Goal: Information Seeking & Learning: Learn about a topic

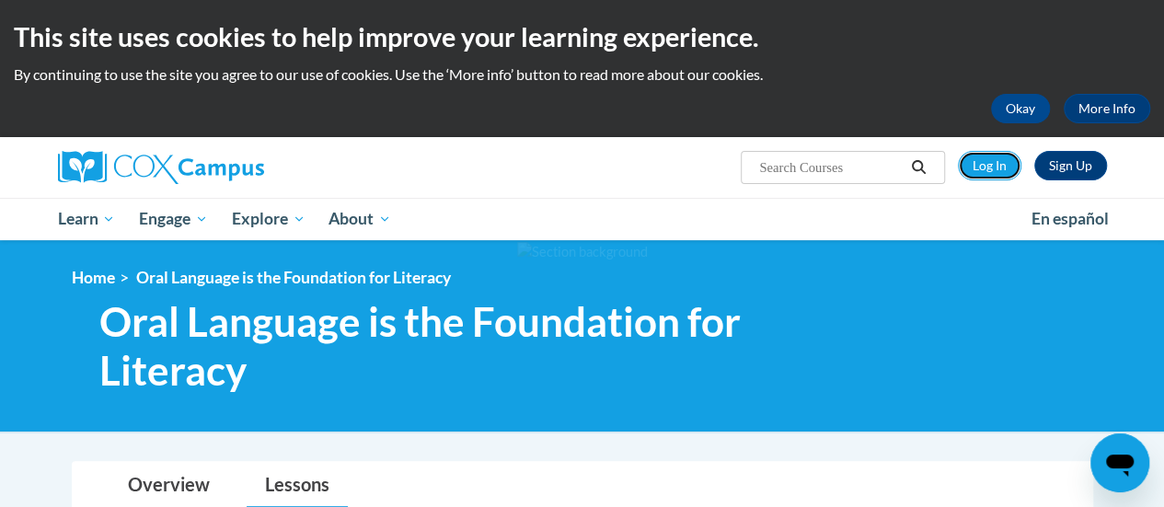
click at [999, 170] on link "Log In" at bounding box center [990, 165] width 64 height 29
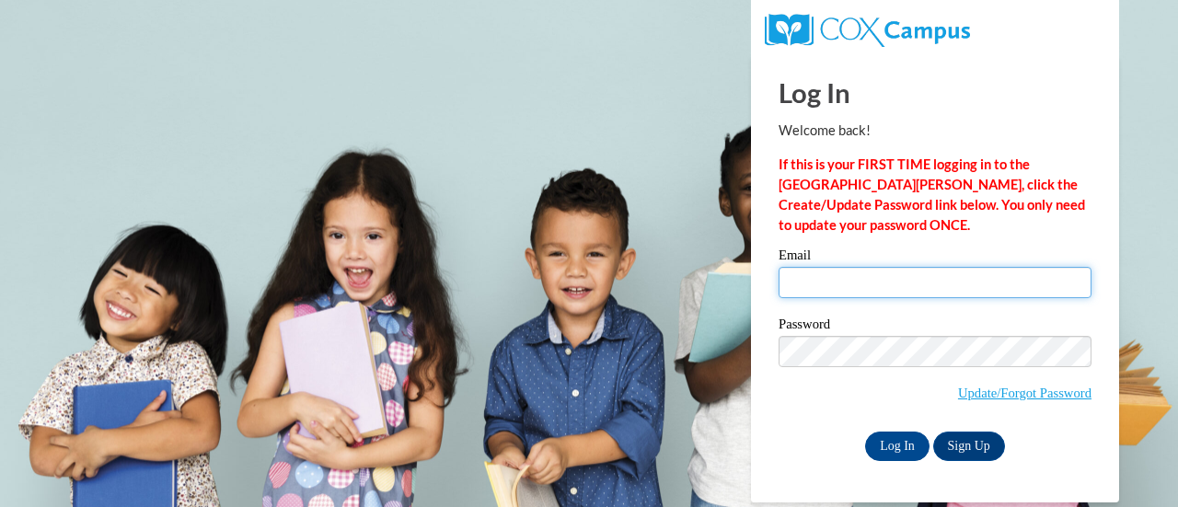
click at [855, 280] on input "Email" at bounding box center [935, 282] width 313 height 31
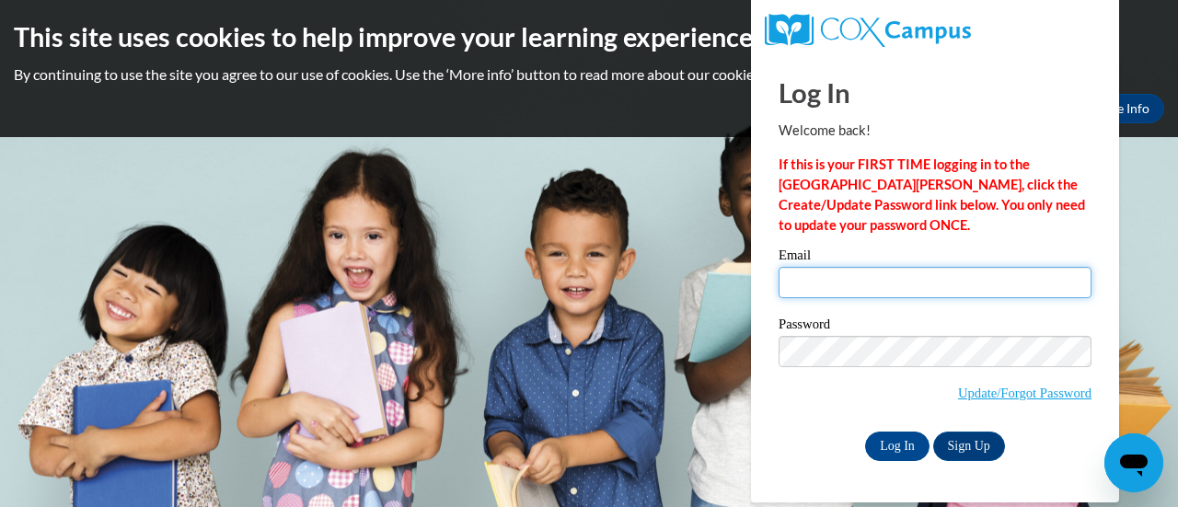
type input "ari_gastou@g.gcpsk12.org"
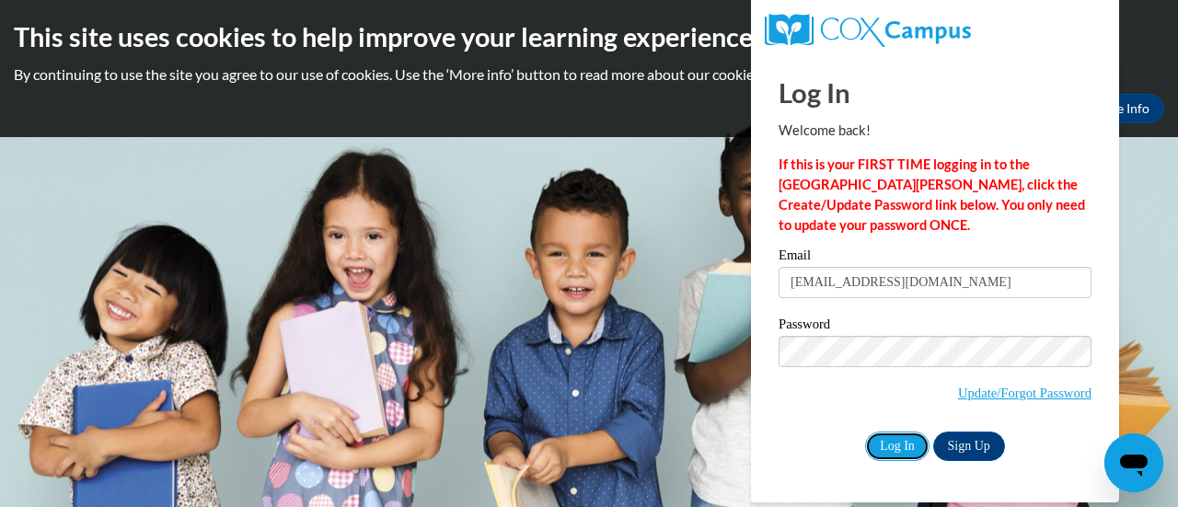
click at [895, 435] on input "Log In" at bounding box center [897, 446] width 64 height 29
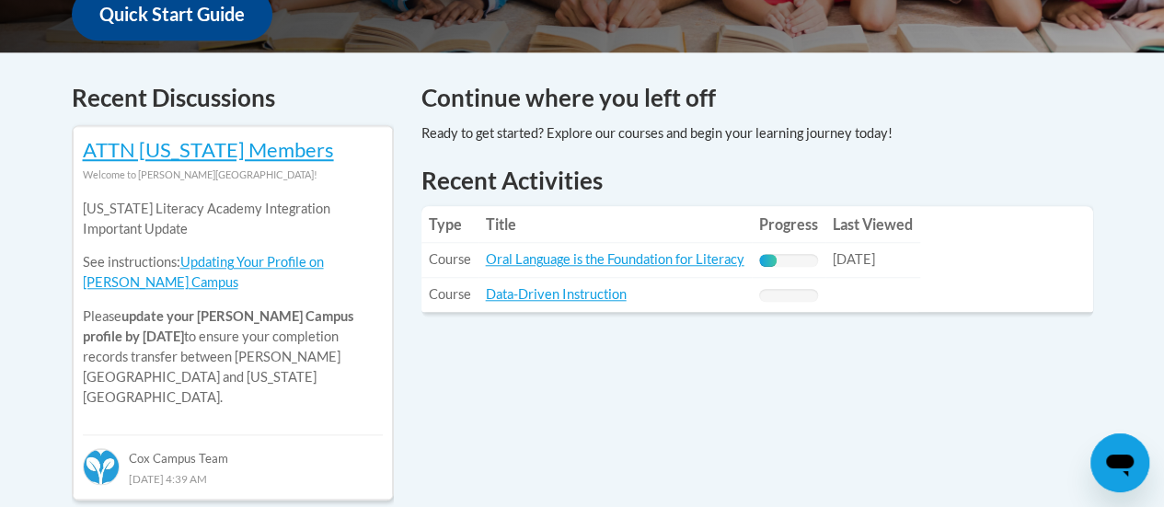
scroll to position [733, 0]
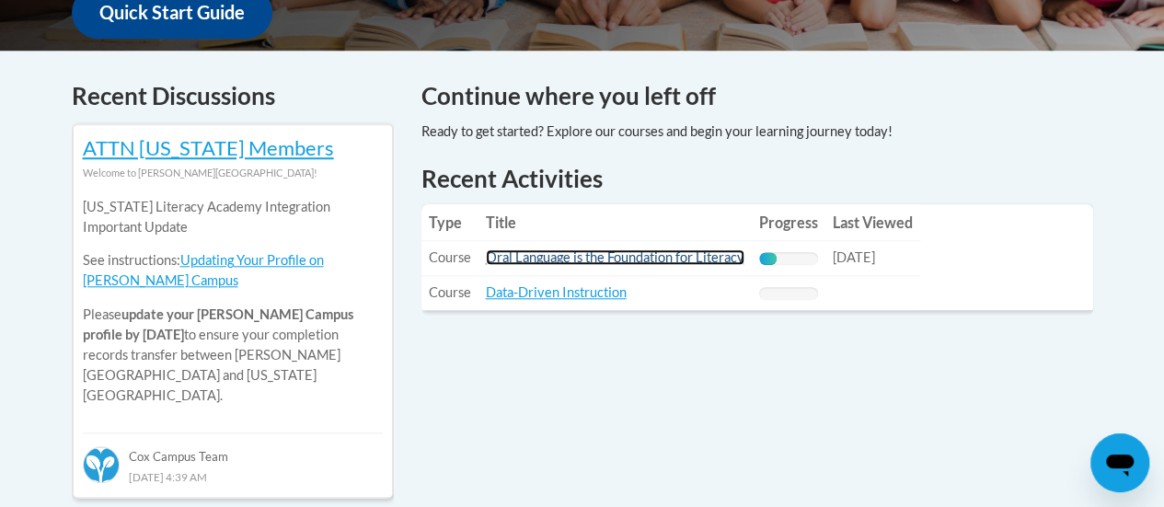
click at [728, 260] on link "Oral Language is the Foundation for Literacy" at bounding box center [615, 257] width 259 height 16
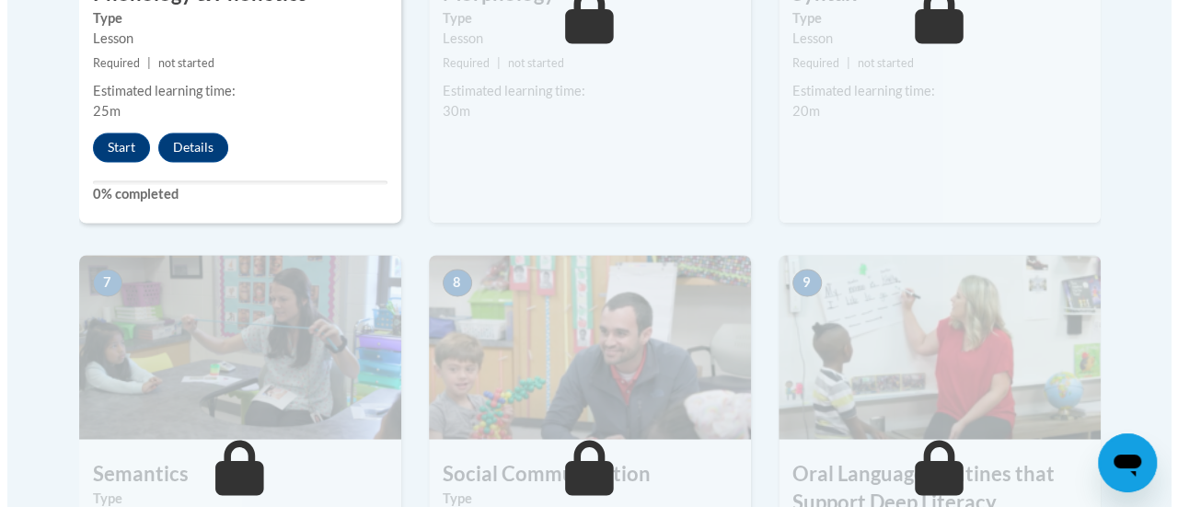
scroll to position [1418, 0]
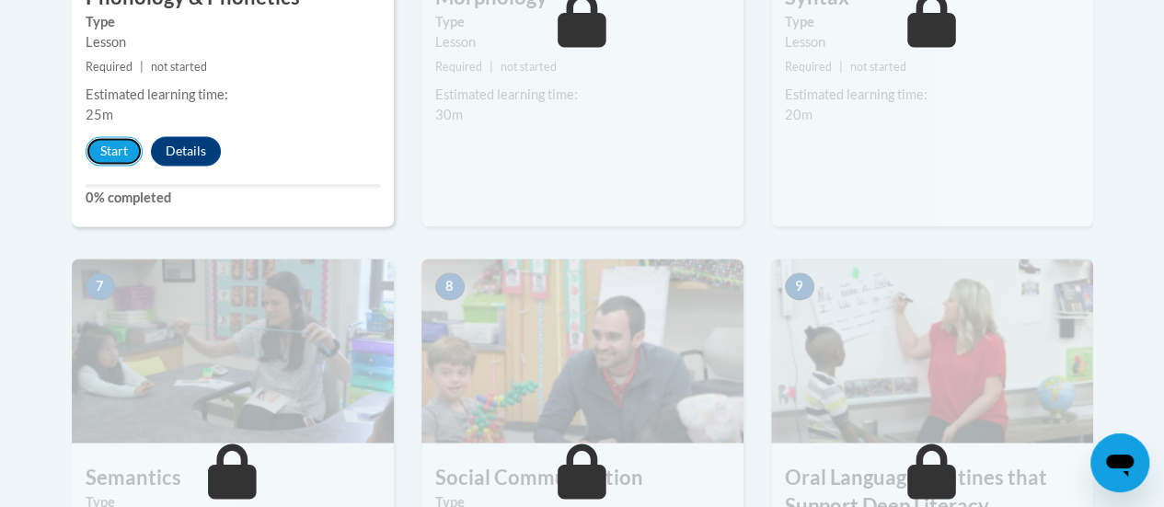
click at [114, 140] on button "Start" at bounding box center [114, 150] width 57 height 29
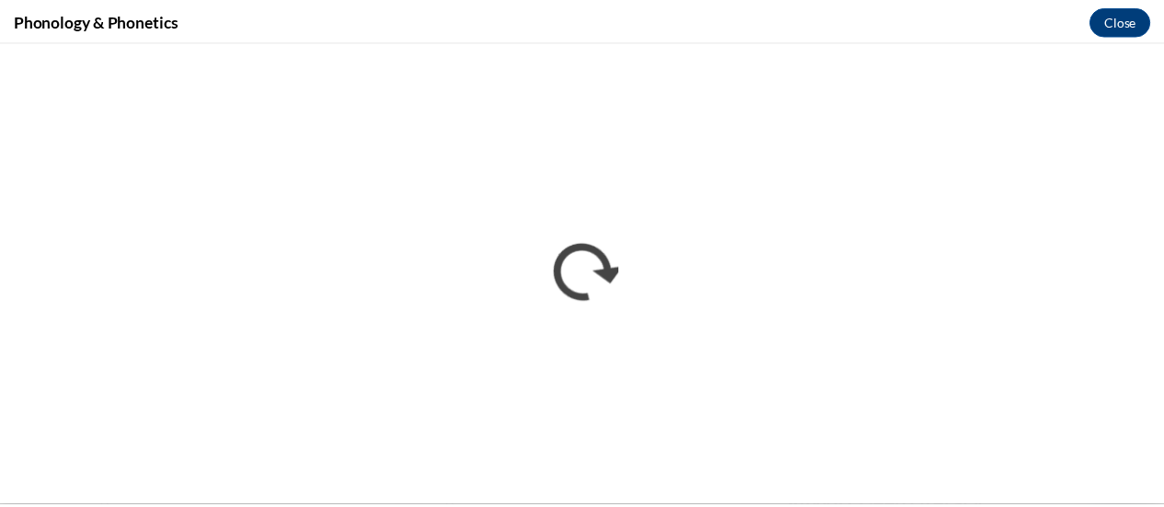
scroll to position [0, 0]
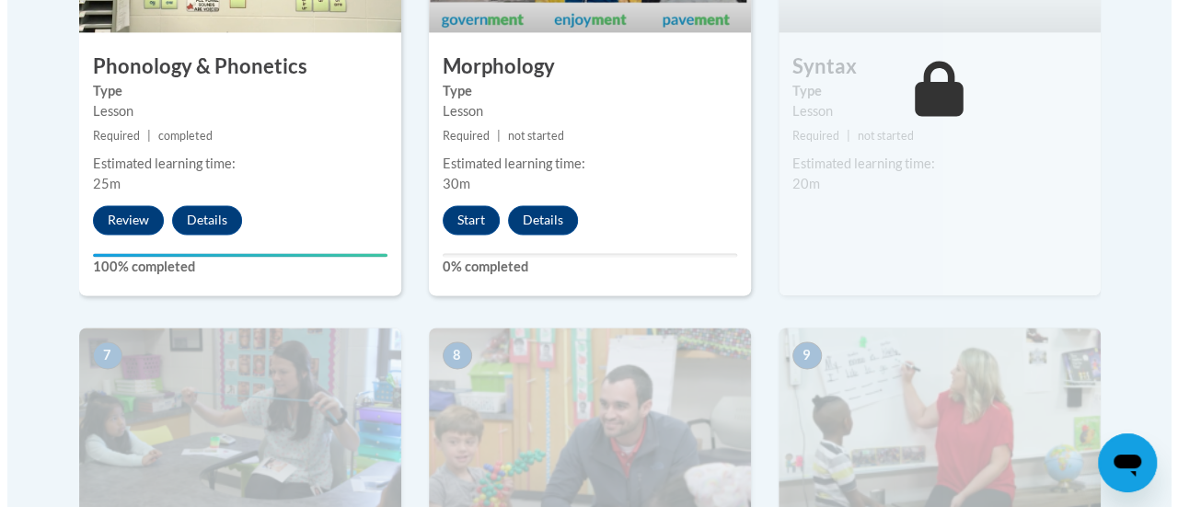
scroll to position [1360, 0]
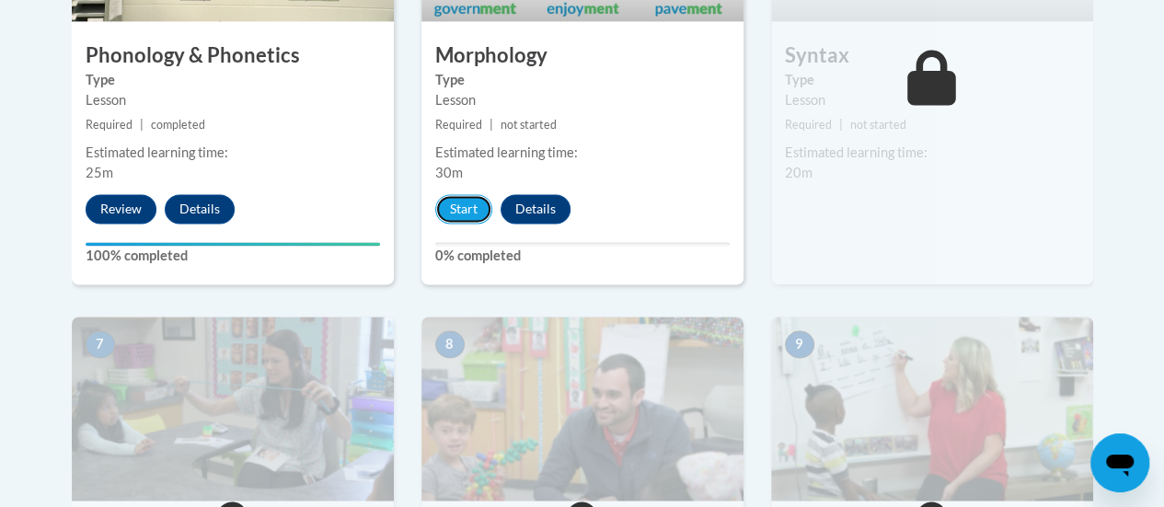
click at [466, 203] on button "Start" at bounding box center [463, 208] width 57 height 29
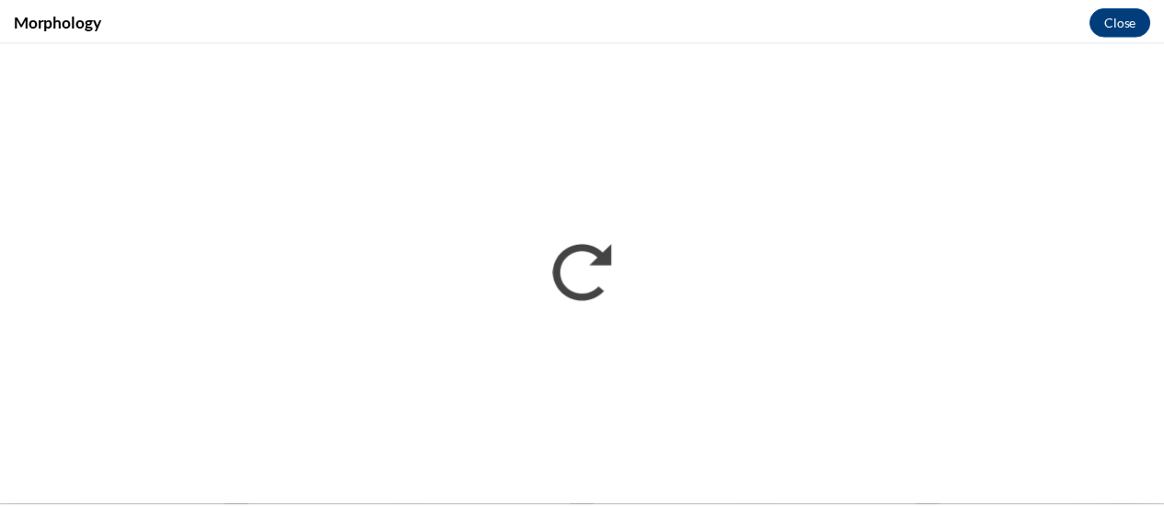
scroll to position [0, 0]
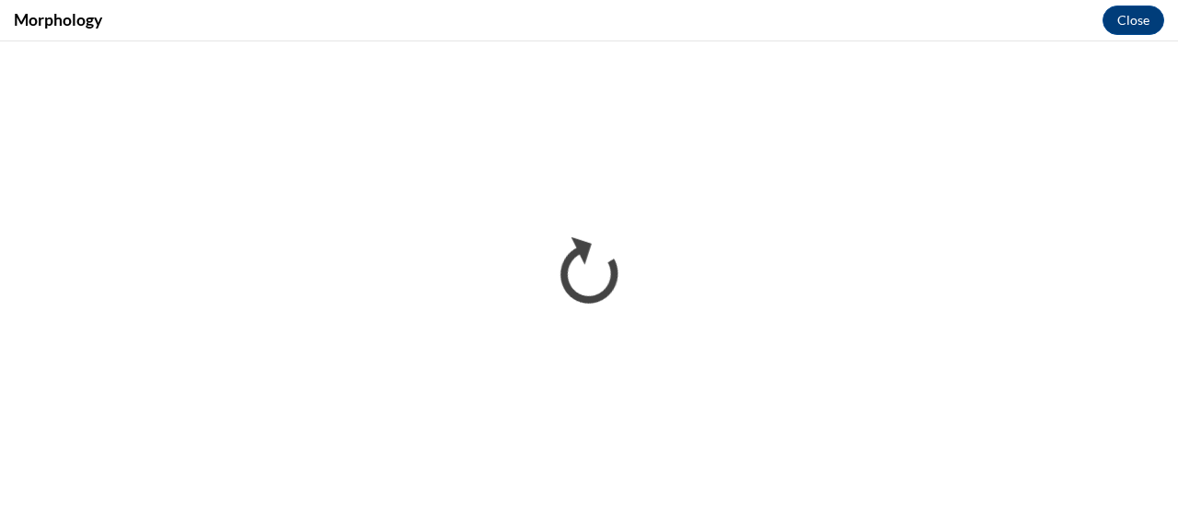
click at [1137, 35] on button "Close" at bounding box center [1134, 20] width 62 height 29
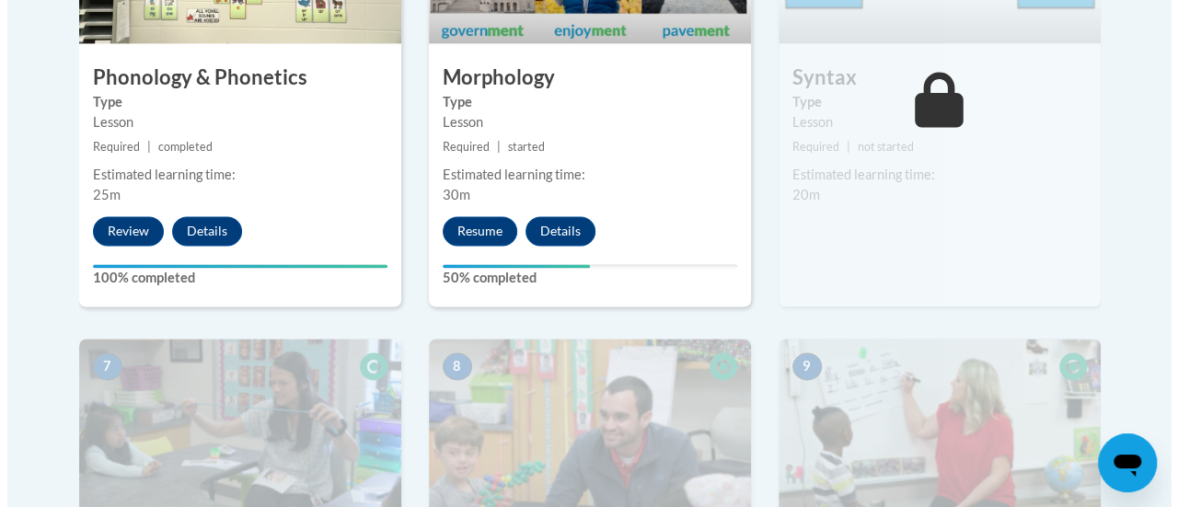
scroll to position [1338, 0]
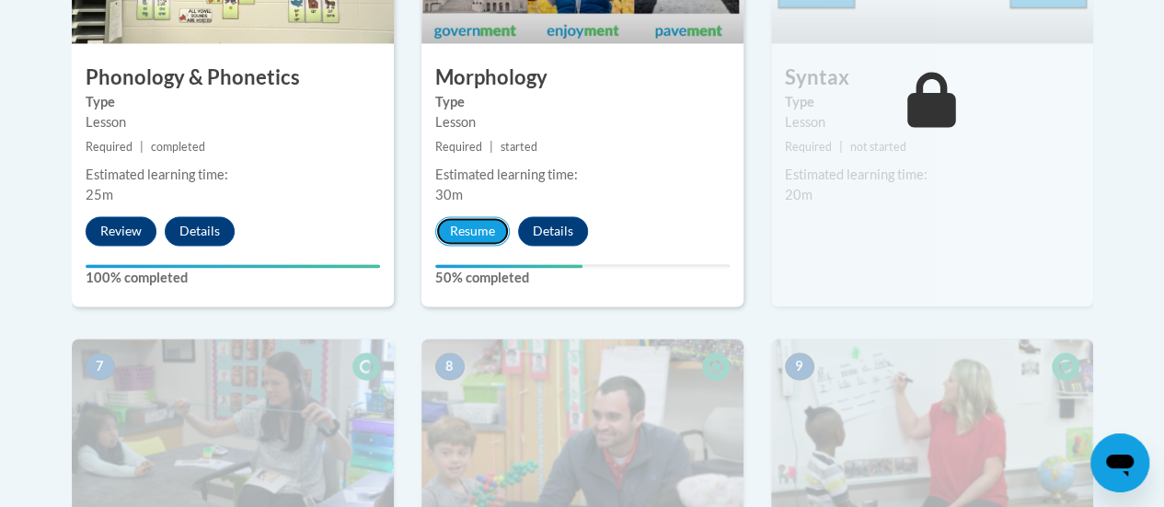
click at [472, 232] on button "Resume" at bounding box center [472, 230] width 75 height 29
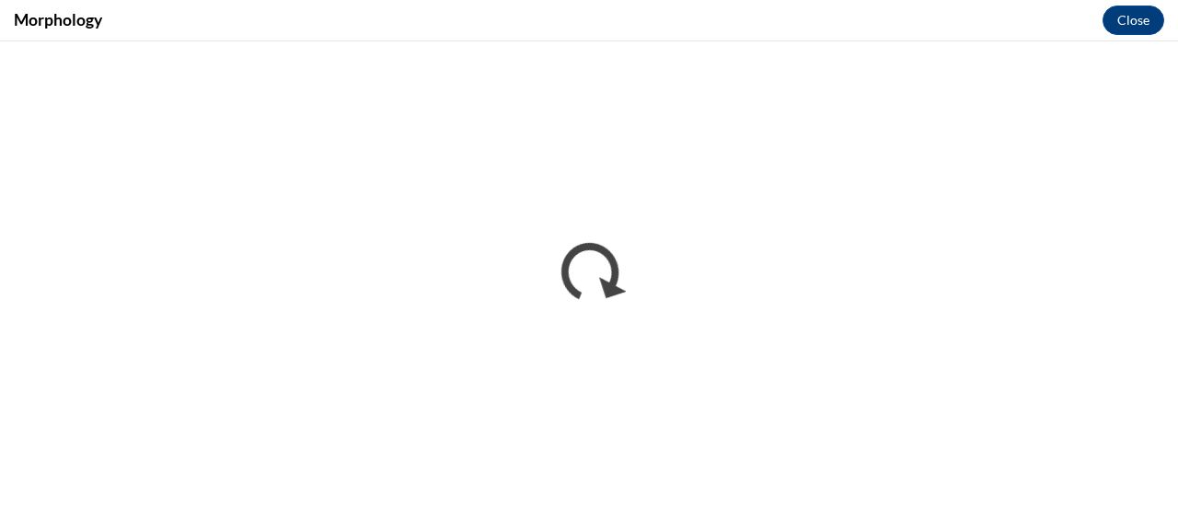
scroll to position [0, 0]
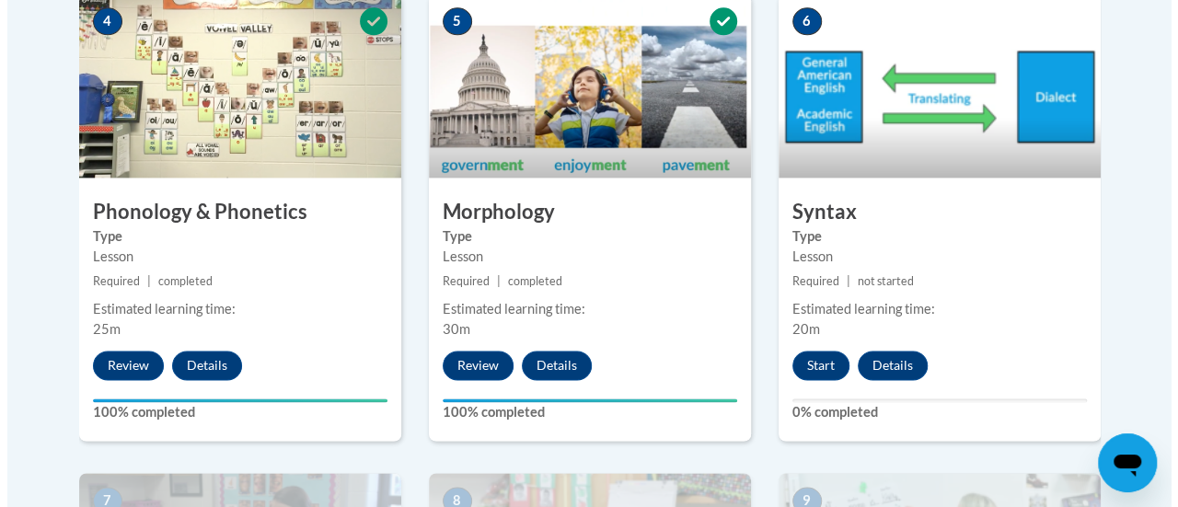
scroll to position [1214, 0]
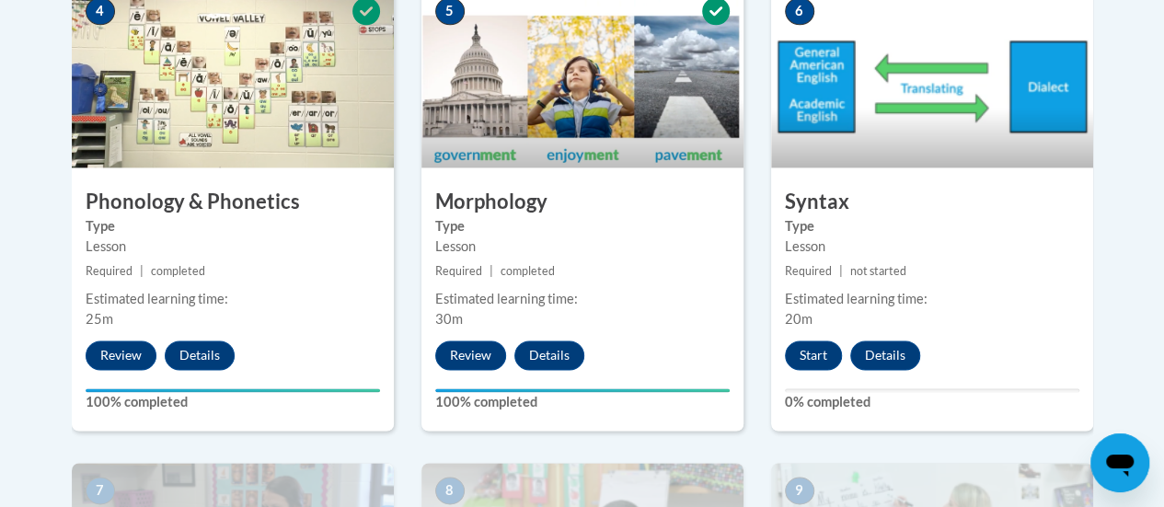
click at [815, 357] on button "Start" at bounding box center [813, 355] width 57 height 29
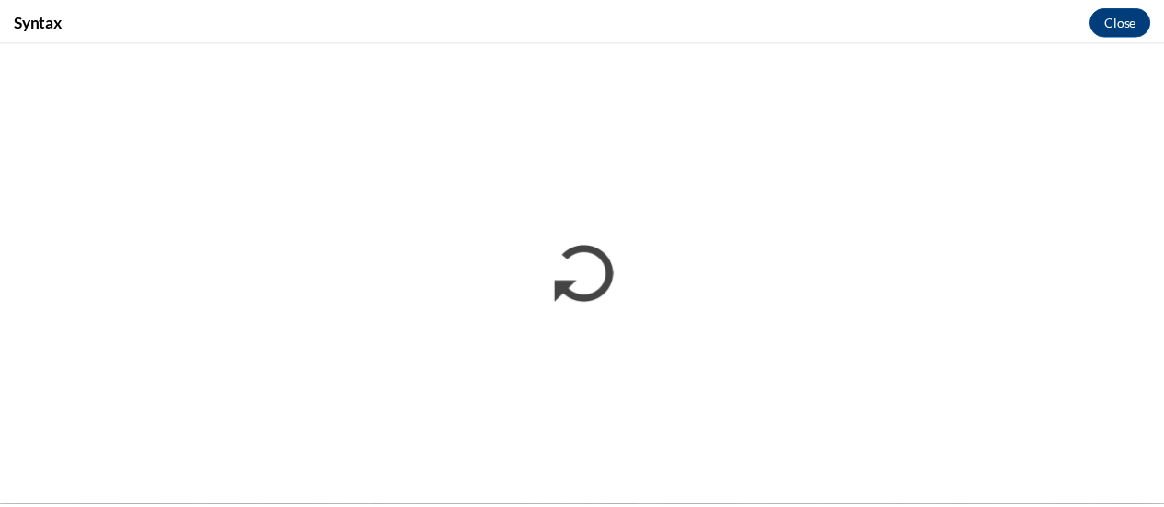
scroll to position [0, 0]
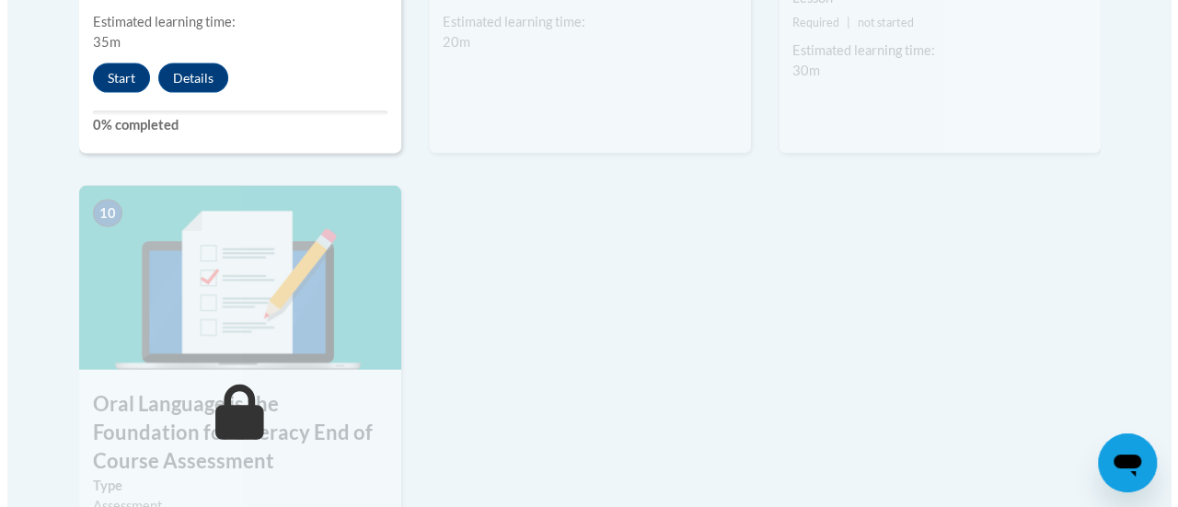
scroll to position [1934, 0]
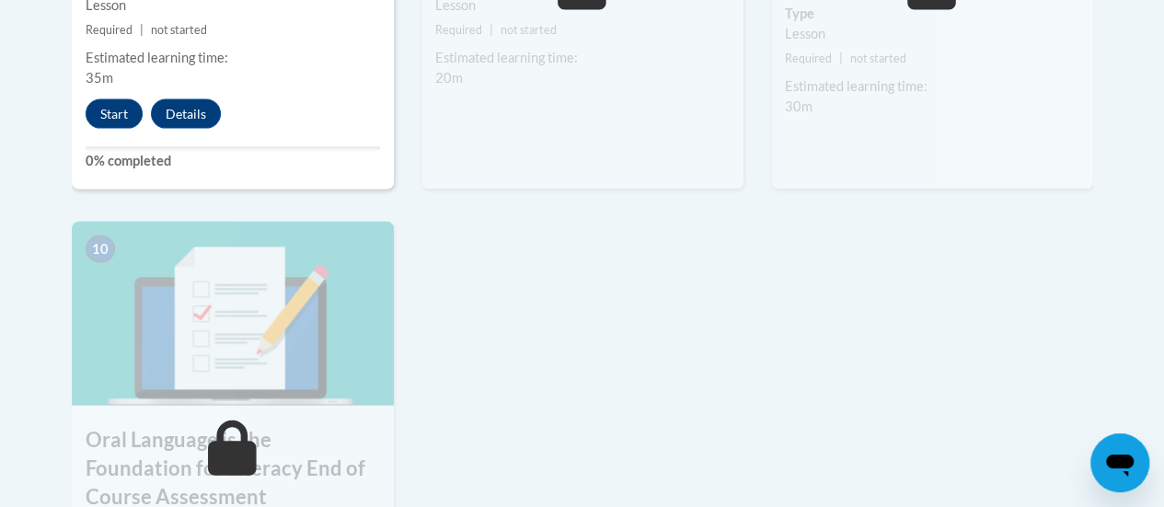
click at [110, 127] on button "Start" at bounding box center [114, 113] width 57 height 29
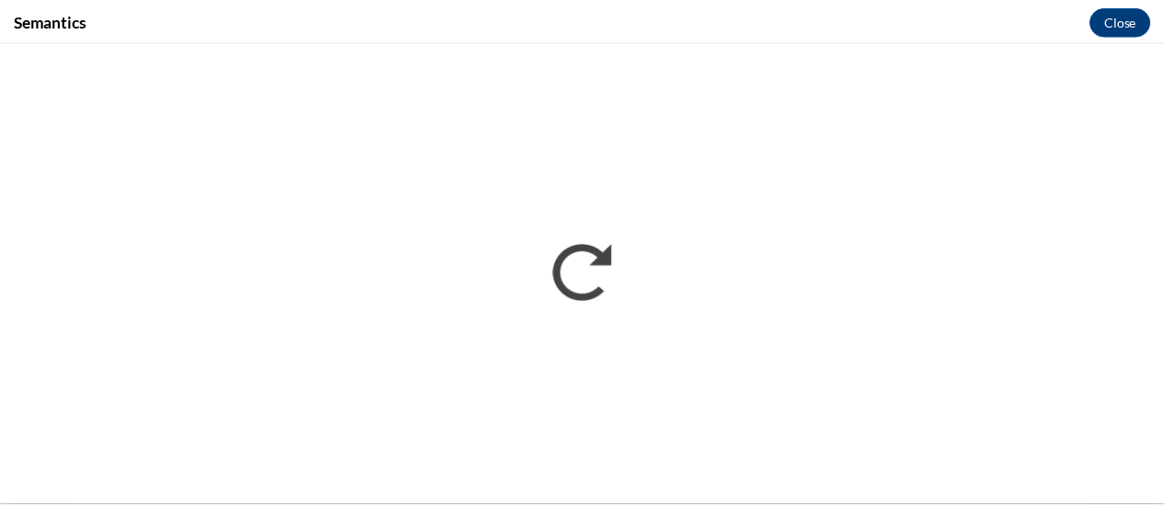
scroll to position [0, 0]
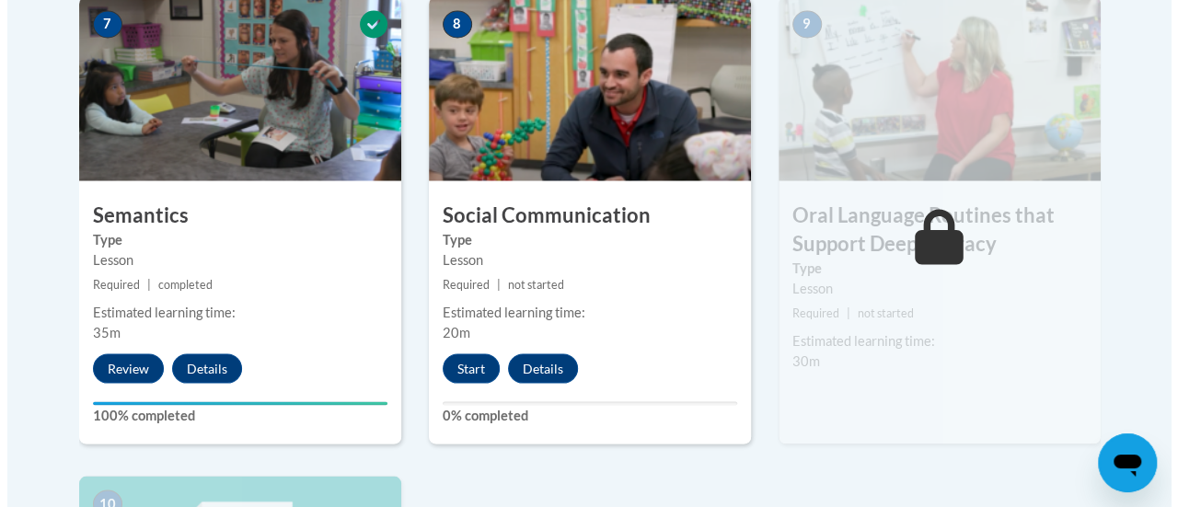
scroll to position [1682, 0]
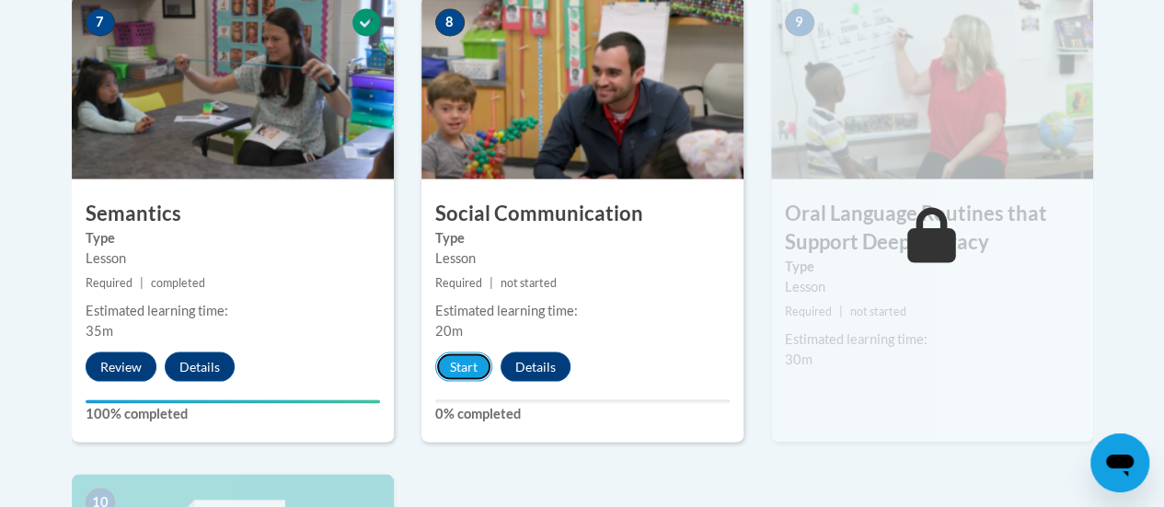
click at [466, 375] on button "Start" at bounding box center [463, 366] width 57 height 29
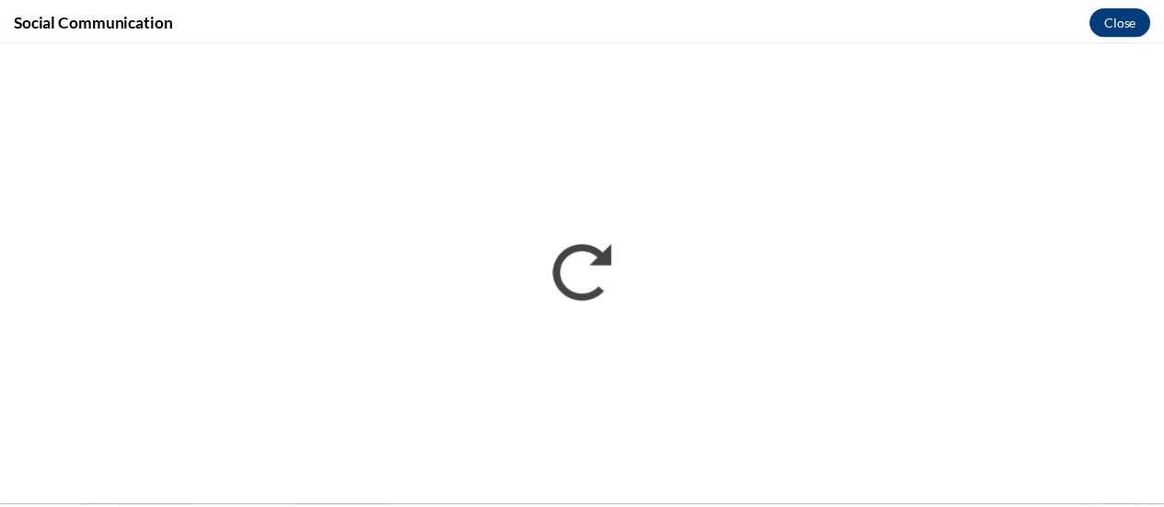
scroll to position [0, 0]
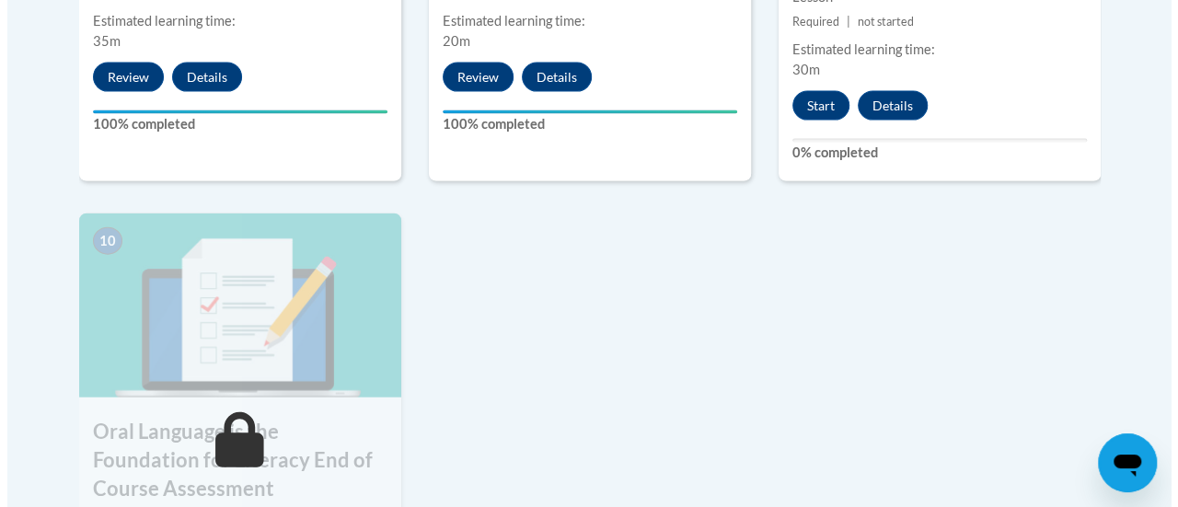
scroll to position [1964, 0]
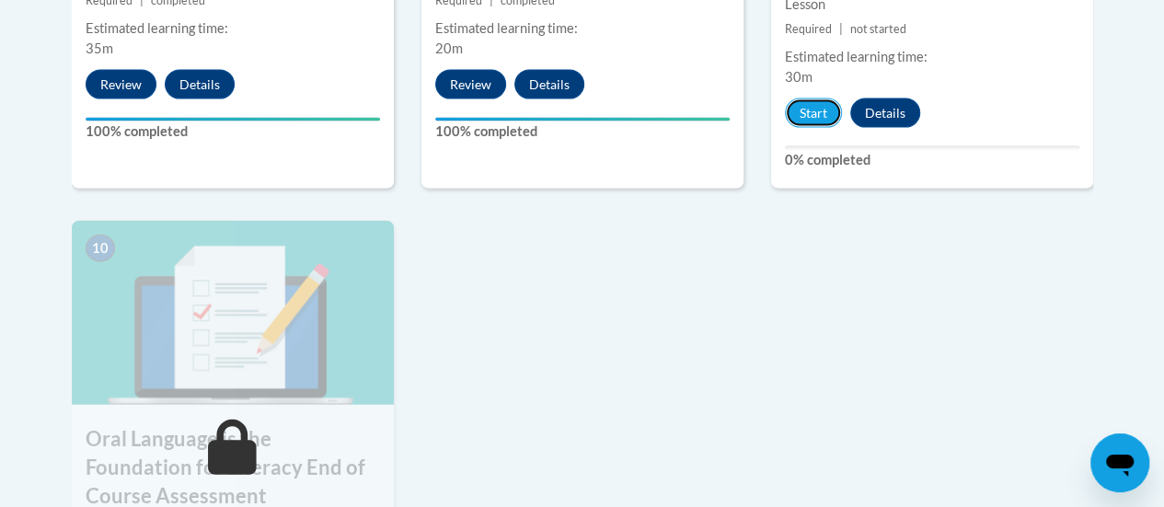
click at [814, 112] on button "Start" at bounding box center [813, 112] width 57 height 29
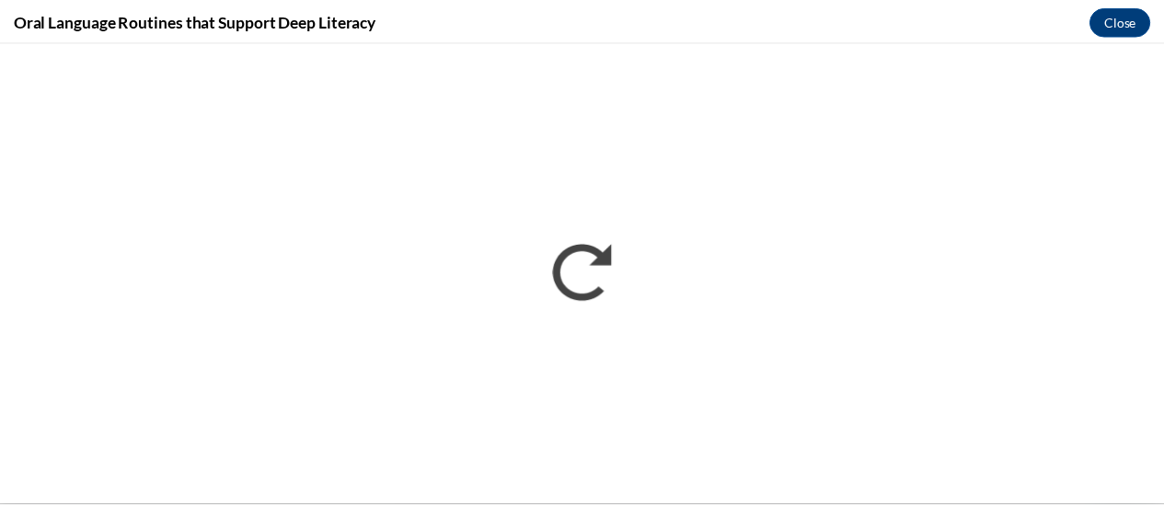
scroll to position [0, 0]
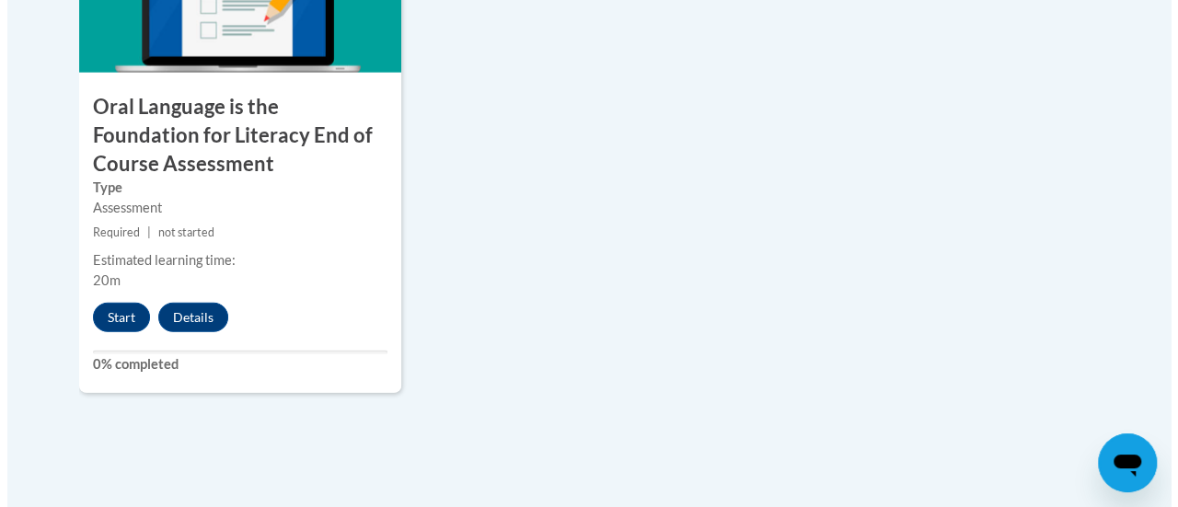
scroll to position [2298, 0]
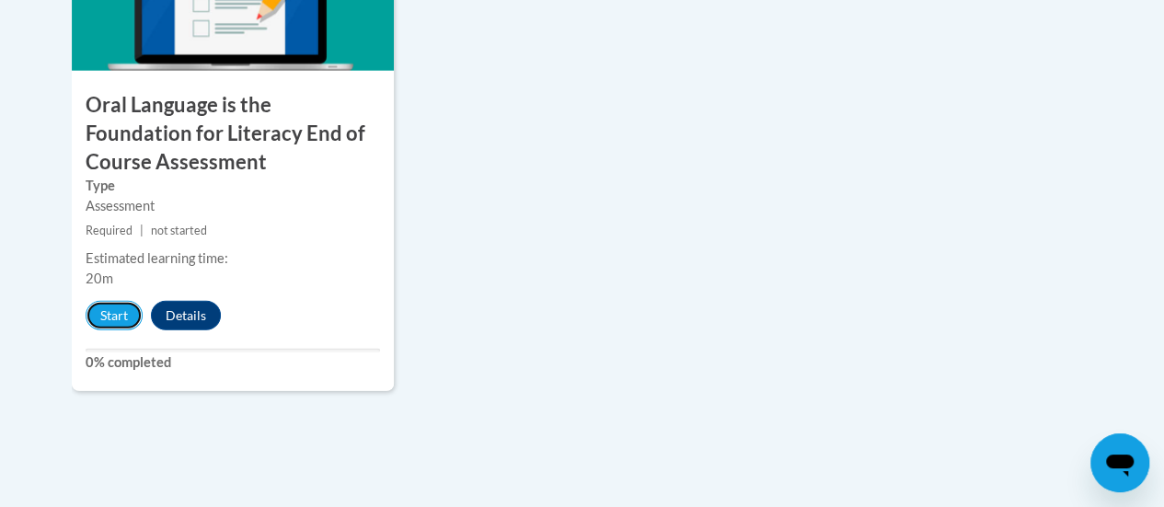
click at [120, 306] on button "Start" at bounding box center [114, 315] width 57 height 29
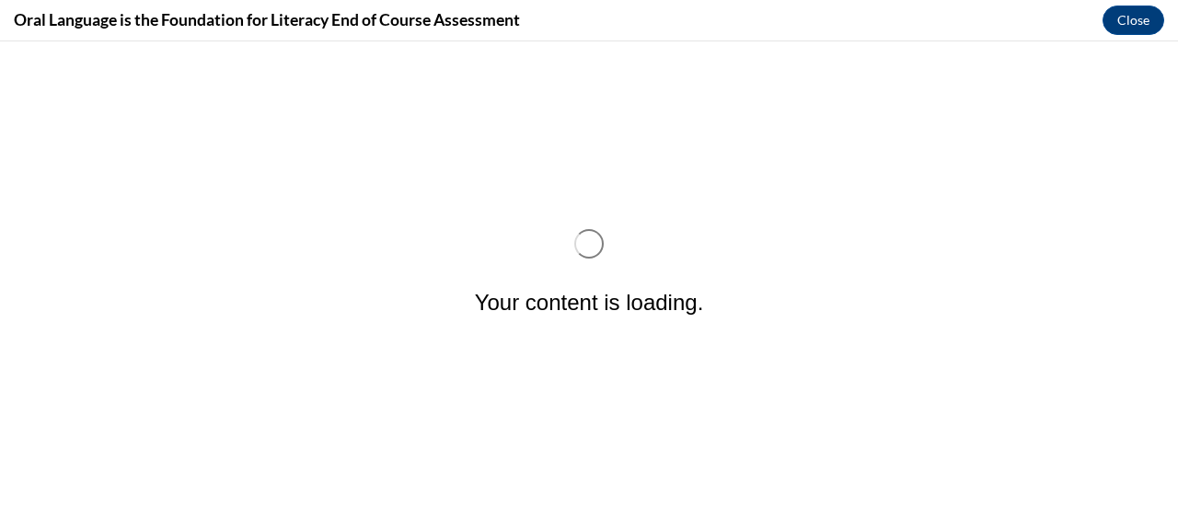
scroll to position [0, 0]
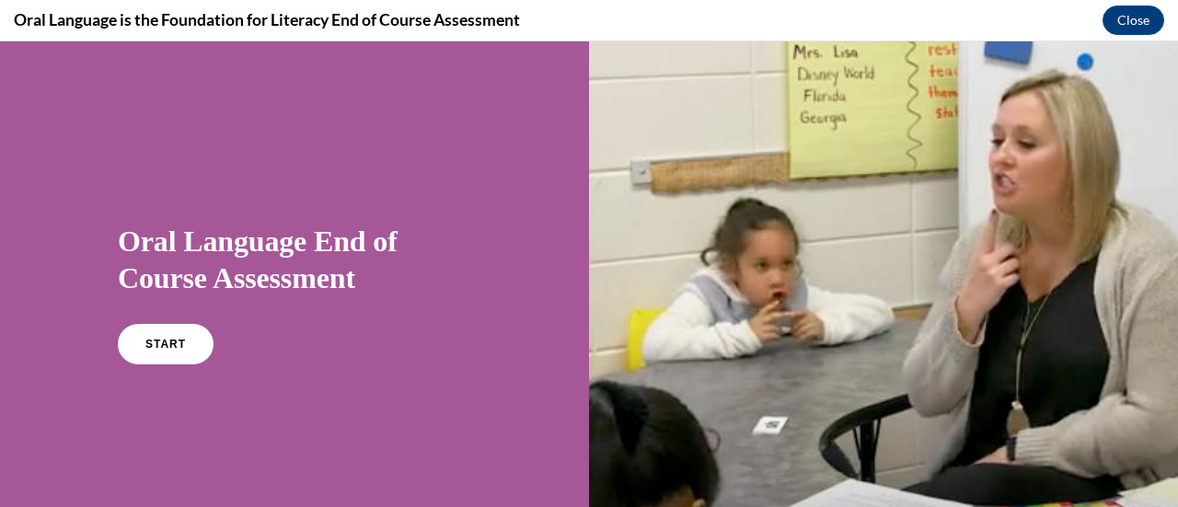
click at [166, 344] on span "START" at bounding box center [165, 344] width 40 height 13
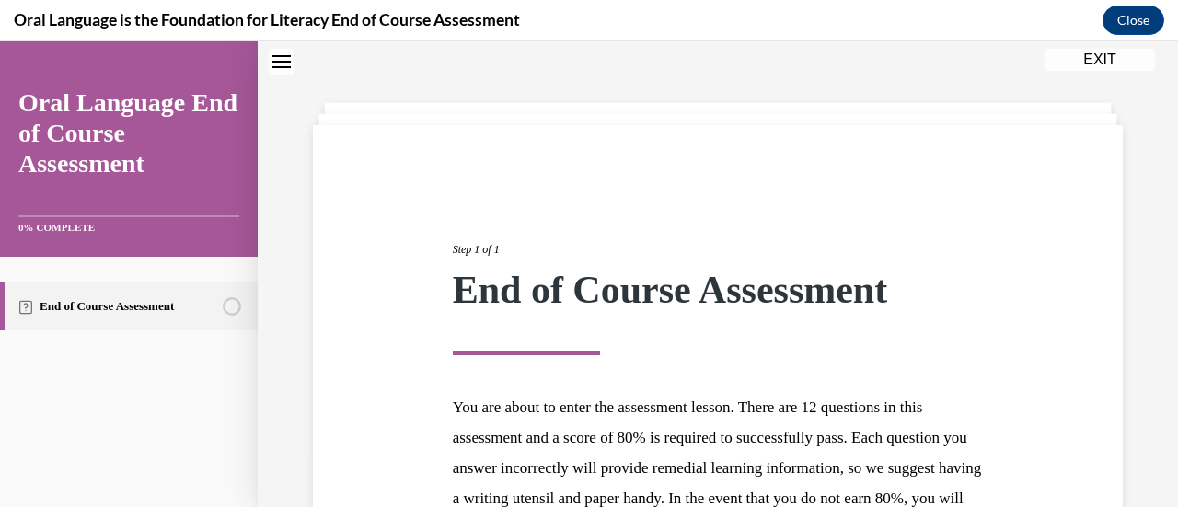
click at [140, 354] on section "End of Course Assessment" at bounding box center [129, 306] width 258 height 99
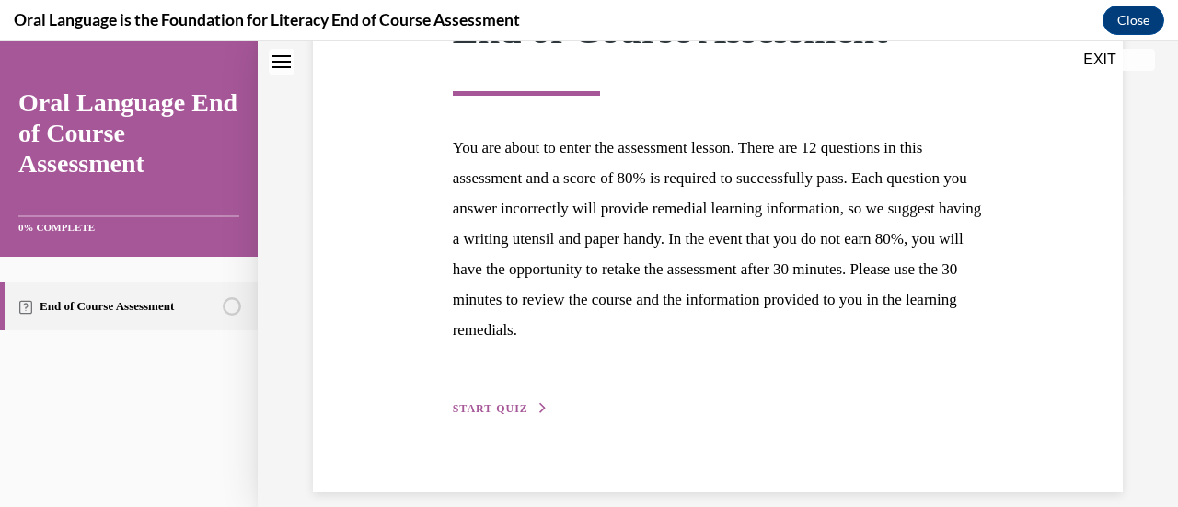
scroll to position [337, 0]
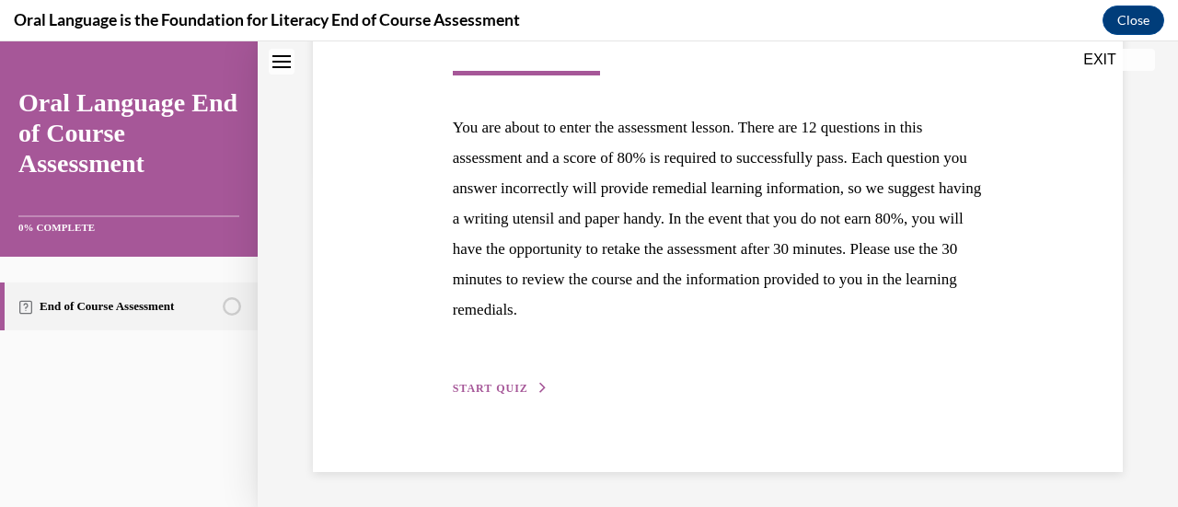
click at [485, 387] on span "START QUIZ" at bounding box center [490, 388] width 75 height 13
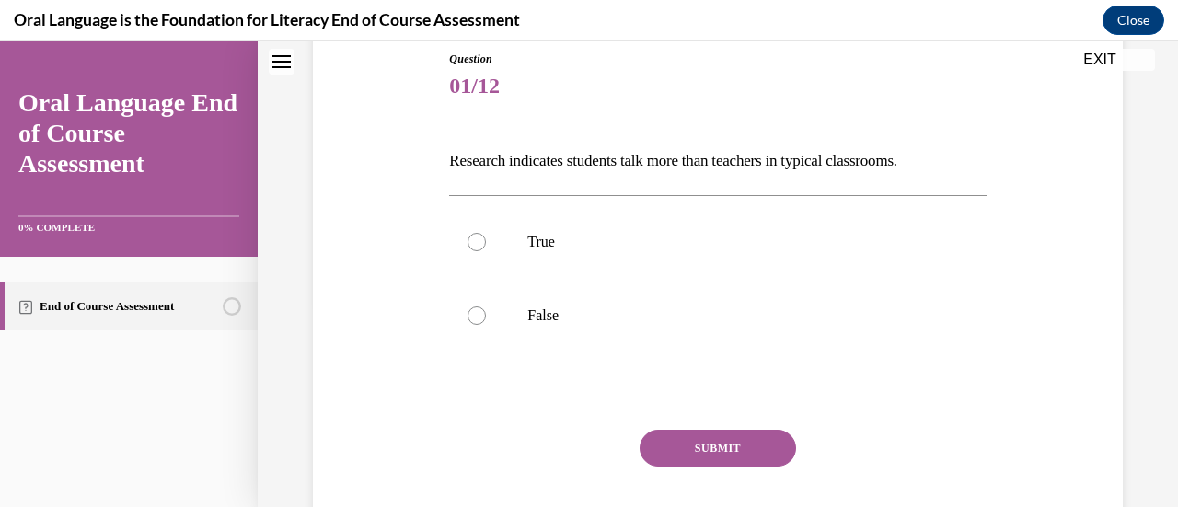
scroll to position [227, 0]
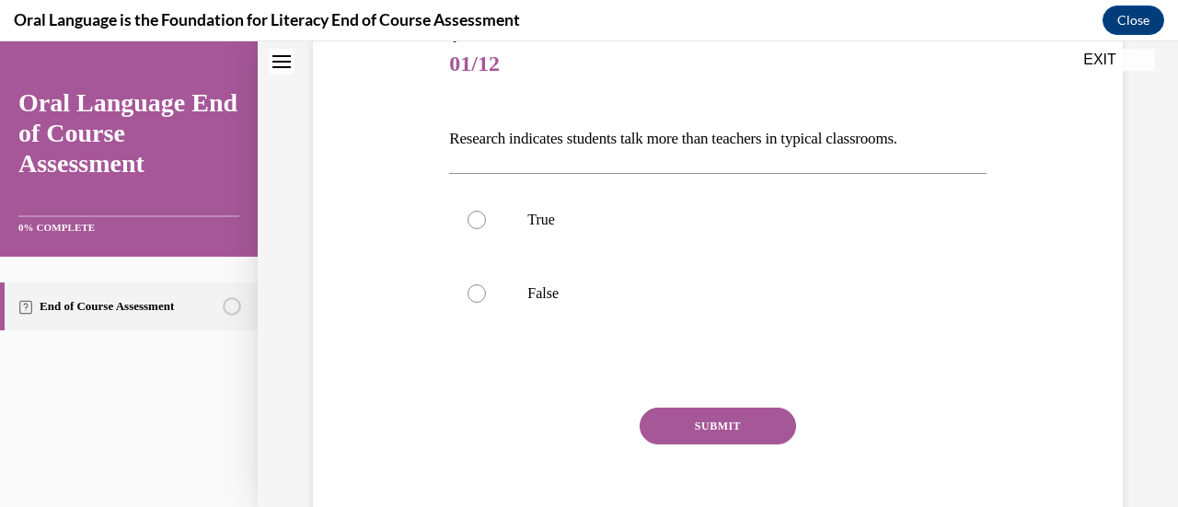
click at [468, 289] on div at bounding box center [477, 293] width 18 height 18
click at [468, 289] on input "False" at bounding box center [477, 293] width 18 height 18
radio input "true"
click at [711, 425] on button "SUBMIT" at bounding box center [718, 426] width 156 height 37
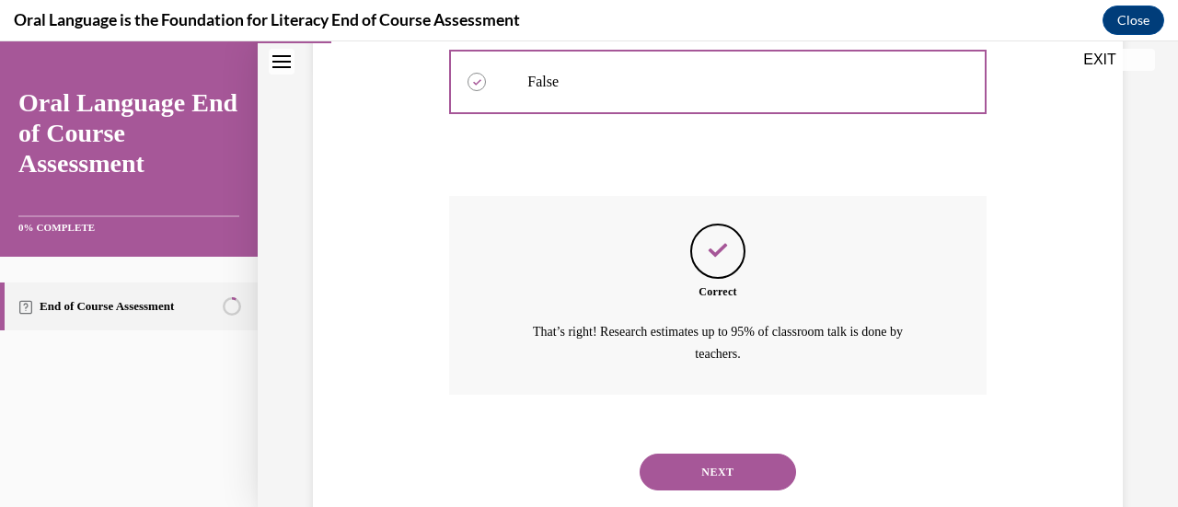
click at [739, 468] on button "NEXT" at bounding box center [718, 472] width 156 height 37
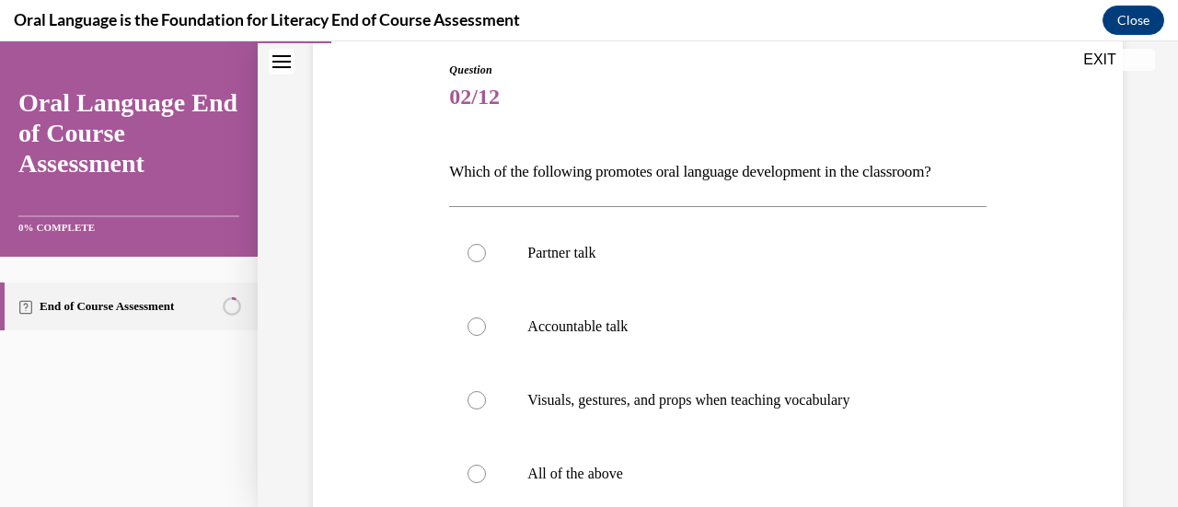
scroll to position [197, 0]
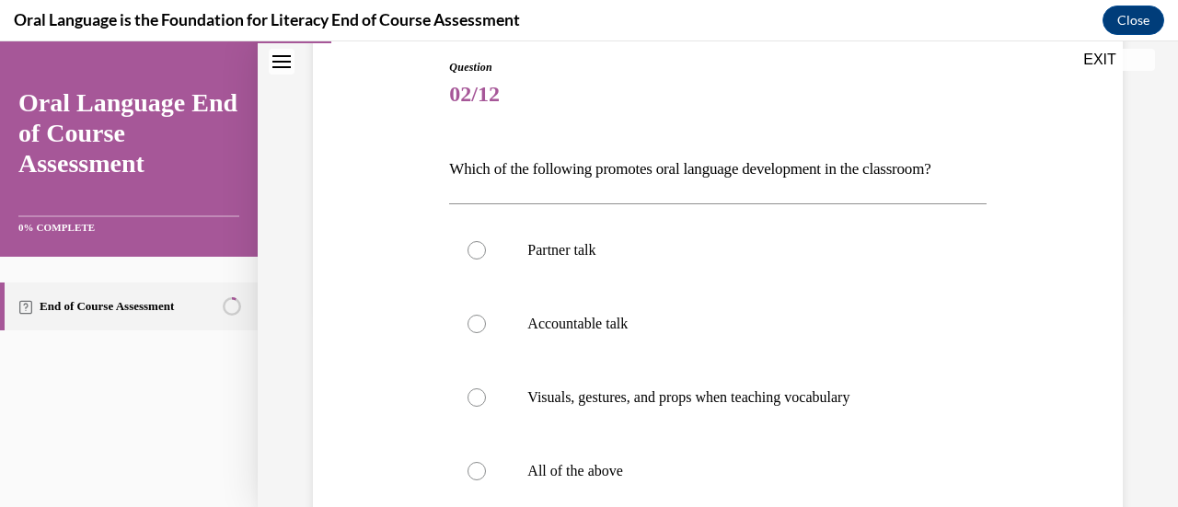
click at [491, 479] on label "All of the above" at bounding box center [717, 471] width 537 height 74
click at [486, 479] on input "All of the above" at bounding box center [477, 471] width 18 height 18
radio input "true"
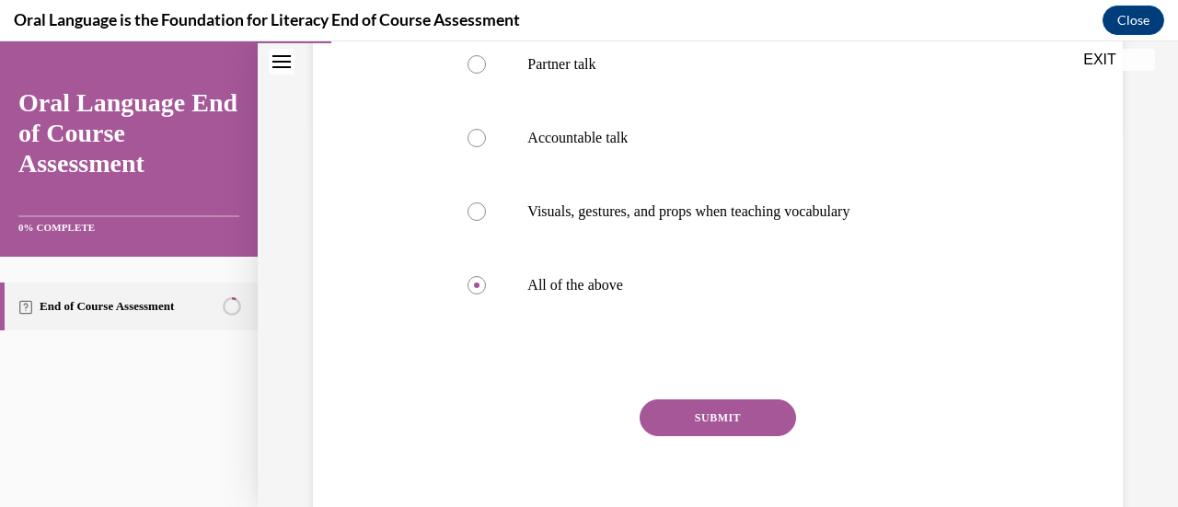
scroll to position [407, 0]
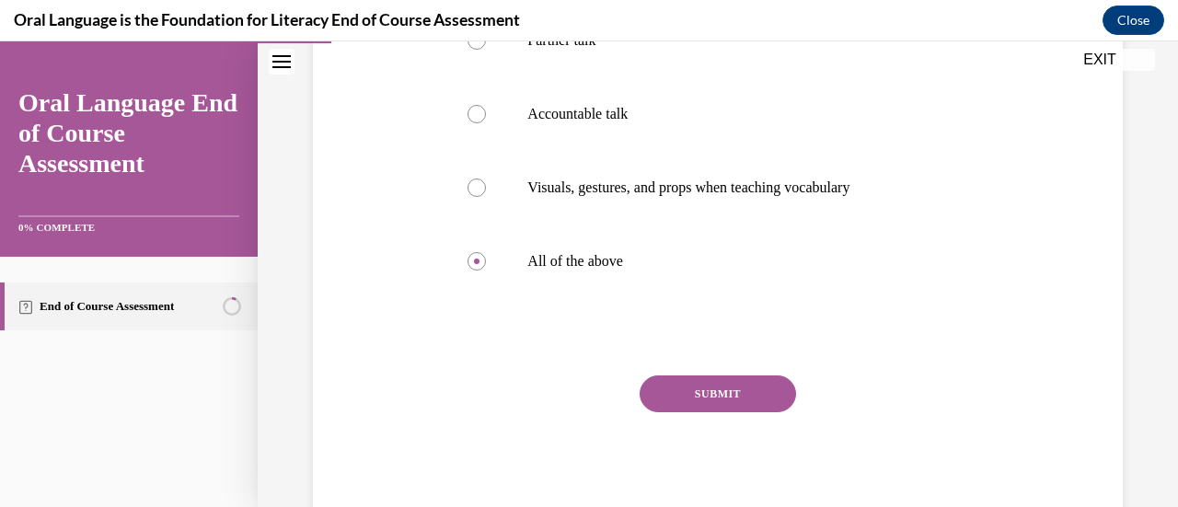
click at [727, 408] on button "SUBMIT" at bounding box center [718, 393] width 156 height 37
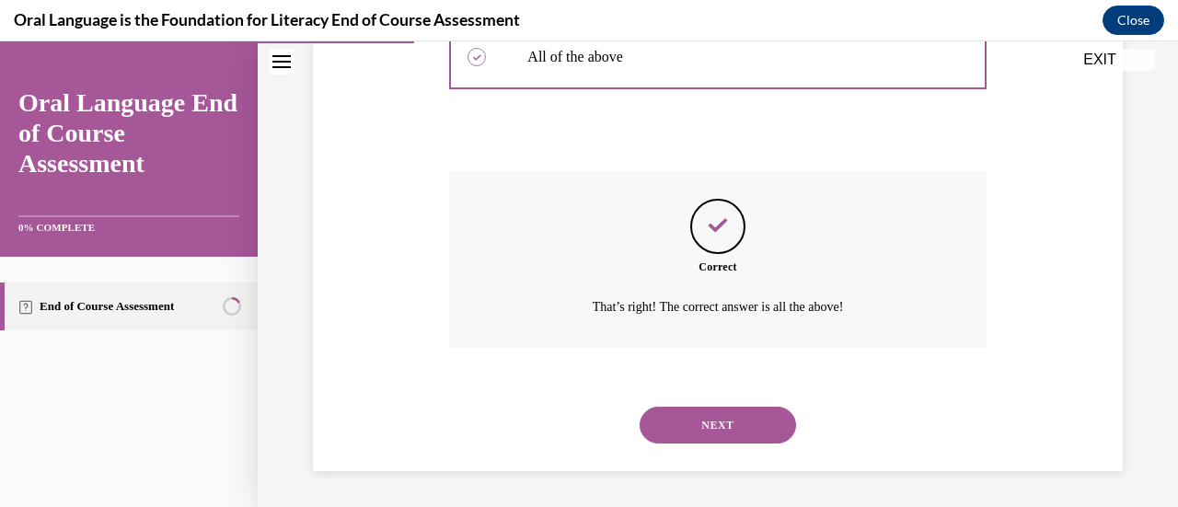
click at [748, 441] on button "NEXT" at bounding box center [718, 425] width 156 height 37
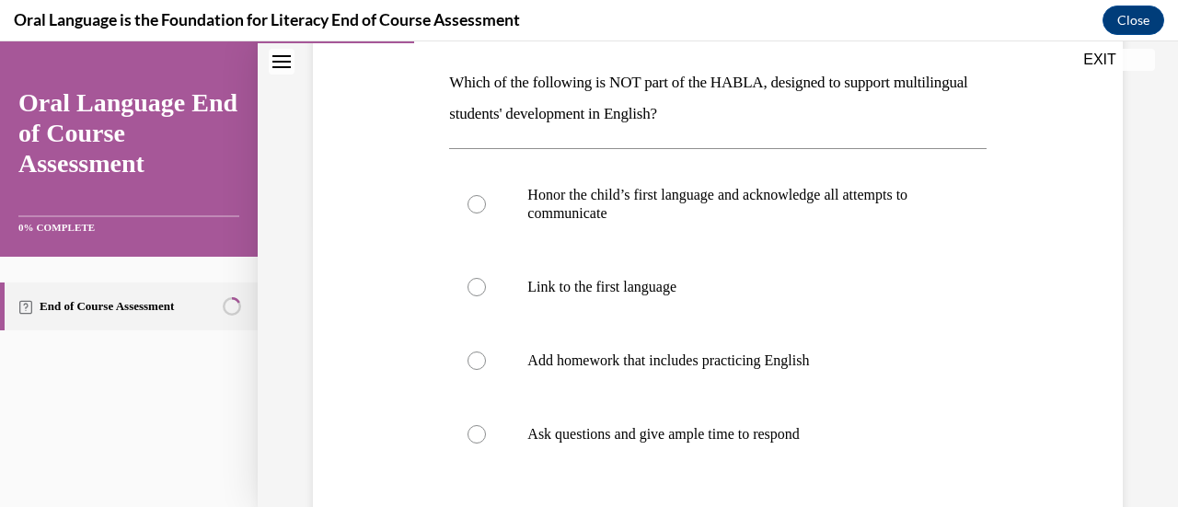
scroll to position [309, 0]
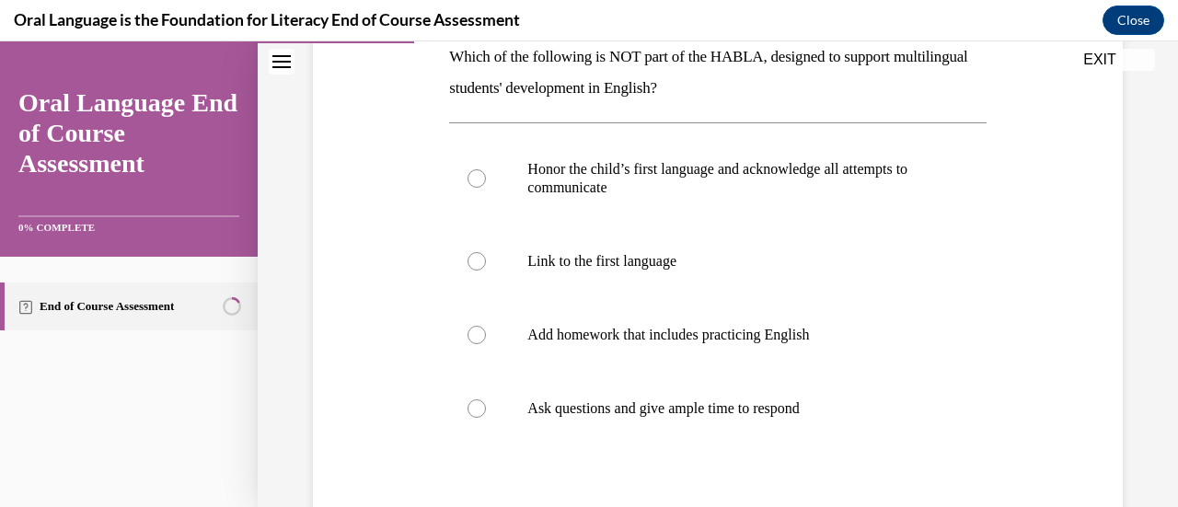
click at [475, 334] on div at bounding box center [477, 335] width 18 height 18
click at [475, 334] on input "Add homework that includes practicing English" at bounding box center [477, 335] width 18 height 18
radio input "true"
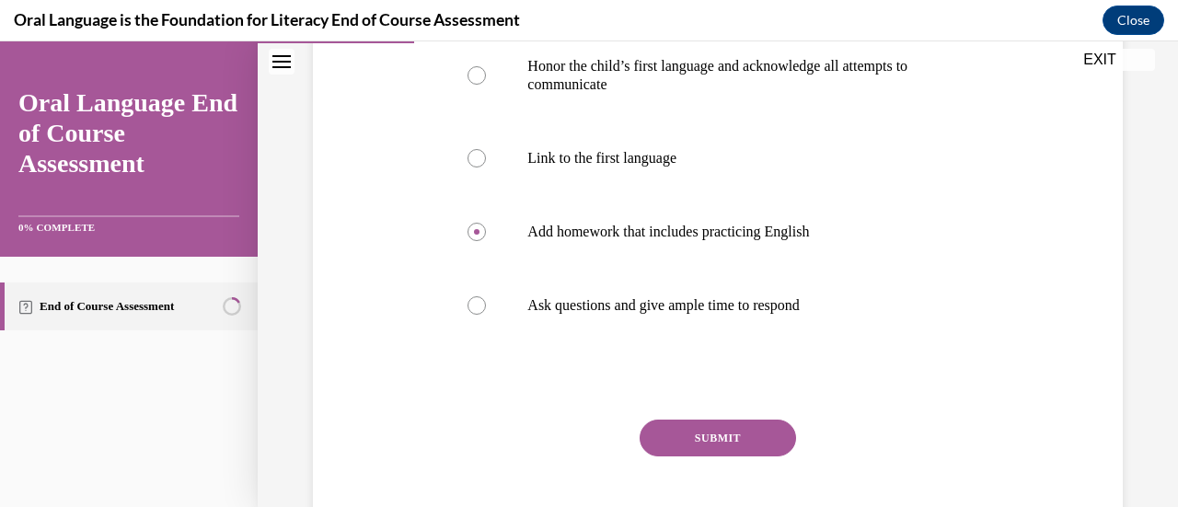
scroll to position [456, 0]
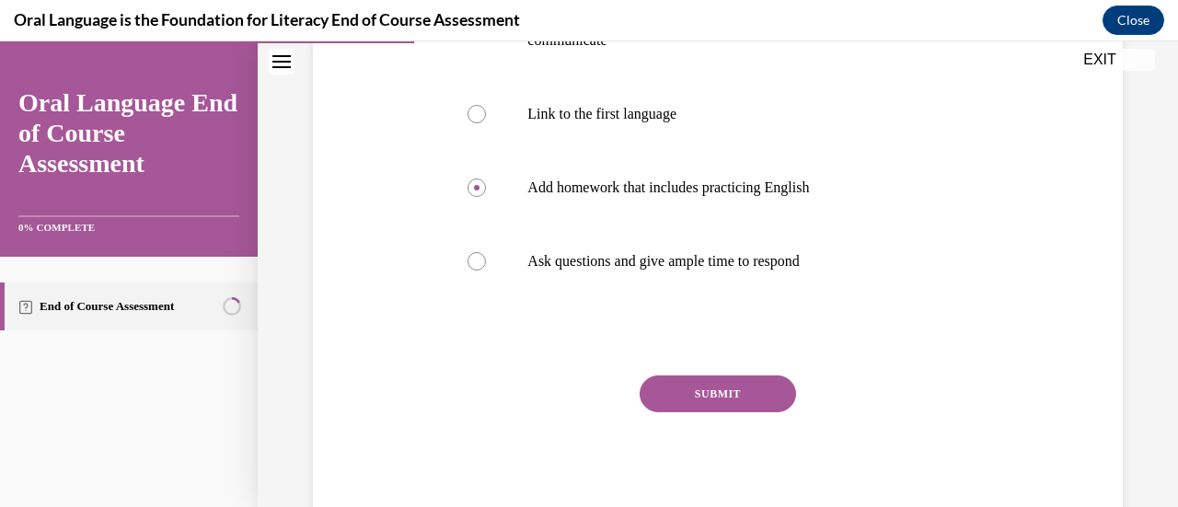
click at [722, 390] on button "SUBMIT" at bounding box center [718, 393] width 156 height 37
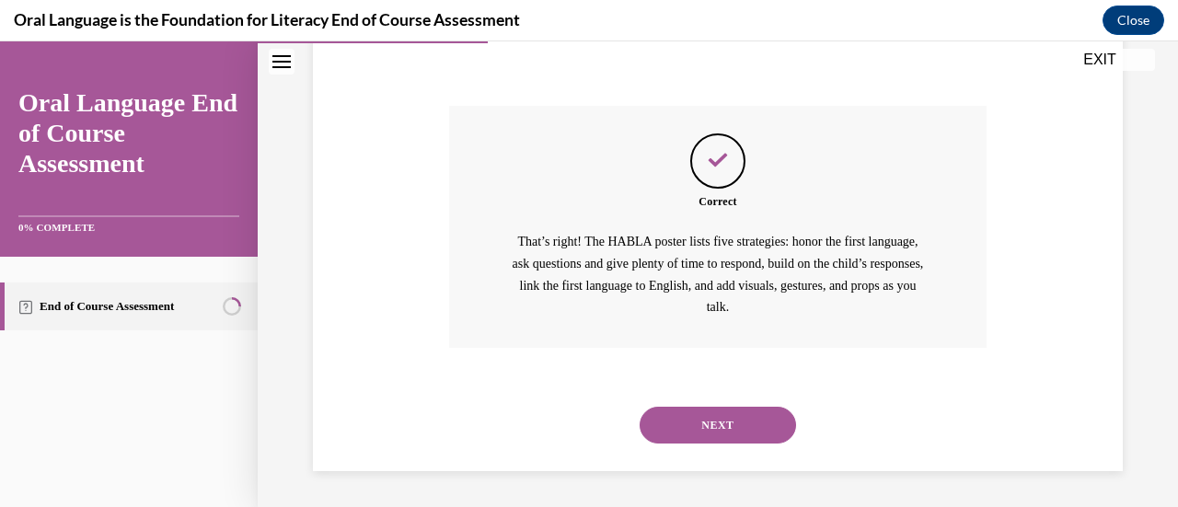
click at [731, 442] on button "NEXT" at bounding box center [718, 425] width 156 height 37
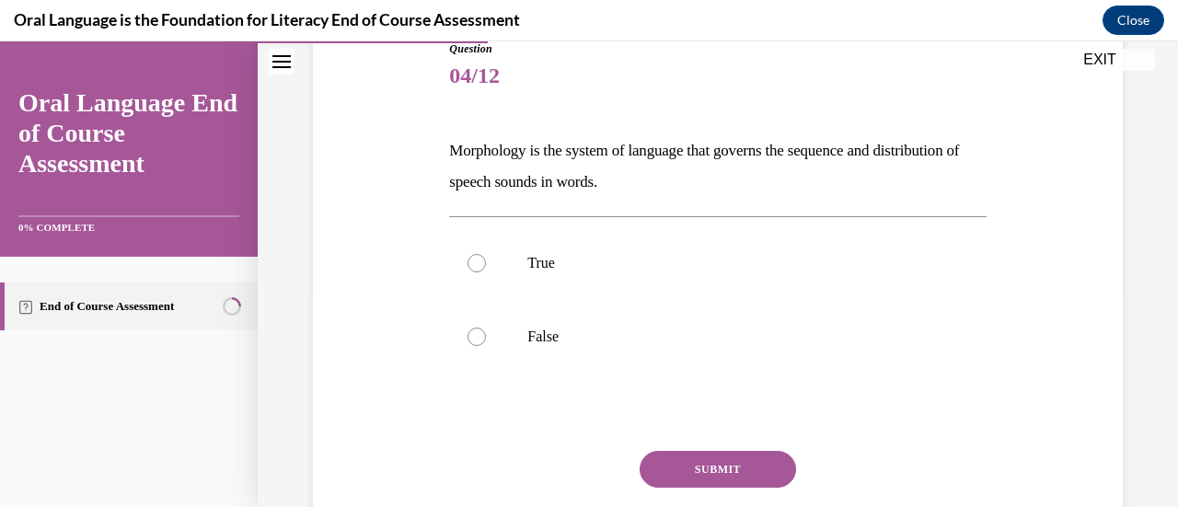
scroll to position [215, 0]
click at [478, 343] on div at bounding box center [477, 337] width 18 height 18
click at [478, 343] on input "False" at bounding box center [477, 337] width 18 height 18
radio input "true"
click at [684, 468] on button "SUBMIT" at bounding box center [718, 469] width 156 height 37
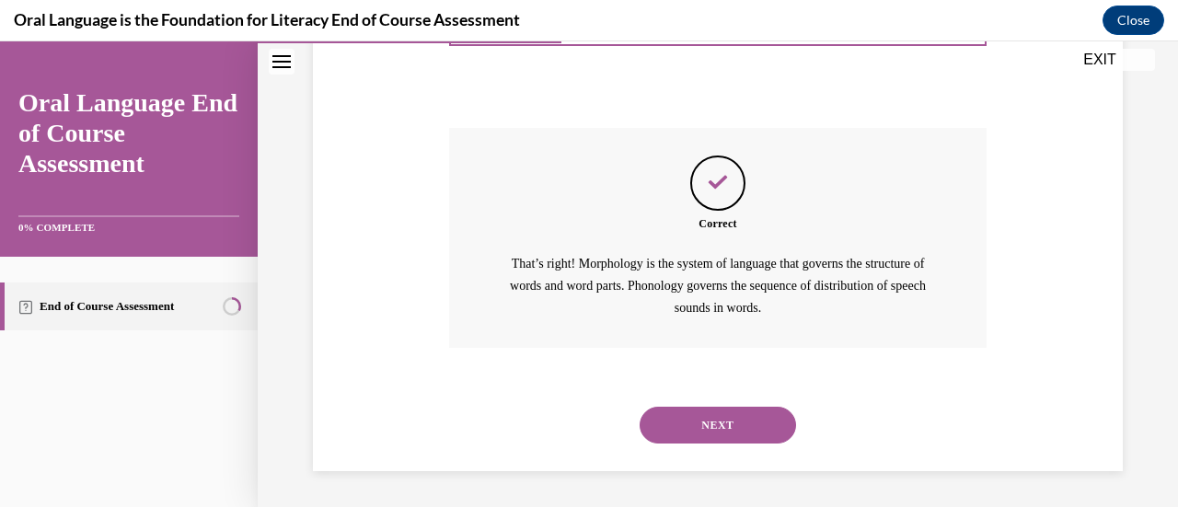
click at [738, 434] on button "NEXT" at bounding box center [718, 425] width 156 height 37
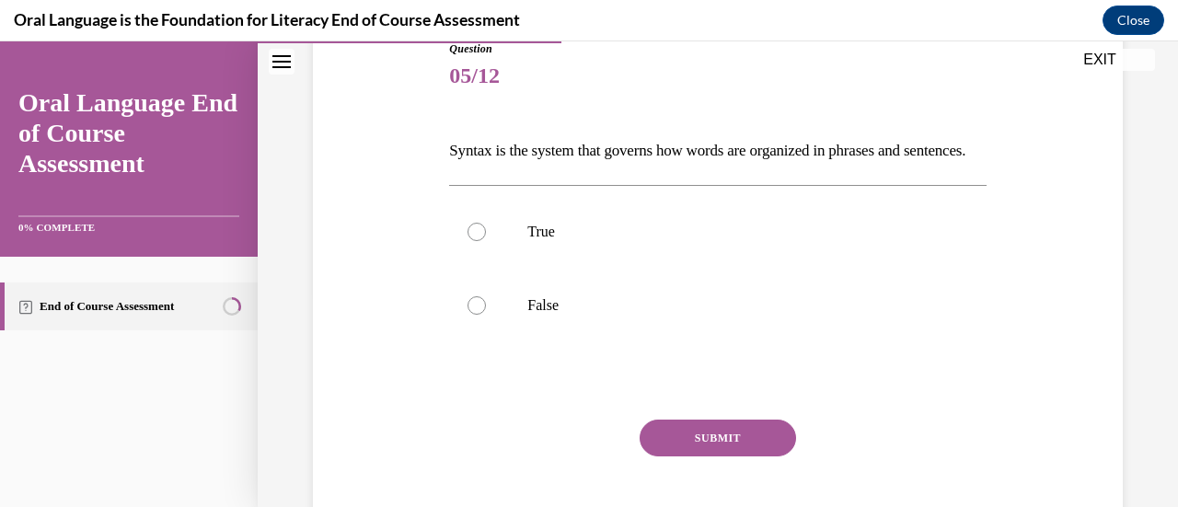
scroll to position [218, 0]
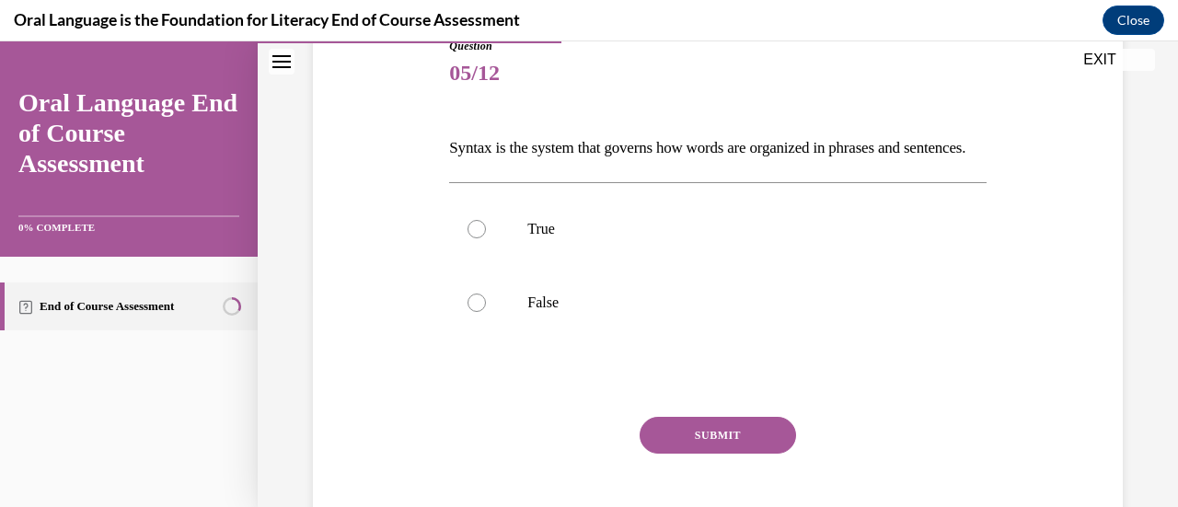
click at [462, 260] on label "True" at bounding box center [717, 229] width 537 height 74
click at [468, 238] on input "True" at bounding box center [477, 229] width 18 height 18
radio input "true"
click at [713, 454] on button "SUBMIT" at bounding box center [718, 435] width 156 height 37
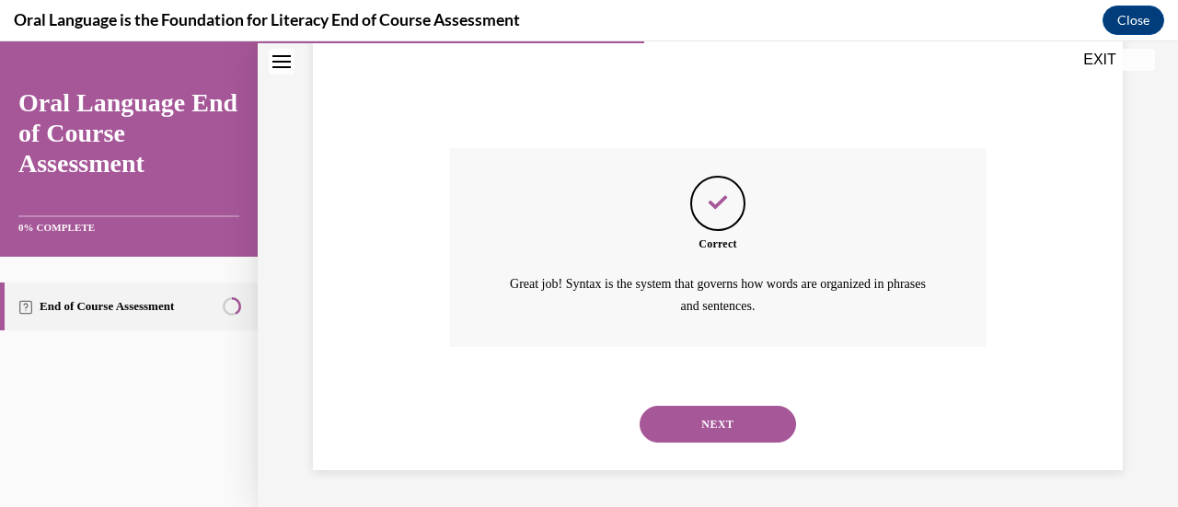
click at [756, 434] on button "NEXT" at bounding box center [718, 424] width 156 height 37
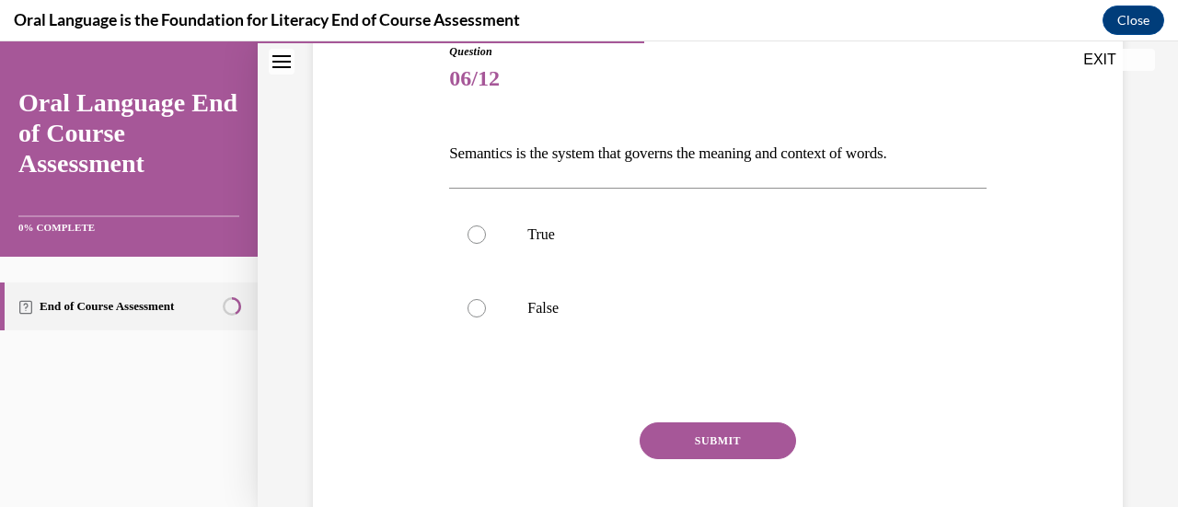
scroll to position [260, 0]
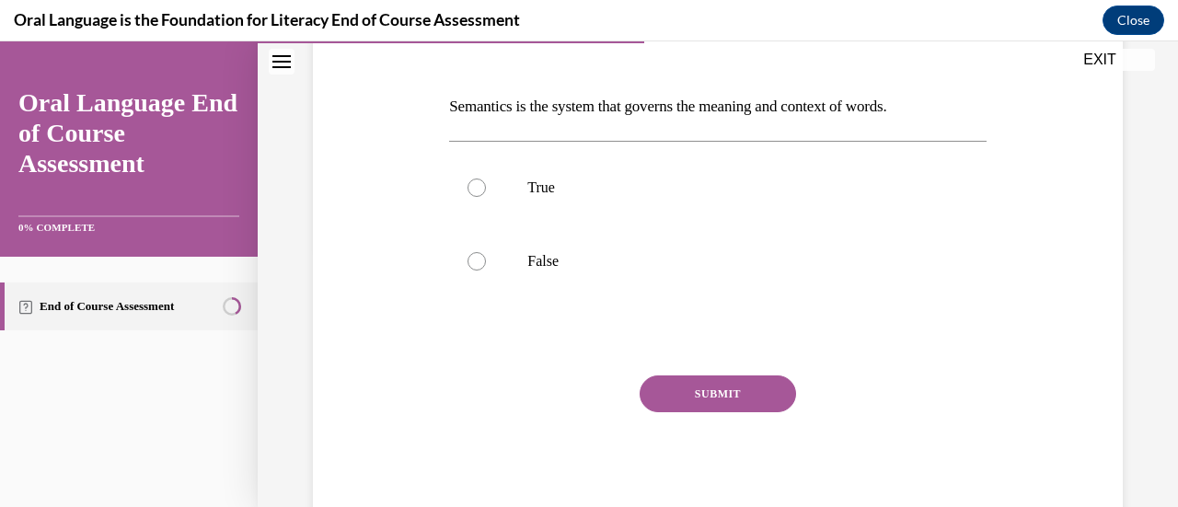
click at [486, 183] on label "True" at bounding box center [717, 188] width 537 height 74
click at [486, 183] on input "True" at bounding box center [477, 188] width 18 height 18
radio input "true"
click at [702, 398] on button "SUBMIT" at bounding box center [718, 393] width 156 height 37
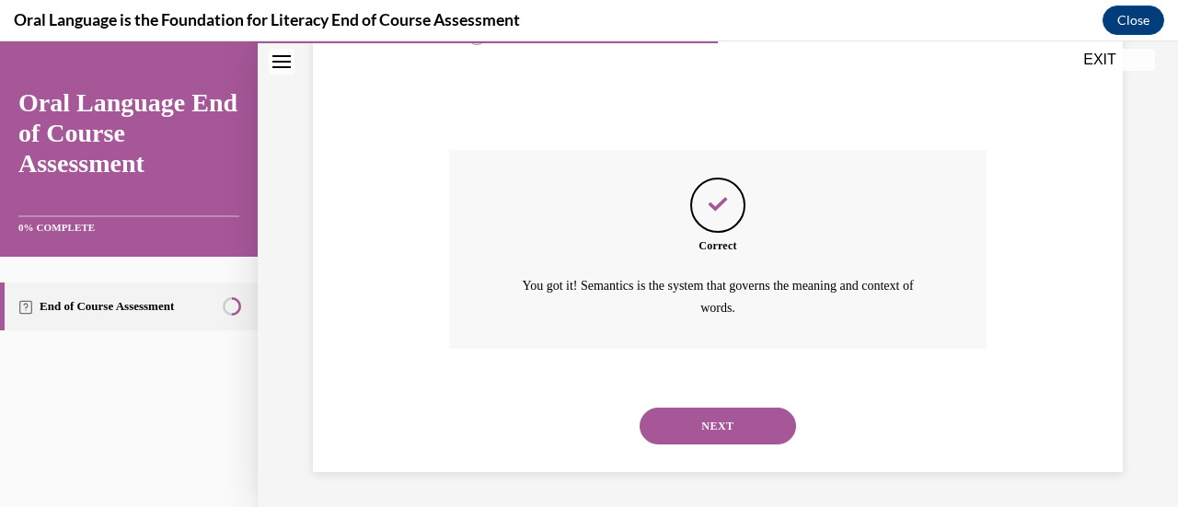
click at [733, 421] on button "NEXT" at bounding box center [718, 426] width 156 height 37
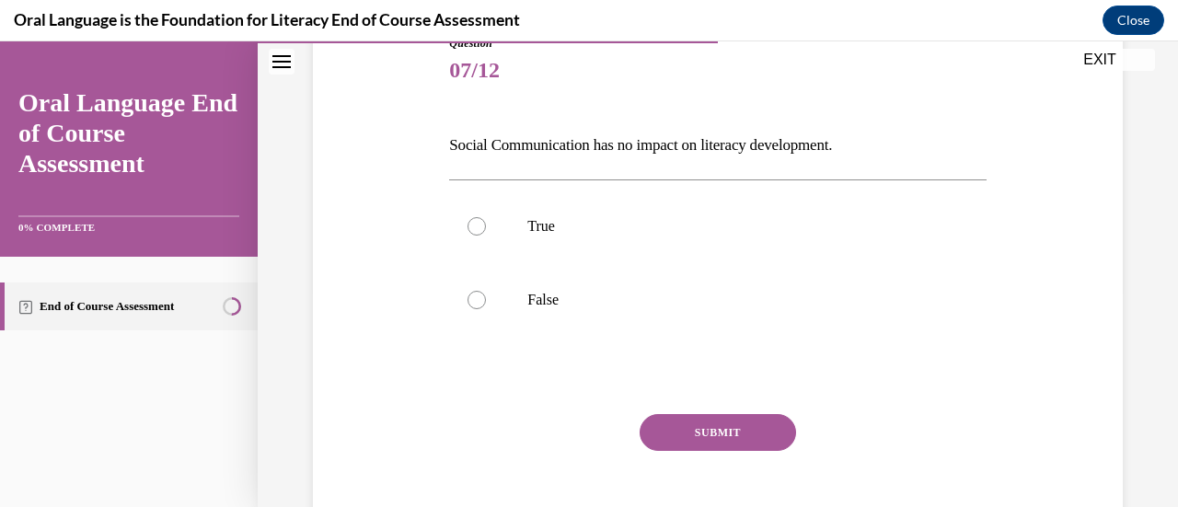
scroll to position [222, 0]
click at [486, 309] on label "False" at bounding box center [717, 299] width 537 height 74
click at [486, 308] on input "False" at bounding box center [477, 299] width 18 height 18
radio input "true"
click at [696, 429] on button "SUBMIT" at bounding box center [718, 431] width 156 height 37
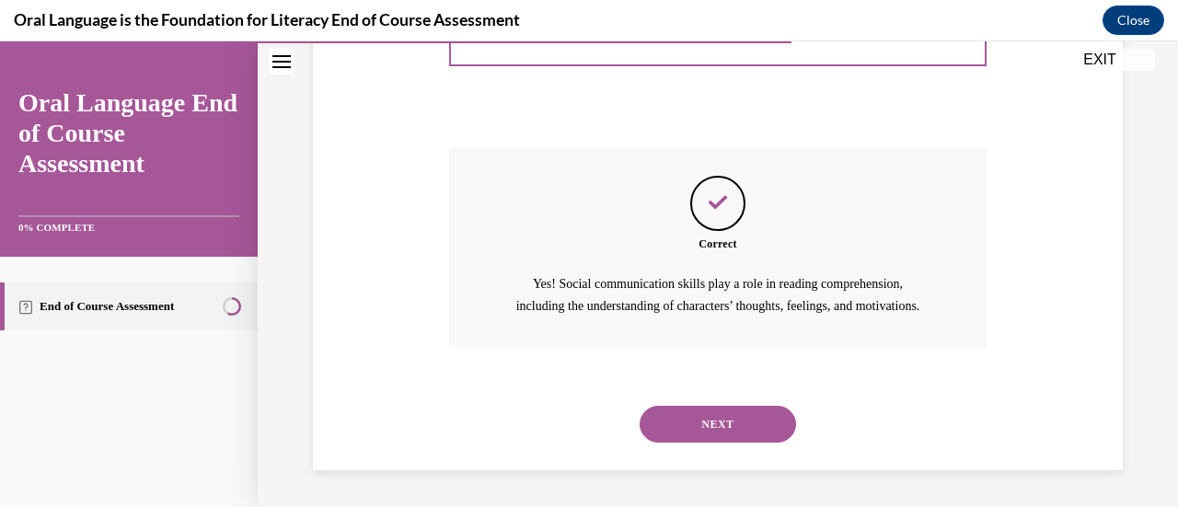
click at [719, 433] on button "NEXT" at bounding box center [718, 424] width 156 height 37
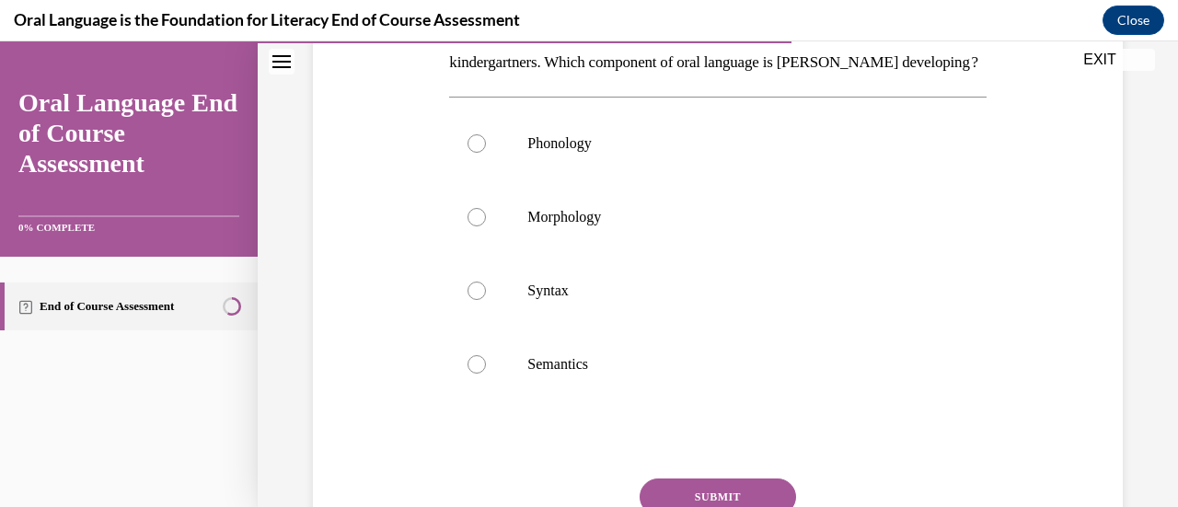
scroll to position [335, 0]
click at [464, 175] on label "Phonology" at bounding box center [717, 144] width 537 height 74
click at [468, 153] on input "Phonology" at bounding box center [477, 143] width 18 height 18
radio input "true"
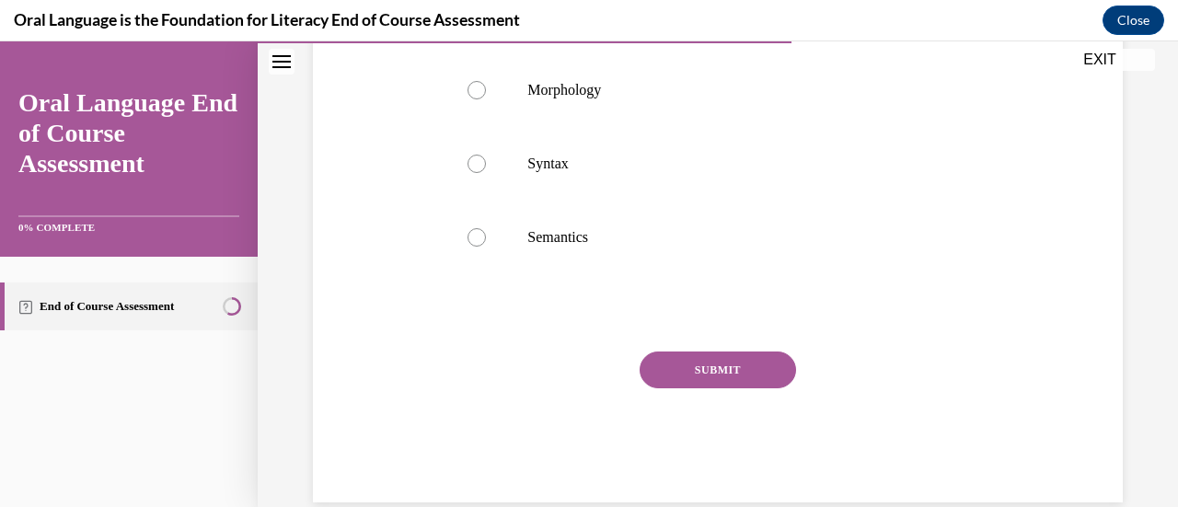
scroll to position [463, 0]
click at [714, 387] on button "SUBMIT" at bounding box center [718, 369] width 156 height 37
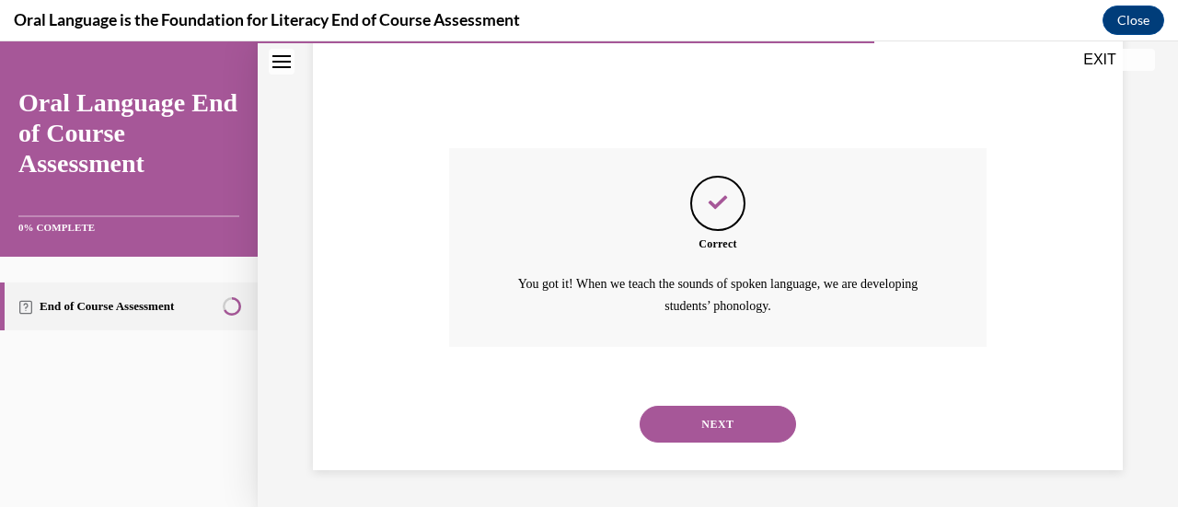
click at [721, 434] on button "NEXT" at bounding box center [718, 424] width 156 height 37
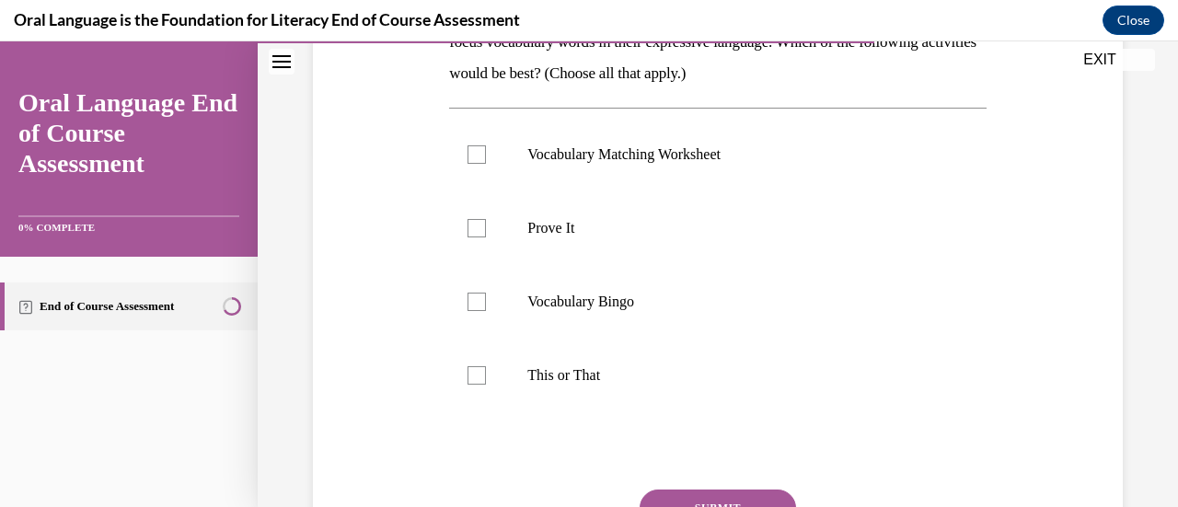
scroll to position [351, 0]
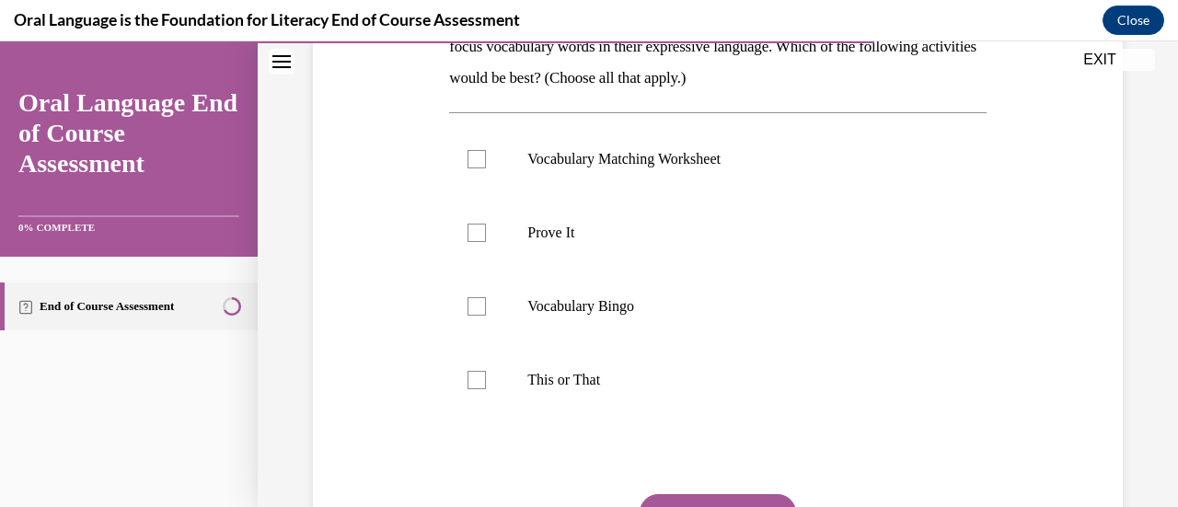
click at [468, 385] on div at bounding box center [477, 380] width 18 height 18
click at [468, 385] on input "This or That" at bounding box center [477, 380] width 18 height 18
checkbox input "true"
click at [479, 229] on div at bounding box center [477, 233] width 18 height 18
click at [479, 229] on input "Prove It" at bounding box center [477, 233] width 18 height 18
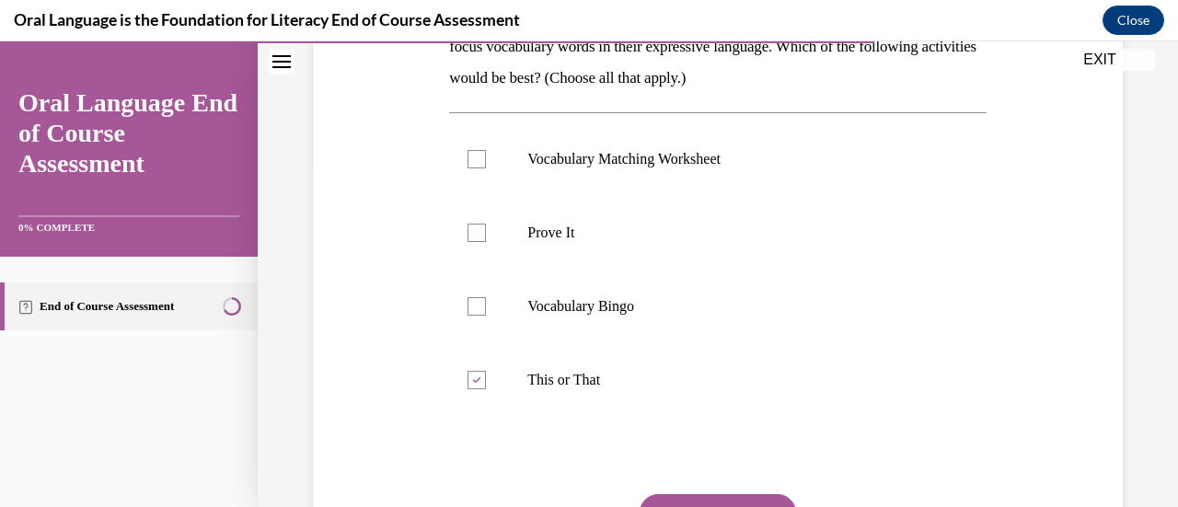
checkbox input "true"
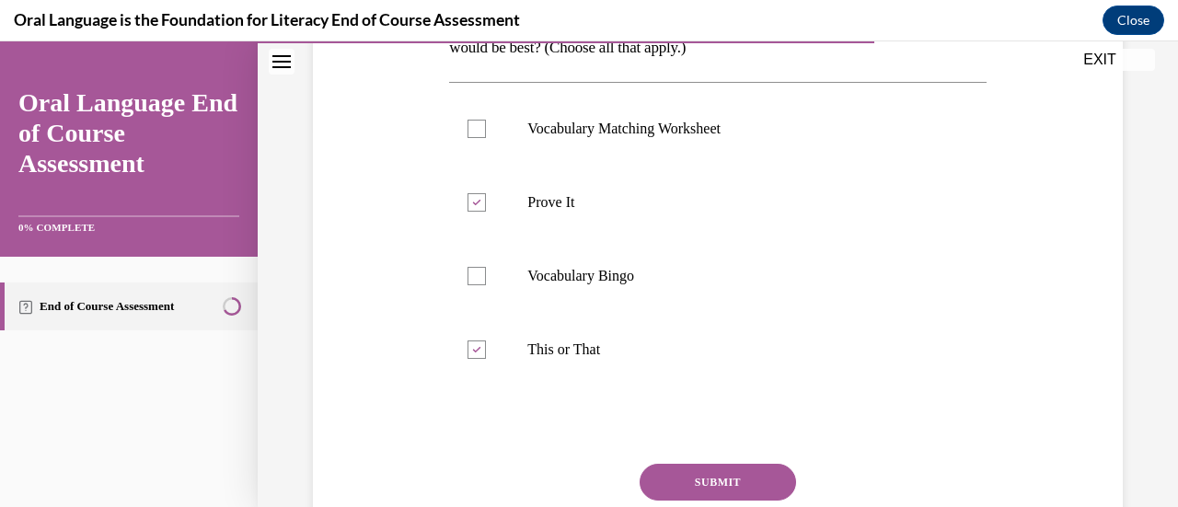
scroll to position [469, 0]
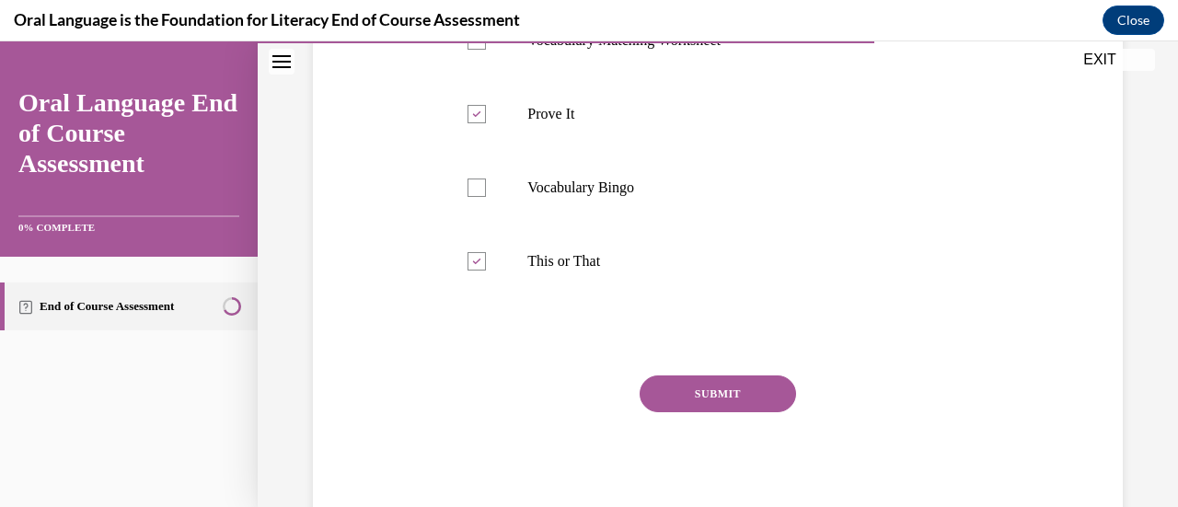
click at [692, 390] on button "SUBMIT" at bounding box center [718, 393] width 156 height 37
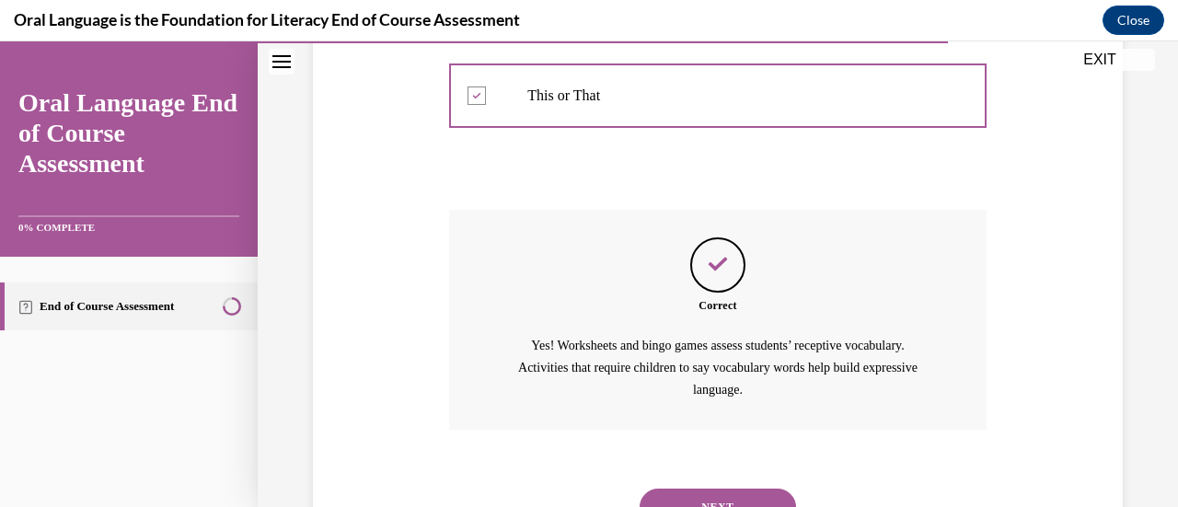
click at [745, 489] on button "NEXT" at bounding box center [718, 507] width 156 height 37
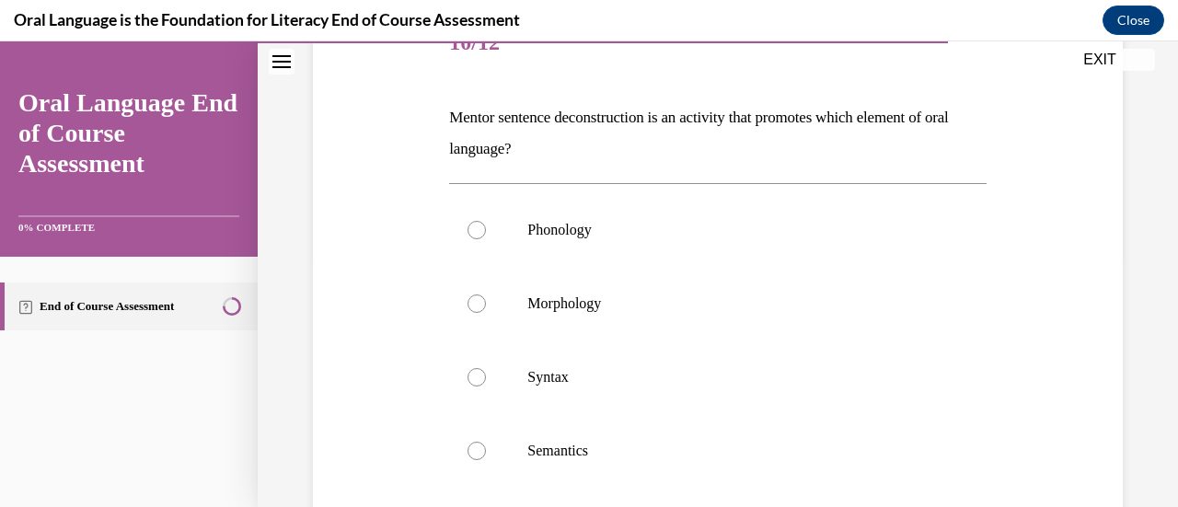
scroll to position [250, 0]
click at [475, 387] on label "Syntax" at bounding box center [717, 376] width 537 height 74
click at [475, 385] on input "Syntax" at bounding box center [477, 375] width 18 height 18
radio input "true"
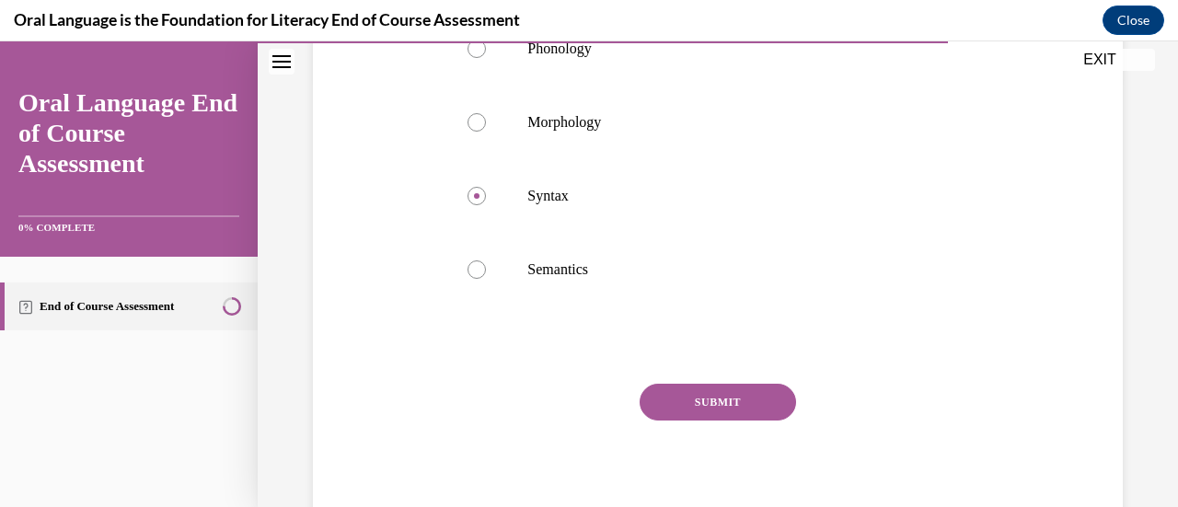
scroll to position [433, 0]
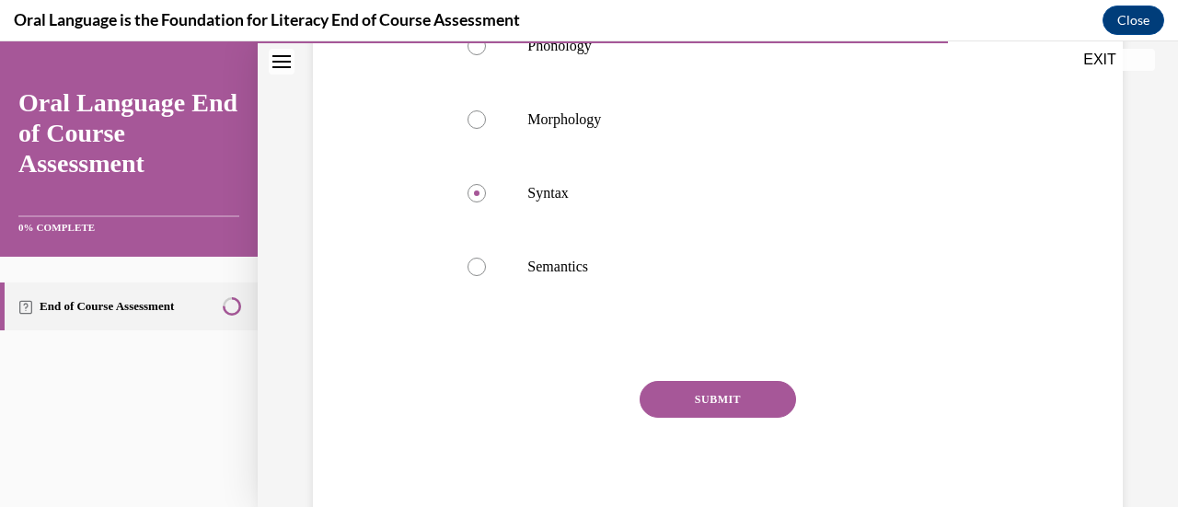
click at [698, 405] on button "SUBMIT" at bounding box center [718, 399] width 156 height 37
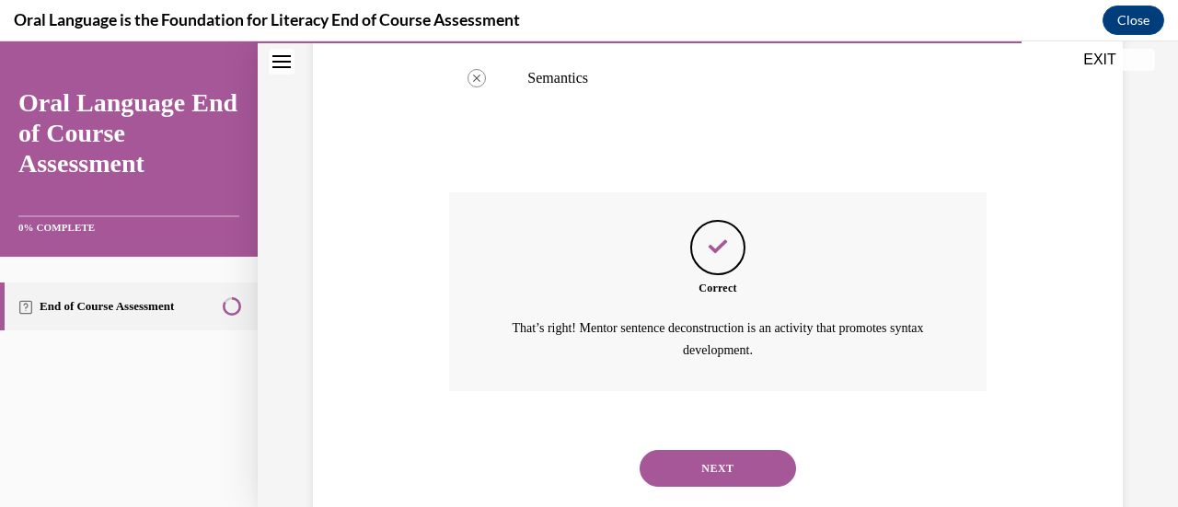
click at [721, 458] on button "NEXT" at bounding box center [718, 468] width 156 height 37
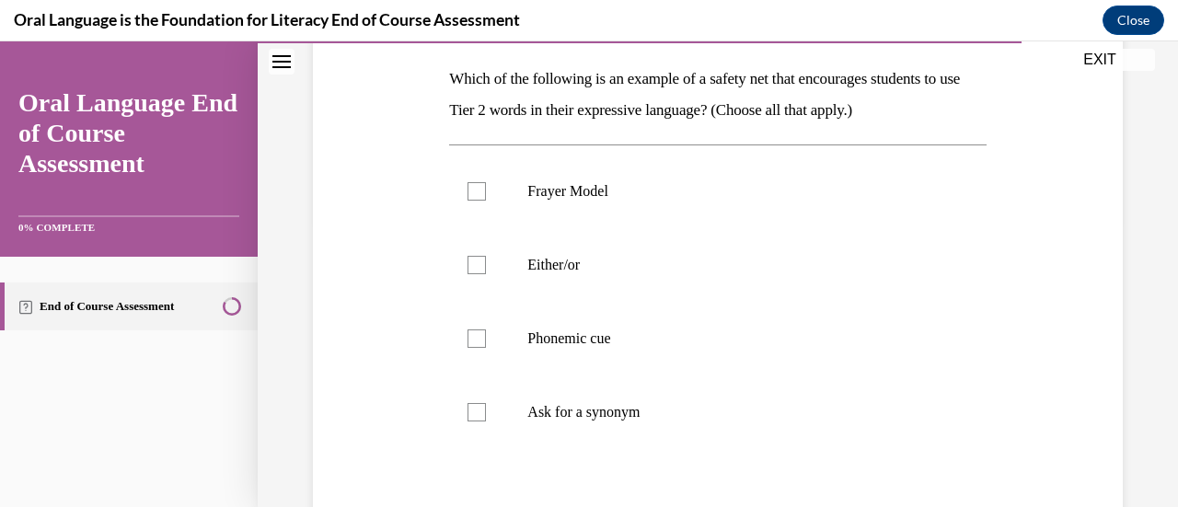
scroll to position [290, 0]
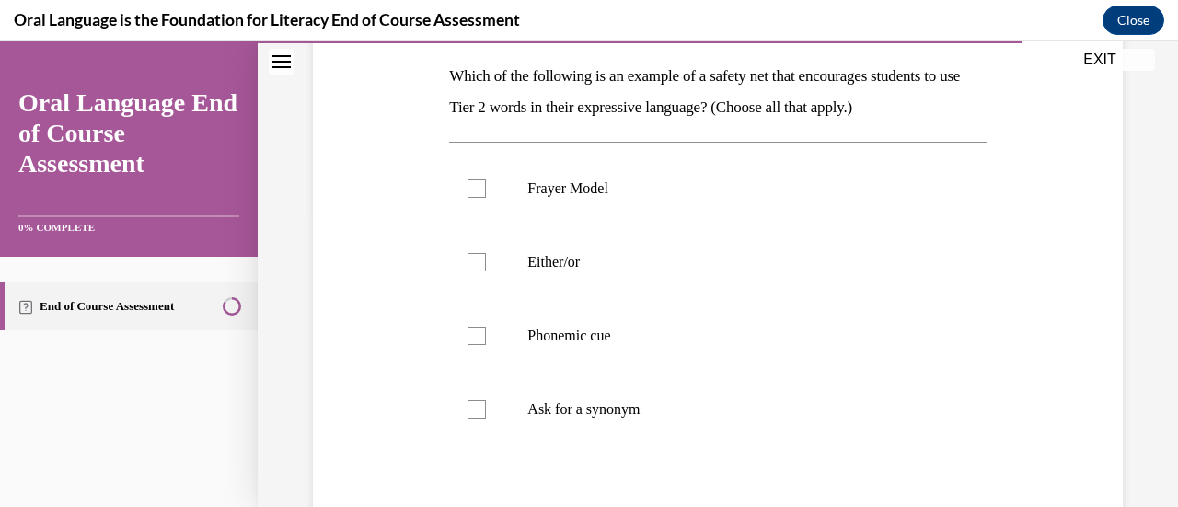
click at [469, 410] on div at bounding box center [477, 409] width 18 height 18
click at [469, 410] on input "Ask for a synonym" at bounding box center [477, 409] width 18 height 18
checkbox input "true"
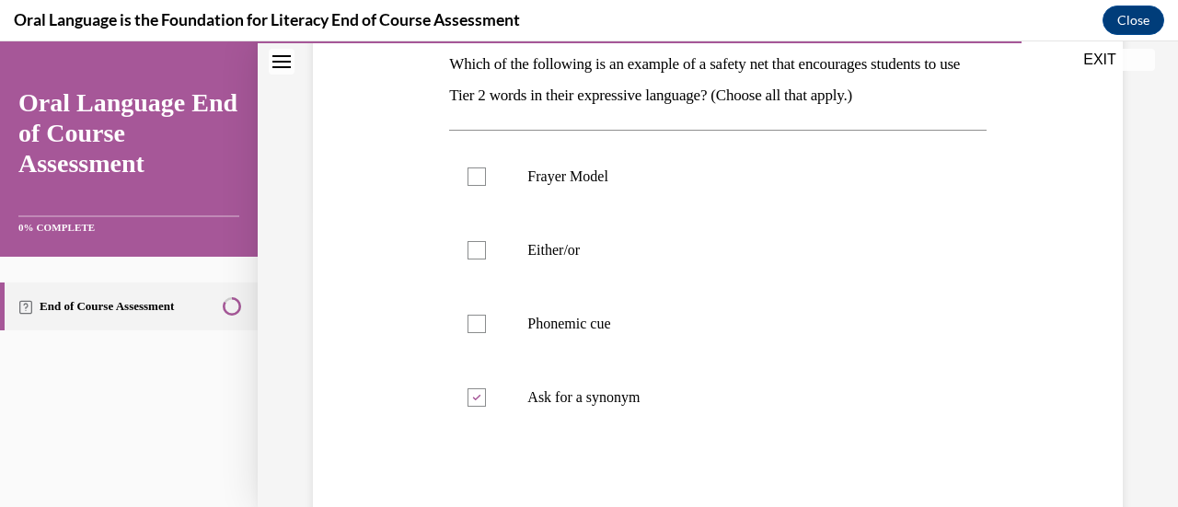
scroll to position [302, 0]
click at [502, 252] on label "Either/or" at bounding box center [717, 251] width 537 height 74
click at [486, 252] on input "Either/or" at bounding box center [477, 250] width 18 height 18
checkbox input "true"
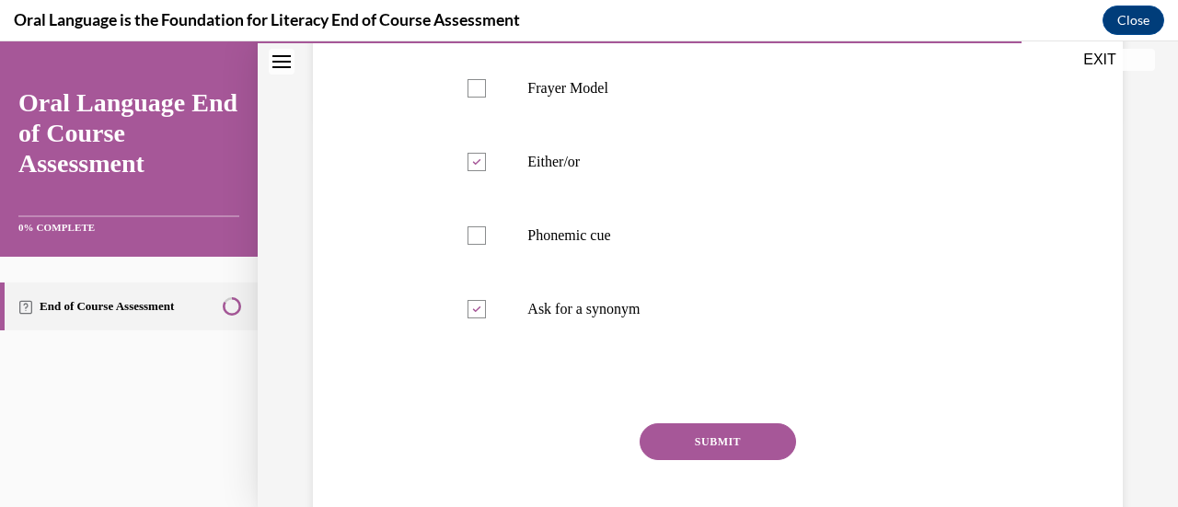
scroll to position [425, 0]
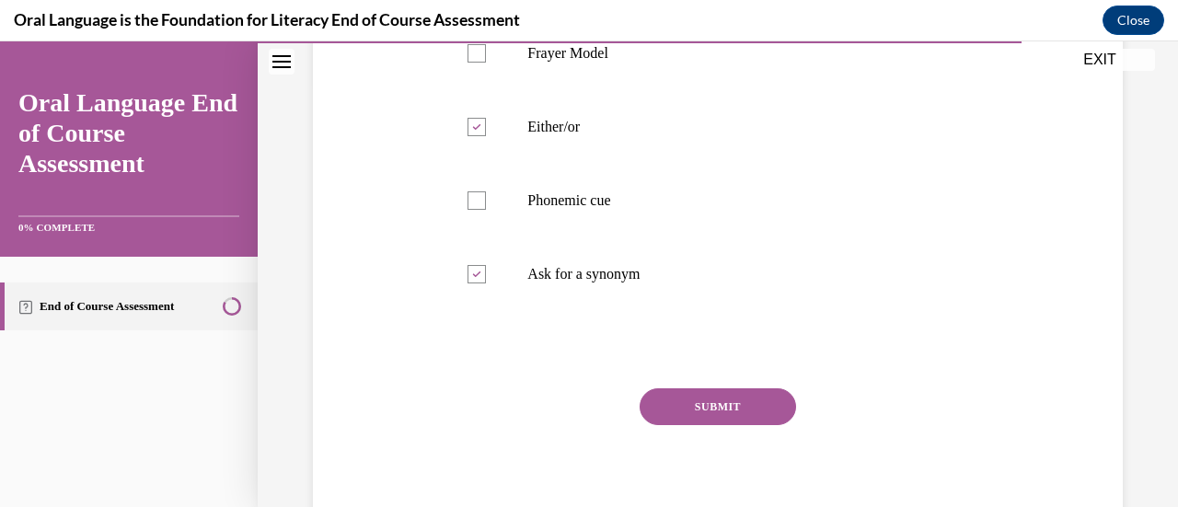
click at [735, 407] on button "SUBMIT" at bounding box center [718, 406] width 156 height 37
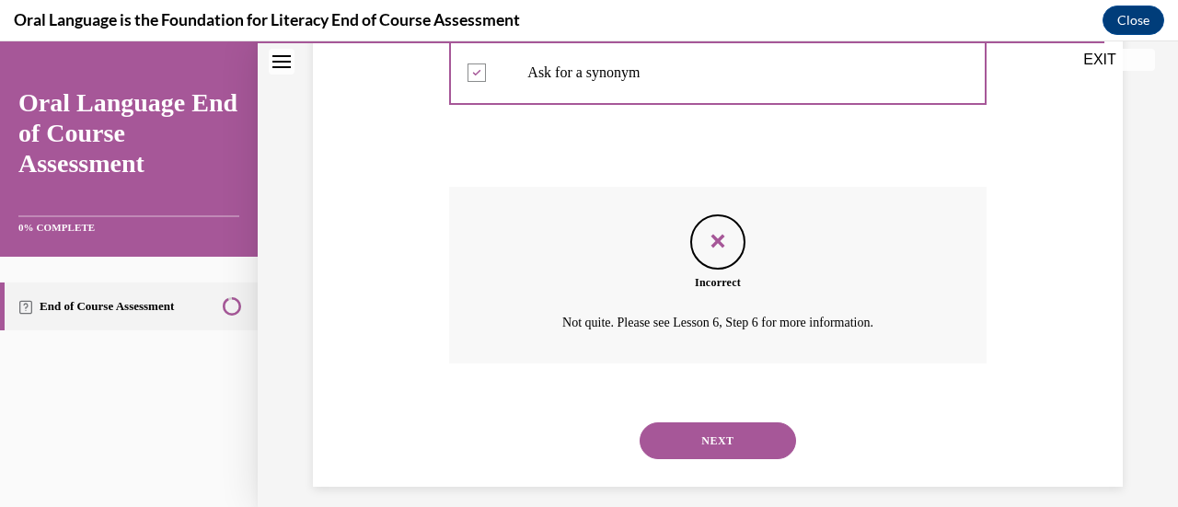
scroll to position [629, 0]
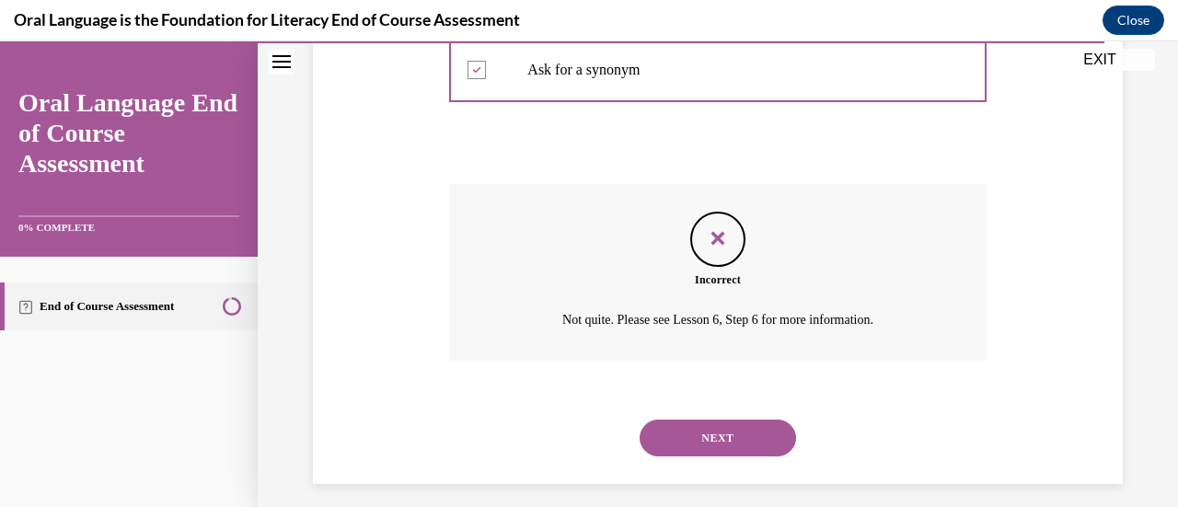
click at [745, 427] on button "NEXT" at bounding box center [718, 438] width 156 height 37
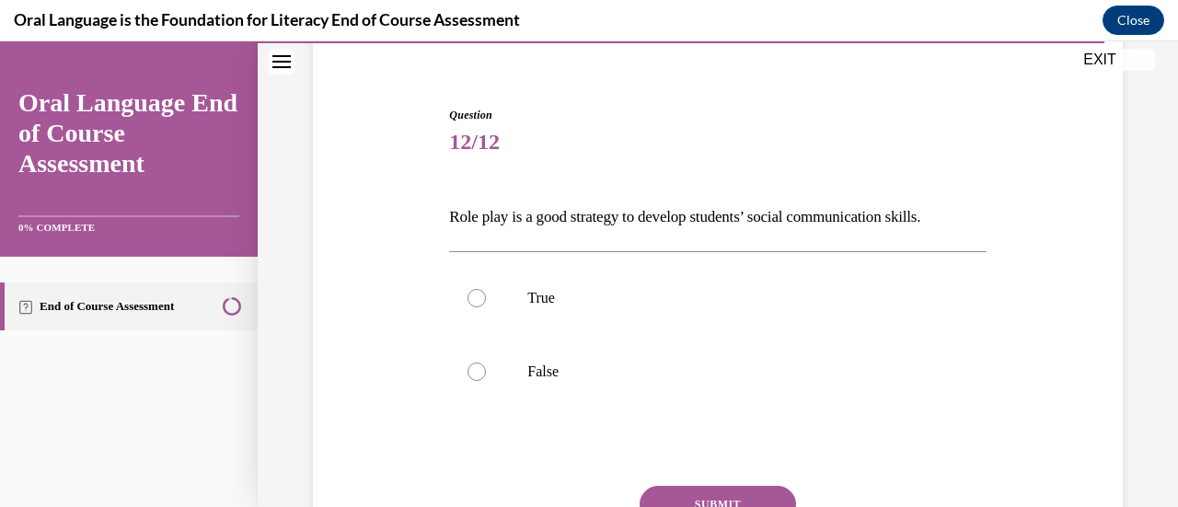
scroll to position [156, 0]
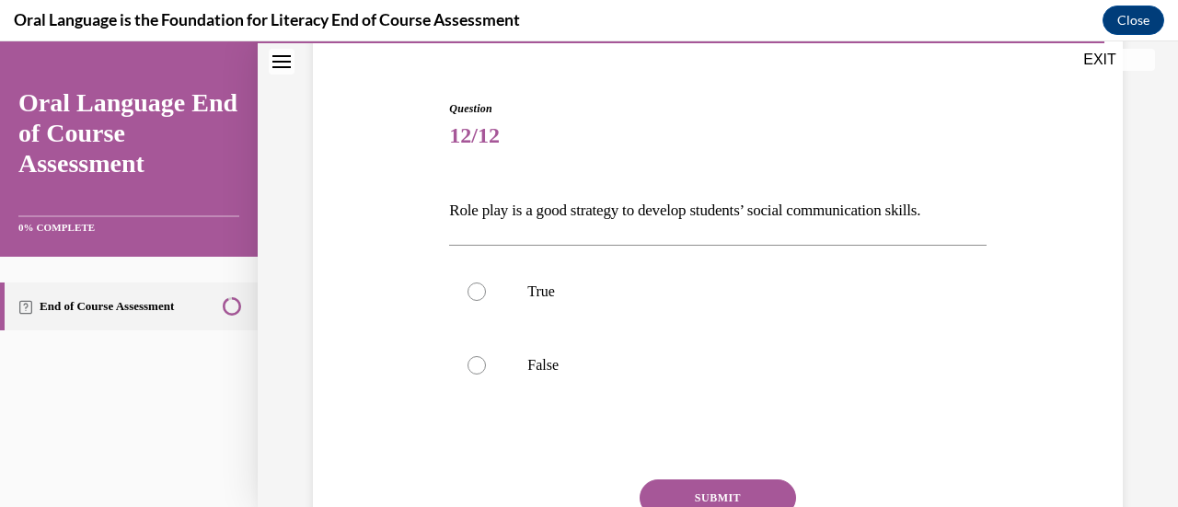
click at [476, 302] on label "True" at bounding box center [717, 292] width 537 height 74
click at [476, 301] on input "True" at bounding box center [477, 292] width 18 height 18
radio input "true"
click at [709, 496] on button "SUBMIT" at bounding box center [718, 497] width 156 height 37
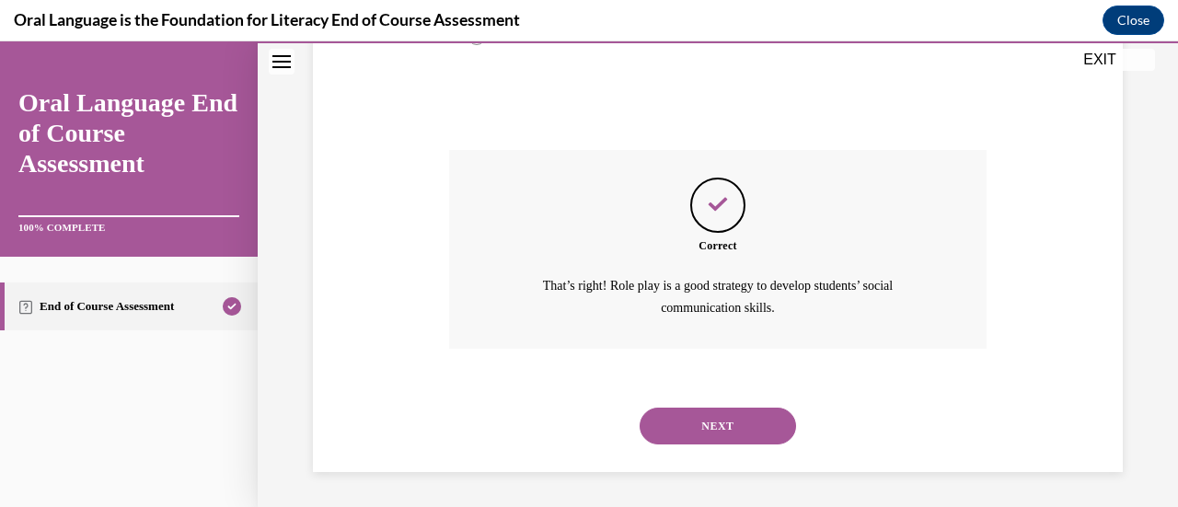
click at [739, 436] on button "NEXT" at bounding box center [718, 426] width 156 height 37
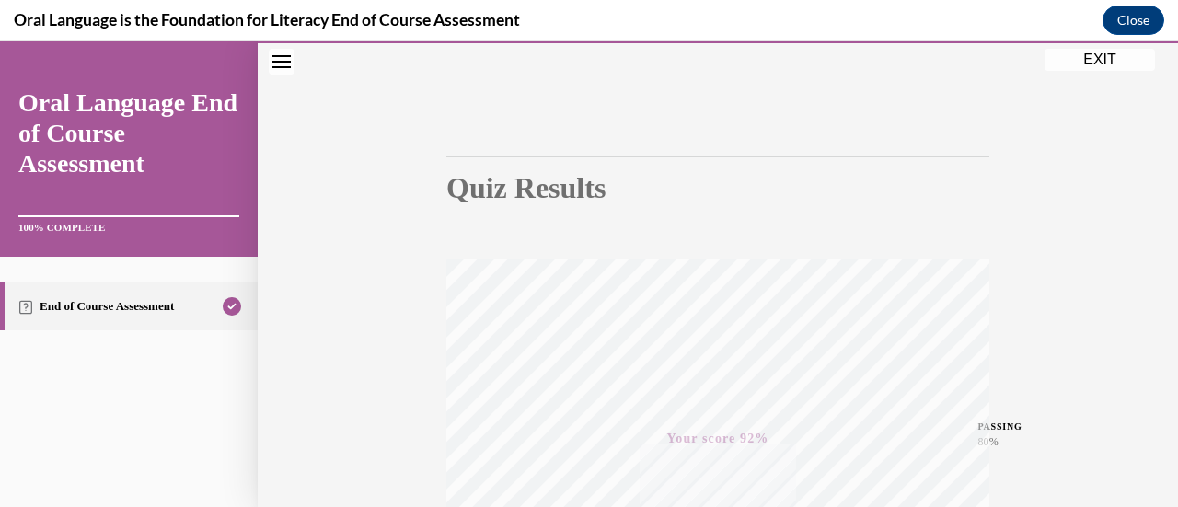
scroll to position [96, 0]
click at [1104, 78] on div "Quiz Results PASSING 80% Your score 92% Passed PASSING 80% Your score Your scor…" at bounding box center [718, 446] width 920 height 885
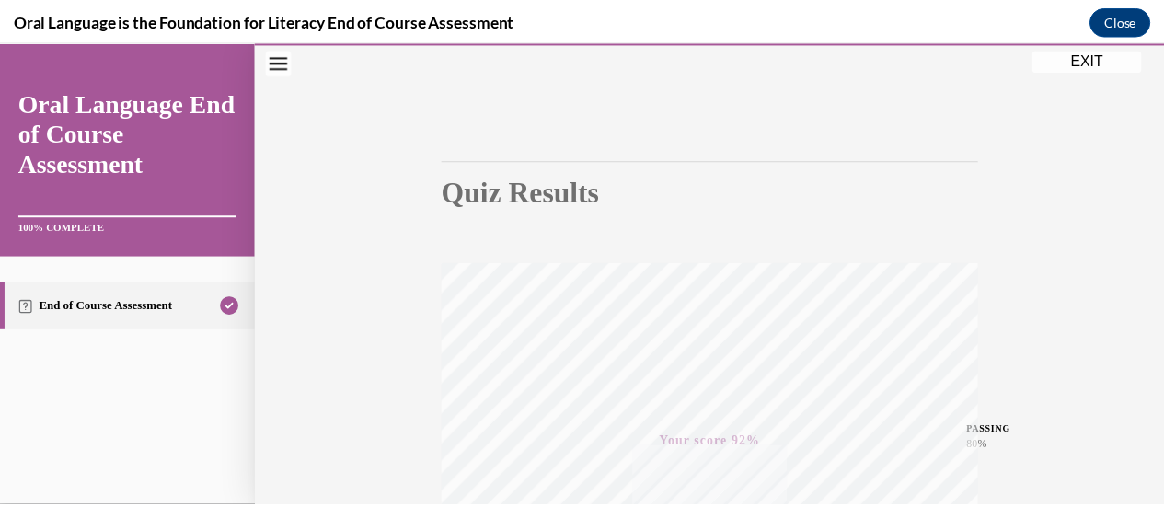
scroll to position [0, 0]
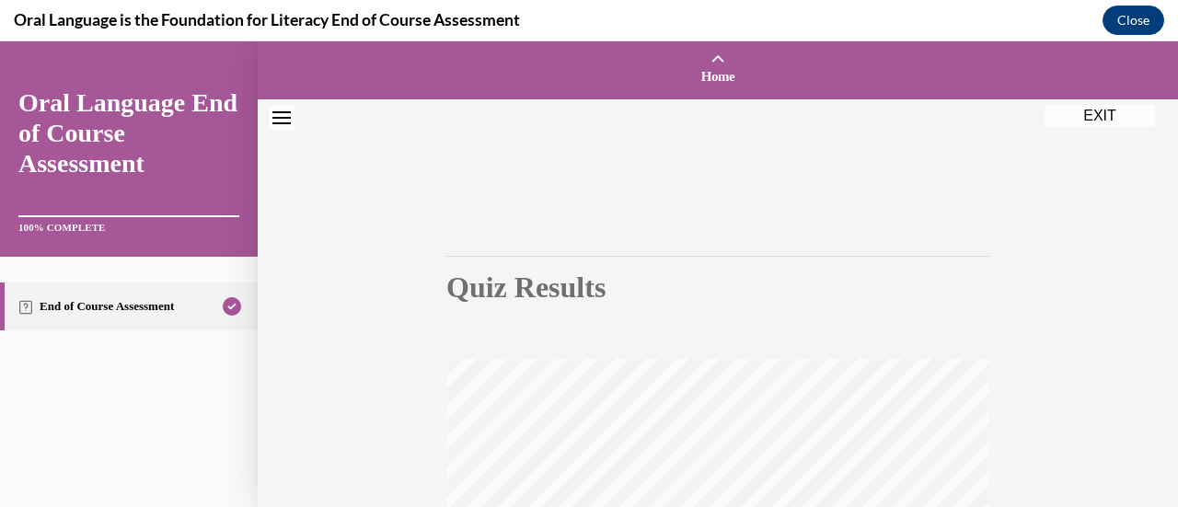
click at [1109, 113] on button "EXIT" at bounding box center [1100, 116] width 110 height 22
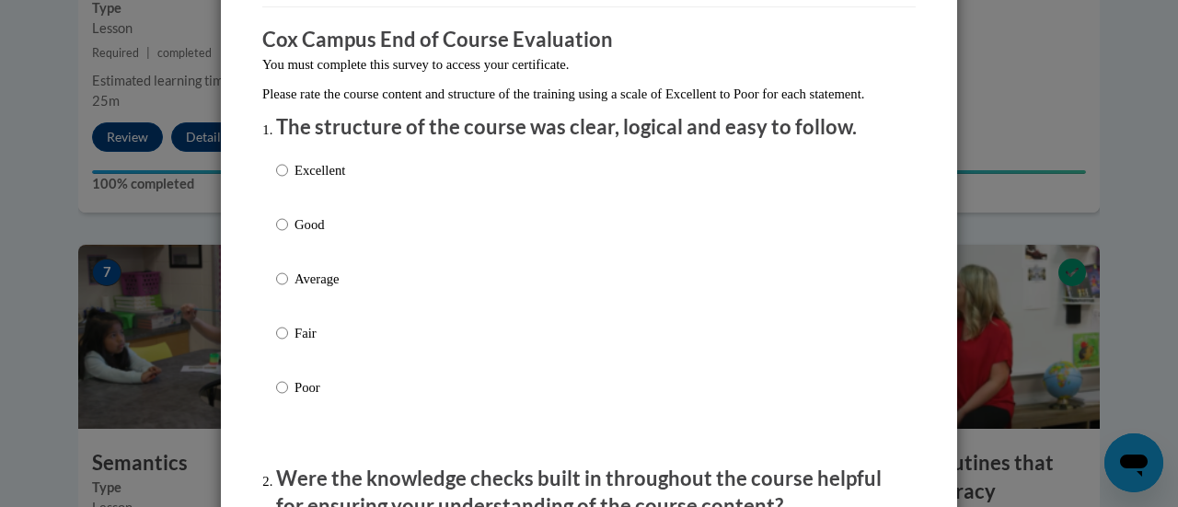
scroll to position [154, 0]
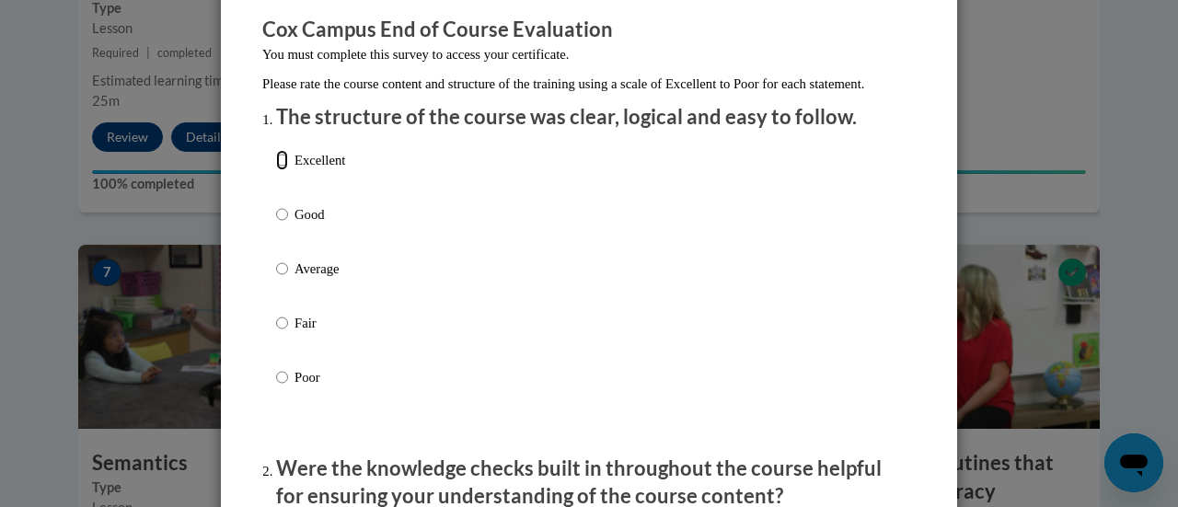
click at [276, 170] on input "Excellent" at bounding box center [282, 160] width 12 height 20
radio input "true"
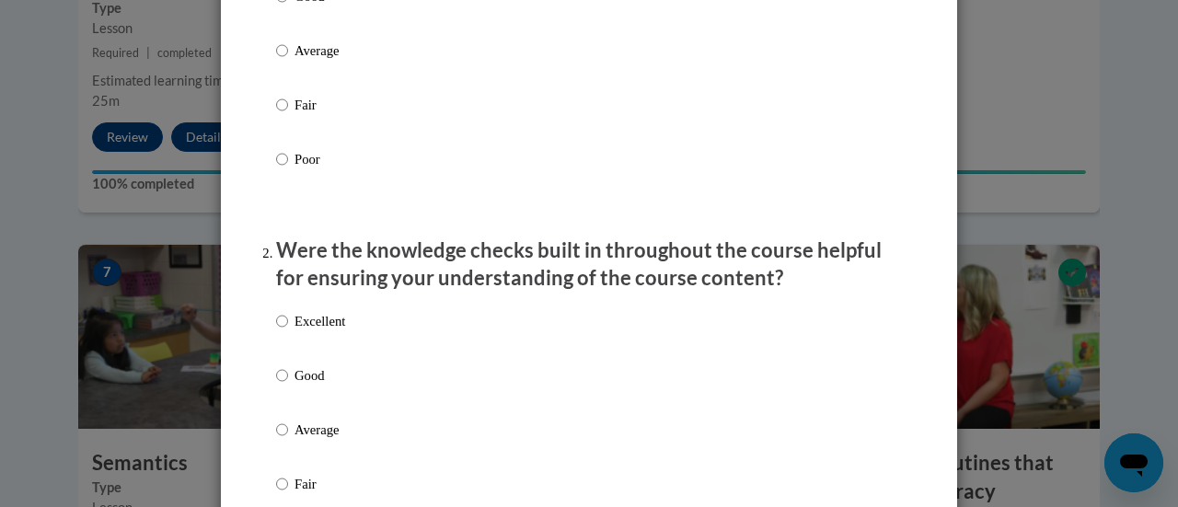
scroll to position [399, 0]
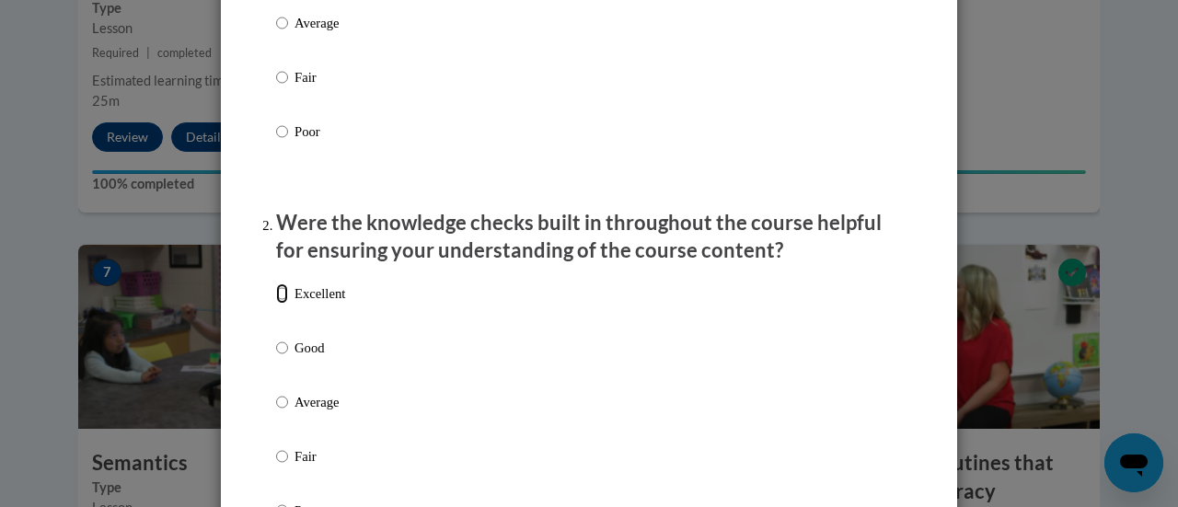
click at [276, 304] on input "Excellent" at bounding box center [282, 293] width 12 height 20
radio input "true"
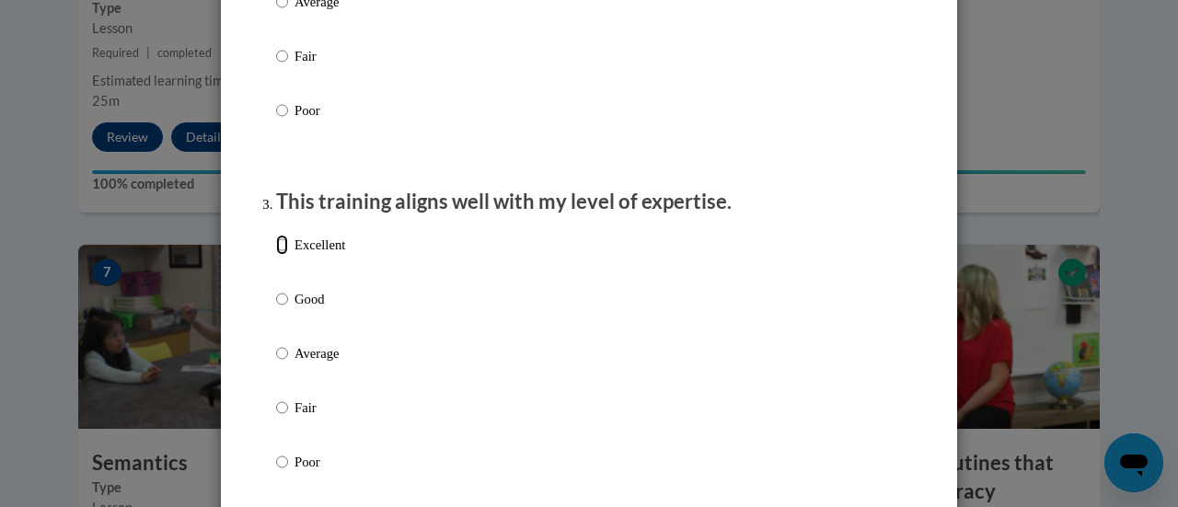
click at [276, 255] on input "Excellent" at bounding box center [282, 245] width 12 height 20
radio input "true"
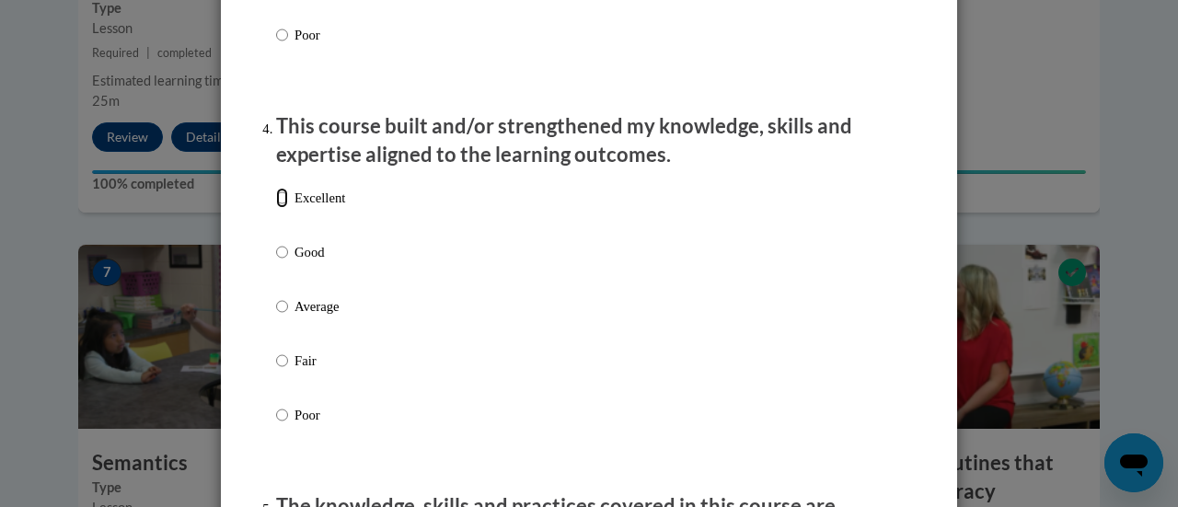
click at [278, 208] on input "Excellent" at bounding box center [282, 198] width 12 height 20
radio input "true"
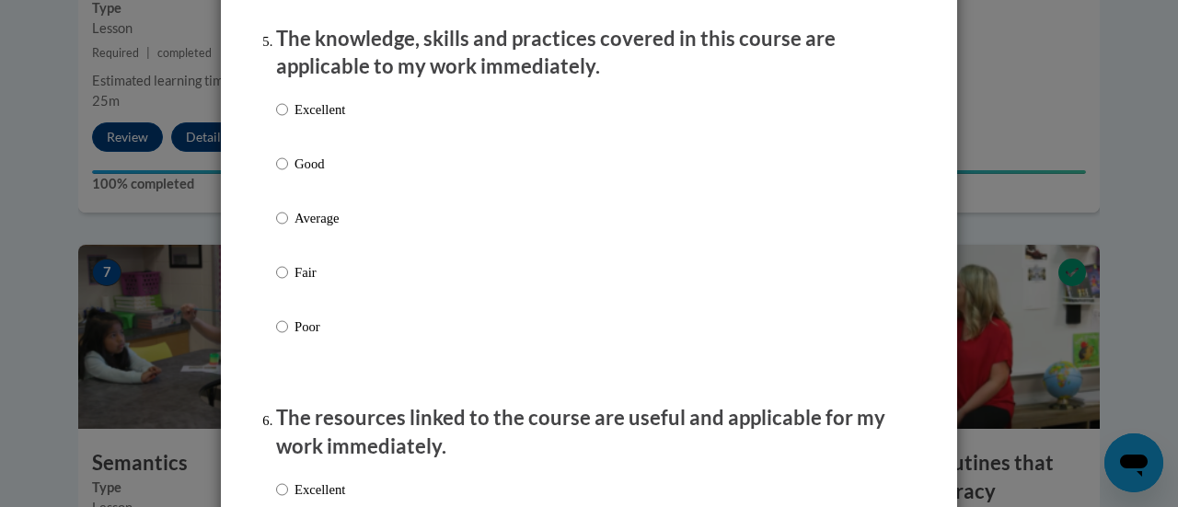
click at [323, 120] on p "Excellent" at bounding box center [319, 109] width 51 height 20
click at [288, 120] on input "Excellent" at bounding box center [282, 109] width 12 height 20
radio input "true"
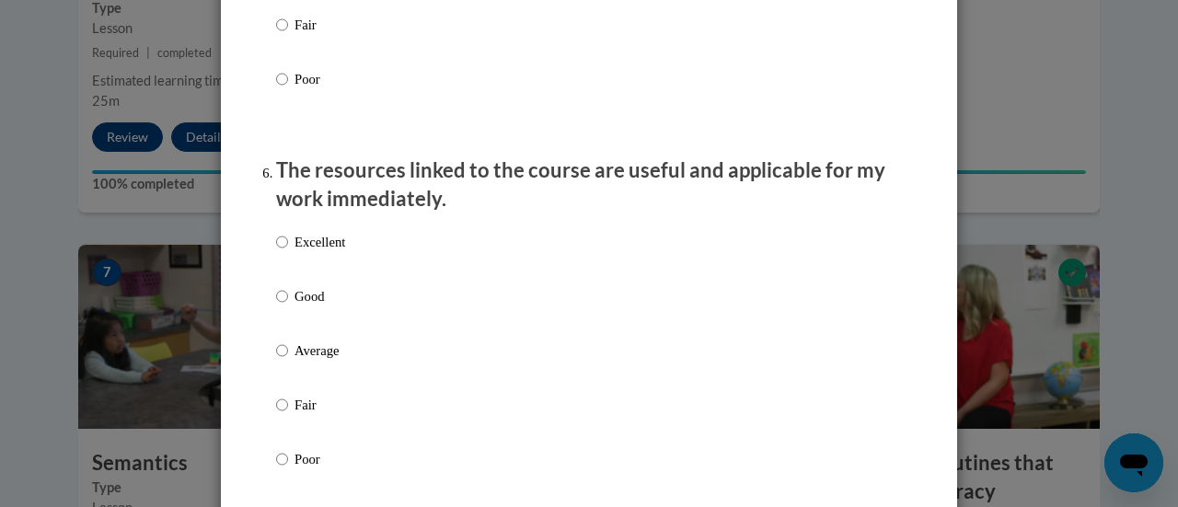
click at [309, 252] on p "Excellent" at bounding box center [319, 242] width 51 height 20
click at [288, 252] on input "Excellent" at bounding box center [282, 242] width 12 height 20
radio input "true"
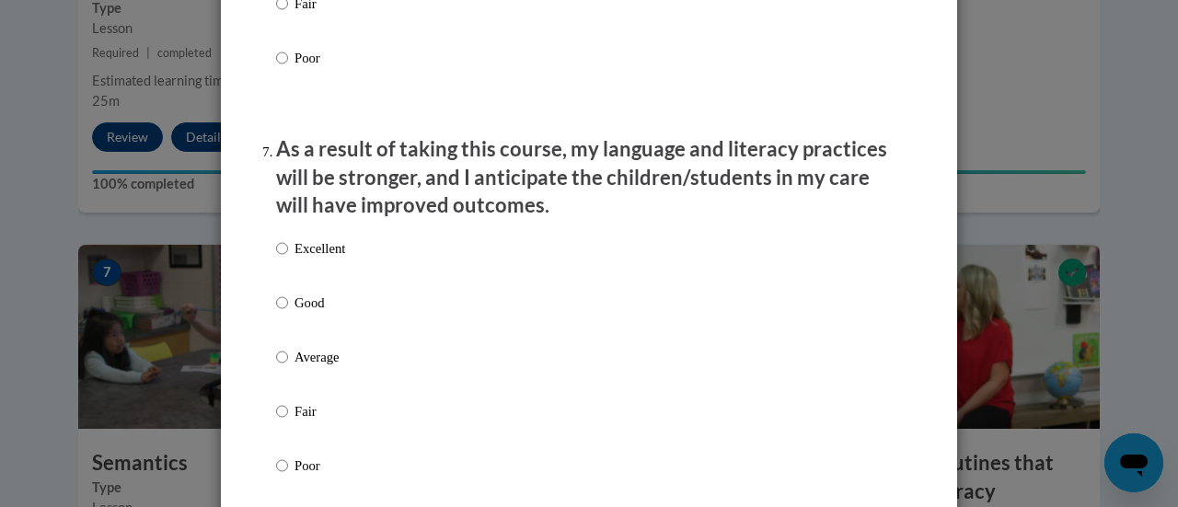
click at [298, 259] on p "Excellent" at bounding box center [319, 248] width 51 height 20
click at [288, 259] on input "Excellent" at bounding box center [282, 248] width 12 height 20
radio input "true"
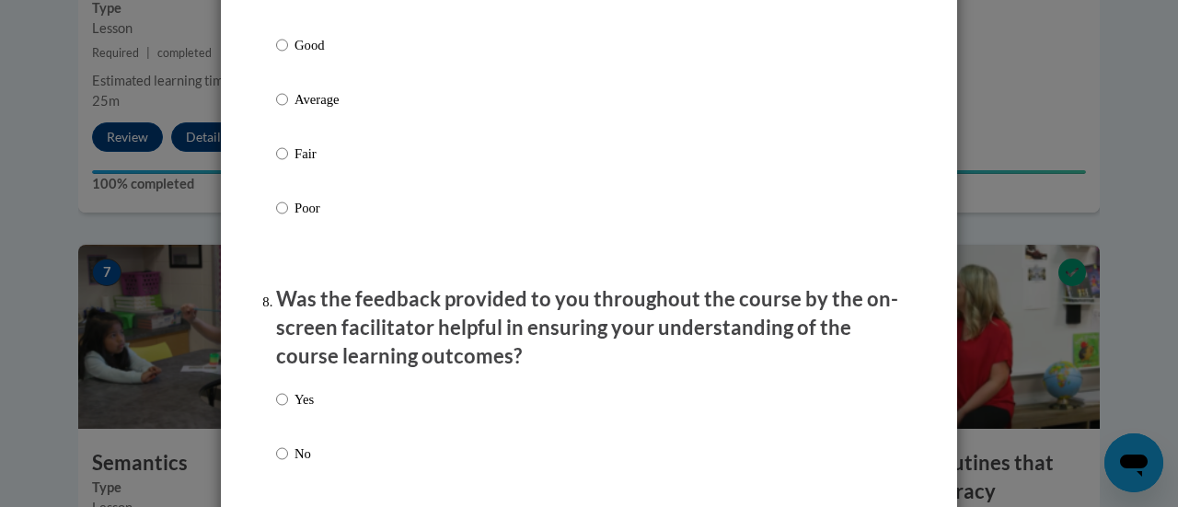
scroll to position [2607, 0]
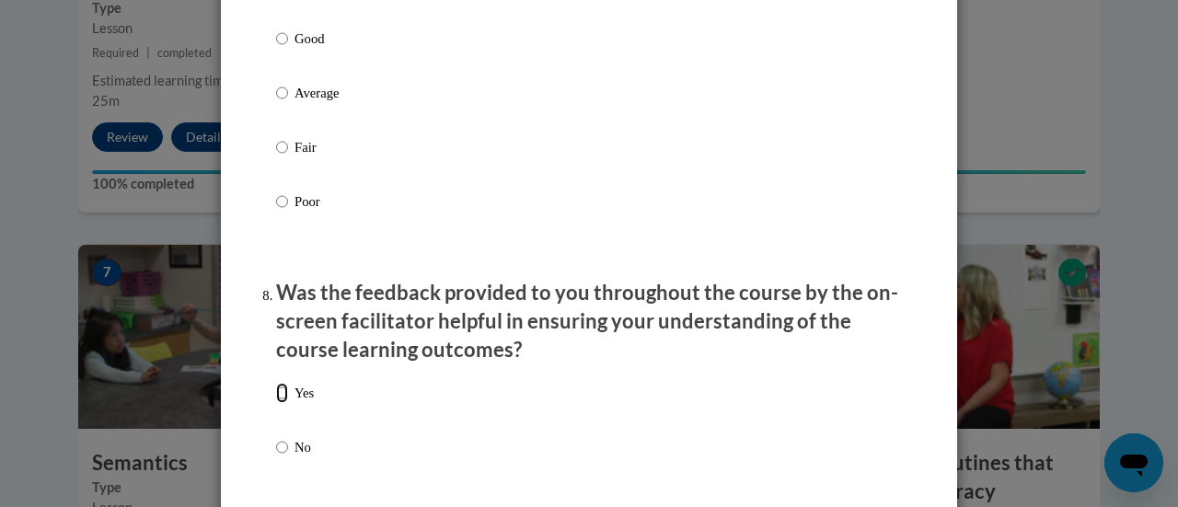
click at [276, 403] on input "Yes" at bounding box center [282, 393] width 12 height 20
radio input "true"
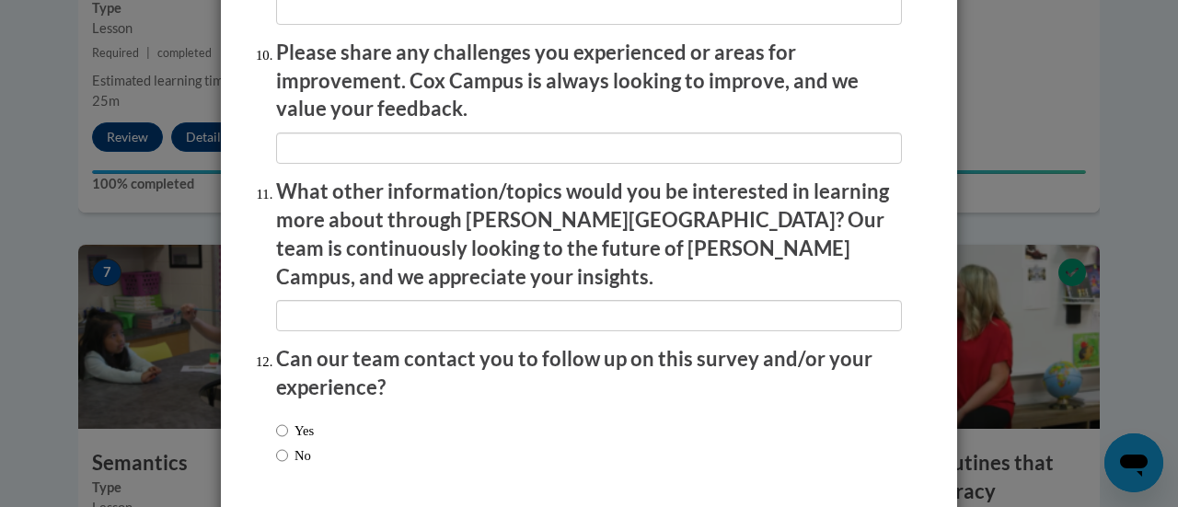
scroll to position [3281, 0]
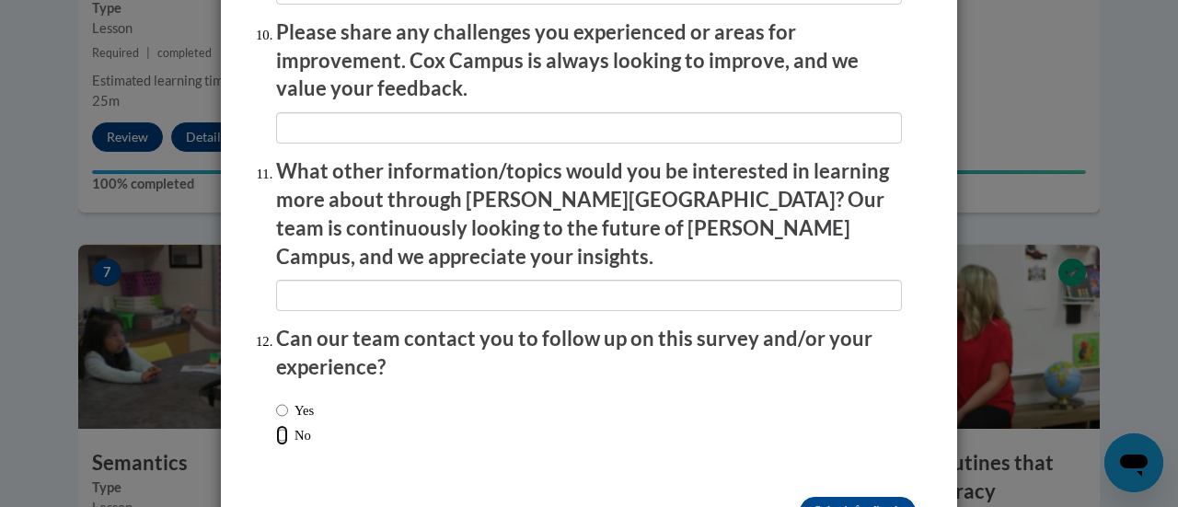
click at [276, 425] on input "No" at bounding box center [282, 435] width 12 height 20
radio input "true"
click at [867, 497] on input "Submit feedback" at bounding box center [858, 511] width 116 height 29
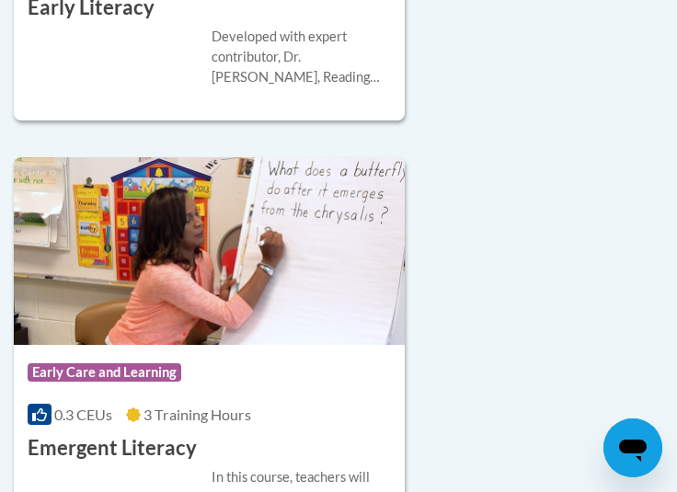
scroll to position [5710, 0]
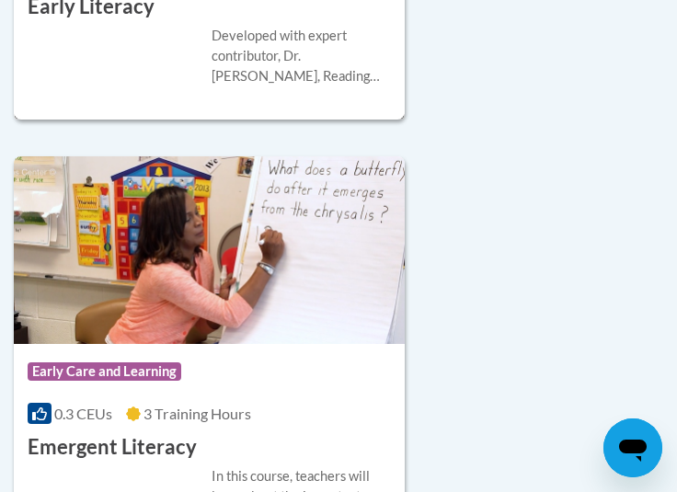
click at [109, 44] on div "More Info Enroll Developed with expert contributor, Dr. Deborah Glaser, Reading…" at bounding box center [209, 67] width 391 height 93
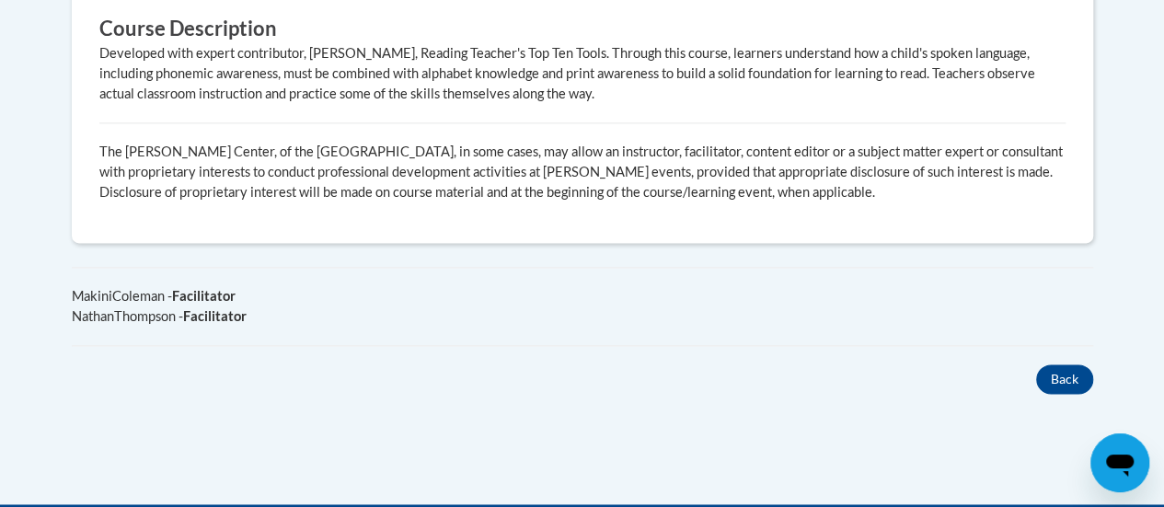
scroll to position [1139, 0]
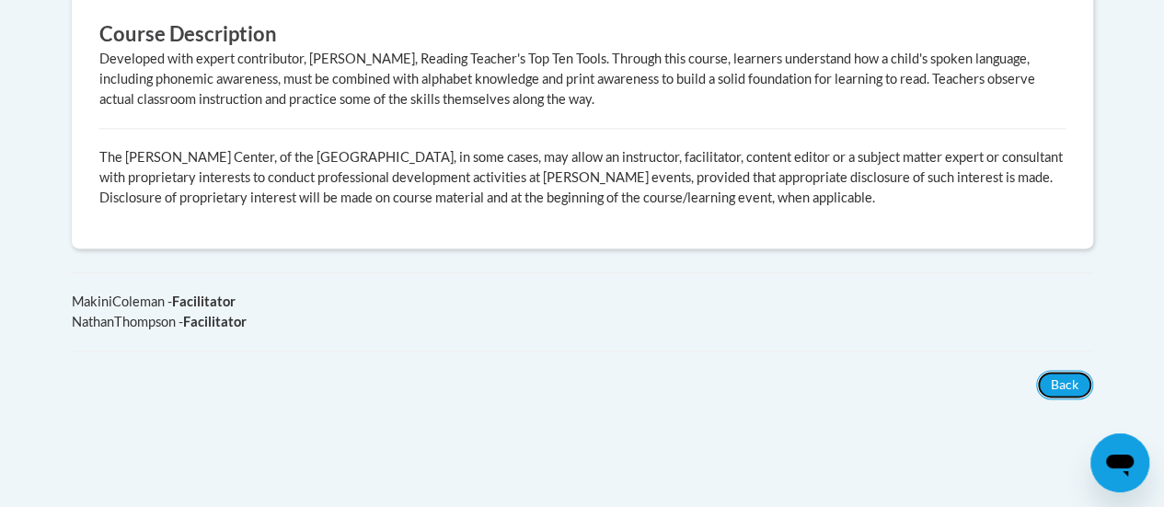
click at [676, 370] on button "Back" at bounding box center [1064, 384] width 57 height 29
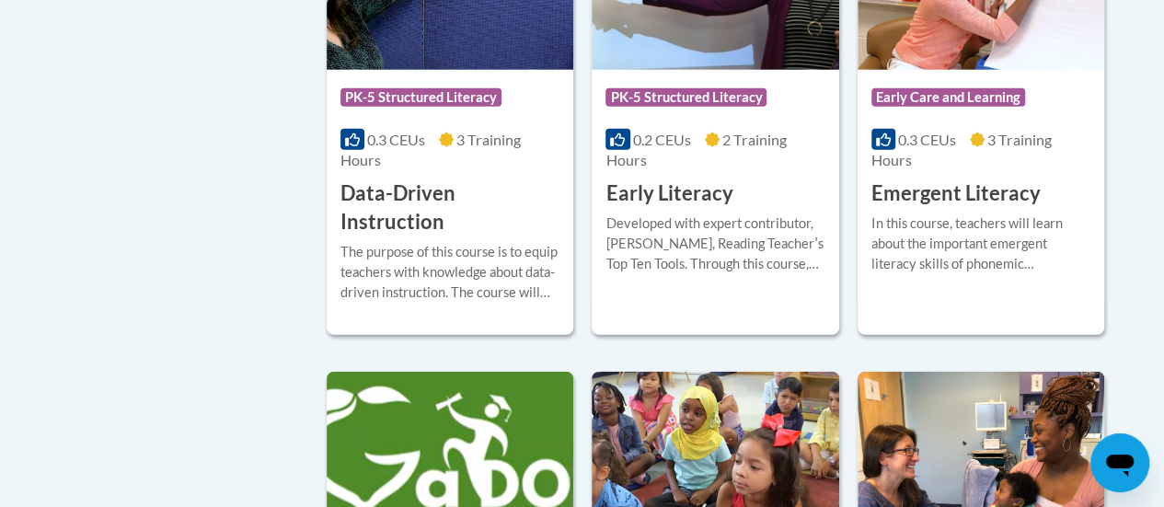
scroll to position [2243, 0]
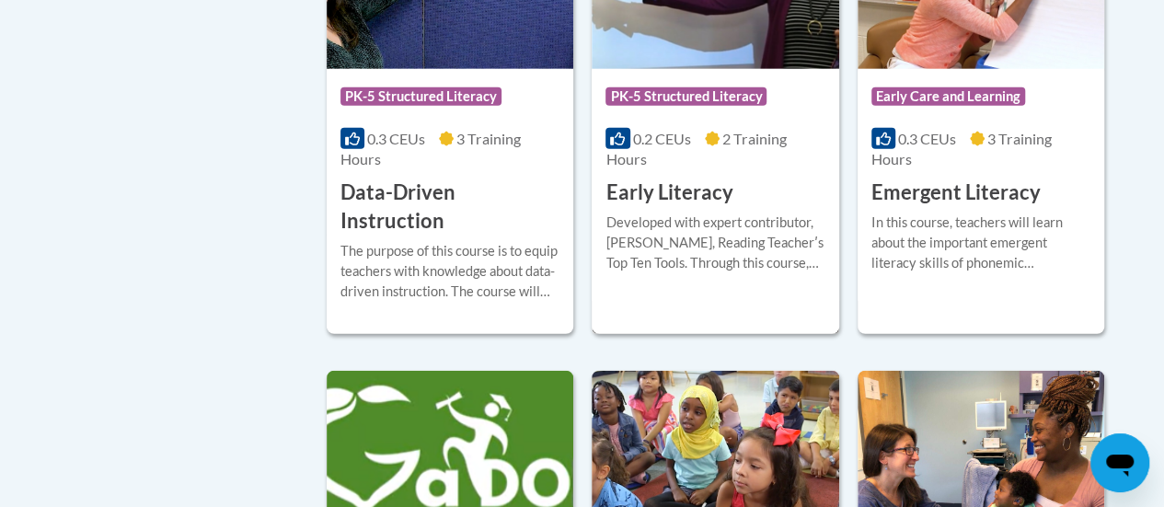
click at [662, 194] on h3 "Early Literacy" at bounding box center [669, 193] width 127 height 29
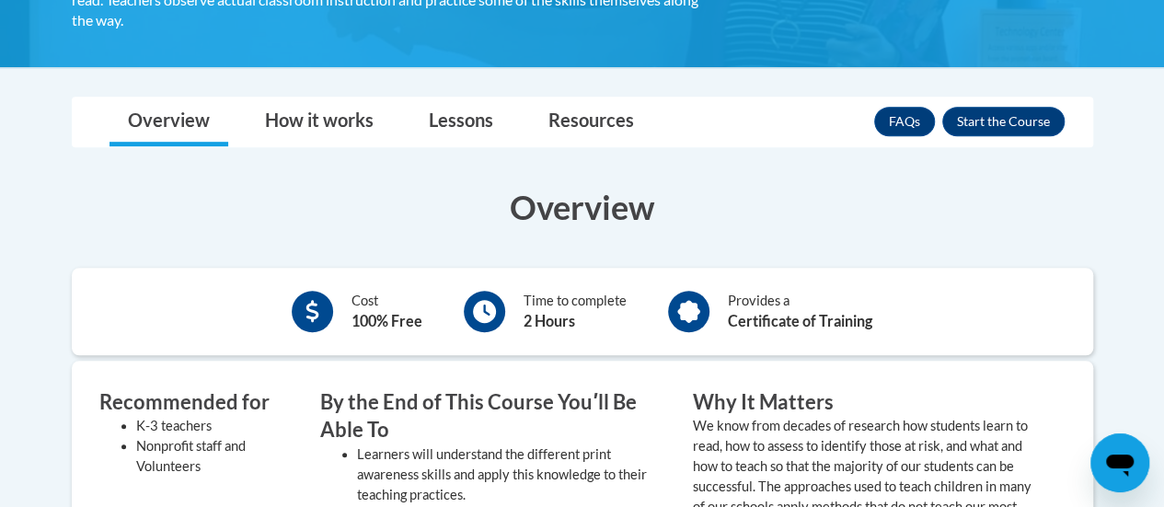
scroll to position [458, 0]
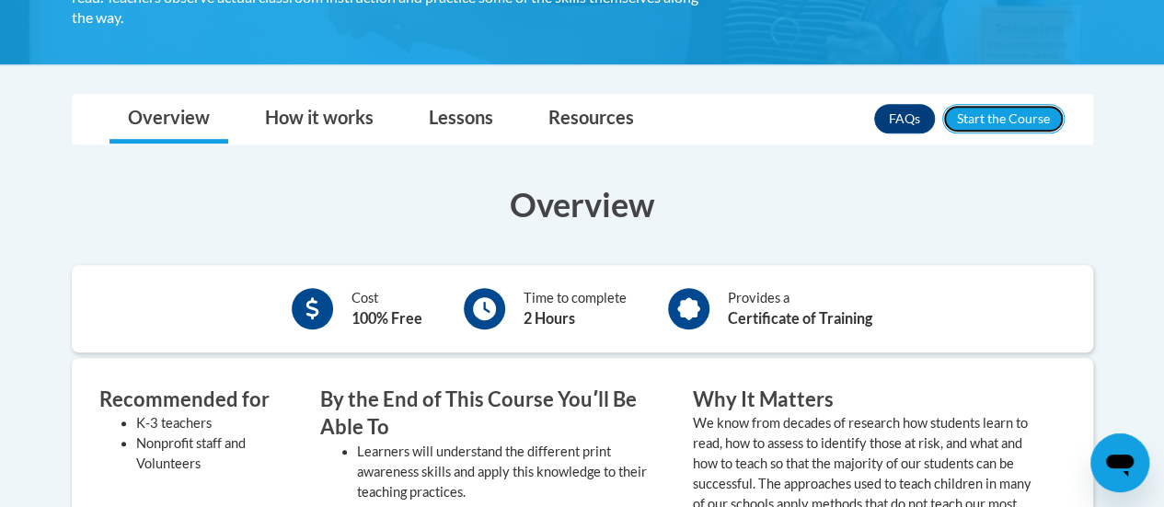
click at [1010, 121] on button "Enroll" at bounding box center [1003, 118] width 122 height 29
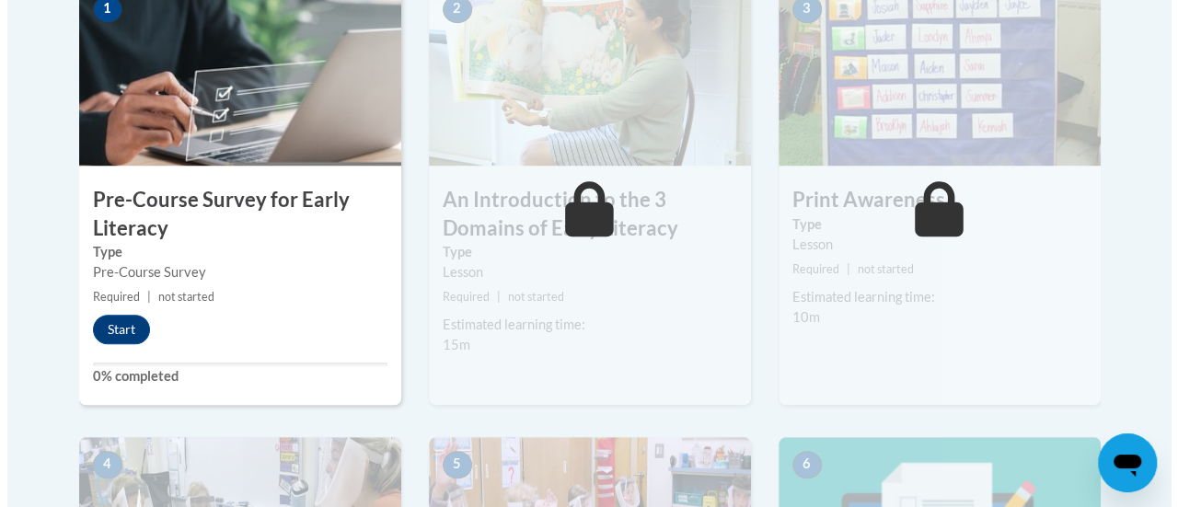
scroll to position [646, 0]
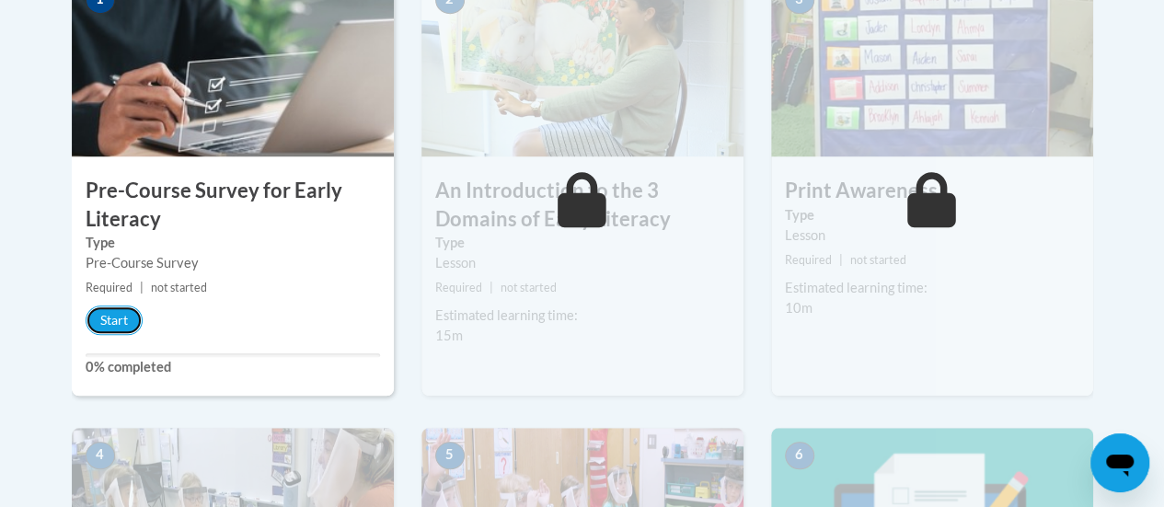
click at [101, 329] on button "Start" at bounding box center [114, 320] width 57 height 29
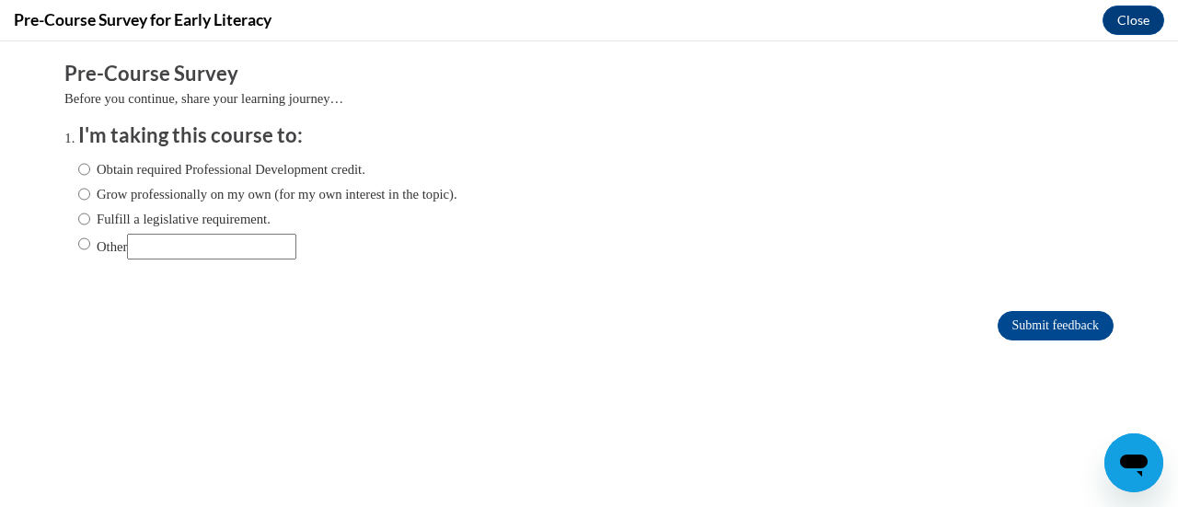
scroll to position [0, 0]
click at [78, 191] on input "Grow professionally on my own (for my own interest in the topic)." at bounding box center [84, 194] width 12 height 20
radio input "true"
click at [78, 173] on input "Obtain required Professional Development credit." at bounding box center [84, 169] width 12 height 20
radio input "true"
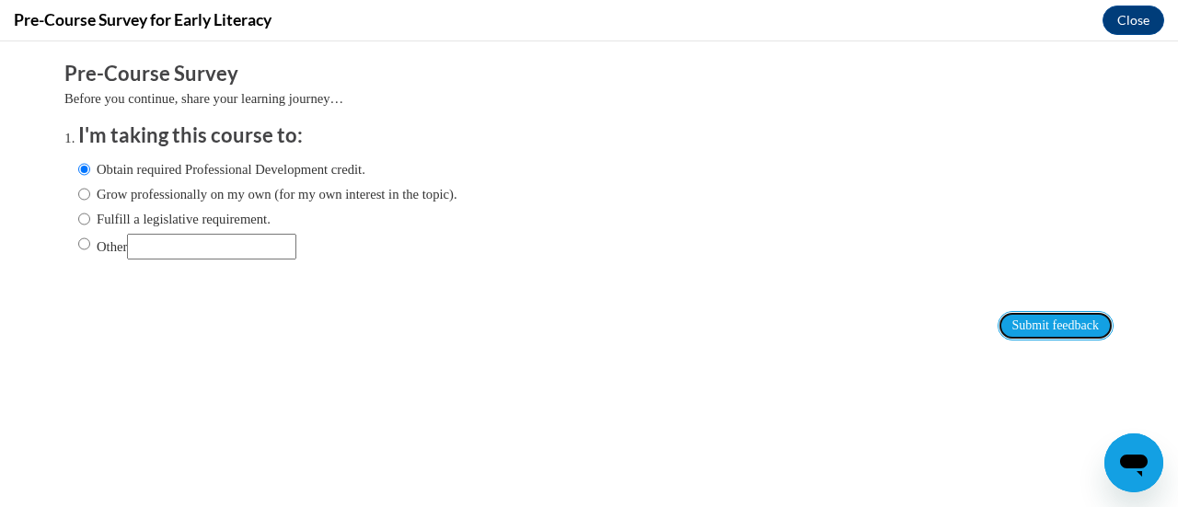
click at [1010, 328] on input "Submit feedback" at bounding box center [1056, 325] width 116 height 29
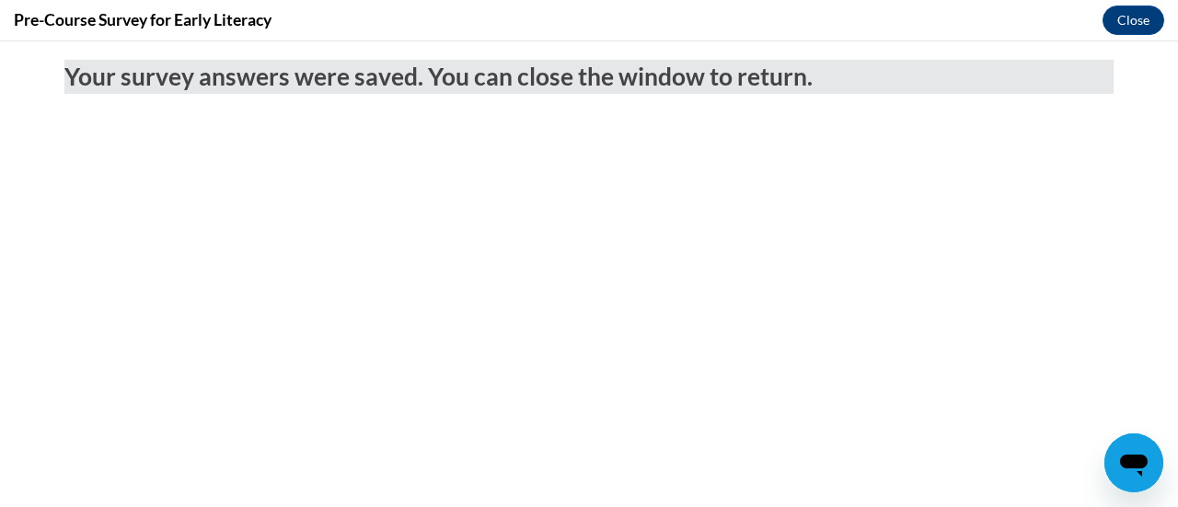
click at [1118, 24] on button "Close" at bounding box center [1134, 20] width 62 height 29
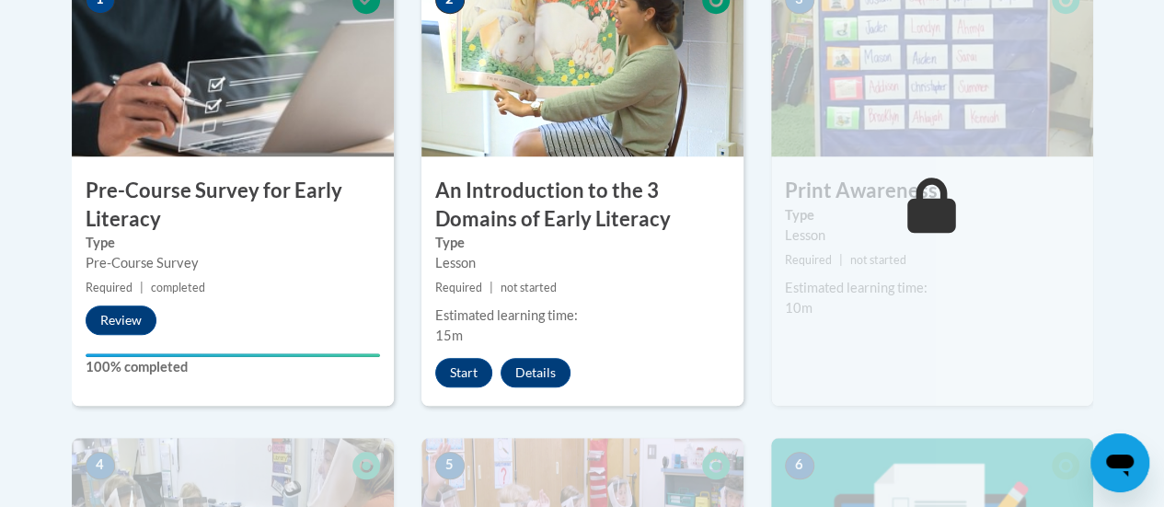
click at [469, 370] on button "Start" at bounding box center [463, 372] width 57 height 29
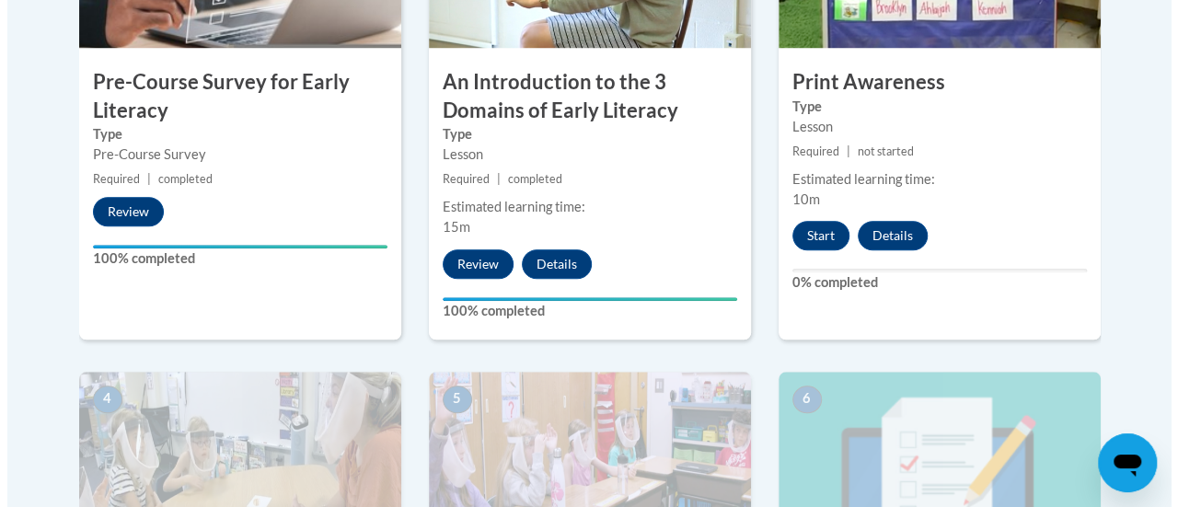
scroll to position [760, 0]
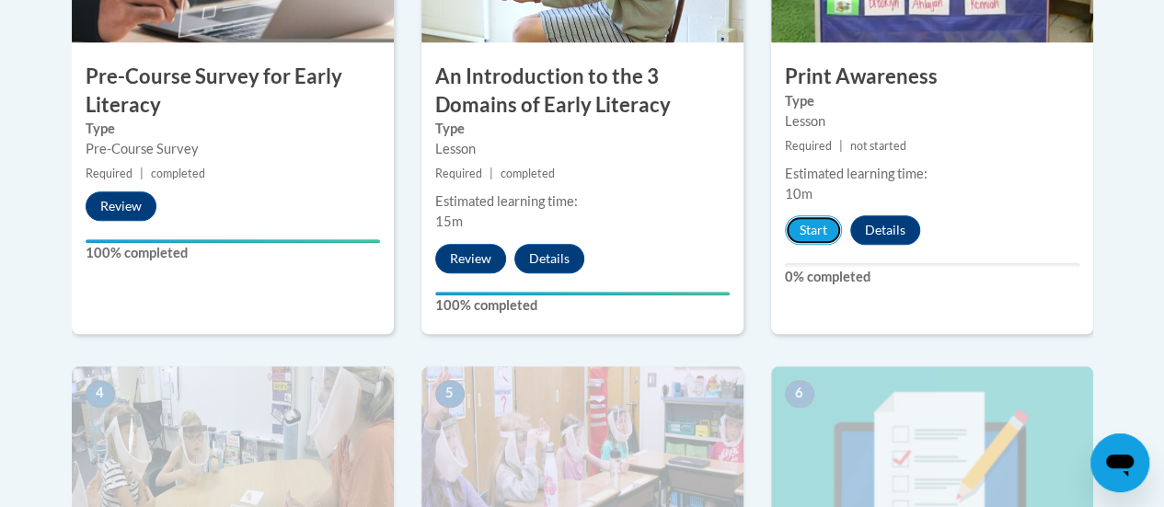
click at [816, 224] on button "Start" at bounding box center [813, 229] width 57 height 29
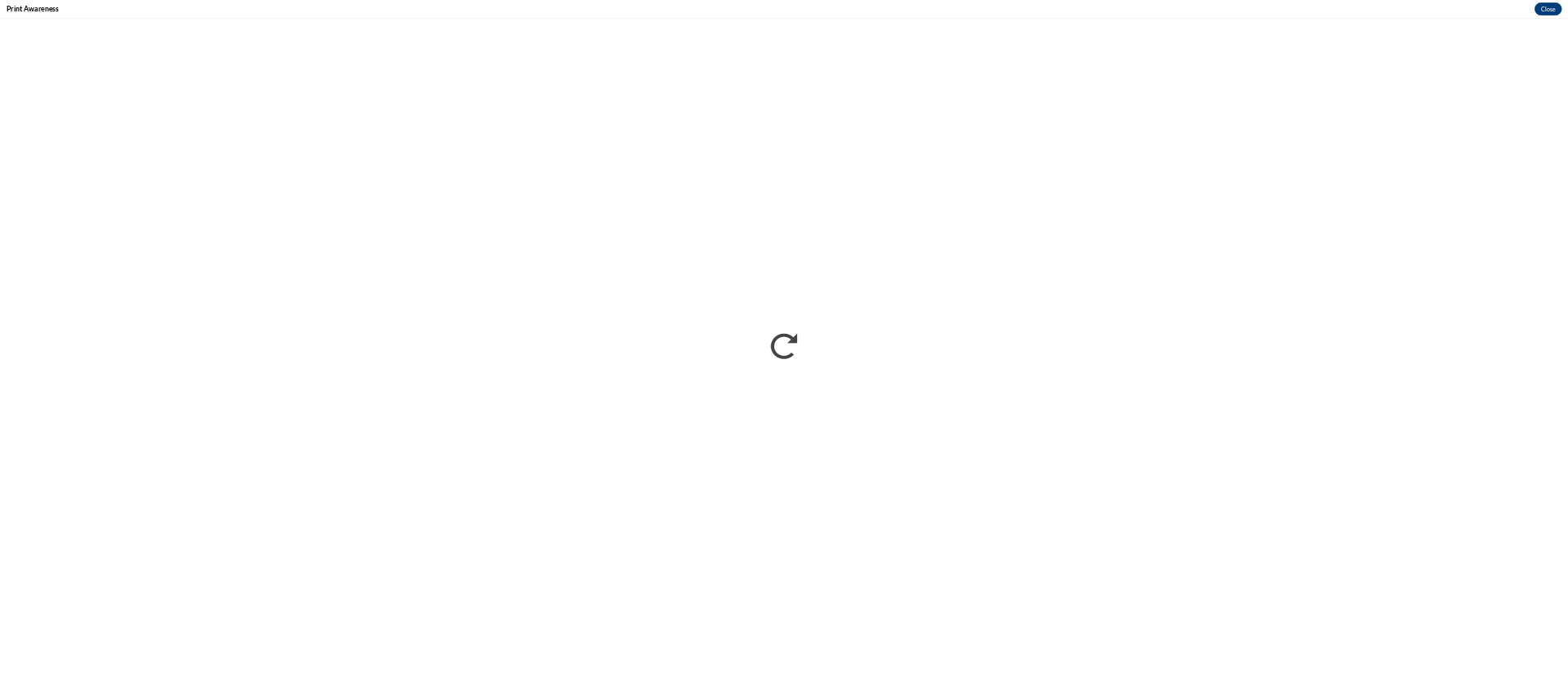
scroll to position [0, 0]
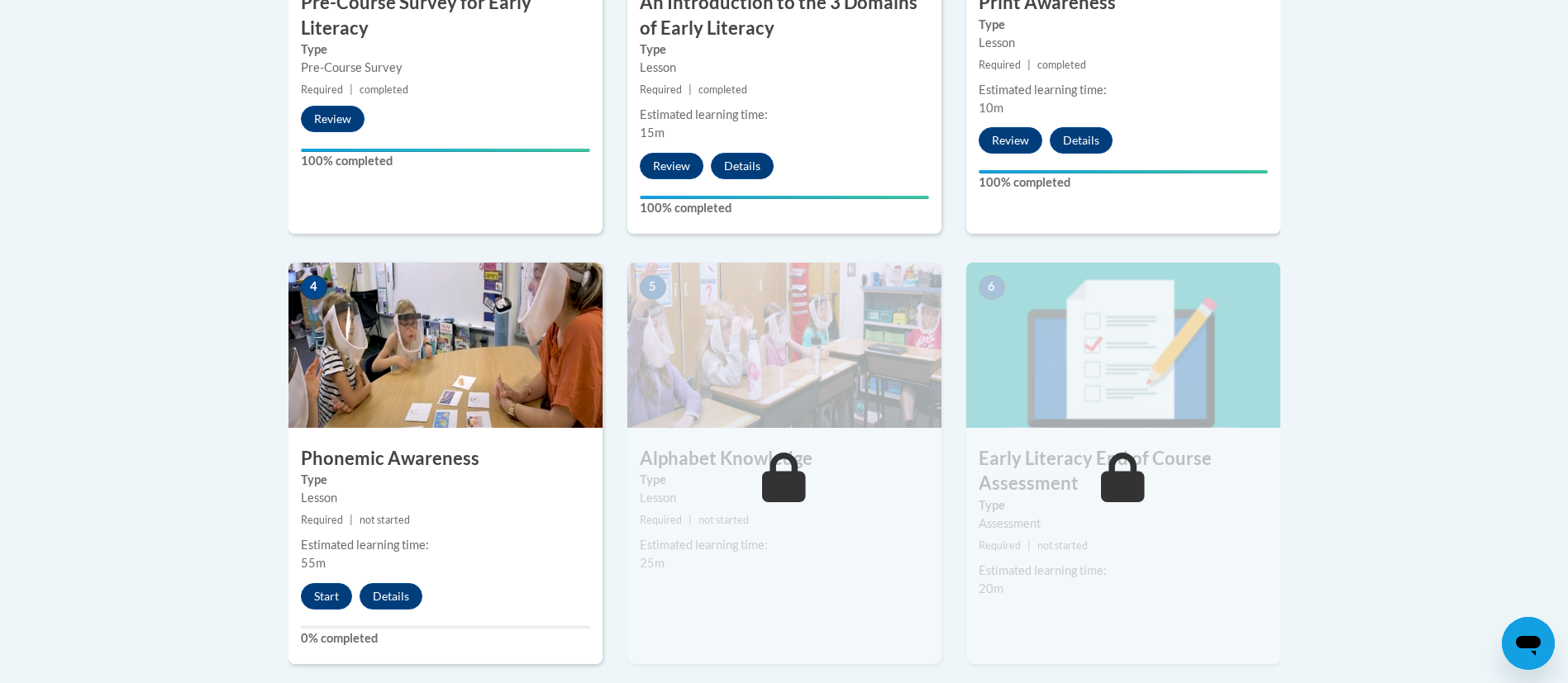
scroll to position [686, 0]
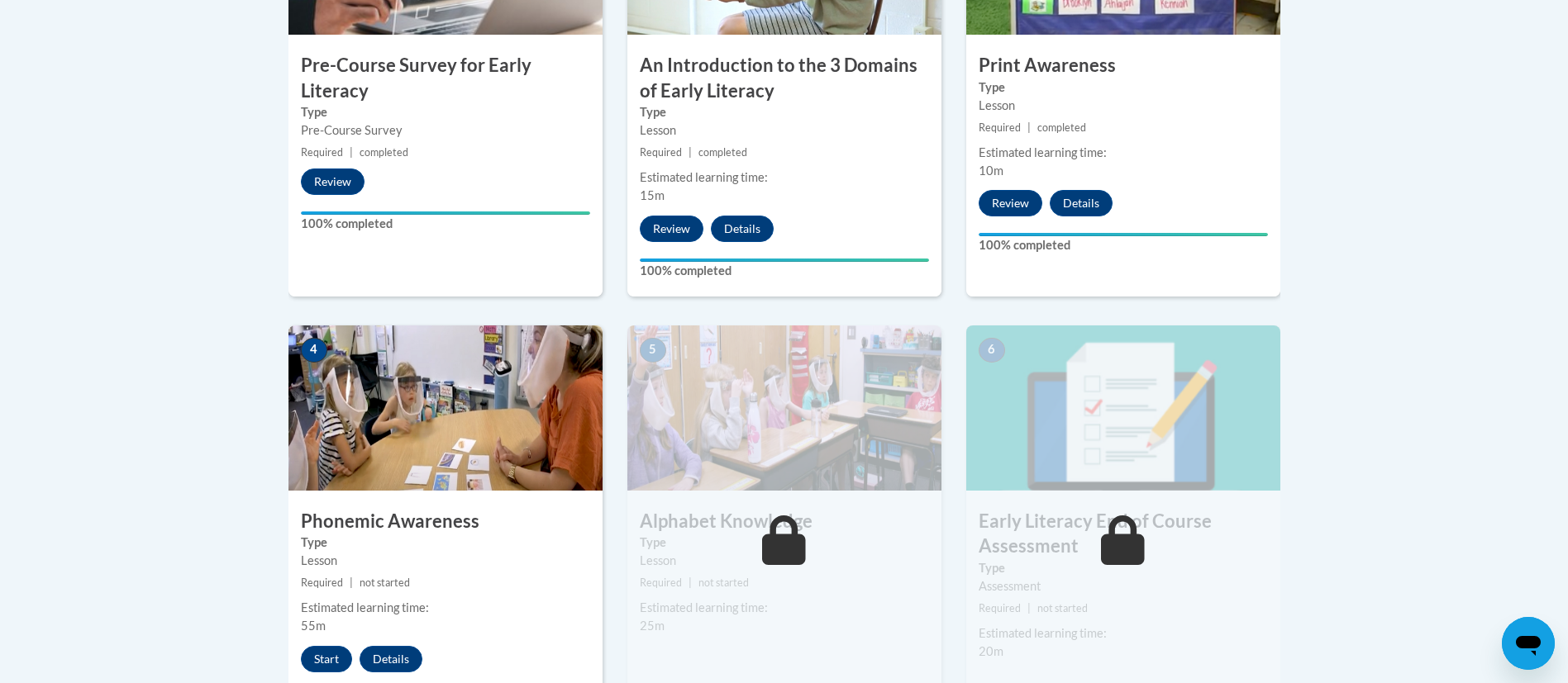
click at [1011, 202] on button "Review" at bounding box center [1010, 203] width 64 height 26
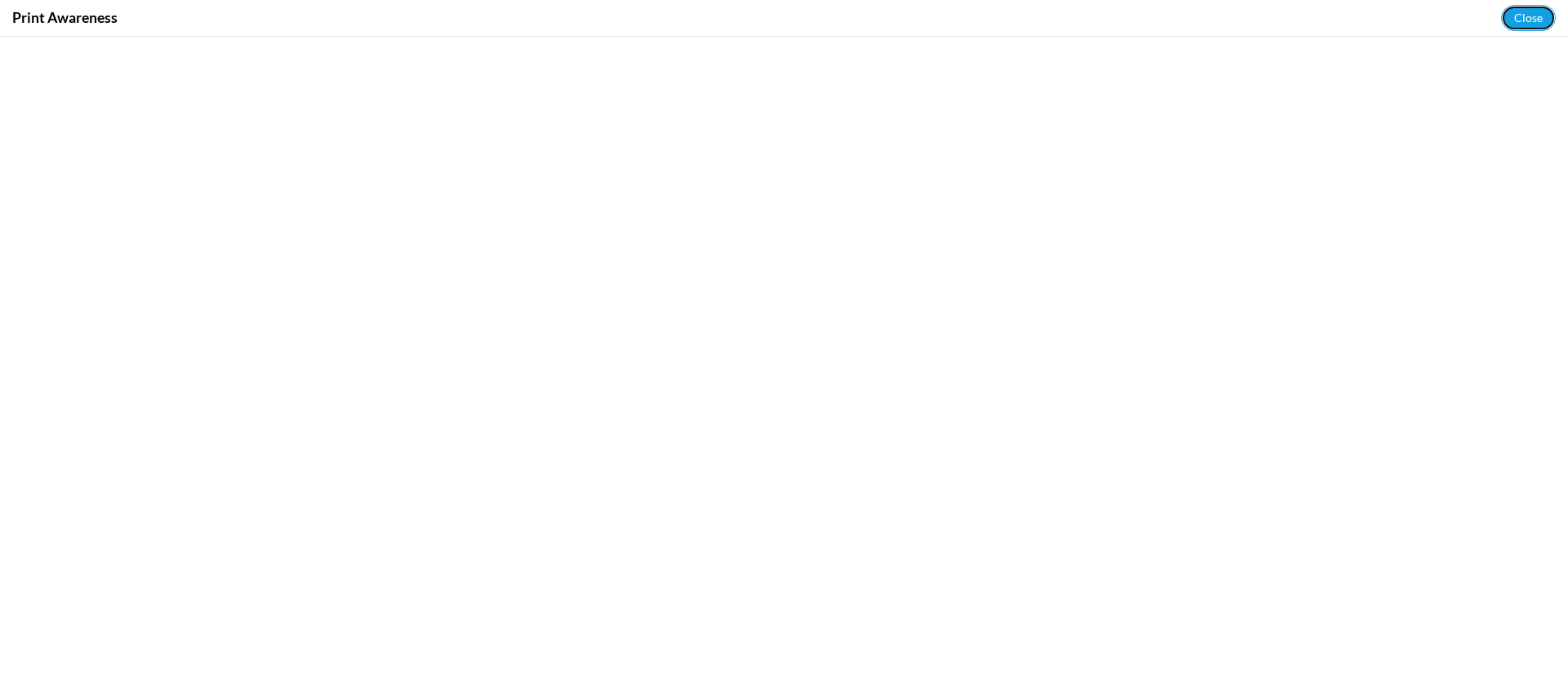
click at [1531, 17] on button "Close" at bounding box center [1529, 18] width 55 height 26
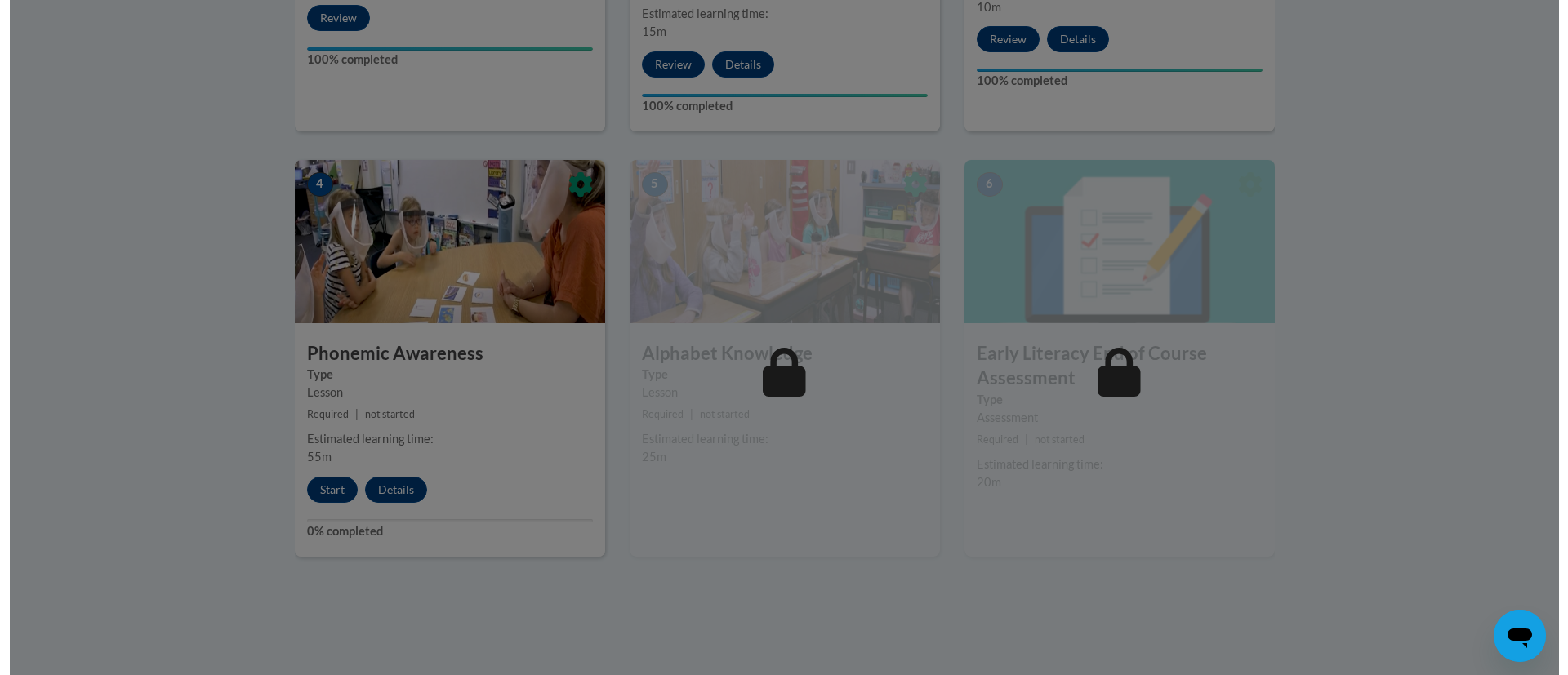
scroll to position [852, 0]
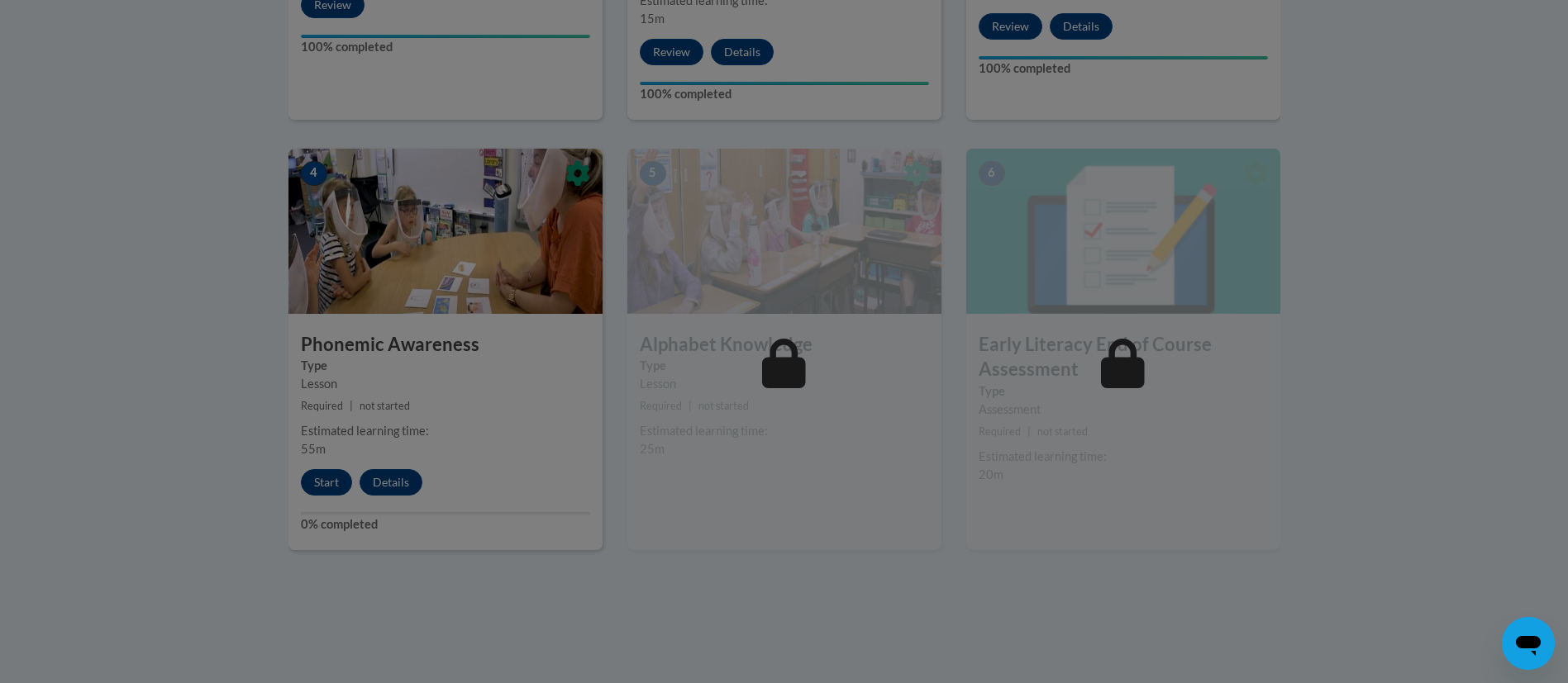
click at [307, 495] on div at bounding box center [784, 341] width 1568 height 683
click at [326, 499] on div at bounding box center [784, 341] width 1568 height 683
click at [322, 495] on div at bounding box center [784, 341] width 1568 height 683
click at [322, 487] on div at bounding box center [784, 341] width 1568 height 683
click at [323, 488] on button "Start" at bounding box center [326, 482] width 51 height 26
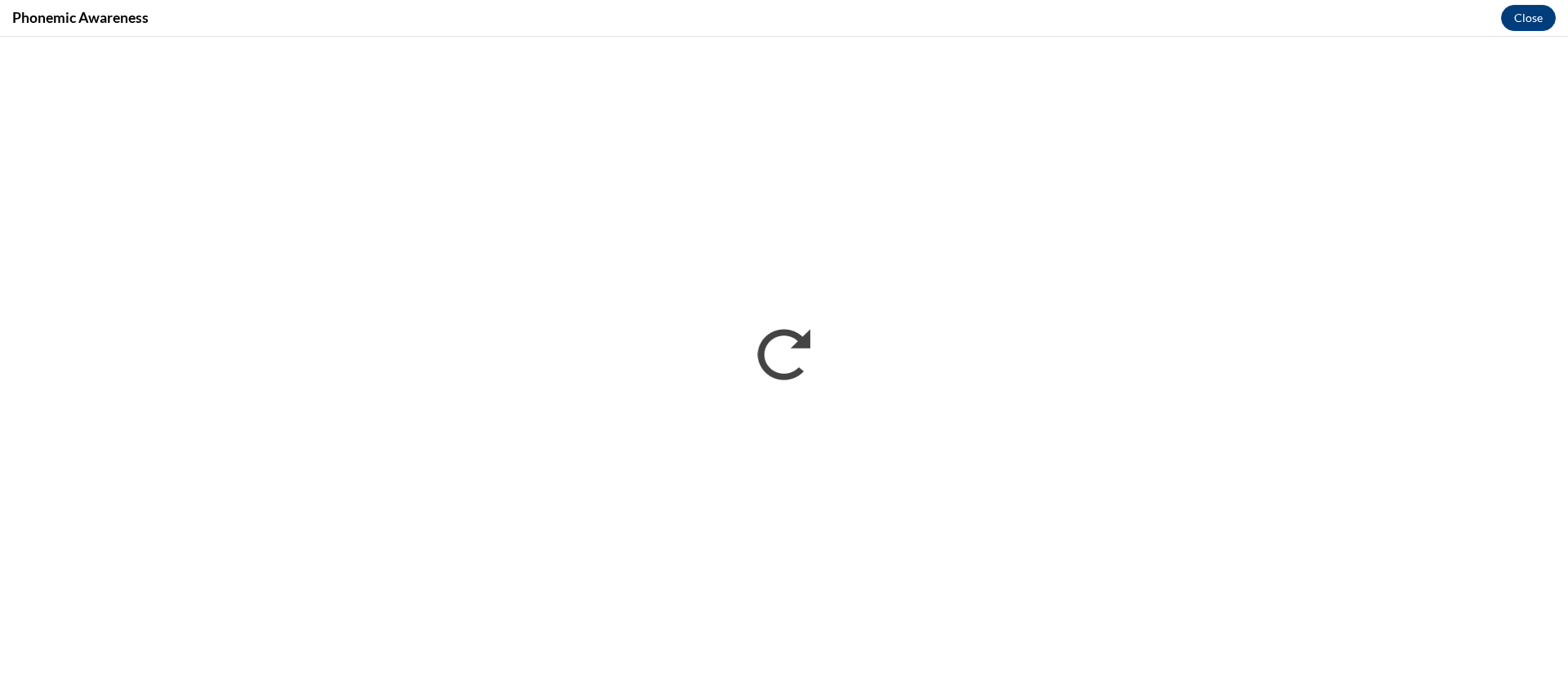
scroll to position [0, 0]
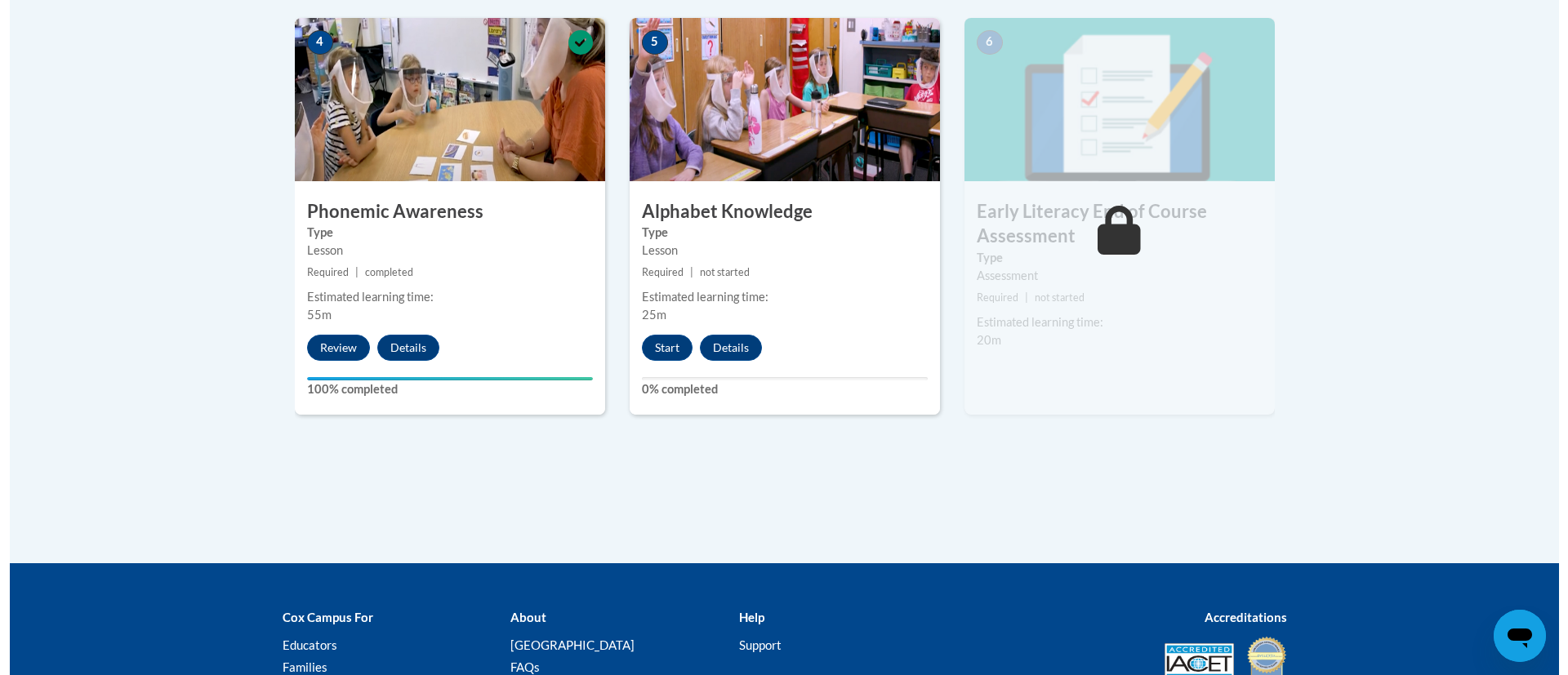
scroll to position [975, 0]
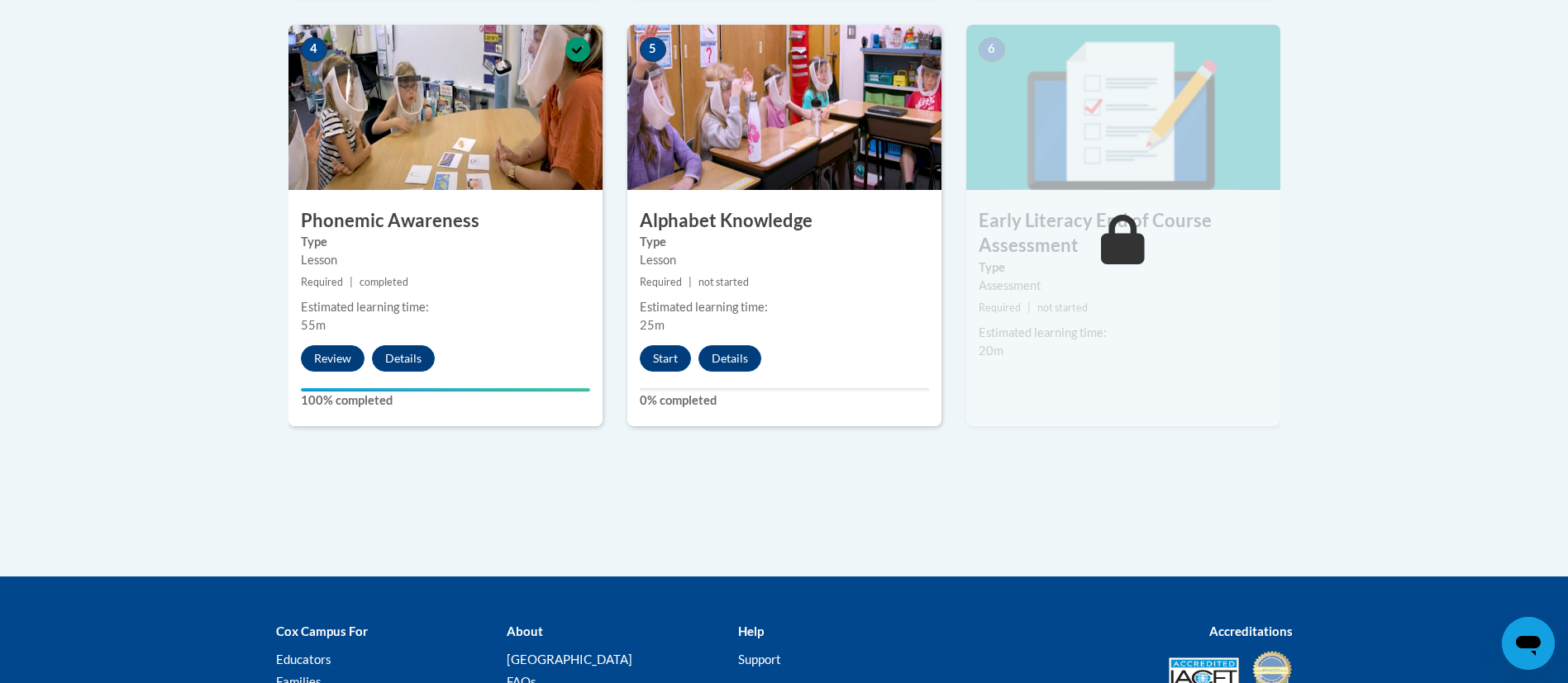
click at [676, 357] on button "Start" at bounding box center [665, 358] width 51 height 26
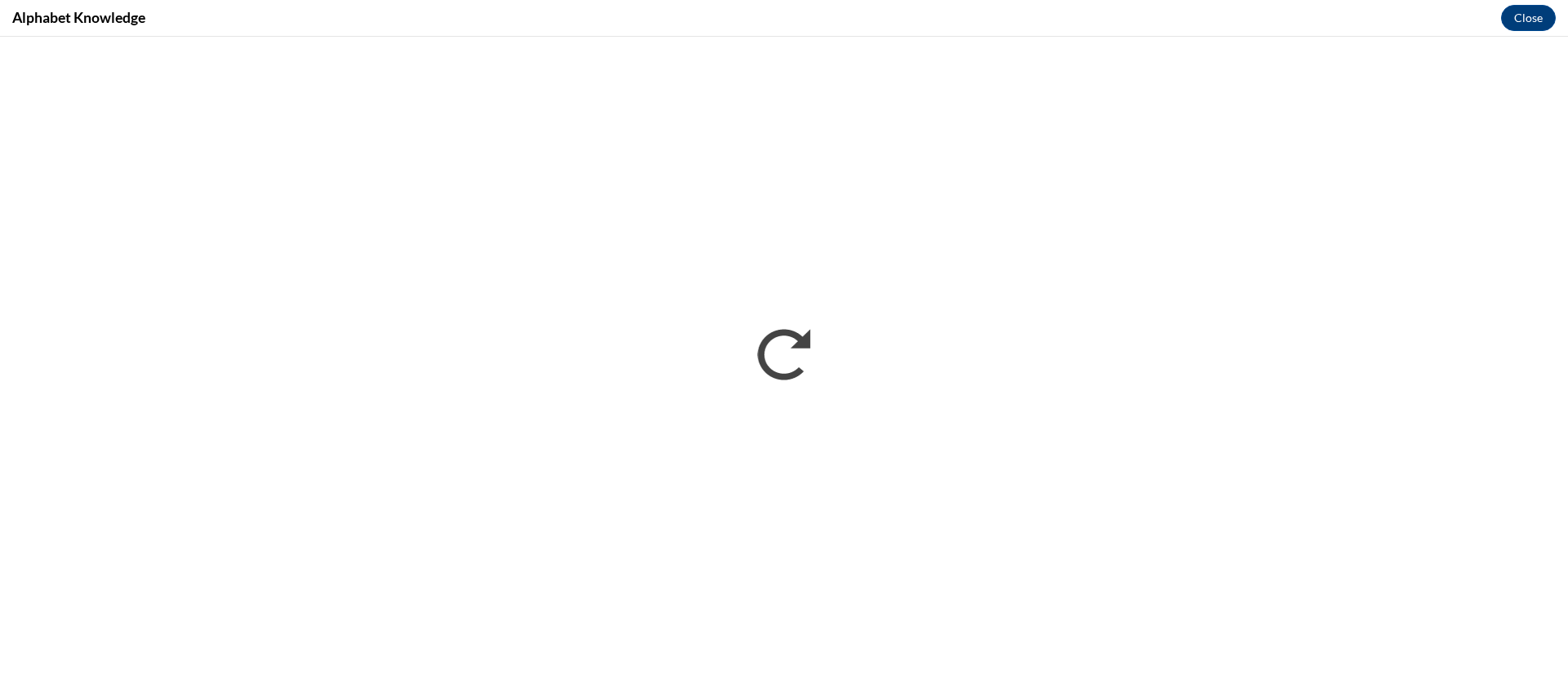
scroll to position [0, 0]
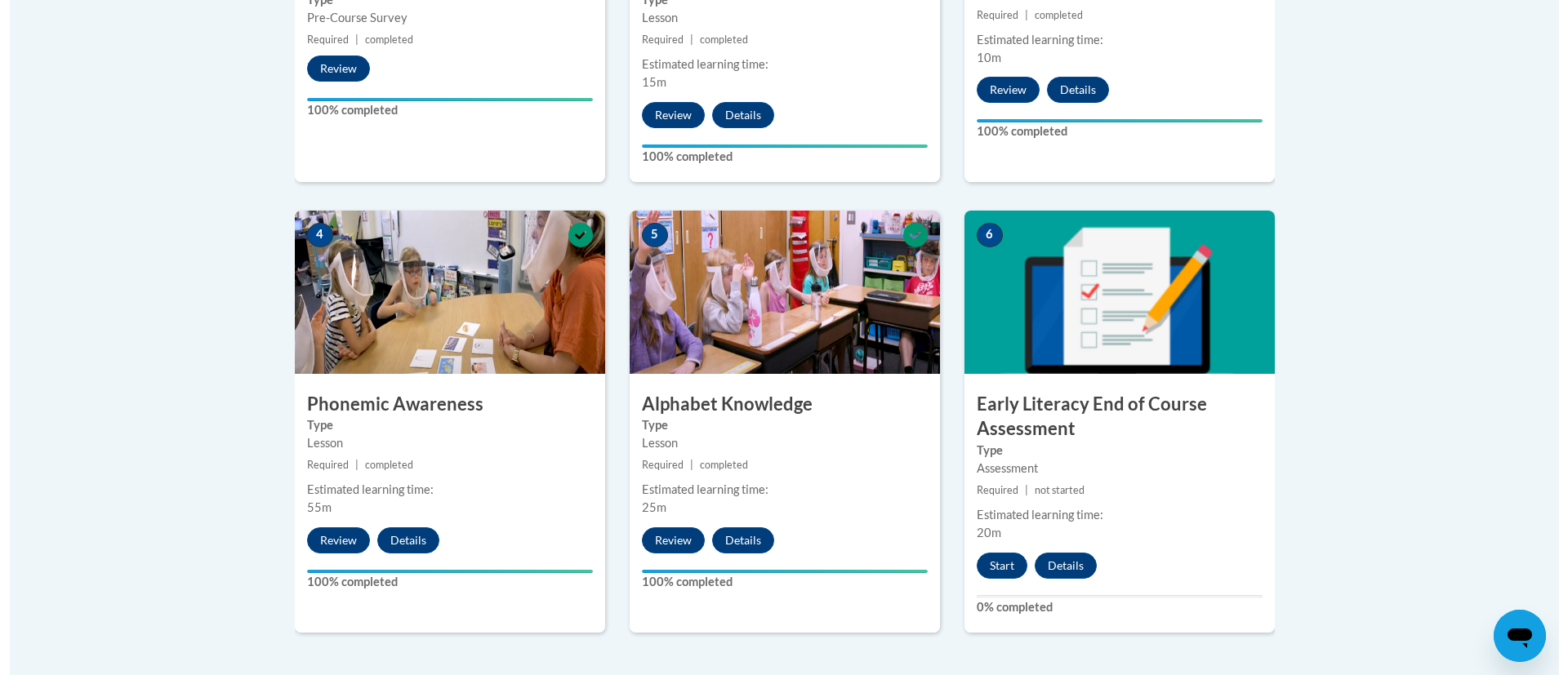
scroll to position [798, 0]
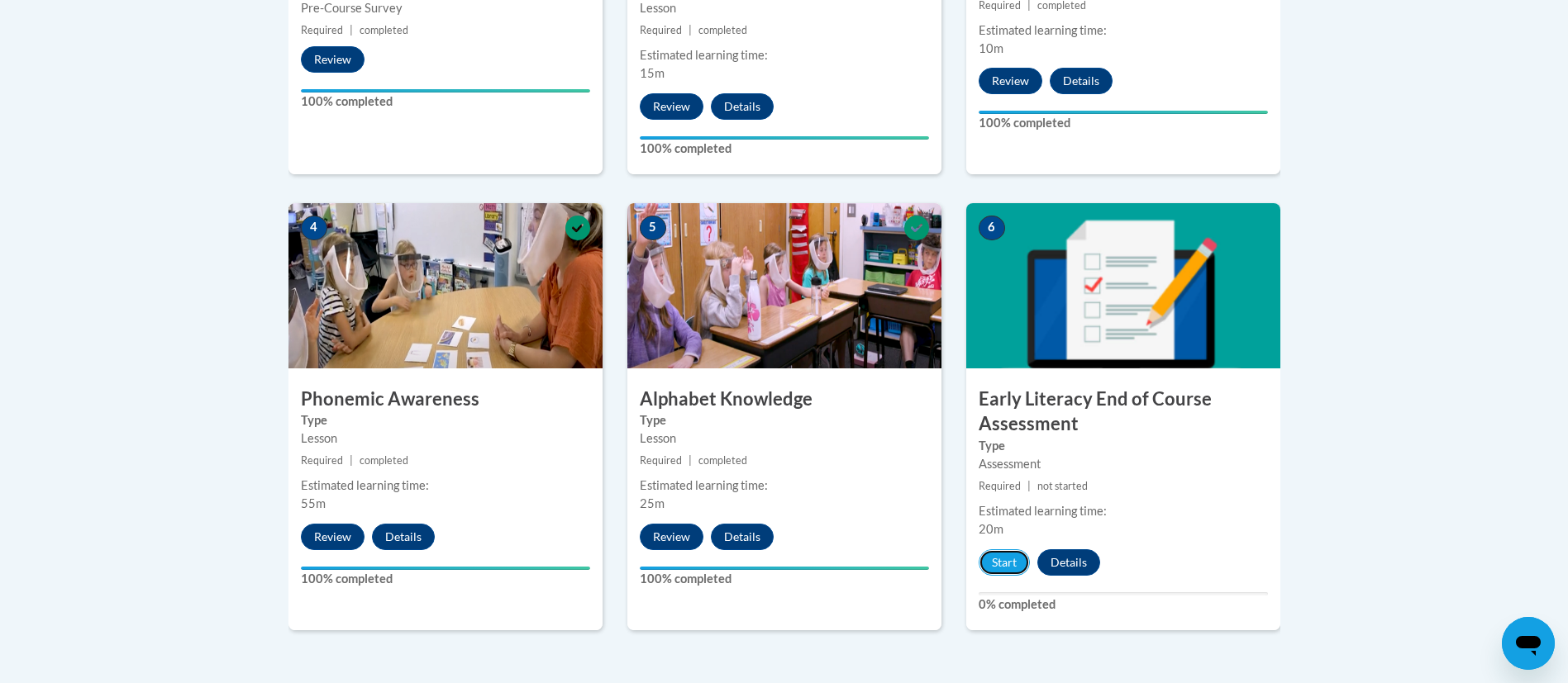
click at [998, 558] on button "Start" at bounding box center [1004, 562] width 51 height 26
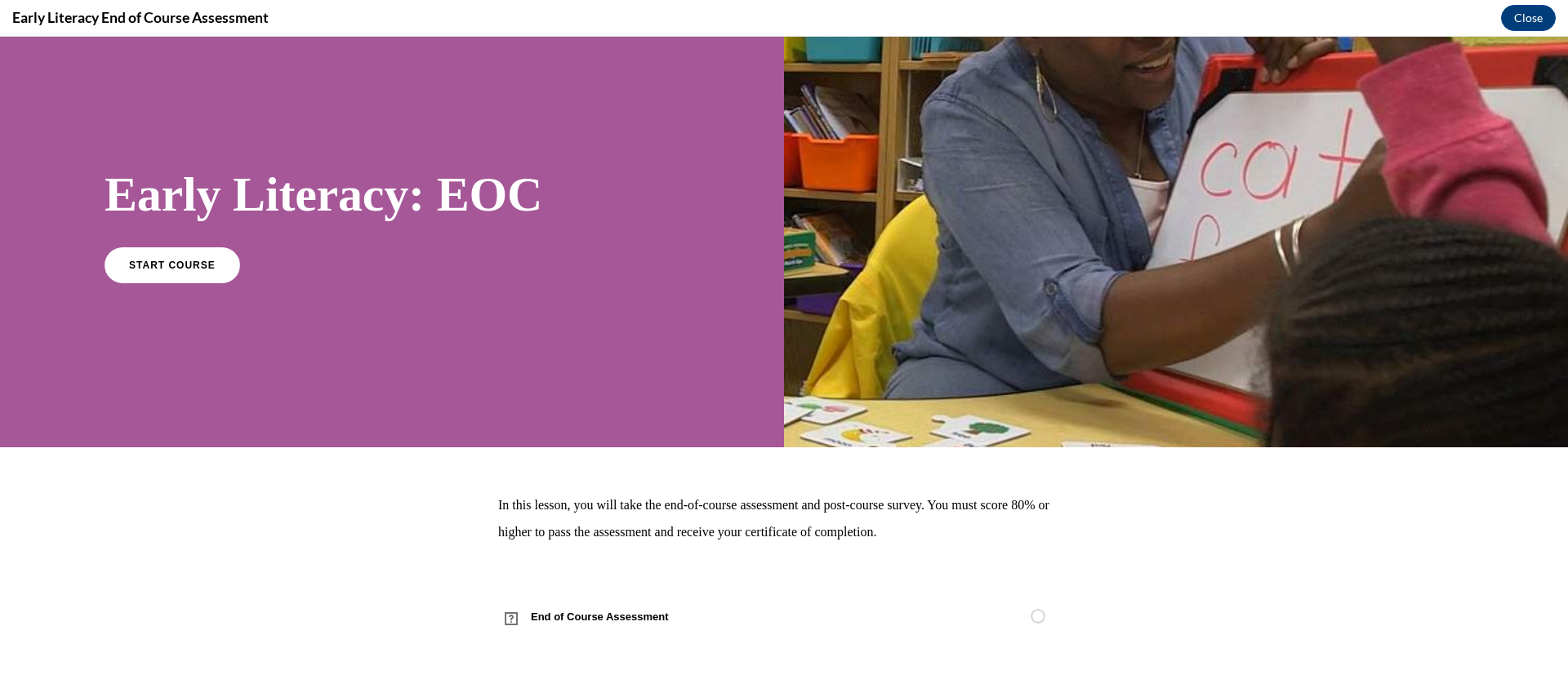
scroll to position [37, 0]
click at [183, 265] on span "START COURSE" at bounding box center [172, 266] width 87 height 12
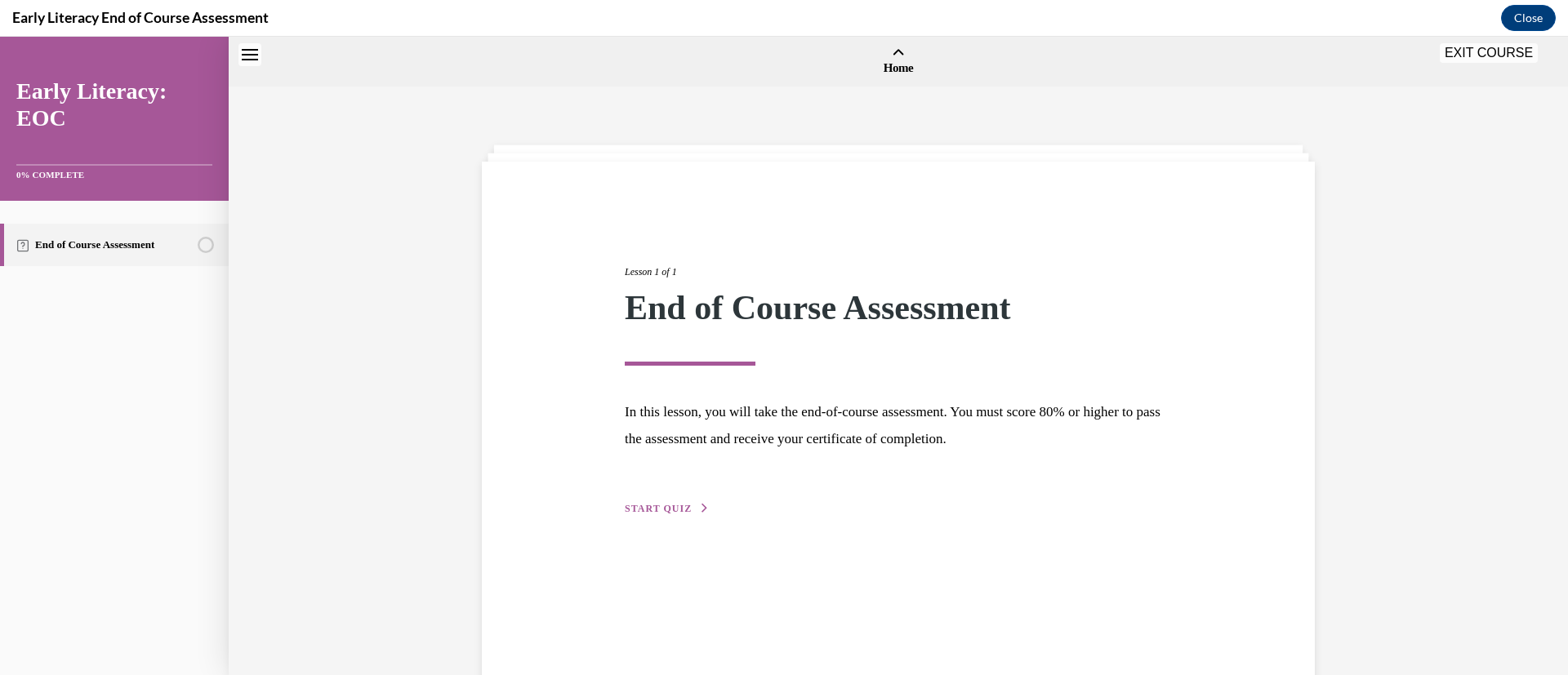
scroll to position [51, 0]
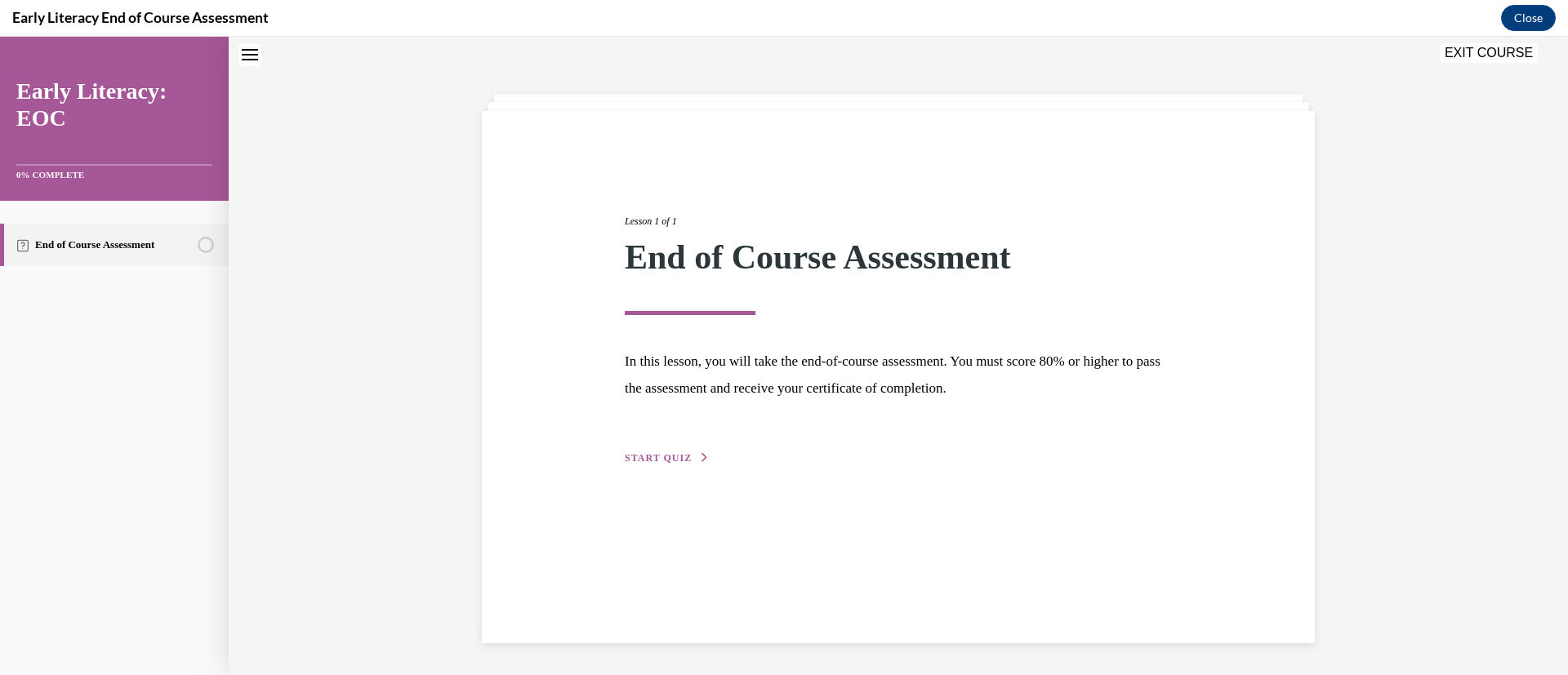
click at [642, 458] on span "START QUIZ" at bounding box center [658, 458] width 67 height 12
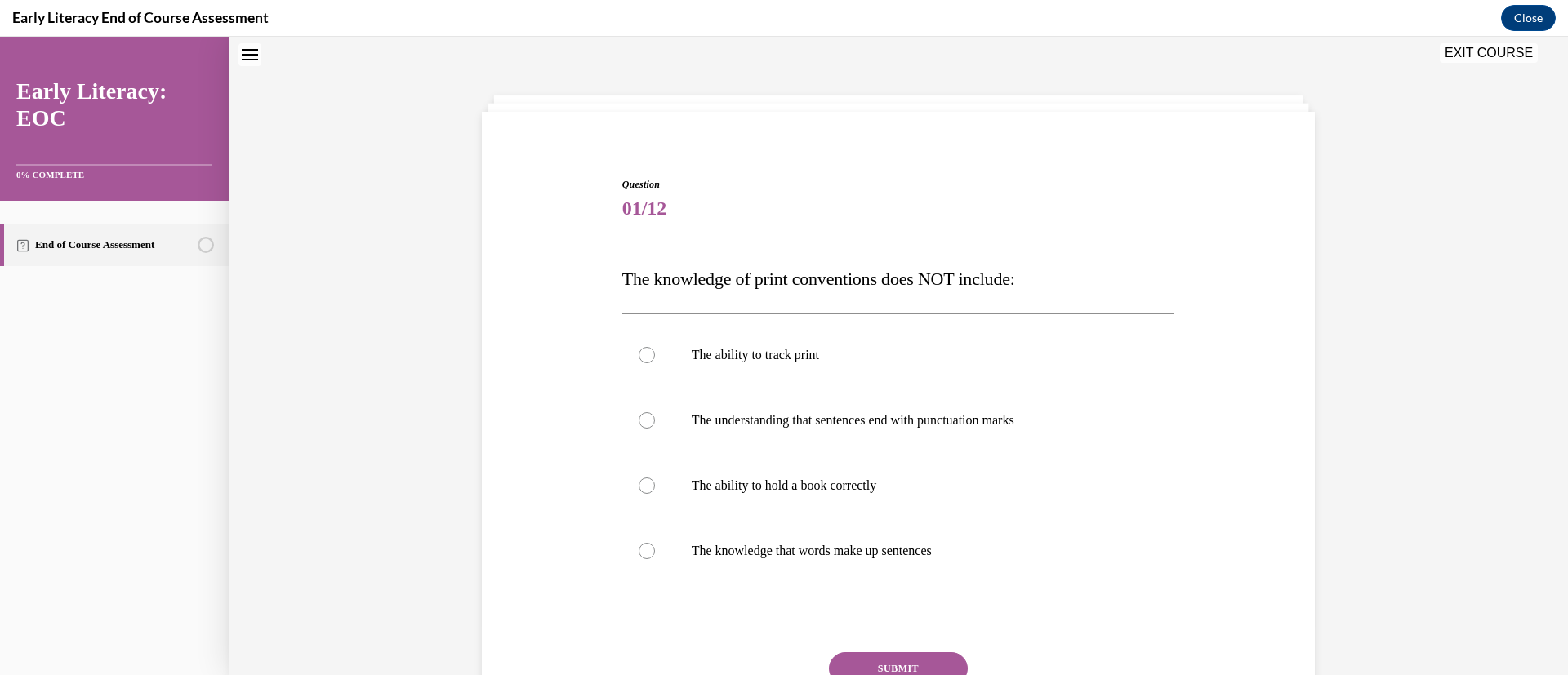
click at [839, 494] on div at bounding box center [898, 486] width 553 height 66
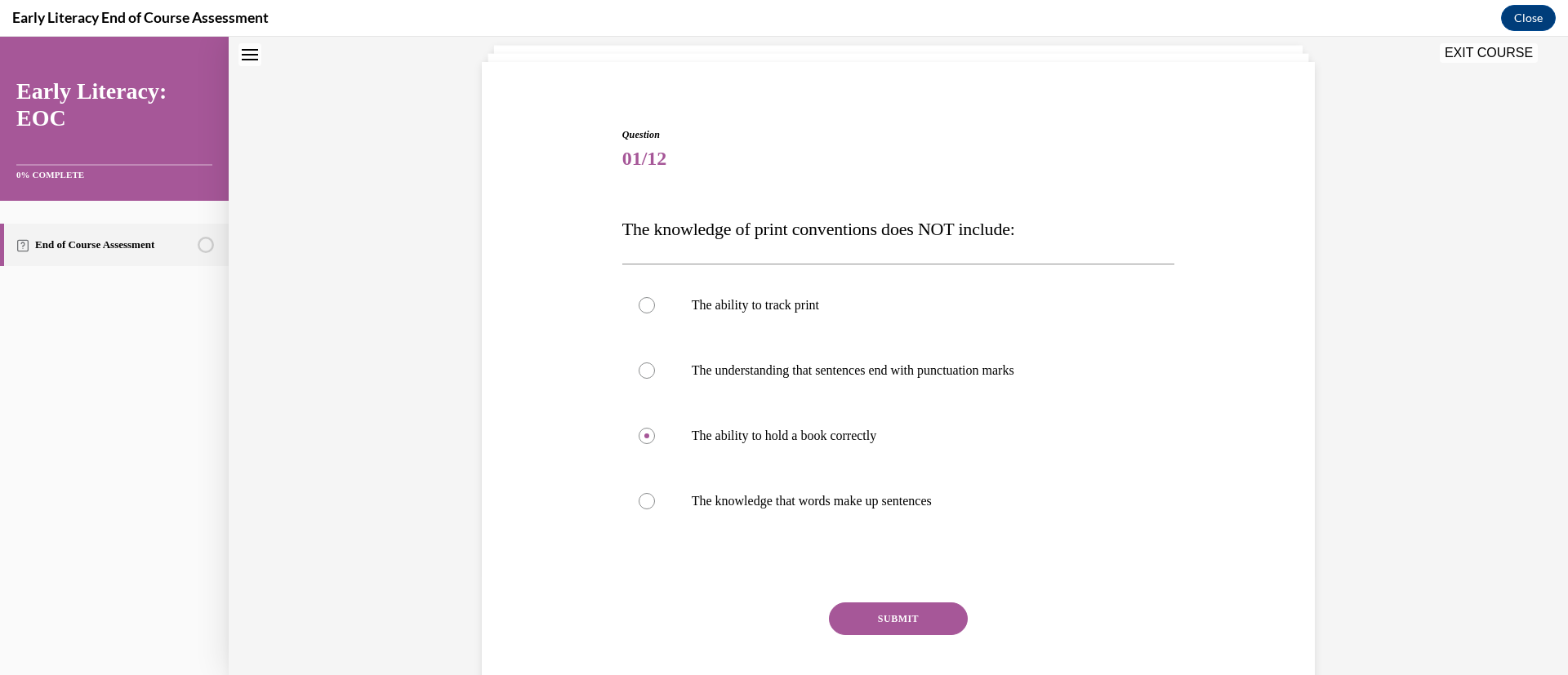
scroll to position [111, 0]
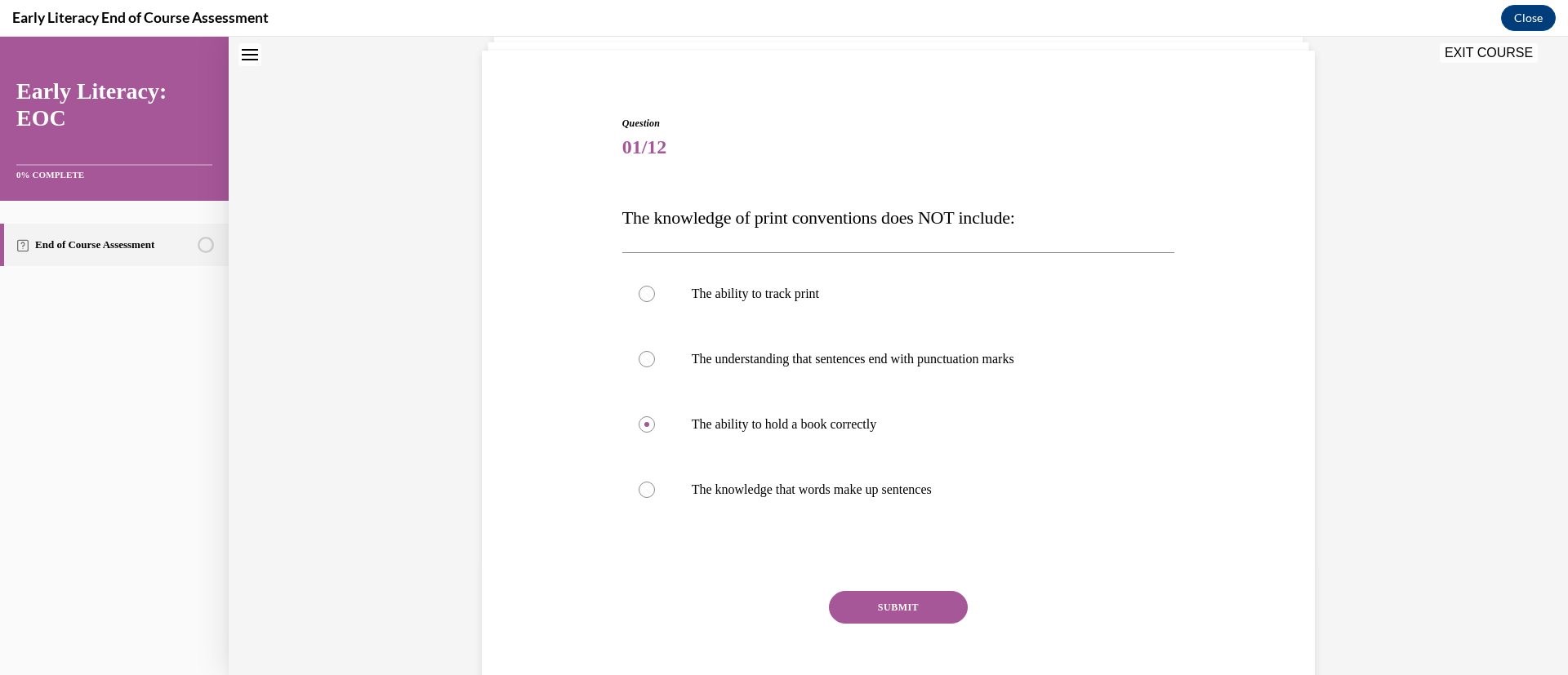
click at [907, 620] on button "SUBMIT" at bounding box center [898, 607] width 138 height 33
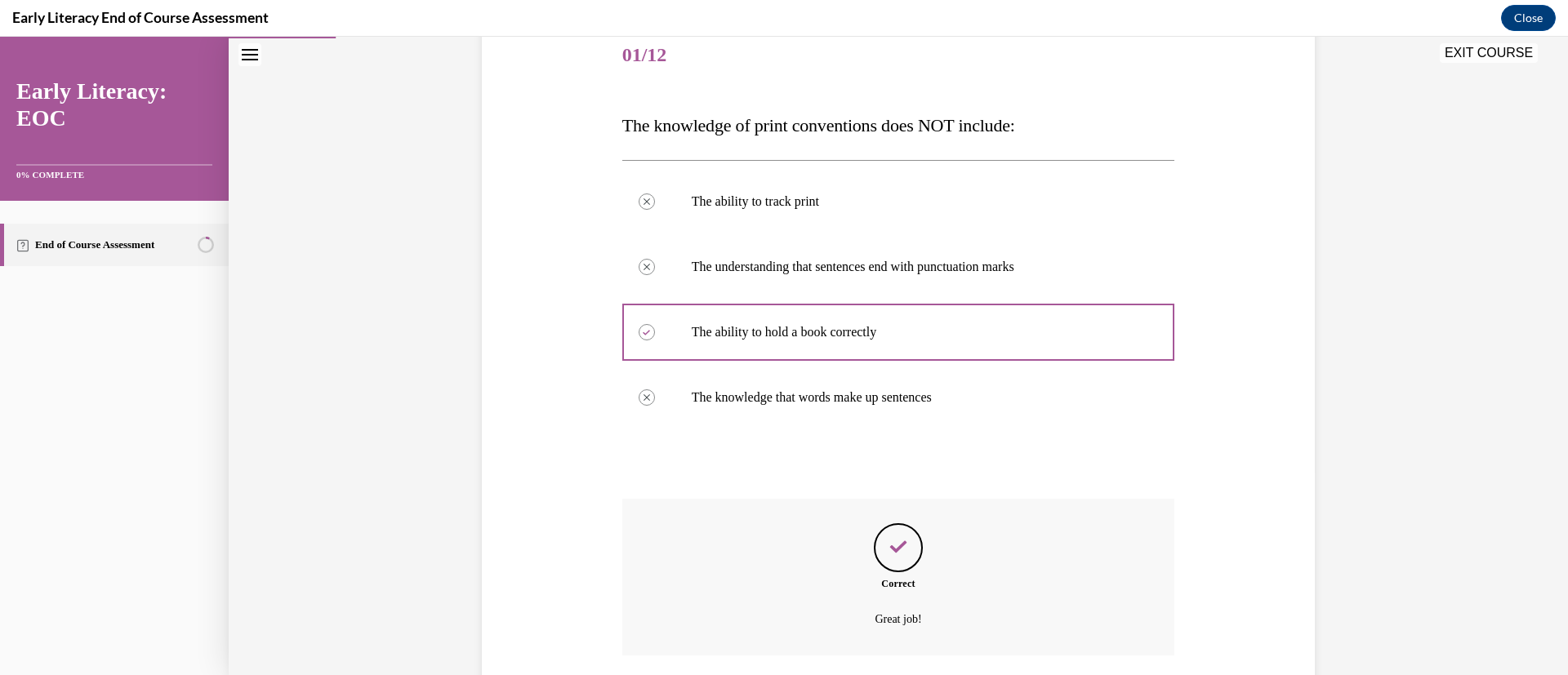
scroll to position [264, 0]
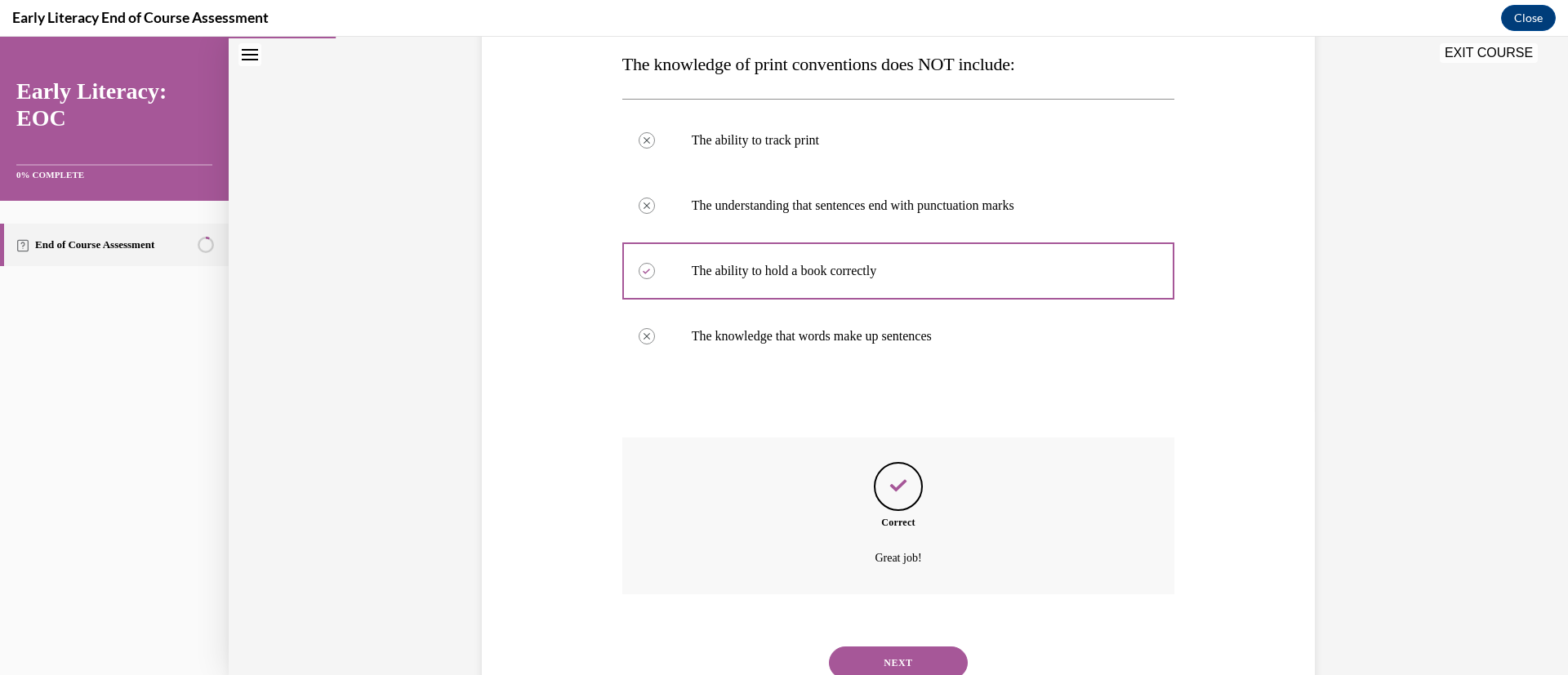
click at [888, 662] on button "NEXT" at bounding box center [898, 663] width 138 height 33
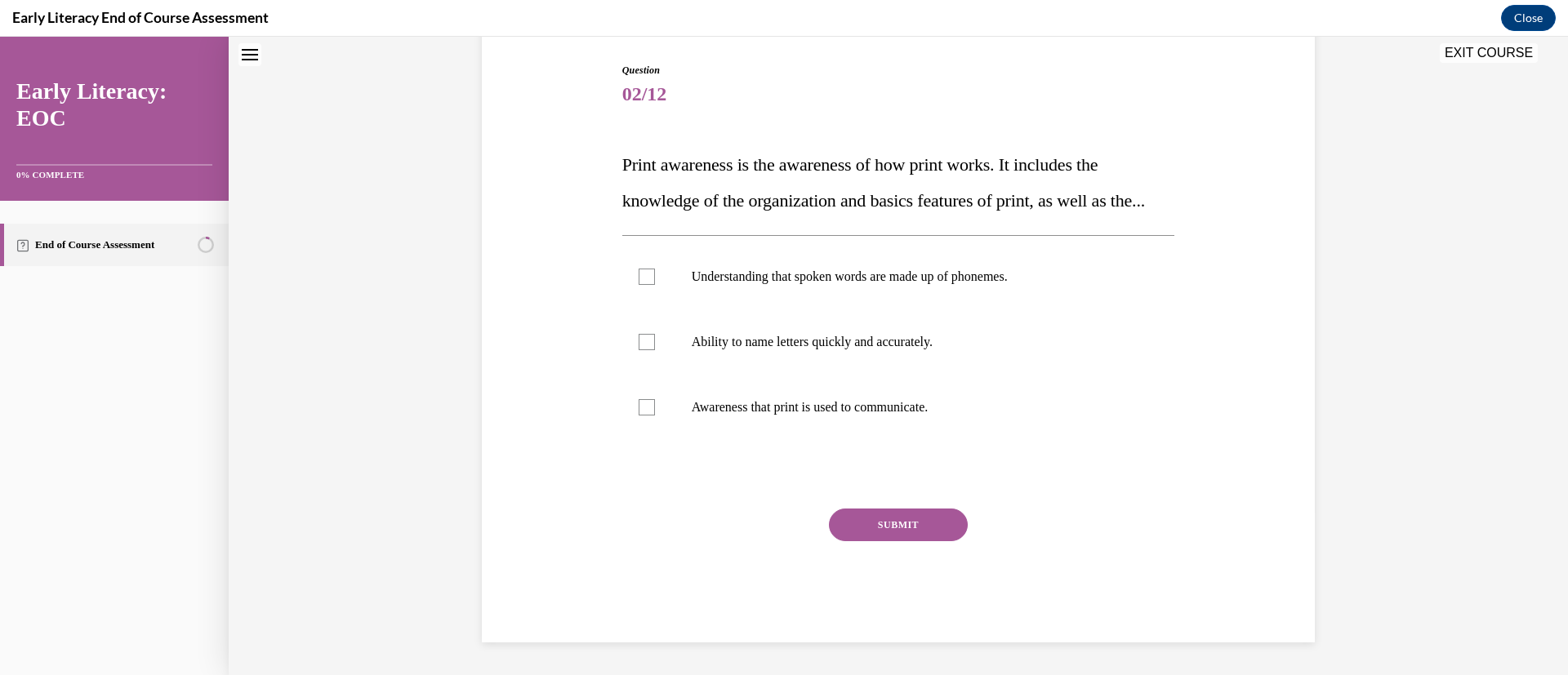
scroll to position [50, 0]
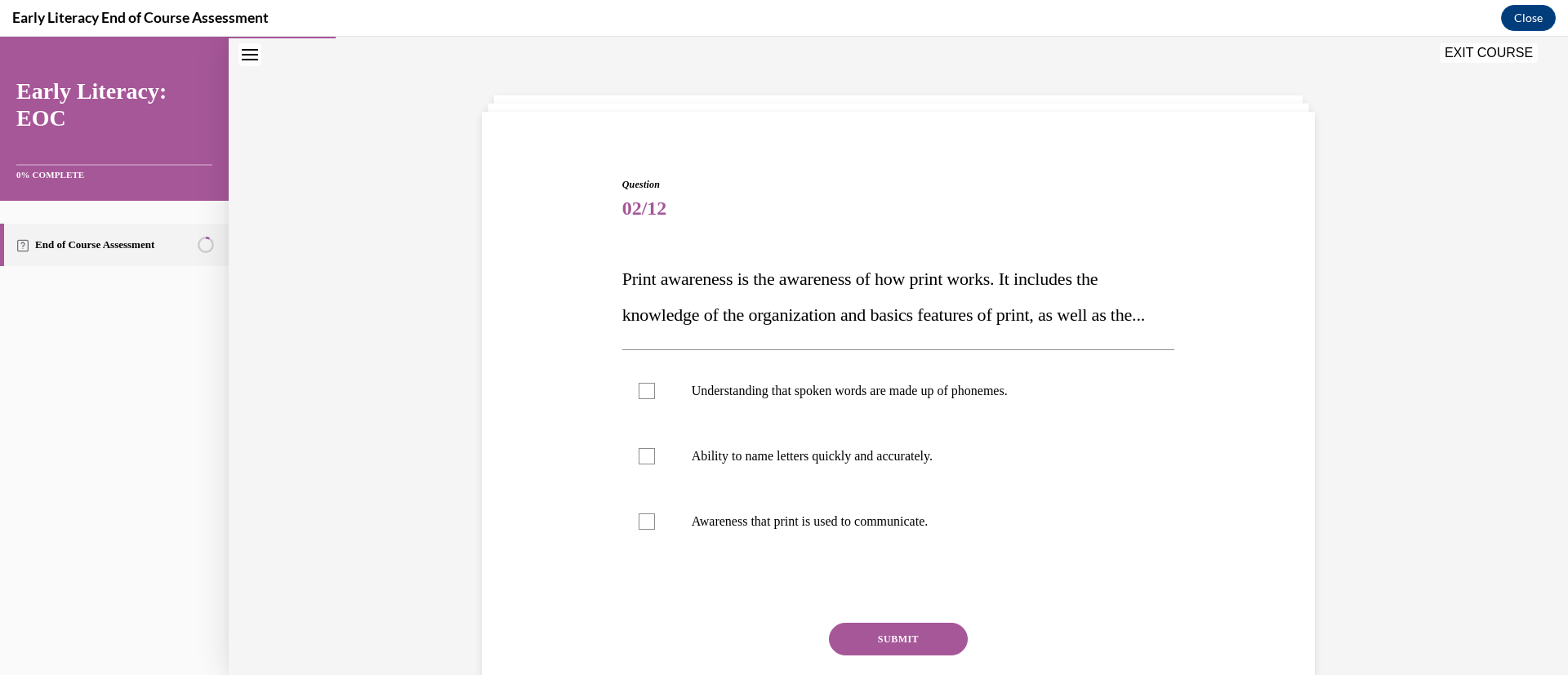
click at [909, 530] on p "Awareness that print is used to communicate." at bounding box center [912, 522] width 443 height 16
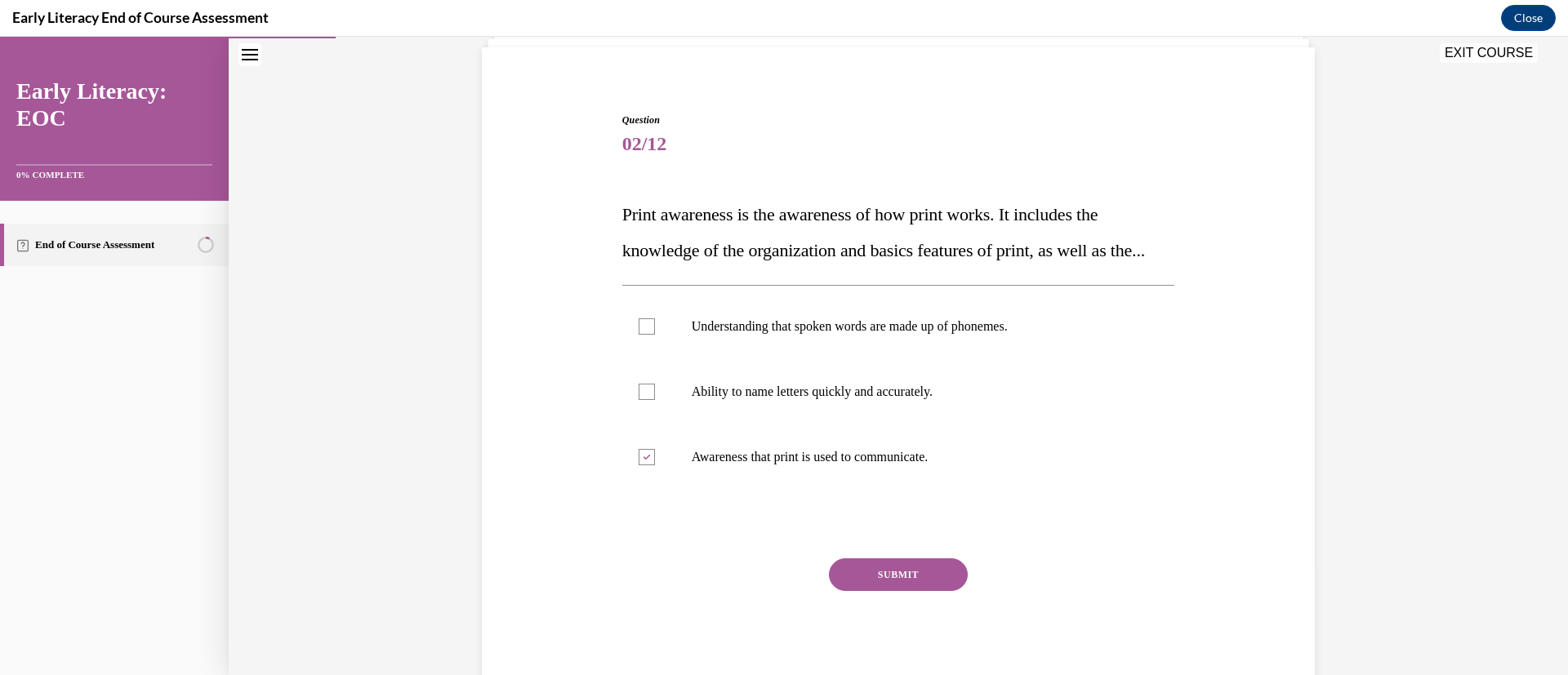
scroll to position [123, 0]
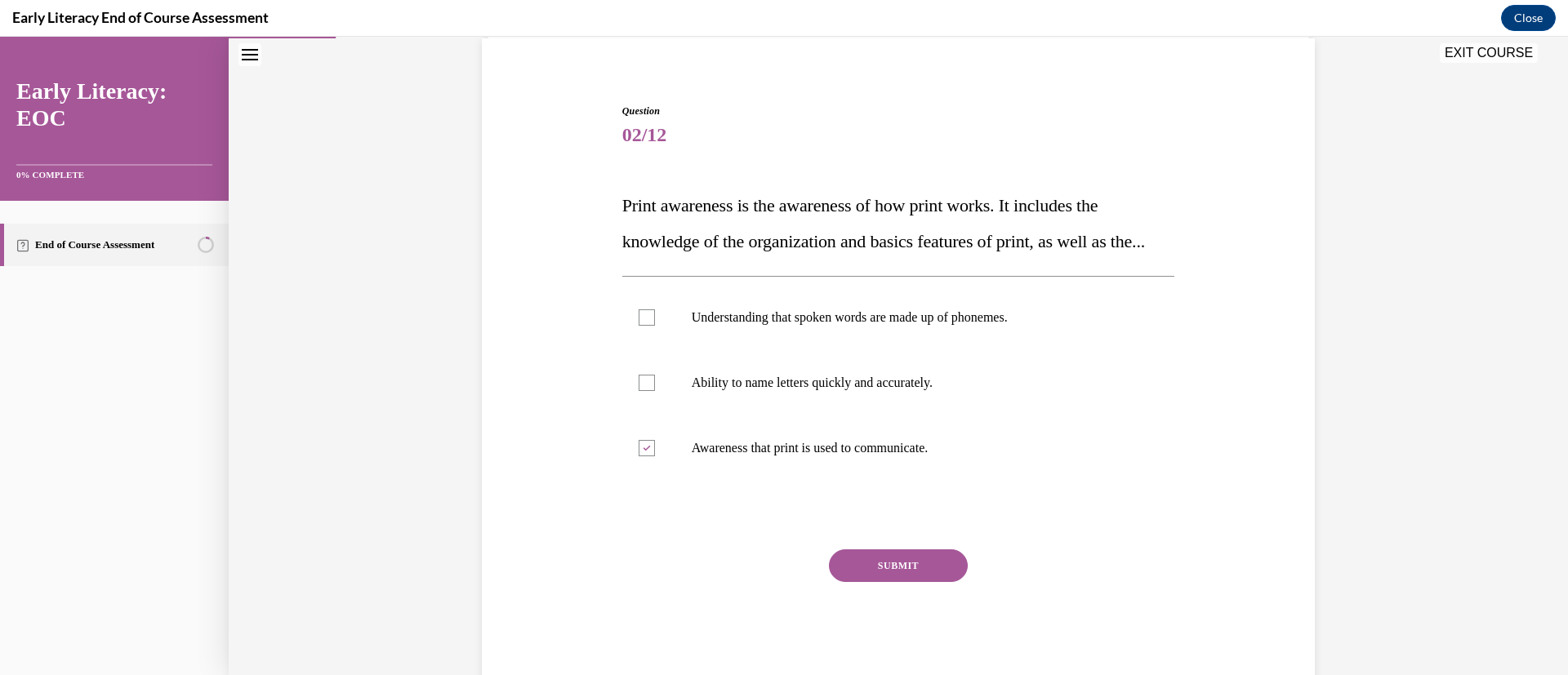
click at [932, 582] on button "SUBMIT" at bounding box center [898, 565] width 138 height 33
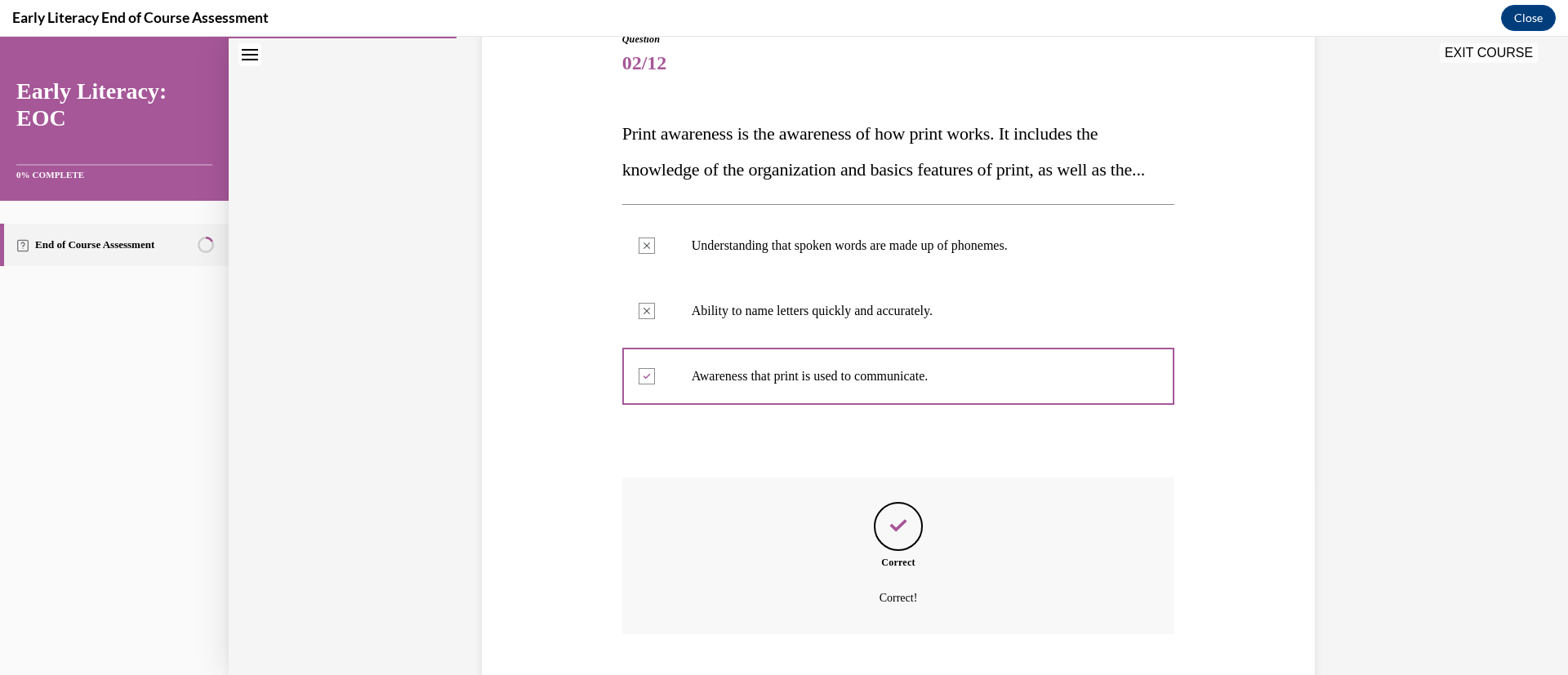
scroll to position [243, 0]
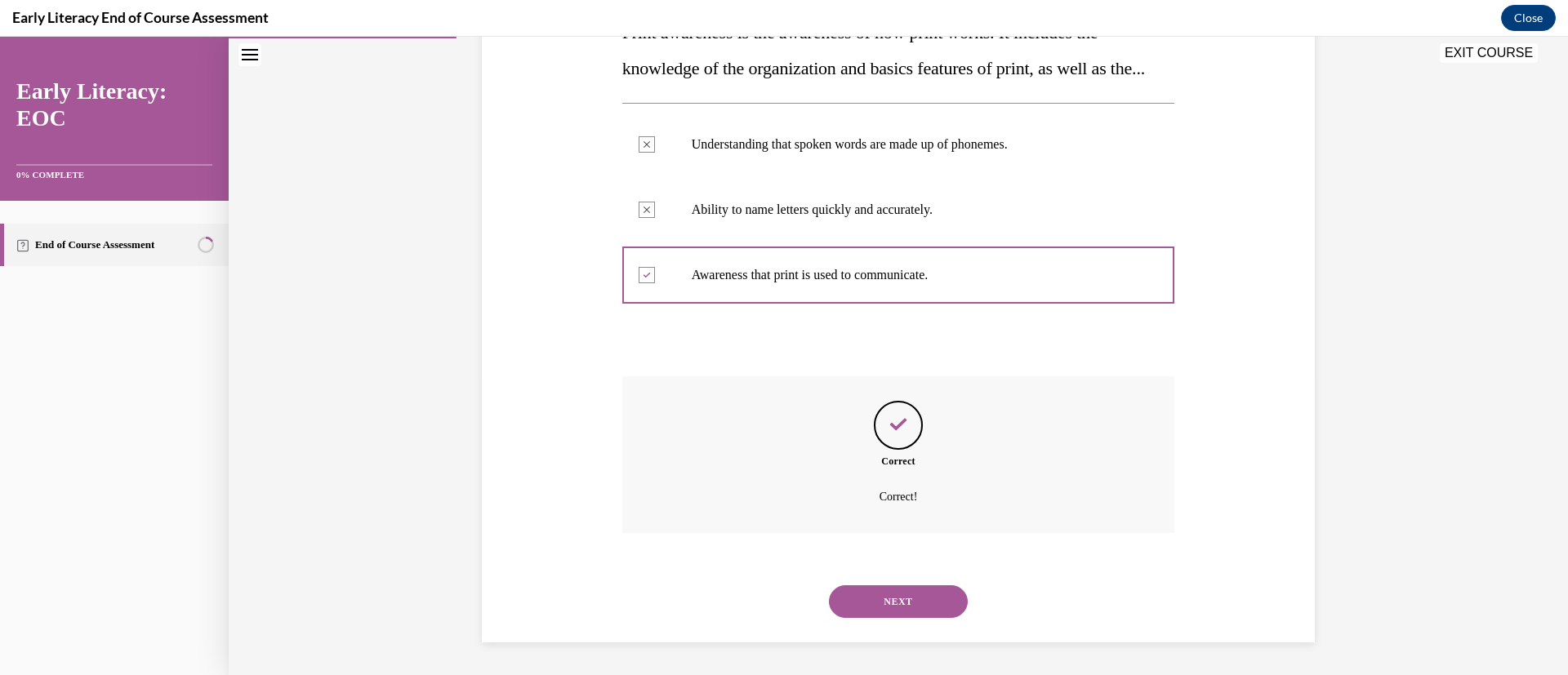
click at [937, 571] on div "NEXT" at bounding box center [898, 601] width 553 height 66
click at [923, 606] on button "NEXT" at bounding box center [898, 601] width 138 height 33
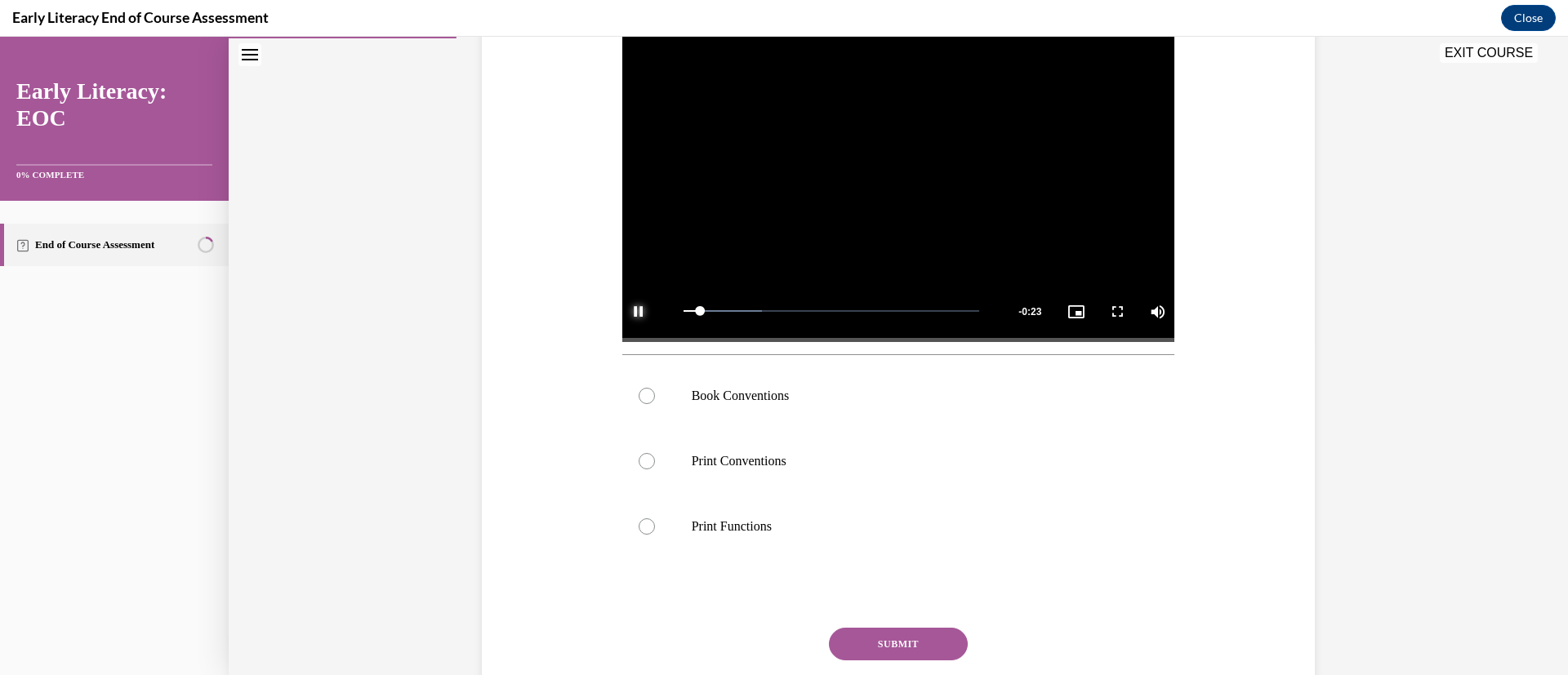
scroll to position [333, 0]
click at [760, 405] on div at bounding box center [898, 396] width 553 height 66
click at [926, 640] on button "SUBMIT" at bounding box center [898, 643] width 138 height 33
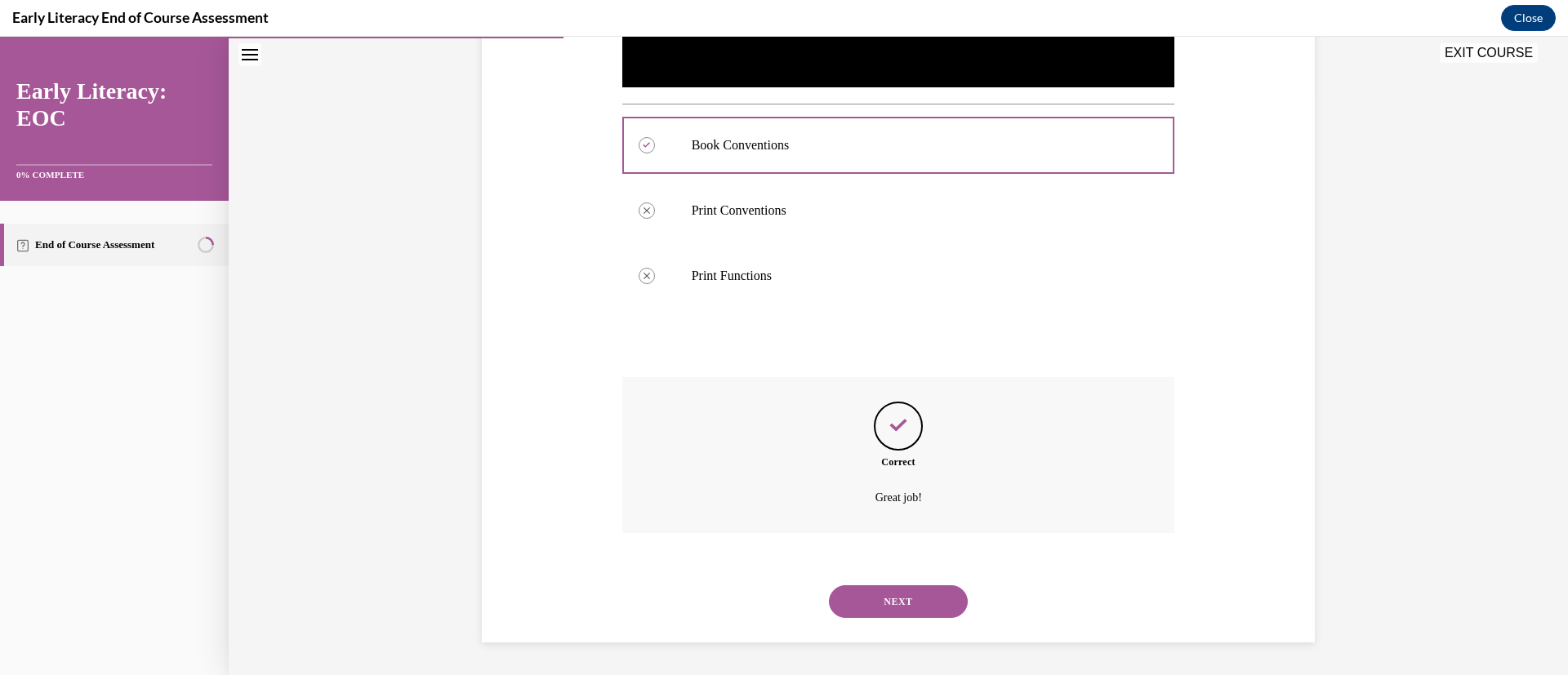
click at [918, 603] on button "NEXT" at bounding box center [898, 601] width 138 height 33
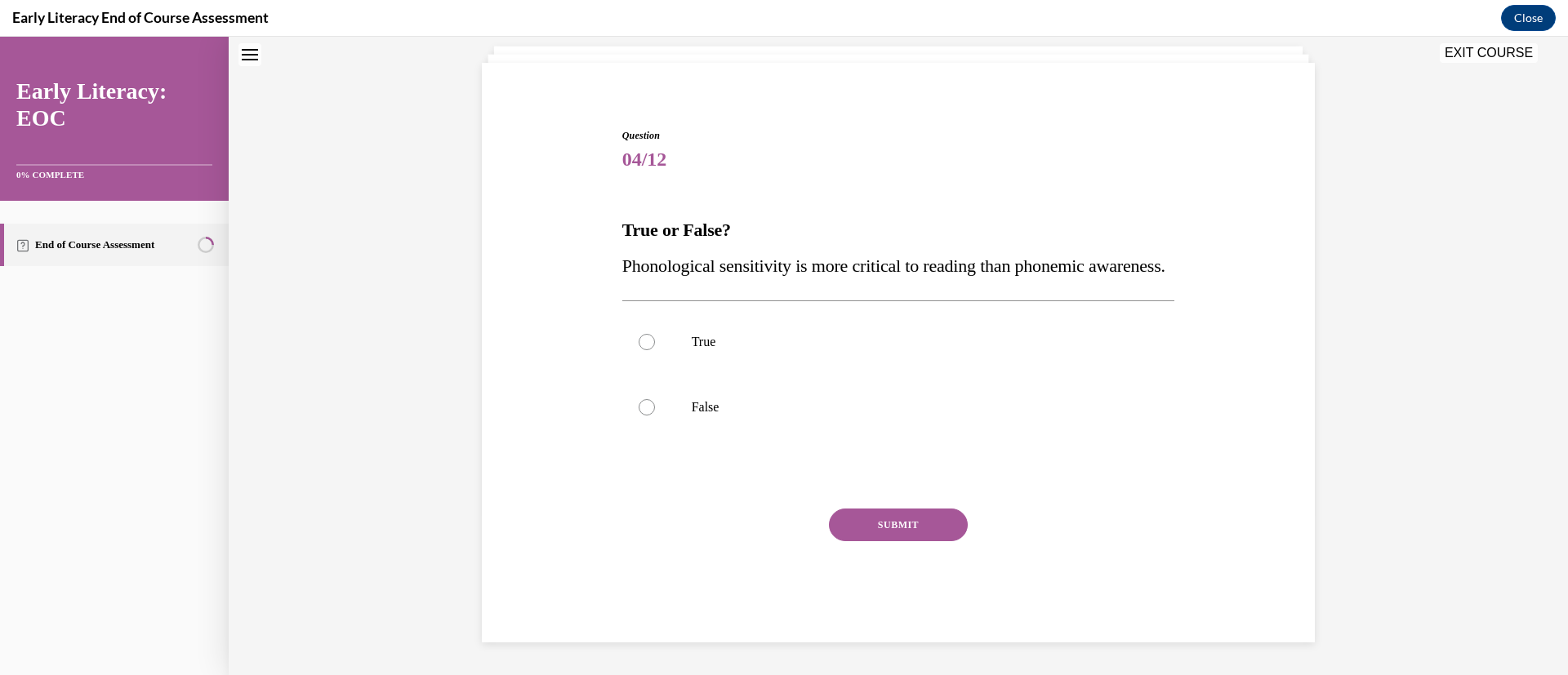
scroll to position [50, 0]
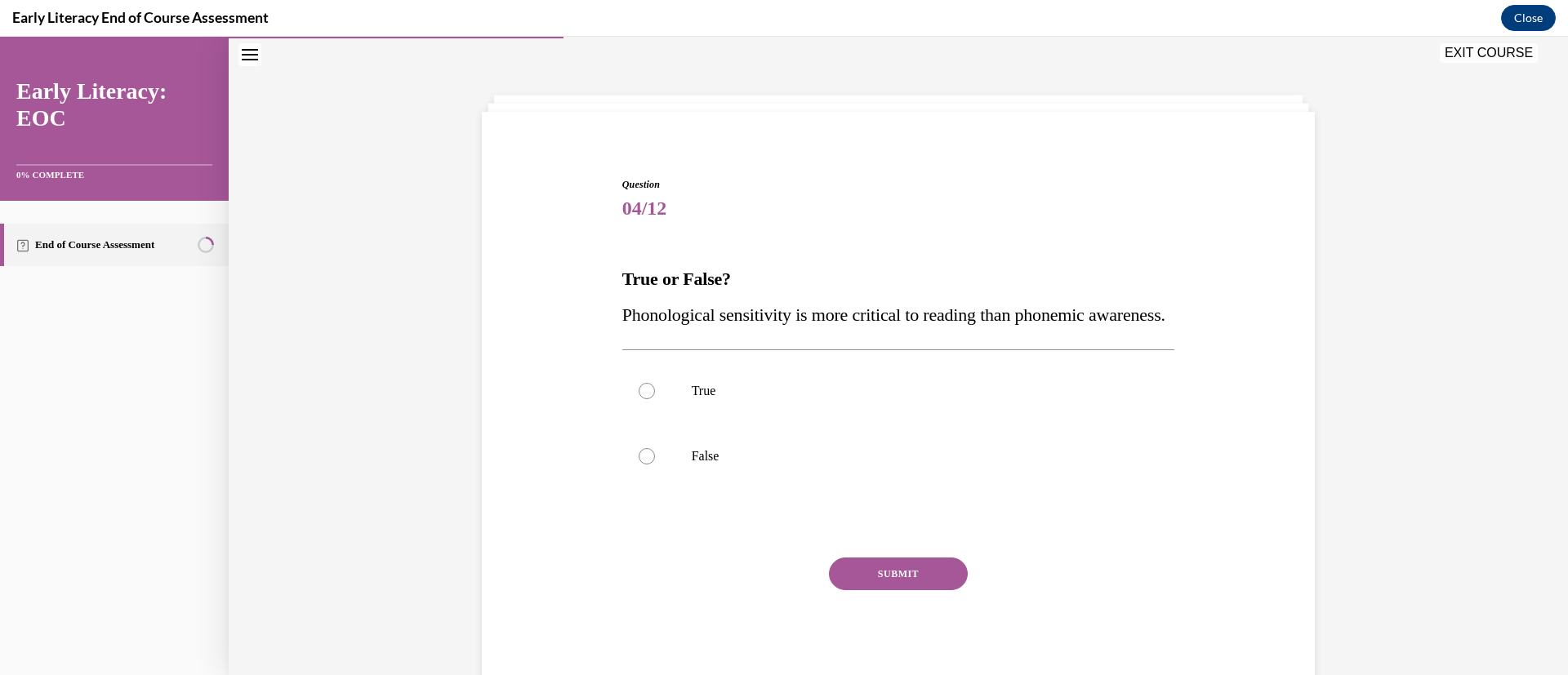
click at [691, 465] on p "False" at bounding box center [912, 456] width 443 height 16
click at [871, 590] on button "SUBMIT" at bounding box center [898, 574] width 138 height 33
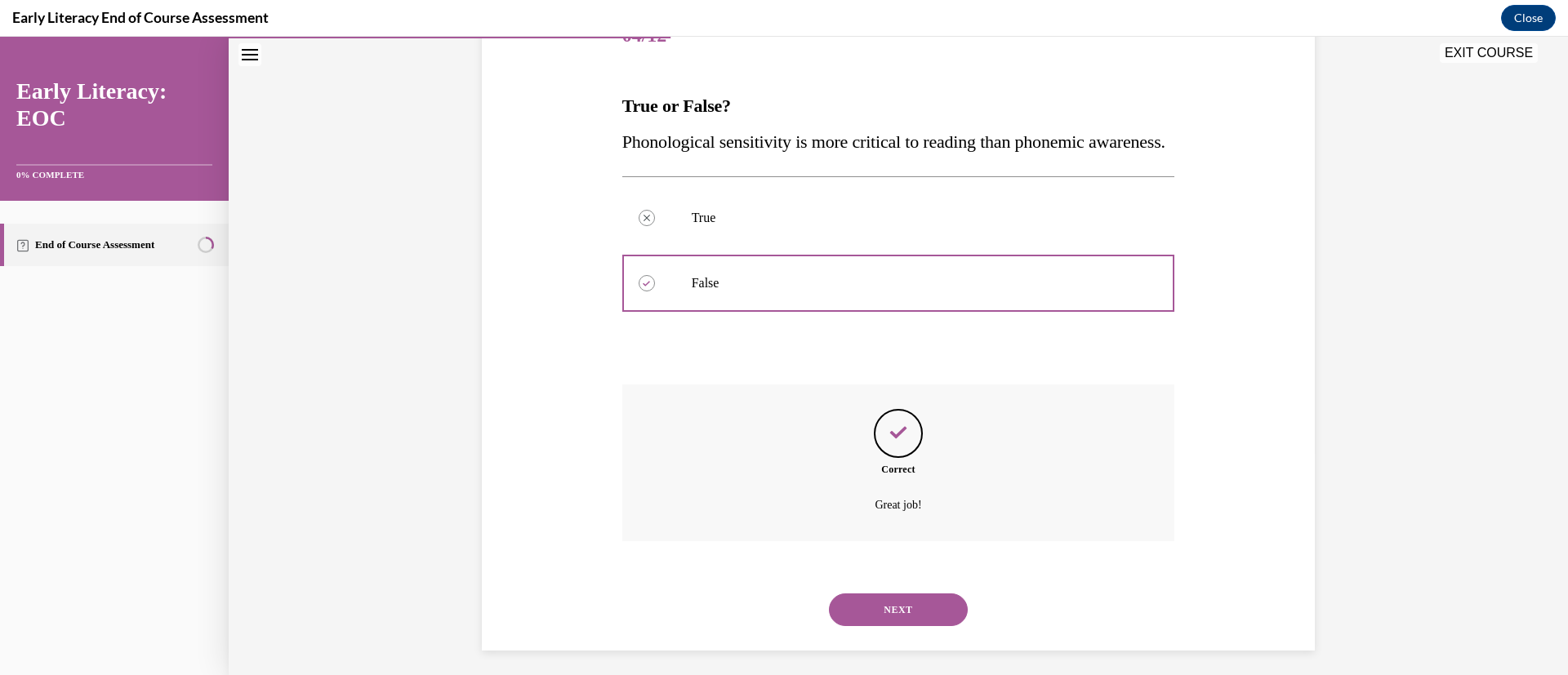
click at [917, 626] on button "NEXT" at bounding box center [898, 609] width 138 height 33
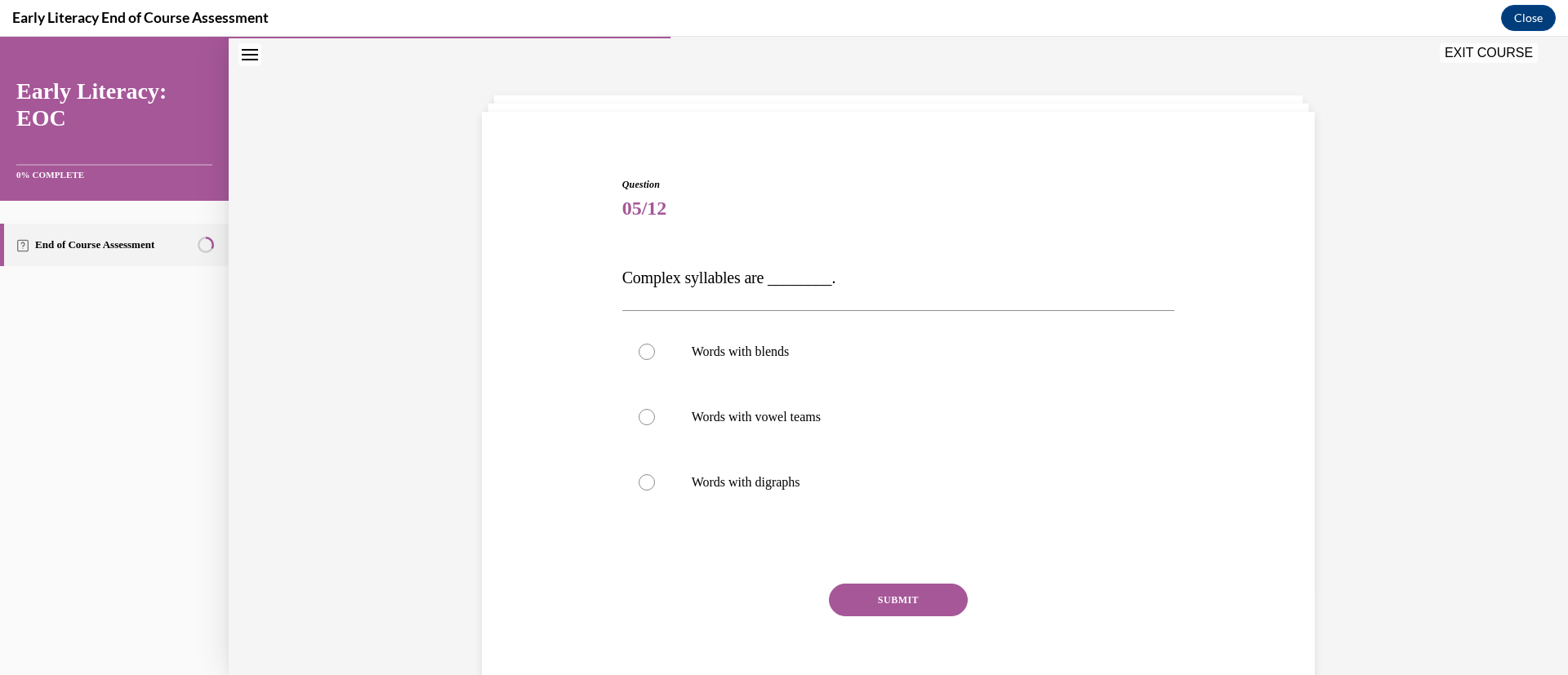
click at [785, 364] on div at bounding box center [898, 352] width 553 height 66
click at [910, 601] on button "SUBMIT" at bounding box center [898, 600] width 138 height 33
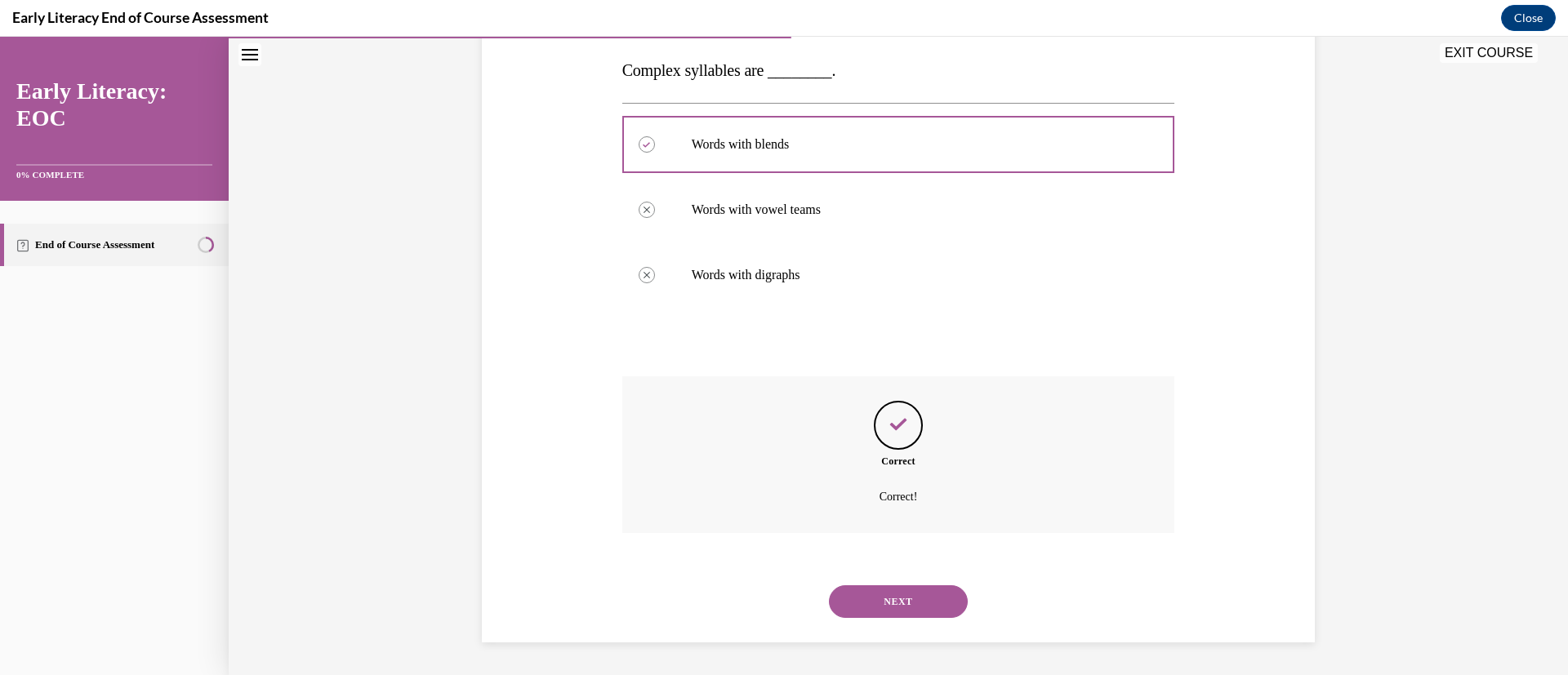
click at [917, 604] on button "NEXT" at bounding box center [898, 601] width 138 height 33
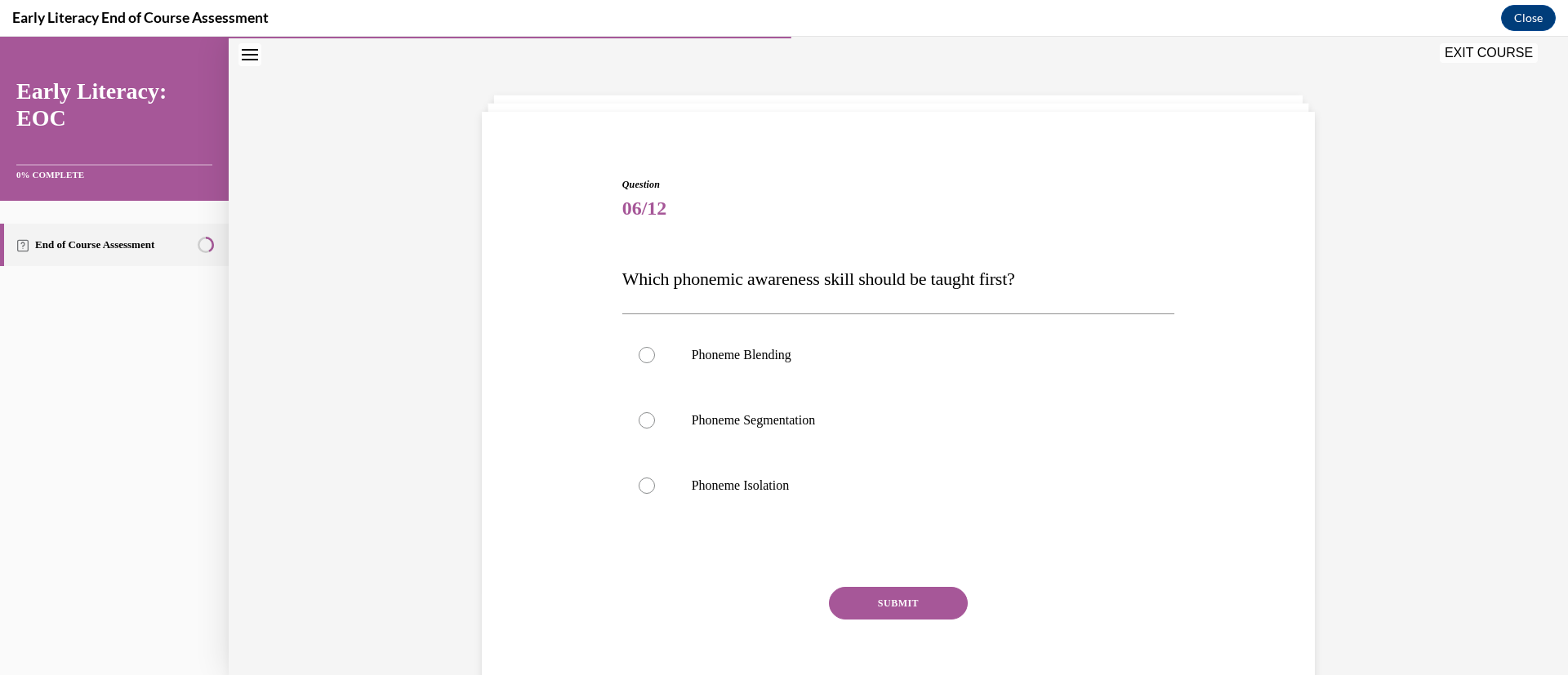
click at [765, 498] on div at bounding box center [898, 486] width 553 height 66
click at [879, 605] on button "SUBMIT" at bounding box center [898, 603] width 138 height 33
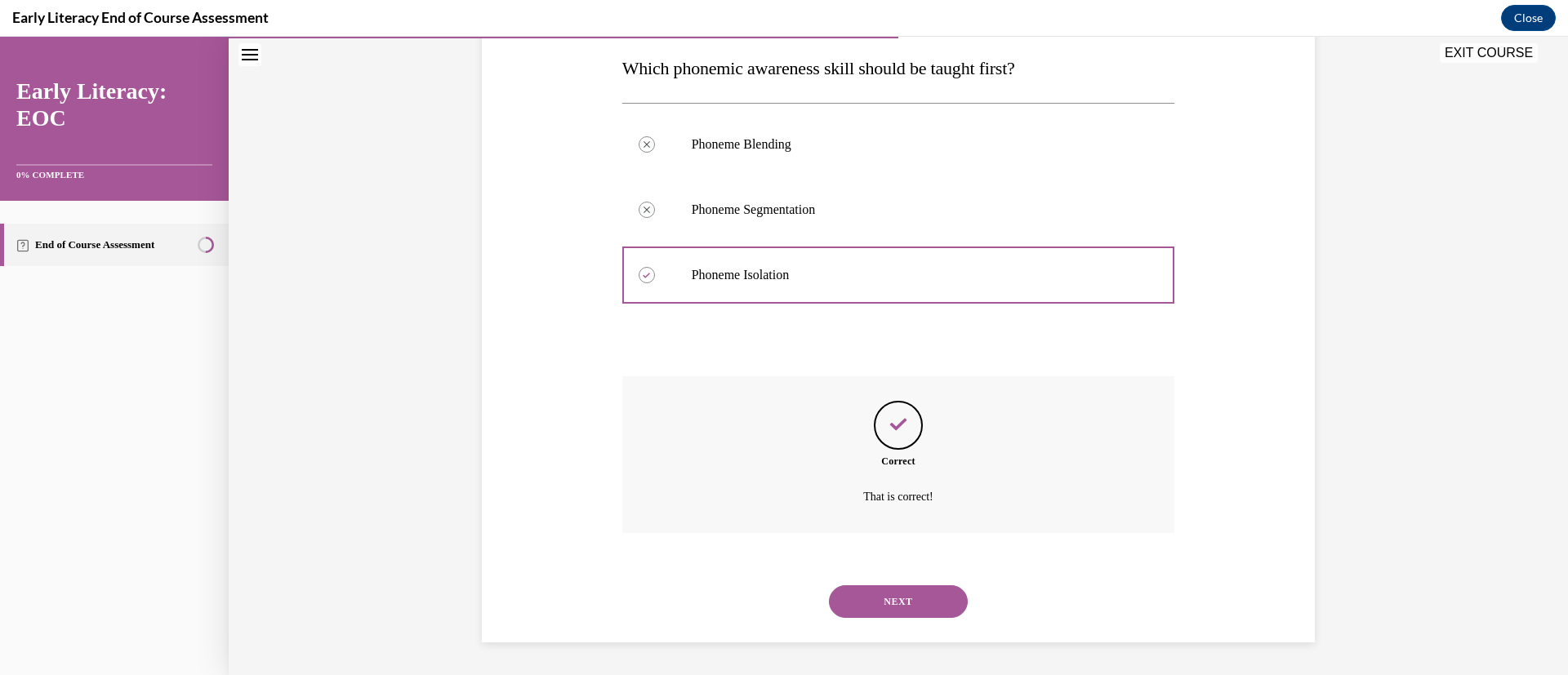
click at [921, 600] on button "NEXT" at bounding box center [898, 601] width 138 height 33
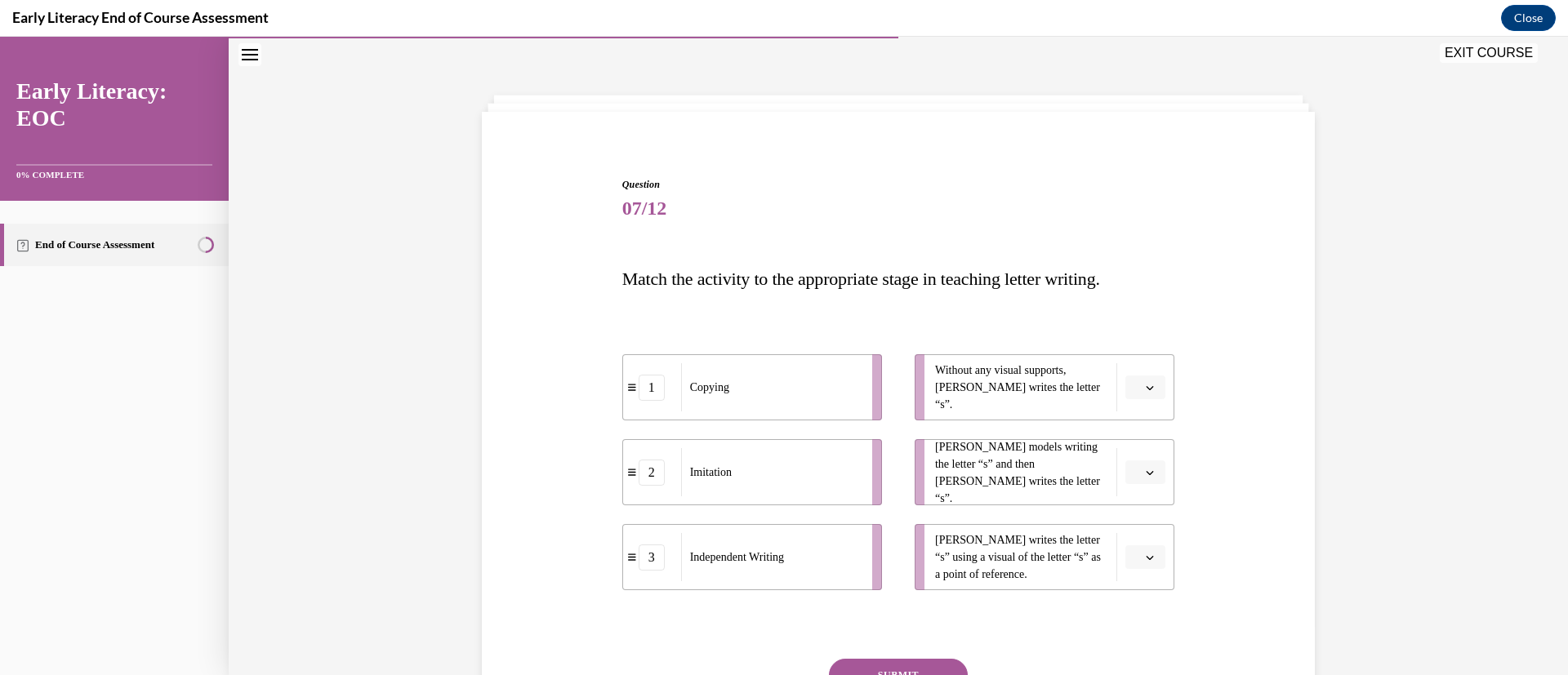
click at [1137, 460] on button "button" at bounding box center [1145, 473] width 40 height 25
click at [1143, 546] on div "1" at bounding box center [1134, 541] width 41 height 33
click at [1131, 481] on button "1" at bounding box center [1145, 473] width 40 height 25
click at [1132, 570] on div "2" at bounding box center [1131, 574] width 41 height 33
click at [1146, 557] on icon "button" at bounding box center [1149, 557] width 8 height 8
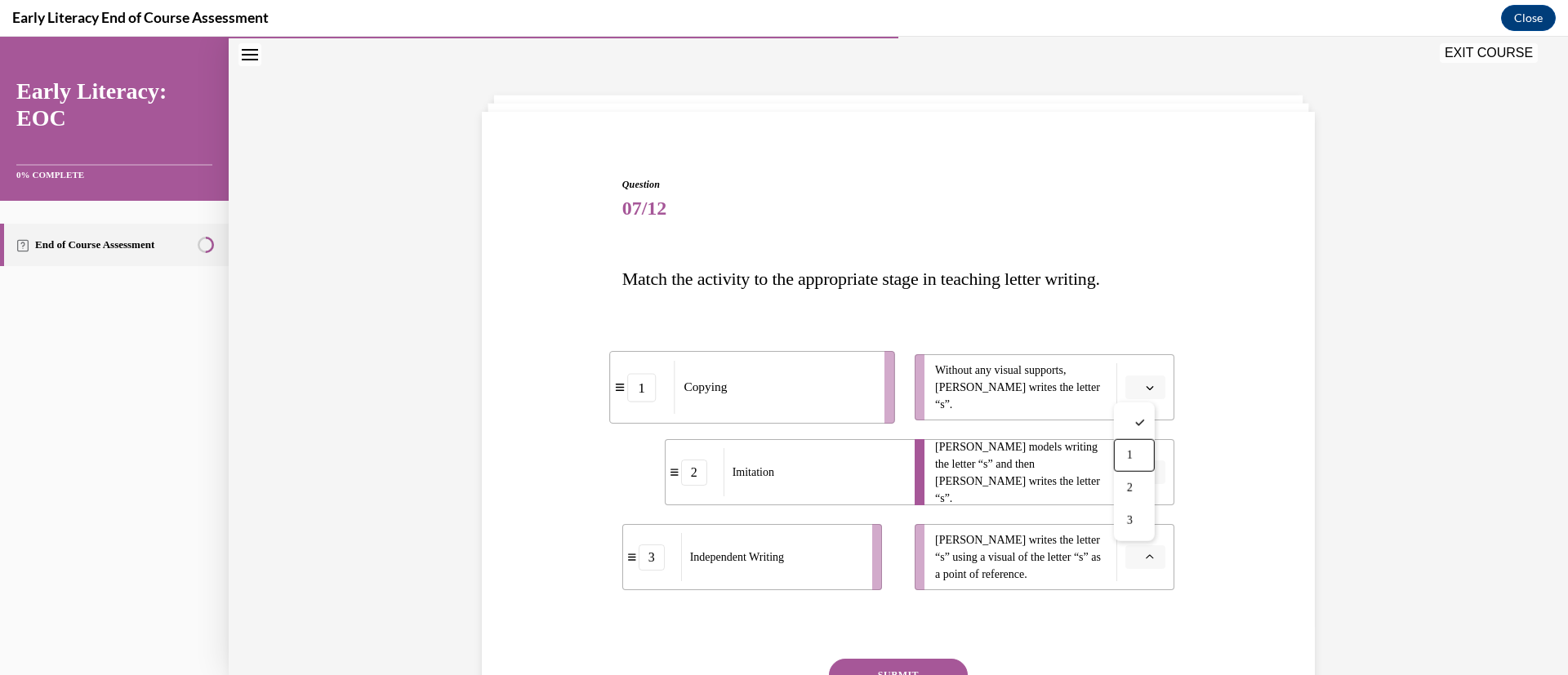
click at [1139, 456] on div "1" at bounding box center [1134, 455] width 41 height 33
click at [1132, 389] on button "button" at bounding box center [1145, 388] width 40 height 25
click at [1136, 526] on div "3" at bounding box center [1134, 522] width 41 height 33
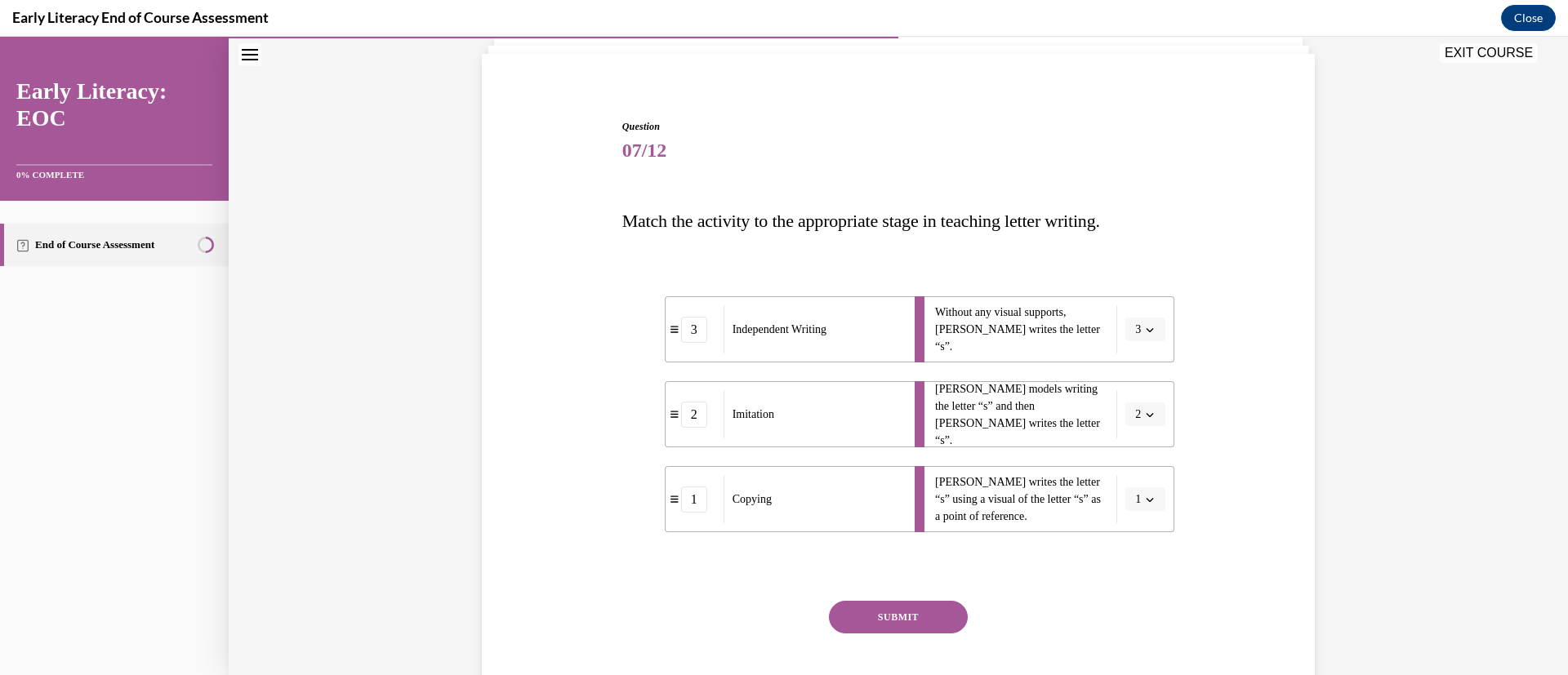
scroll to position [108, 0]
click at [930, 601] on button "SUBMIT" at bounding box center [898, 616] width 138 height 33
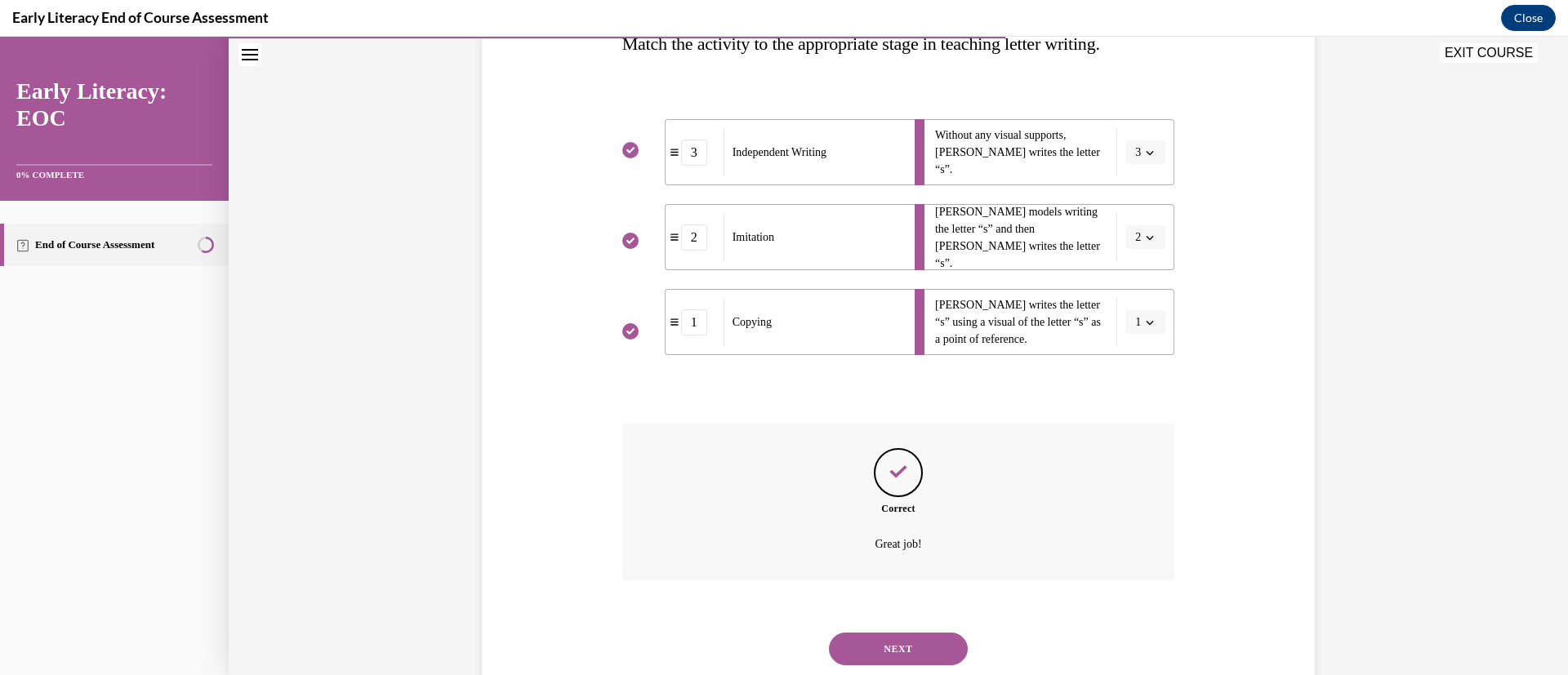
click at [912, 642] on button "NEXT" at bounding box center [898, 648] width 138 height 33
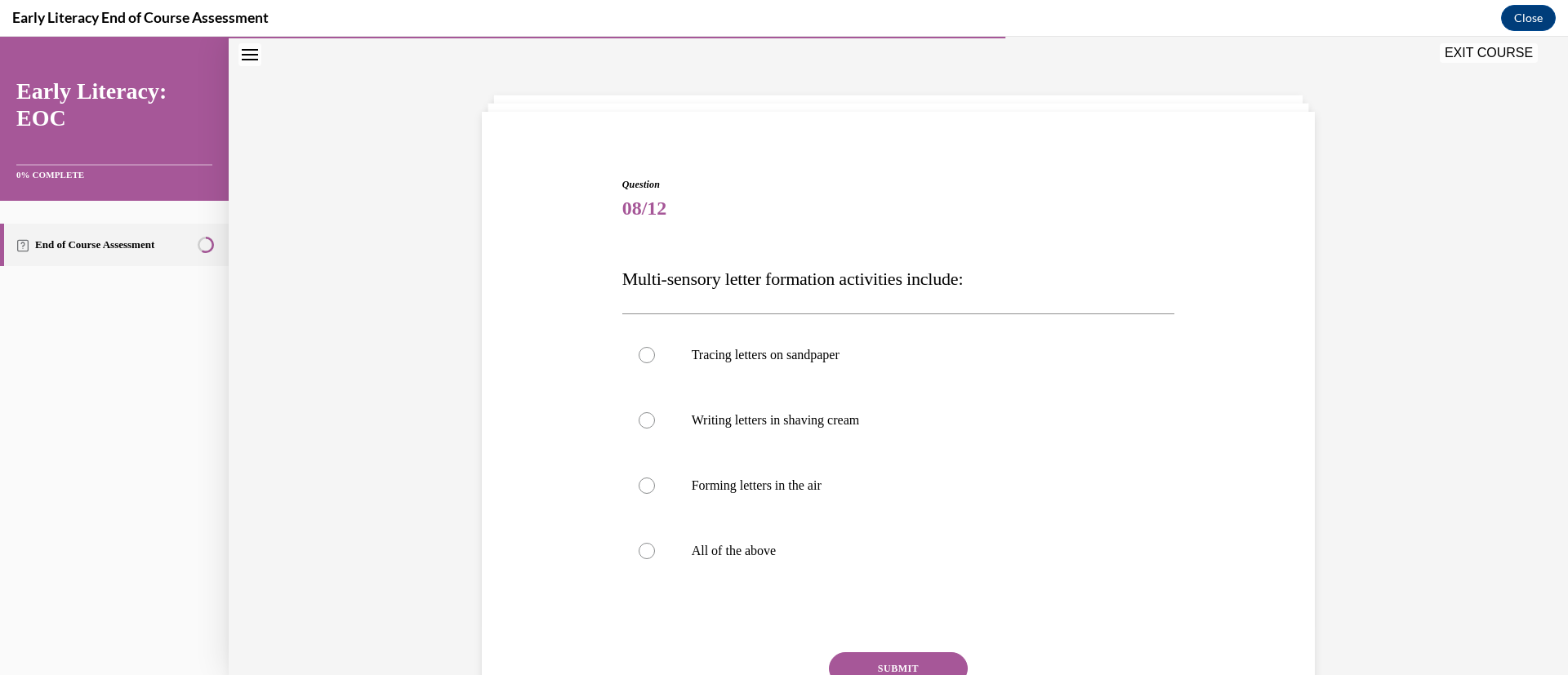
click at [781, 362] on p "Tracing letters on sandpaper" at bounding box center [912, 355] width 443 height 16
click at [842, 432] on div at bounding box center [898, 420] width 553 height 66
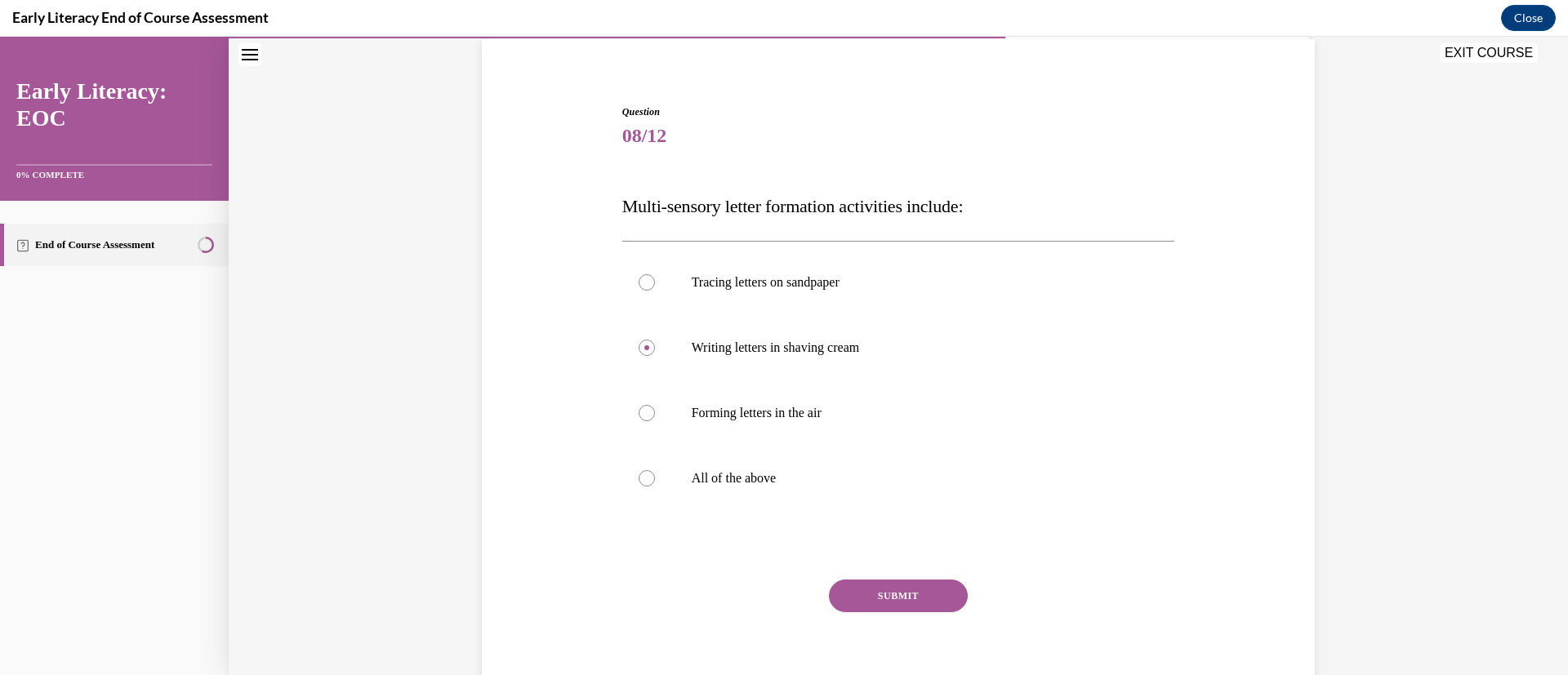
scroll to position [132, 0]
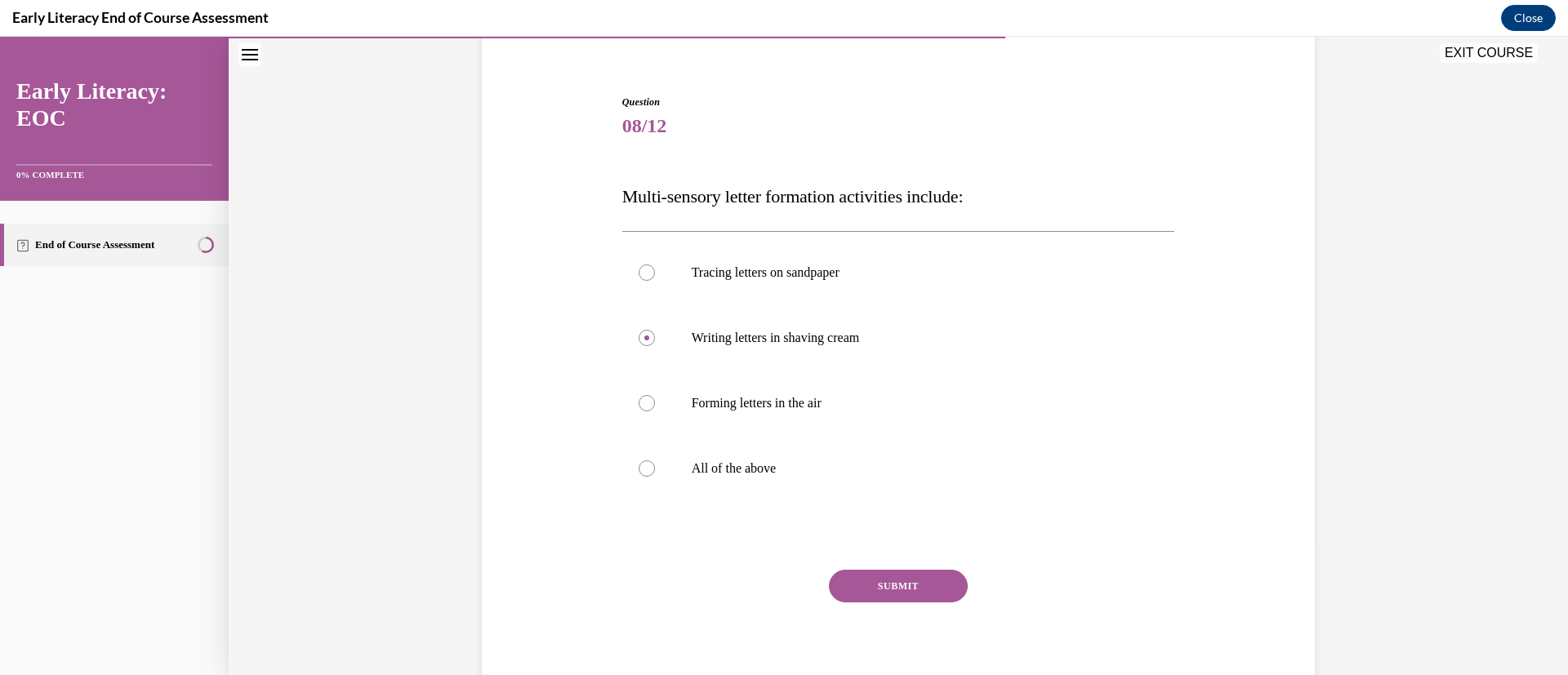
click at [882, 577] on button "SUBMIT" at bounding box center [898, 585] width 138 height 33
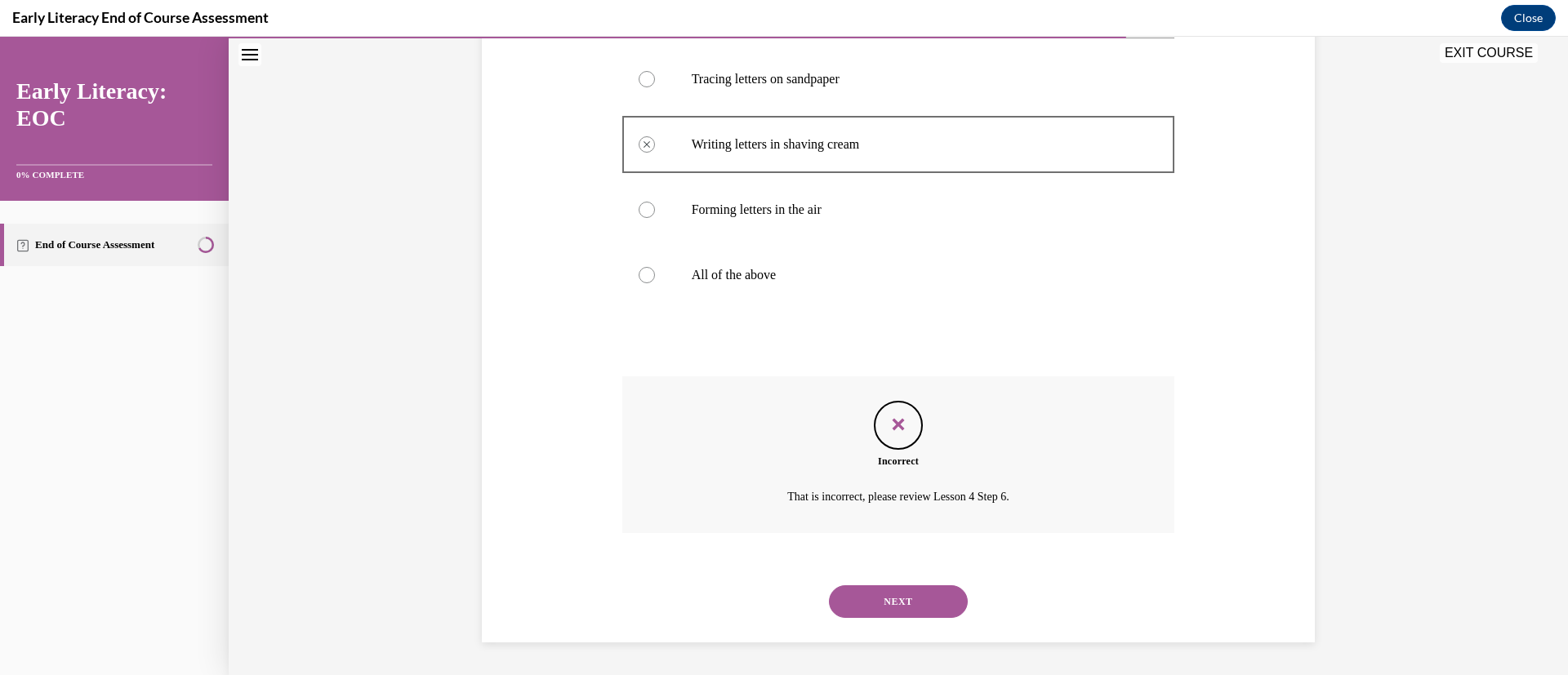
click at [871, 593] on button "NEXT" at bounding box center [898, 601] width 138 height 33
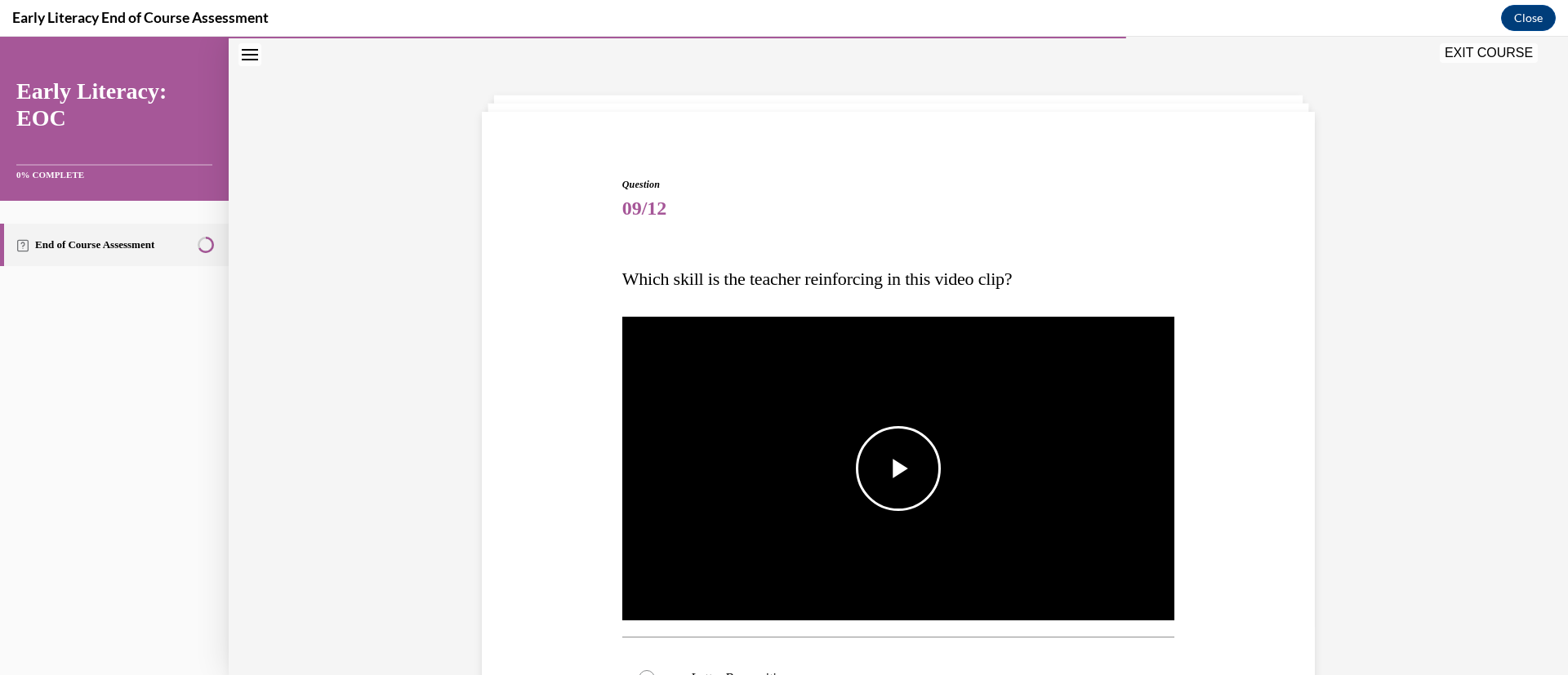
click at [898, 468] on span "Video player" at bounding box center [898, 468] width 0 height 0
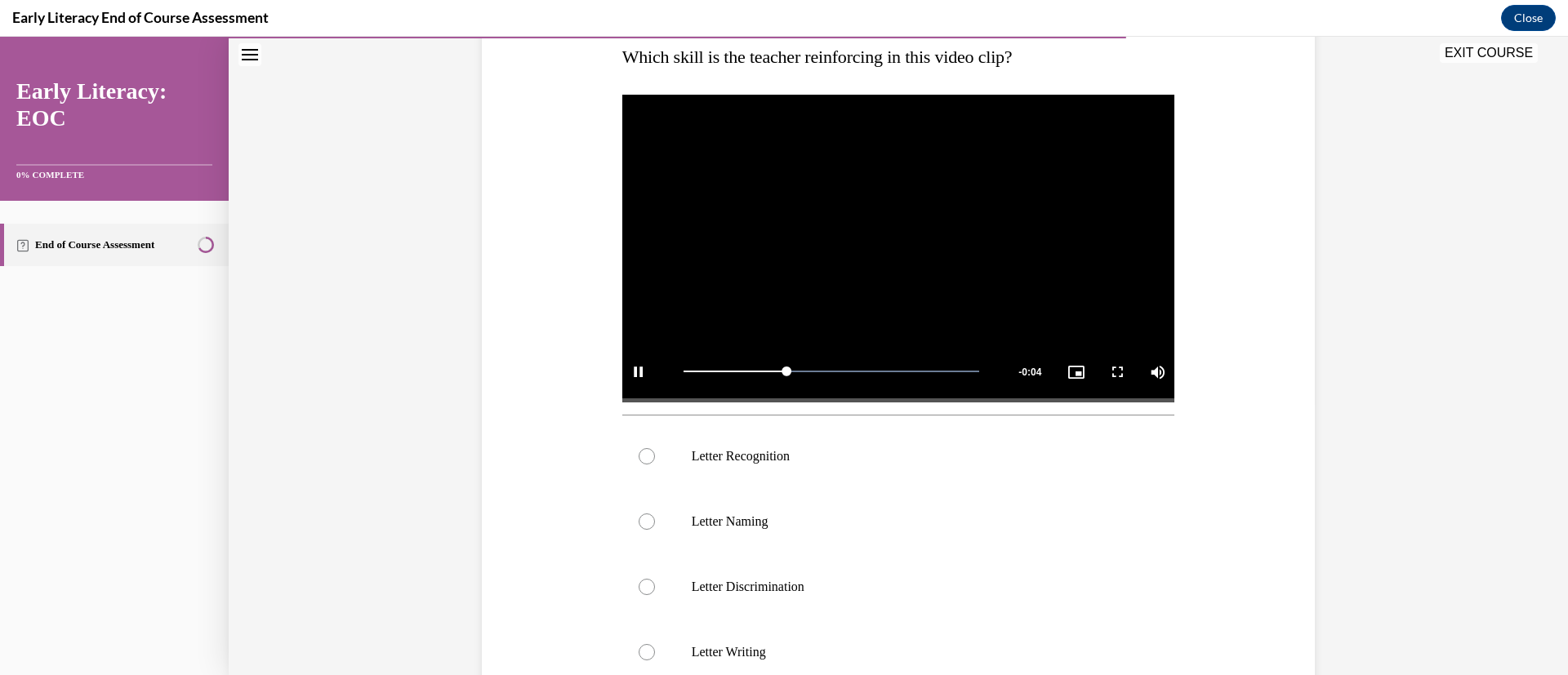
scroll to position [289, 0]
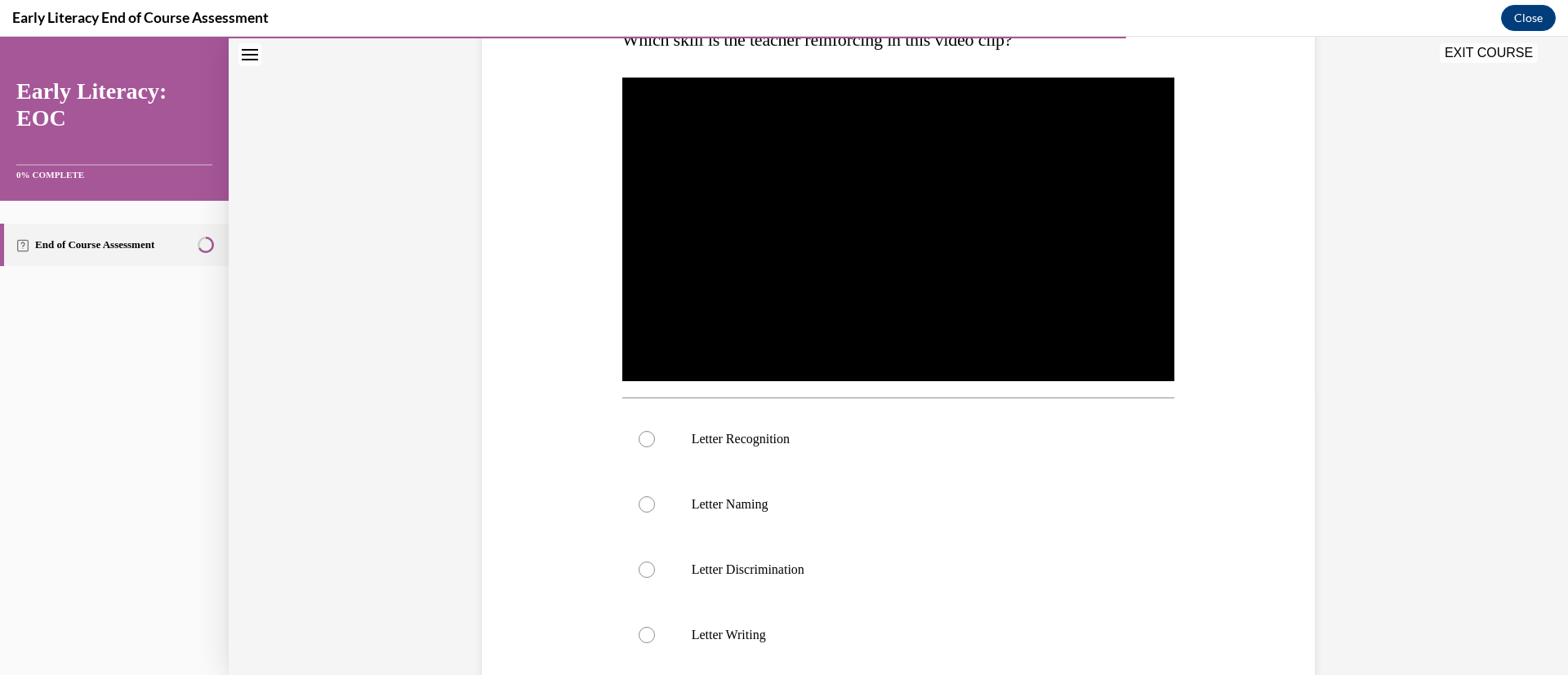
click at [796, 435] on p "Letter Recognition" at bounding box center [912, 439] width 443 height 16
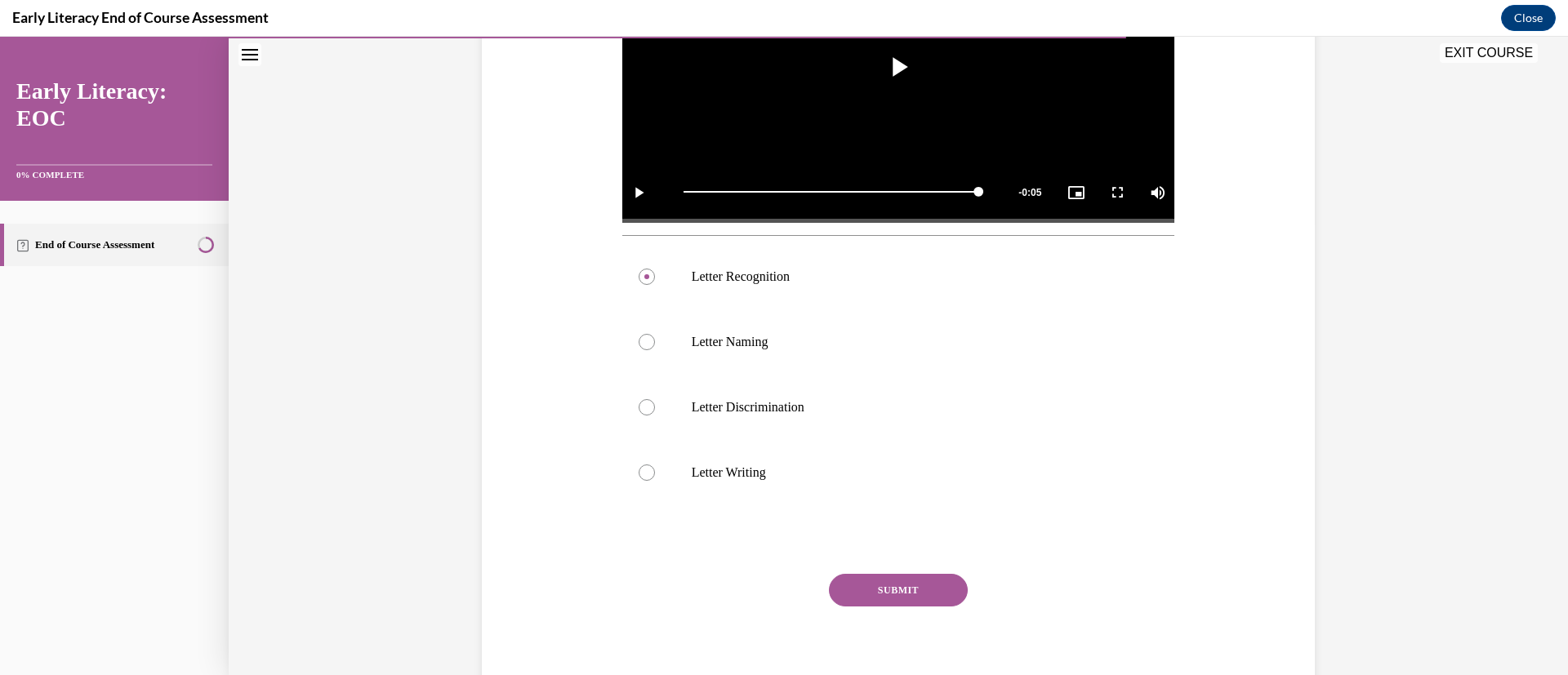
click at [875, 592] on button "SUBMIT" at bounding box center [898, 590] width 138 height 33
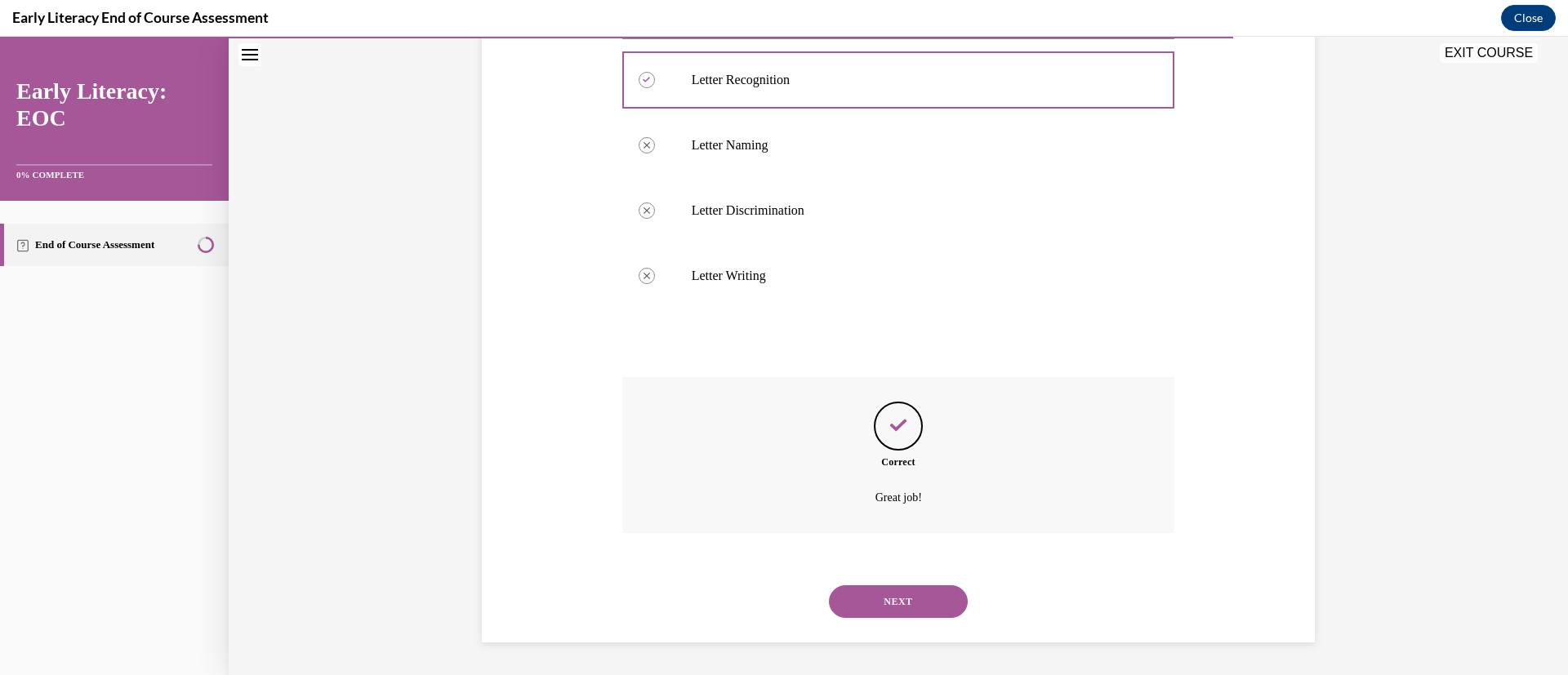
click at [878, 610] on button "NEXT" at bounding box center [898, 601] width 138 height 33
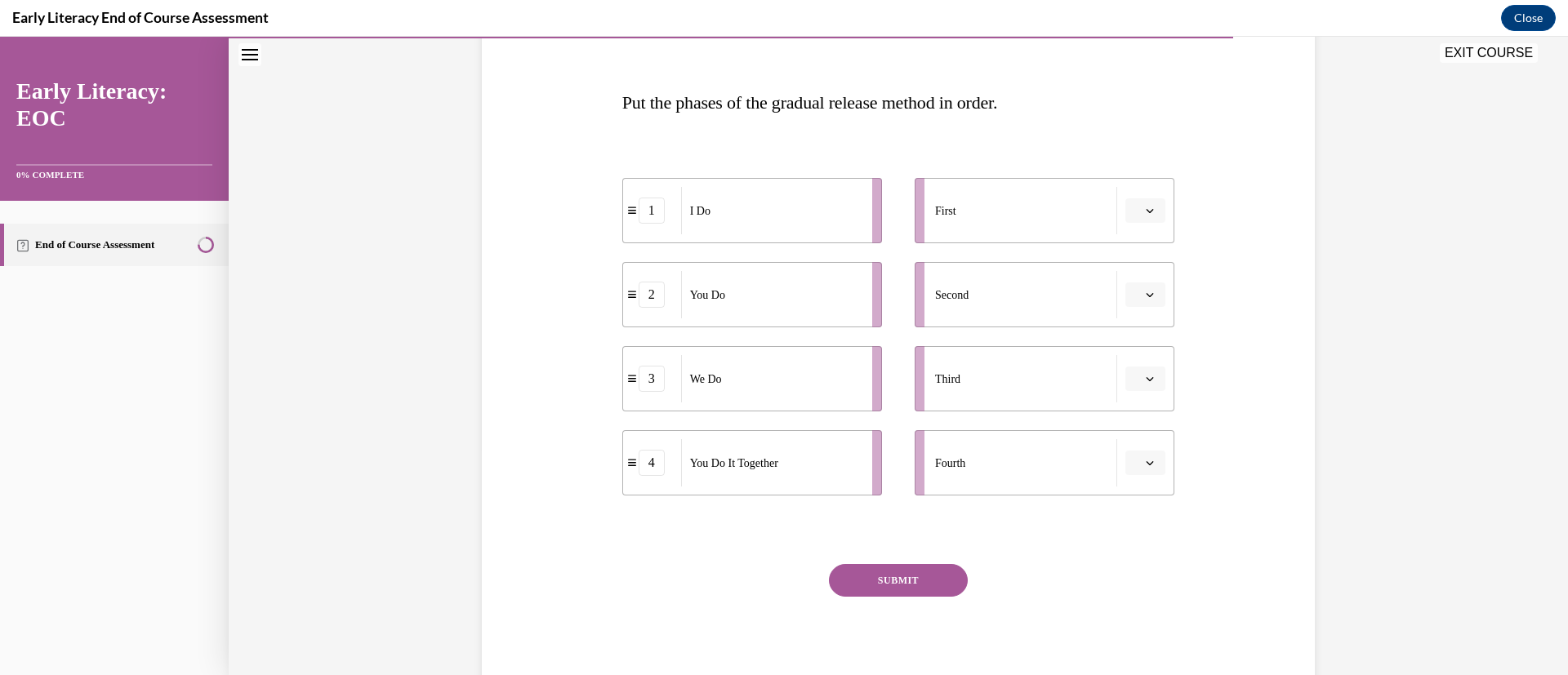
scroll to position [228, 0]
click at [1144, 213] on span "button" at bounding box center [1149, 208] width 12 height 12
click at [1137, 265] on div "1" at bounding box center [1134, 278] width 41 height 33
click at [1146, 298] on button "button" at bounding box center [1145, 294] width 40 height 25
click at [1140, 429] on div "3" at bounding box center [1134, 428] width 41 height 33
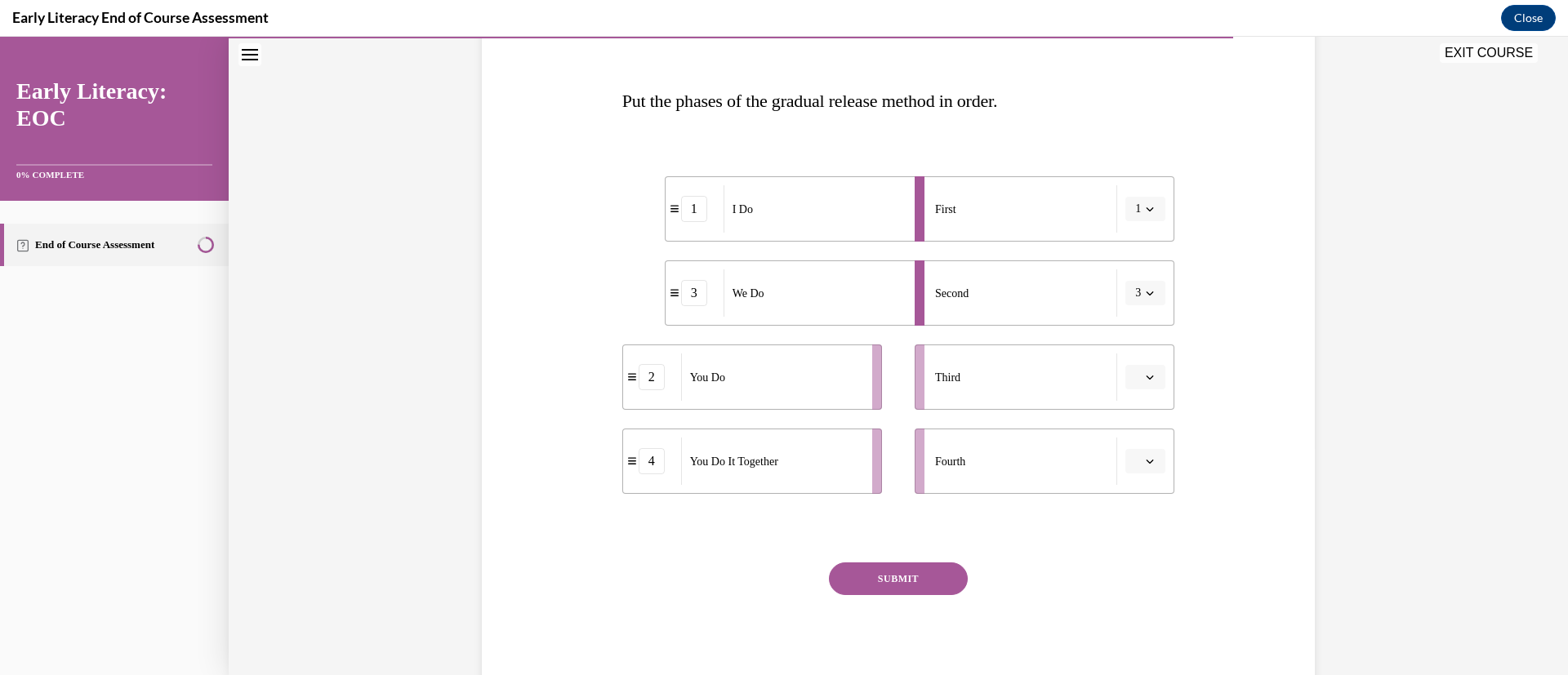
click at [1137, 388] on button "button" at bounding box center [1145, 377] width 40 height 25
drag, startPoint x: 1137, startPoint y: 389, endPoint x: 1138, endPoint y: 544, distance: 155.0
click at [1138, 544] on div "SKIP TO LESSON EXIT COURSE Early Literacy: EOC 0% COMPLETE End of Course Assess…" at bounding box center [784, 356] width 1568 height 639
click at [1135, 381] on span "Please select an option" at bounding box center [1138, 377] width 5 height 16
click at [1137, 540] on div "4" at bounding box center [1134, 544] width 41 height 33
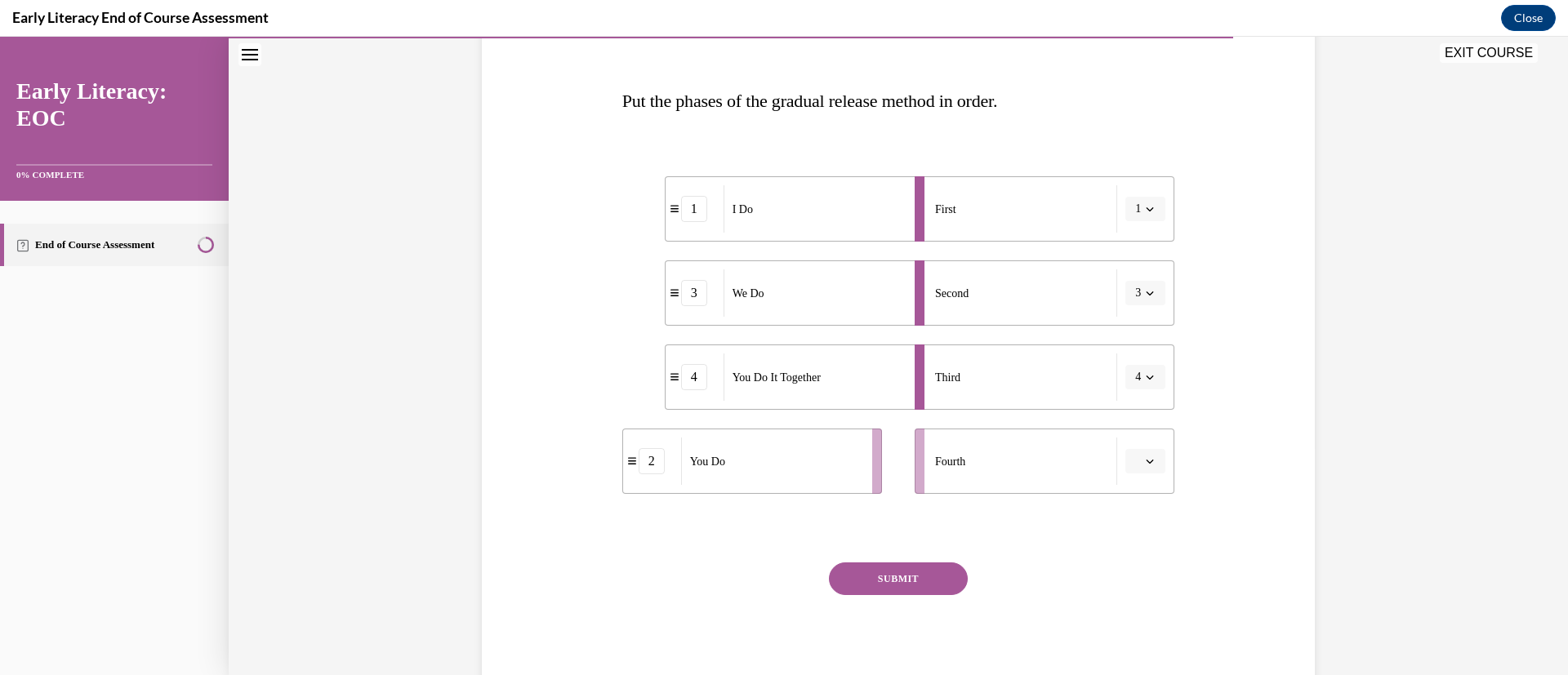
click at [1125, 456] on button "button" at bounding box center [1145, 461] width 40 height 25
click at [1140, 598] on div "3" at bounding box center [1134, 595] width 41 height 33
click at [1146, 289] on icon "button" at bounding box center [1149, 293] width 8 height 8
click at [1144, 425] on div "3" at bounding box center [1134, 428] width 41 height 33
click at [1144, 466] on span "button" at bounding box center [1149, 461] width 12 height 12
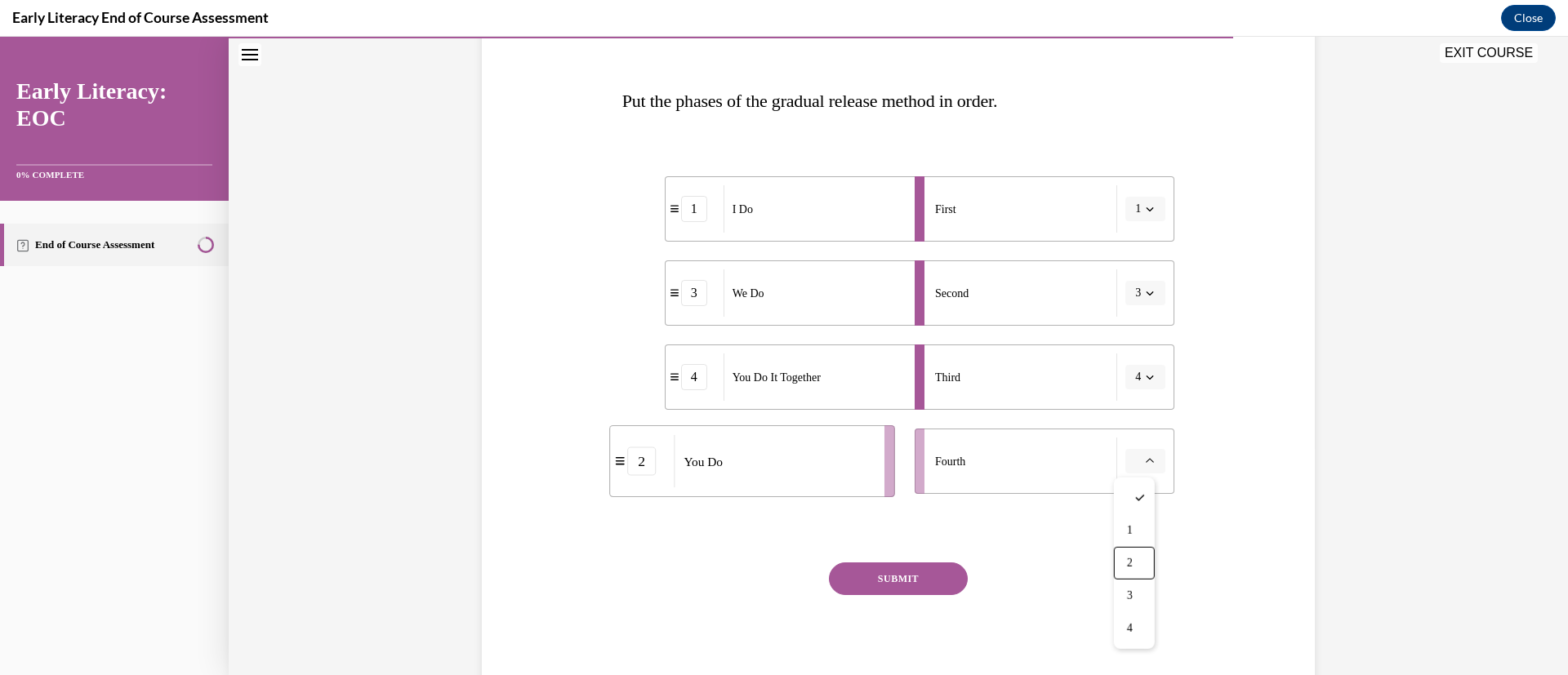
click at [1145, 558] on div "2" at bounding box center [1134, 563] width 41 height 33
click at [886, 599] on div "SUBMIT NEXT" at bounding box center [898, 629] width 553 height 134
click at [886, 562] on button "SUBMIT" at bounding box center [898, 578] width 138 height 33
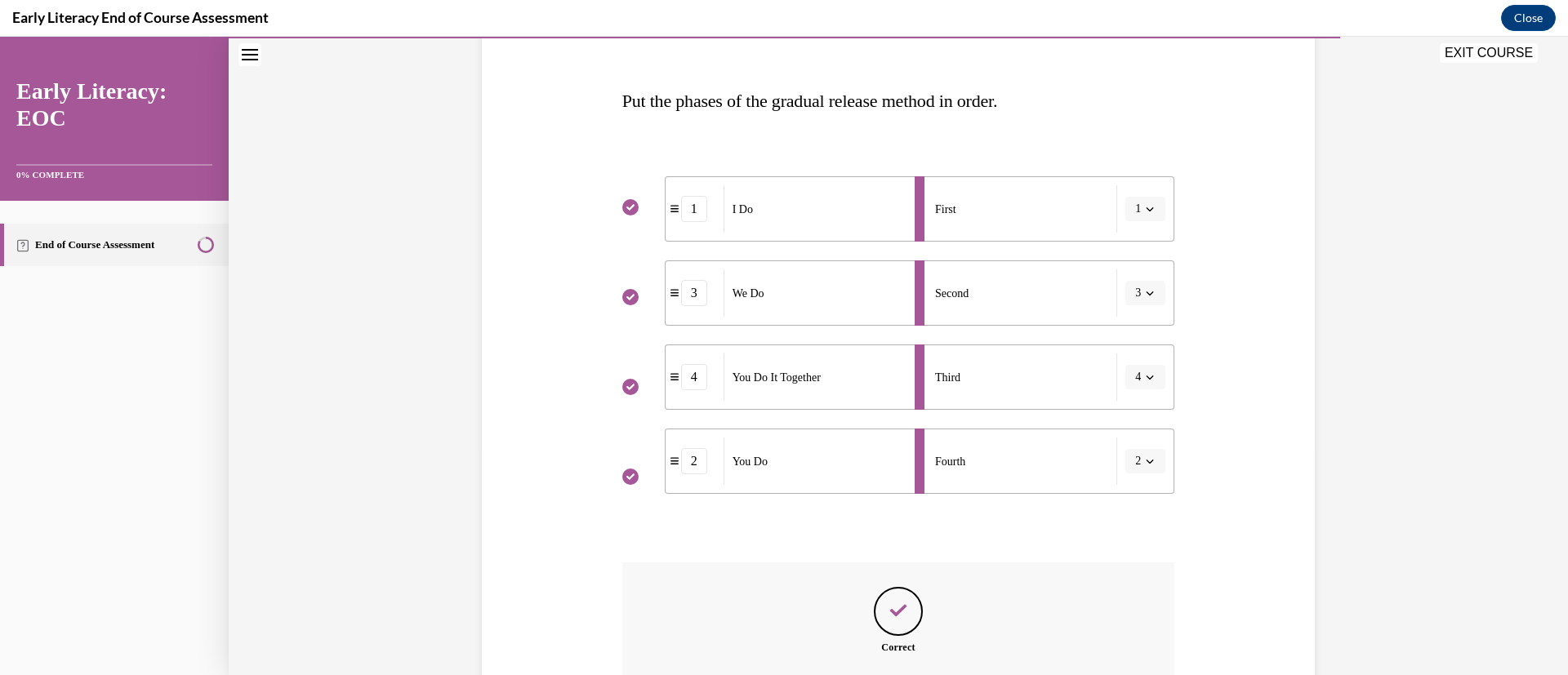
scroll to position [414, 0]
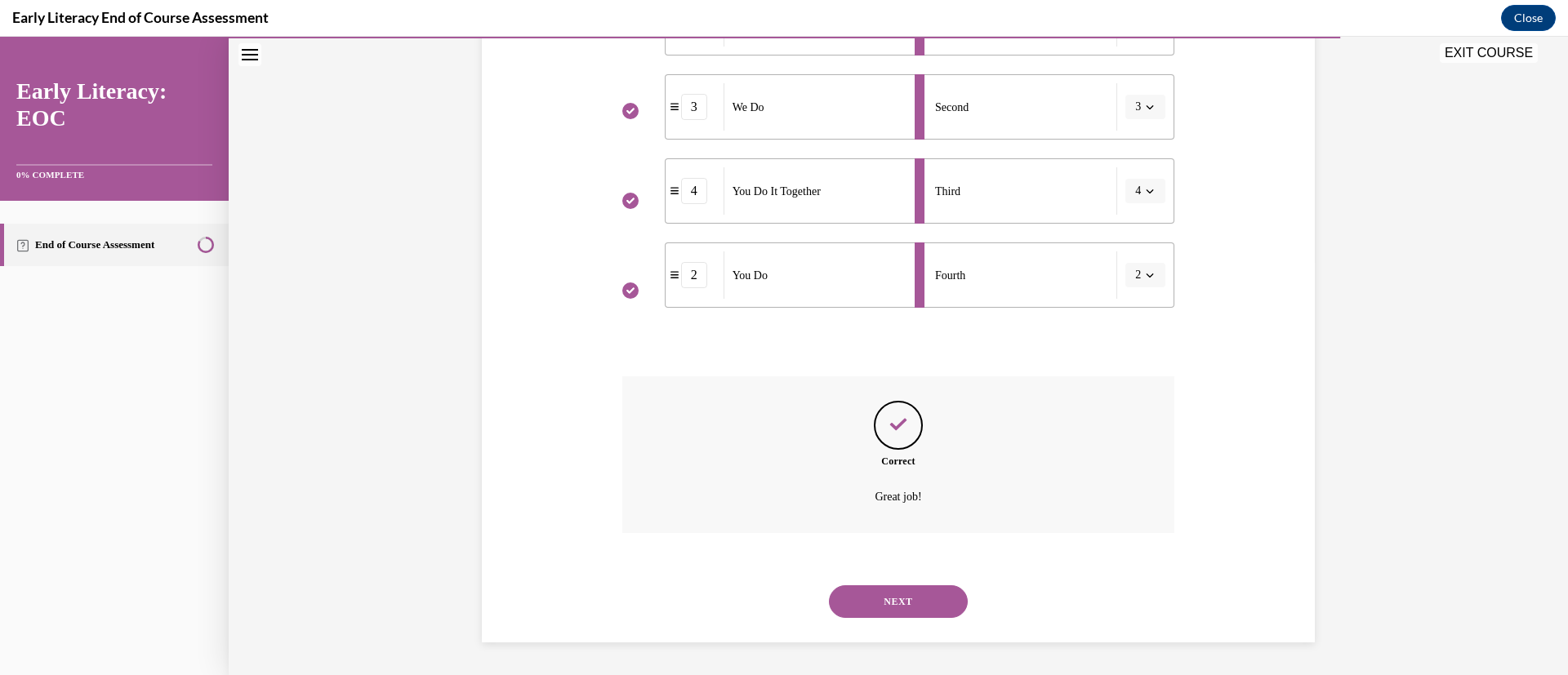
click at [885, 601] on button "NEXT" at bounding box center [898, 601] width 138 height 33
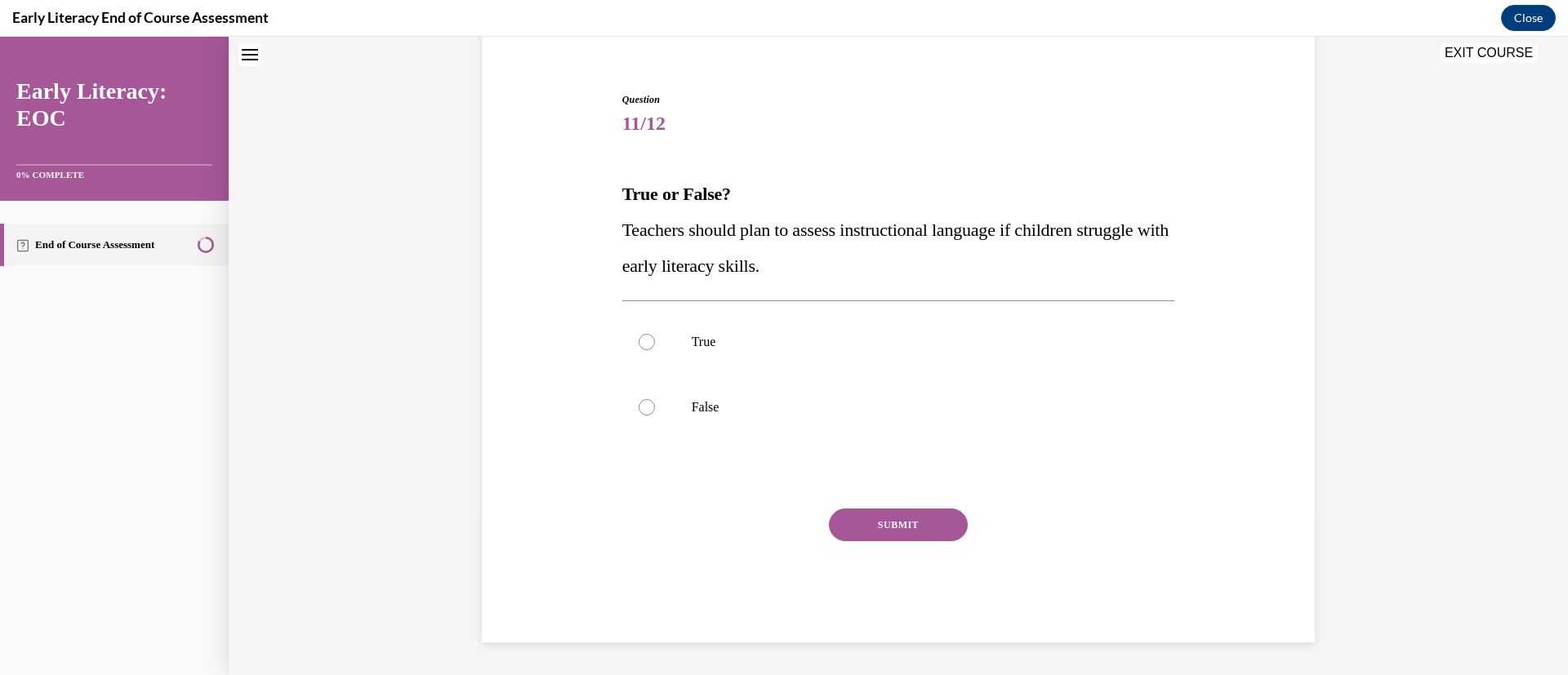
scroll to position [50, 0]
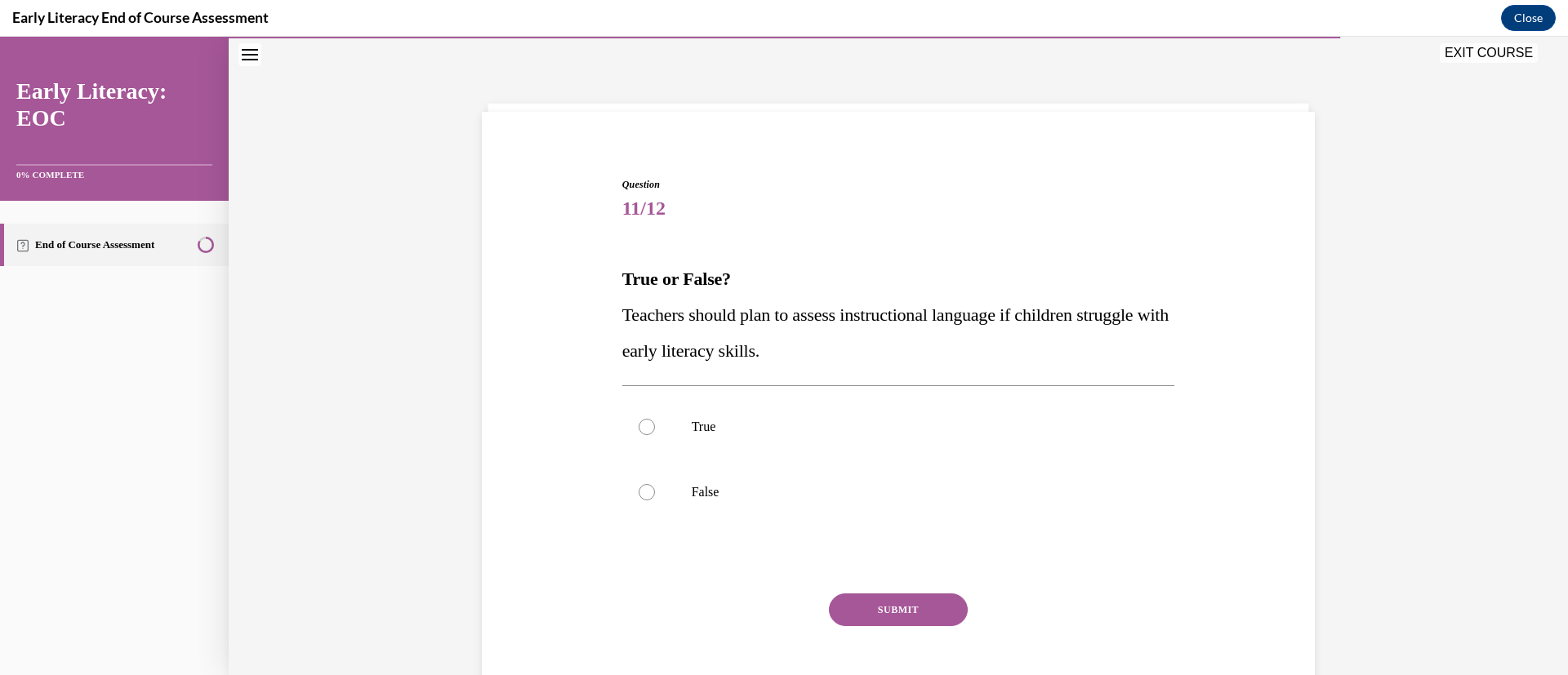
click at [709, 442] on div at bounding box center [898, 428] width 553 height 66
click at [876, 609] on button "SUBMIT" at bounding box center [898, 609] width 138 height 33
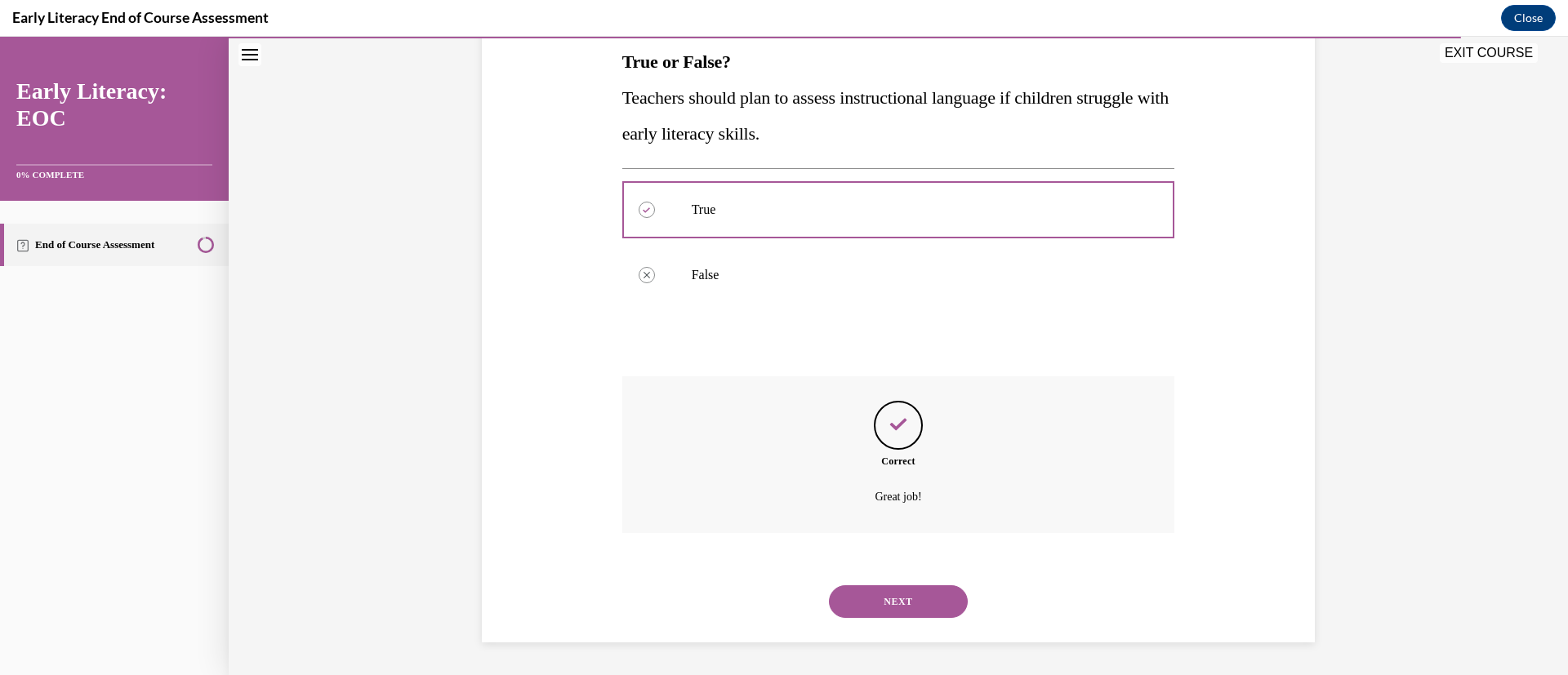
click at [886, 587] on button "NEXT" at bounding box center [898, 601] width 138 height 33
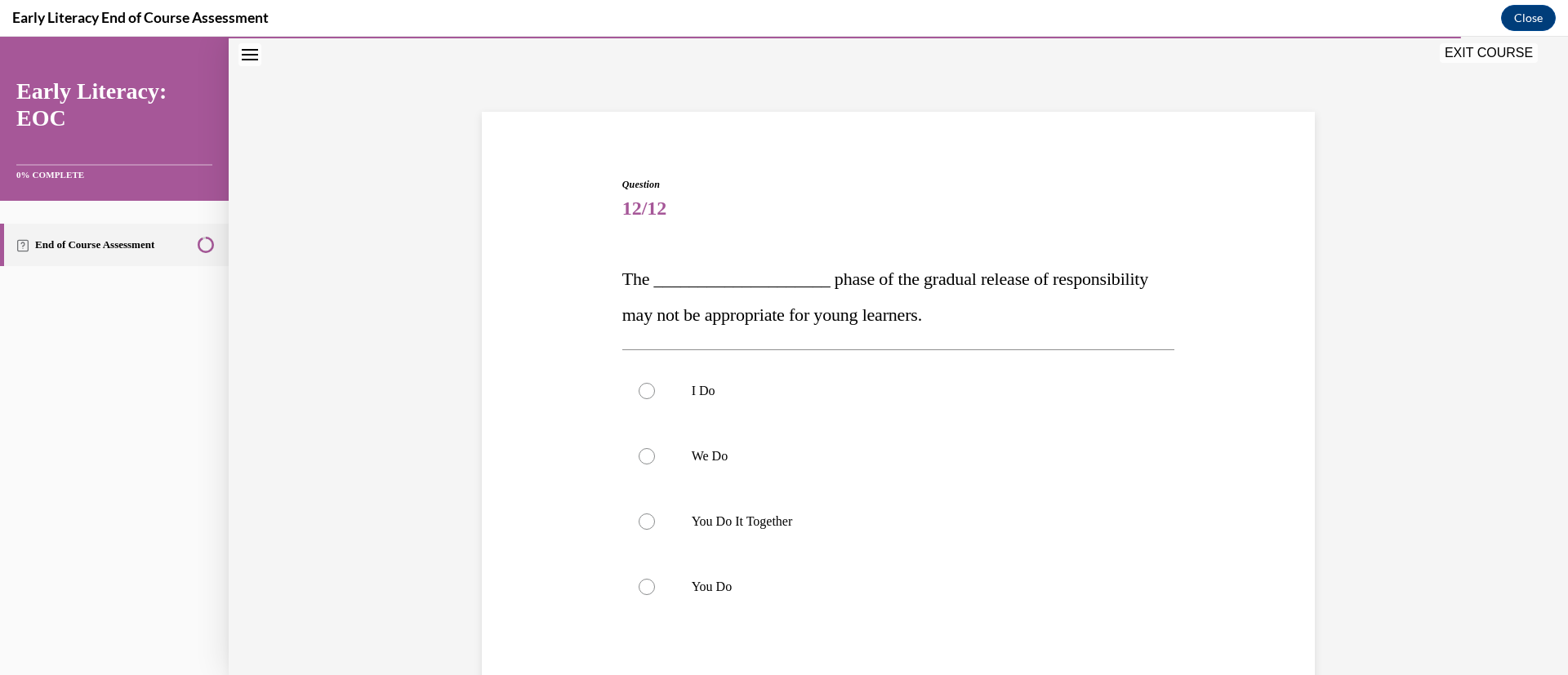
click at [778, 588] on p "You Do" at bounding box center [912, 586] width 443 height 16
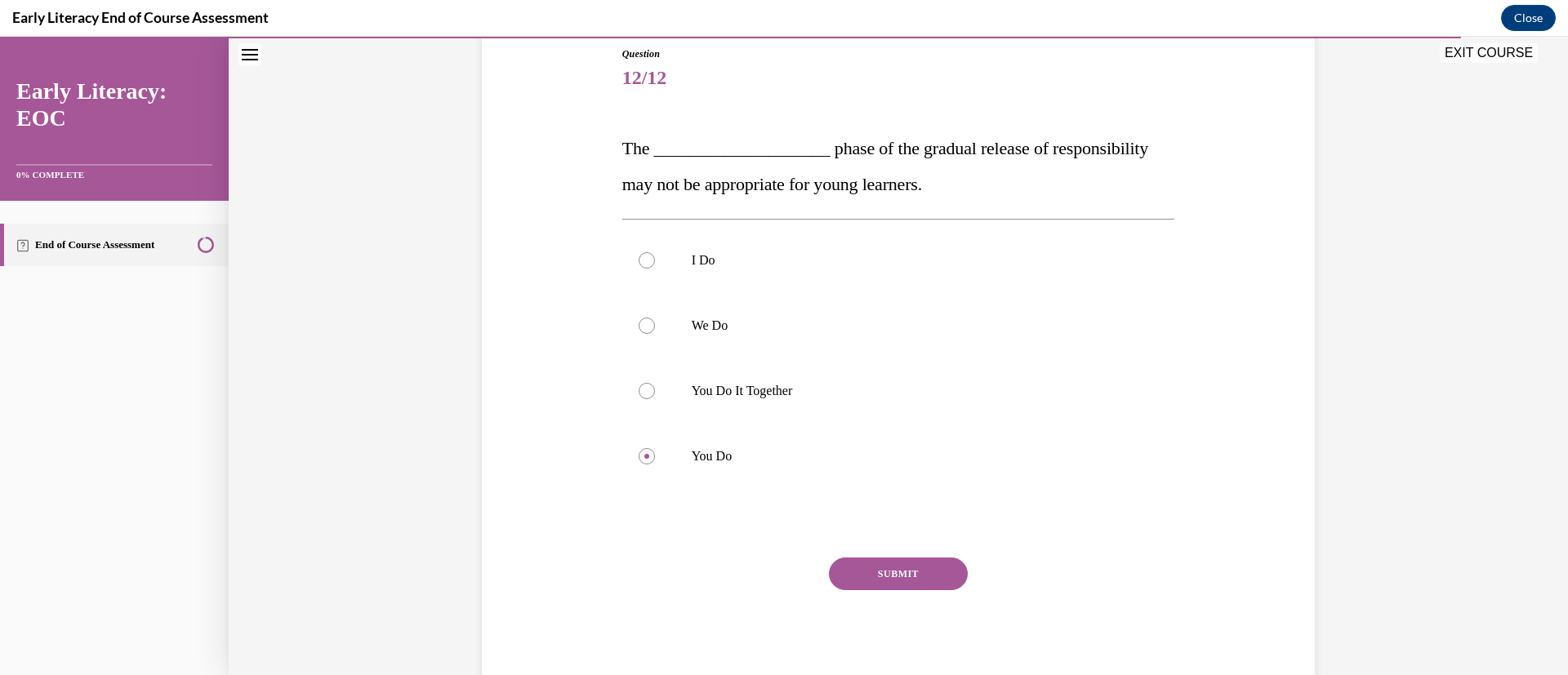
click at [862, 566] on button "SUBMIT" at bounding box center [898, 574] width 138 height 33
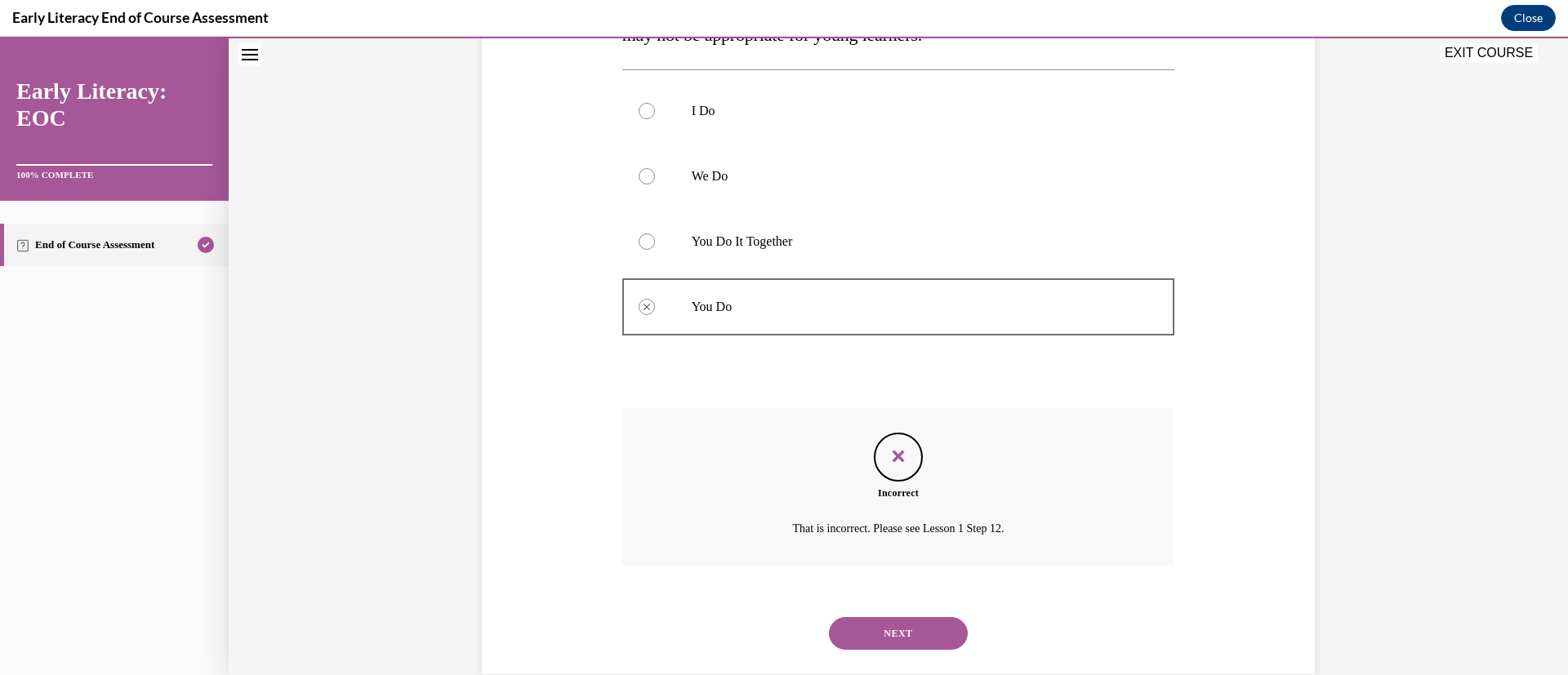
click at [867, 620] on button "NEXT" at bounding box center [898, 633] width 138 height 33
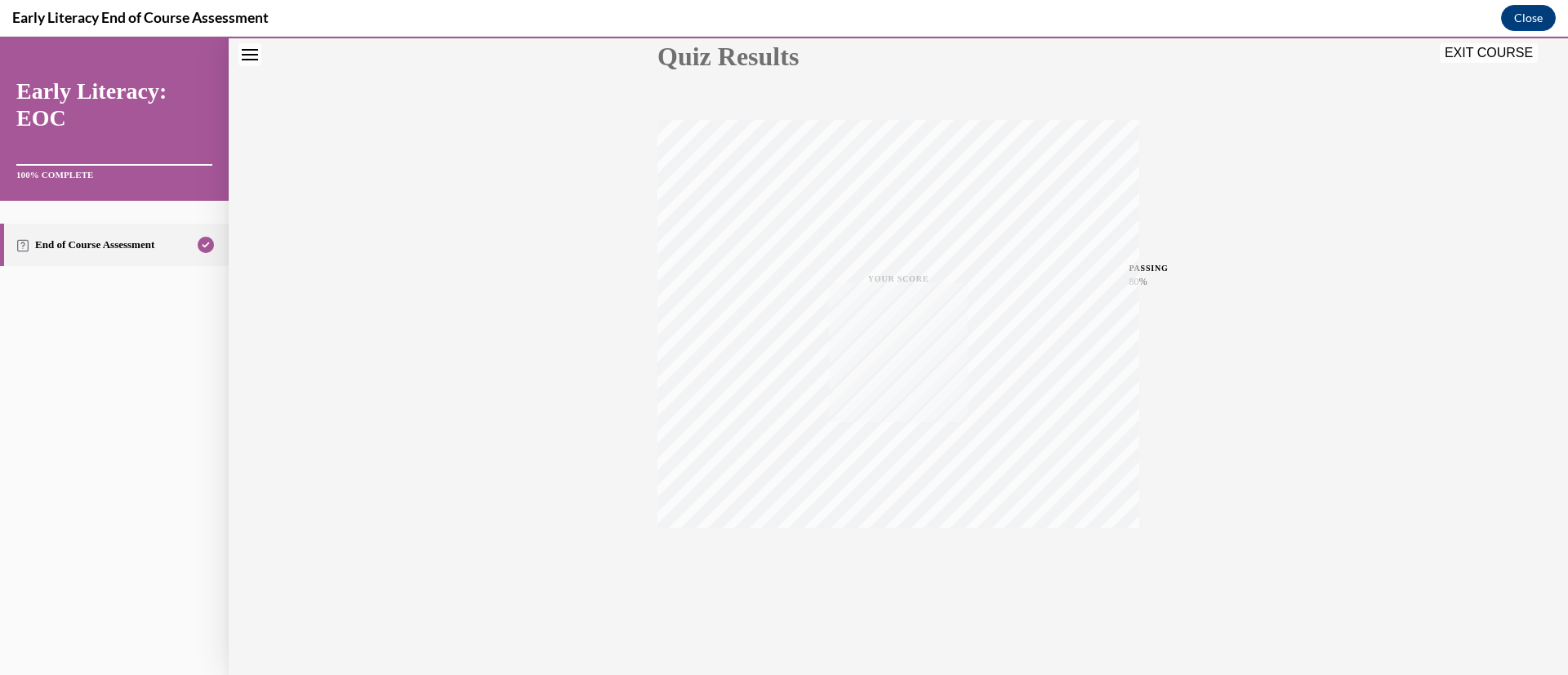
scroll to position [199, 0]
click at [1487, 47] on button "EXIT COURSE" at bounding box center [1488, 53] width 98 height 20
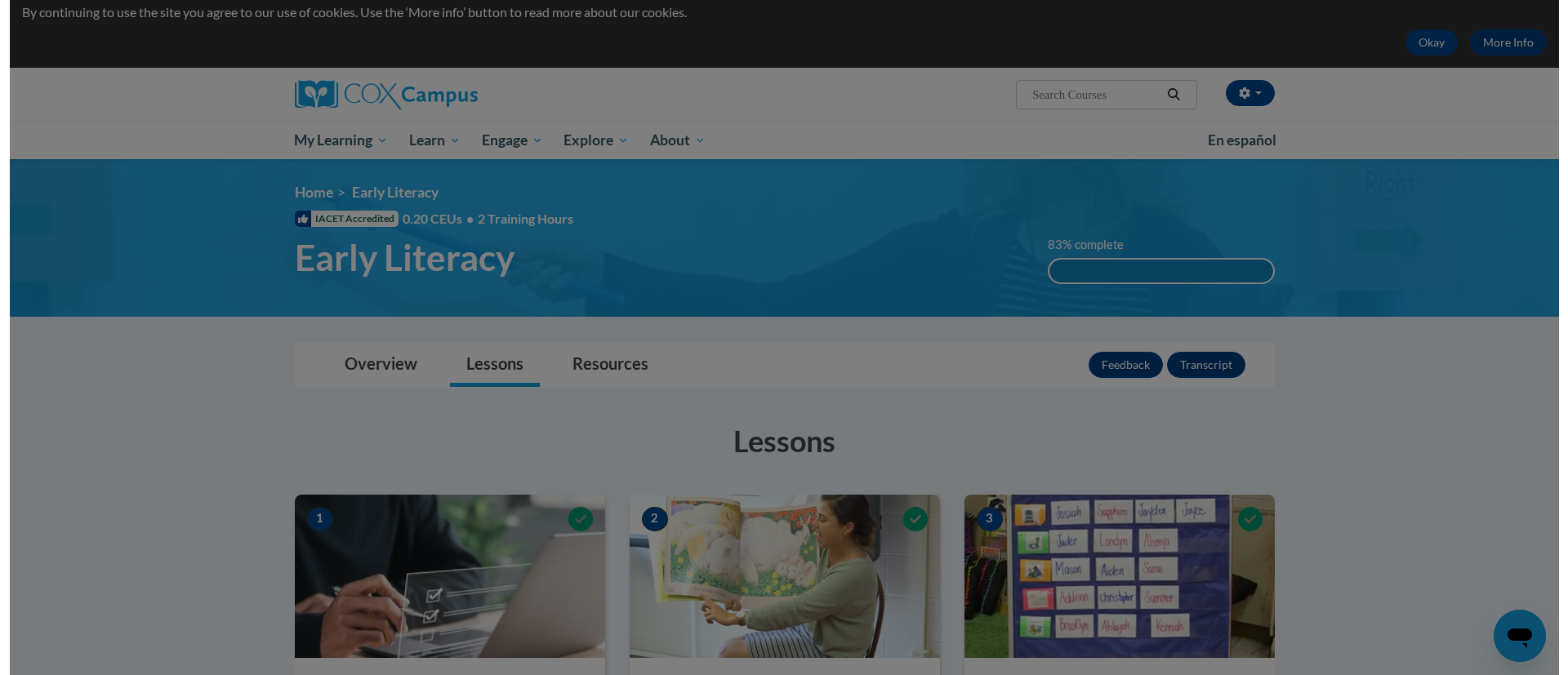
scroll to position [51, 0]
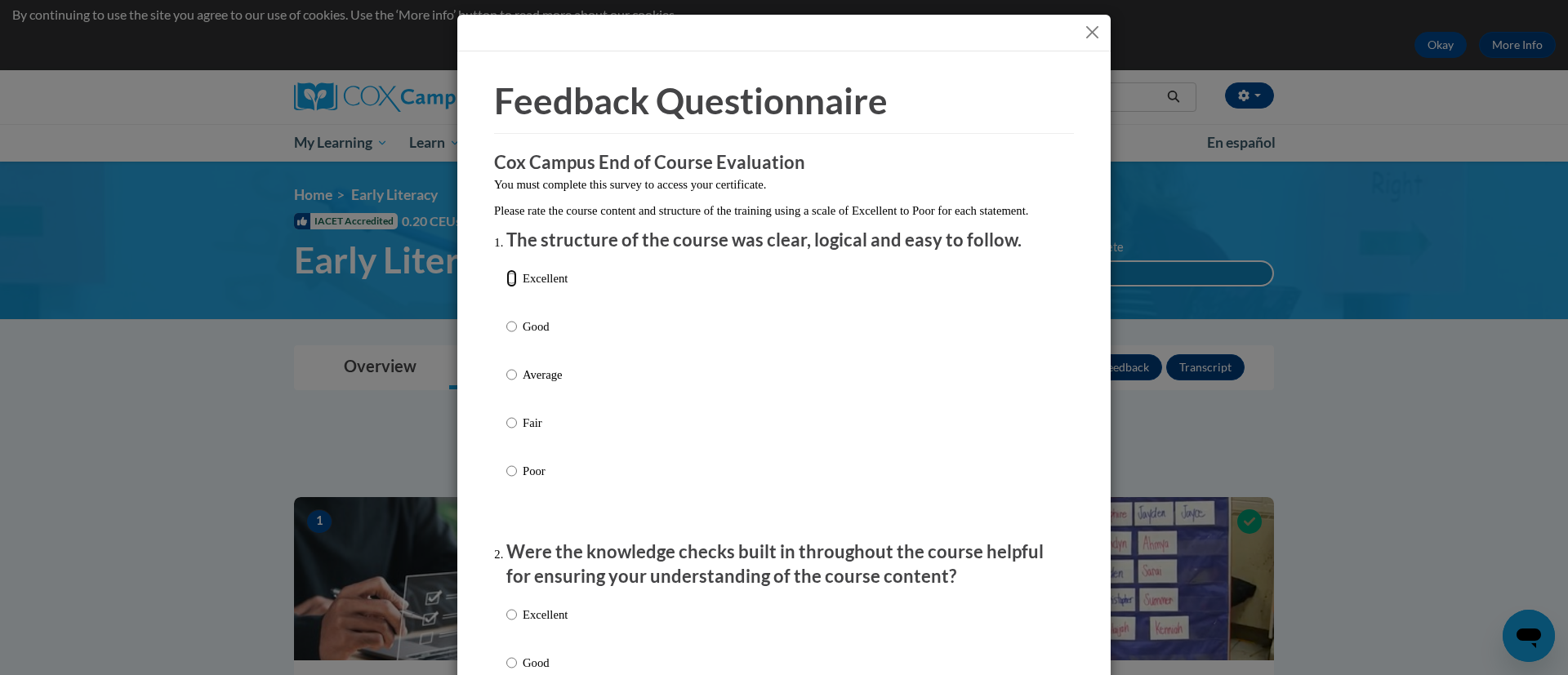
click at [507, 287] on input "Excellent" at bounding box center [512, 279] width 11 height 18
radio input "true"
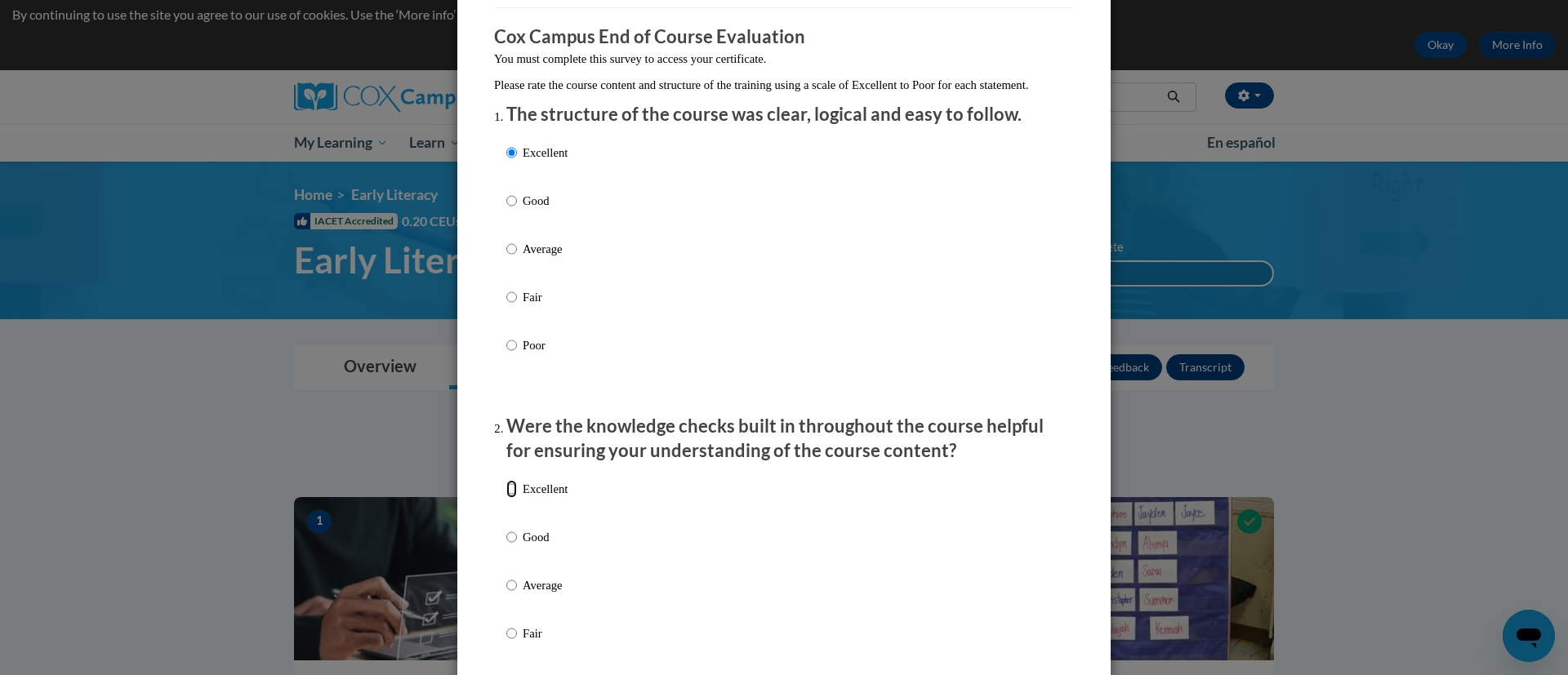
click at [508, 498] on input "Excellent" at bounding box center [512, 489] width 11 height 18
radio input "true"
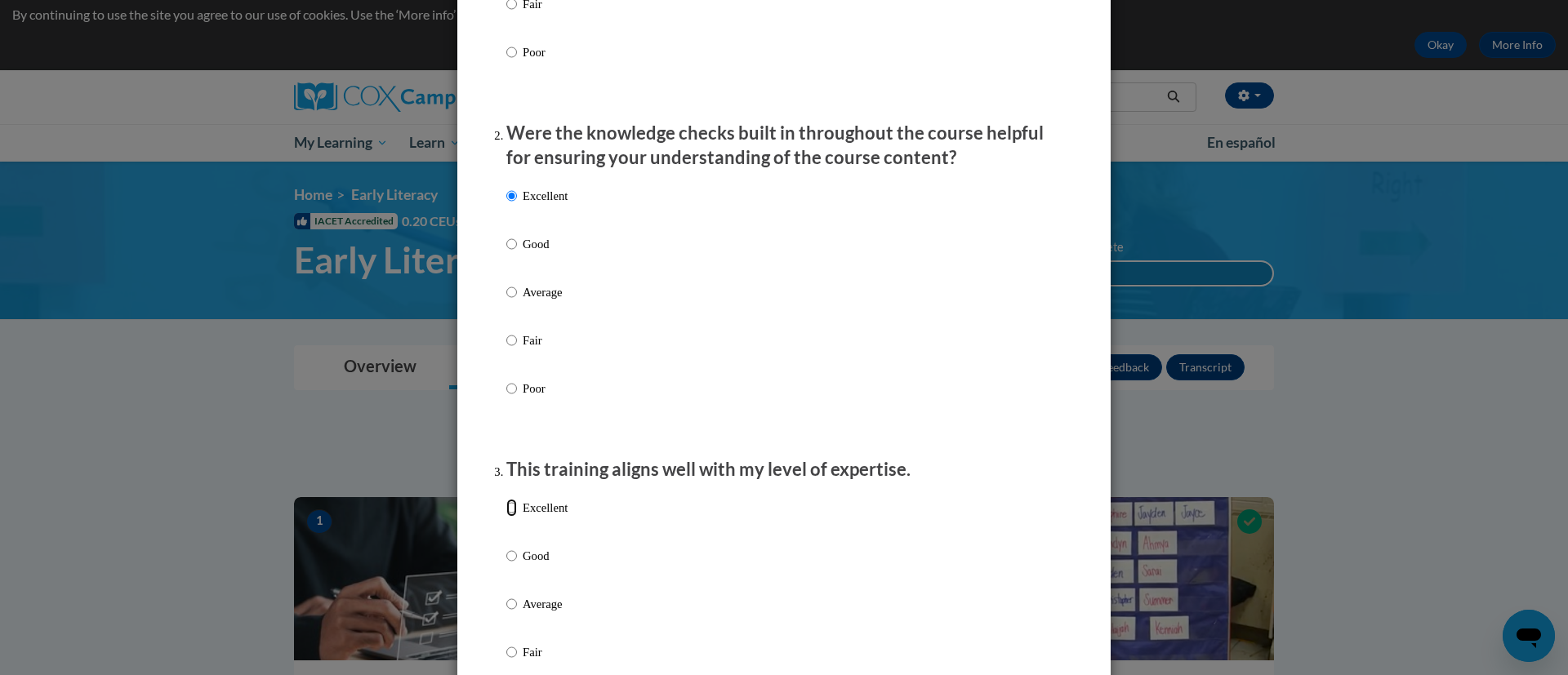
click at [507, 517] on input "Excellent" at bounding box center [512, 507] width 11 height 18
radio input "true"
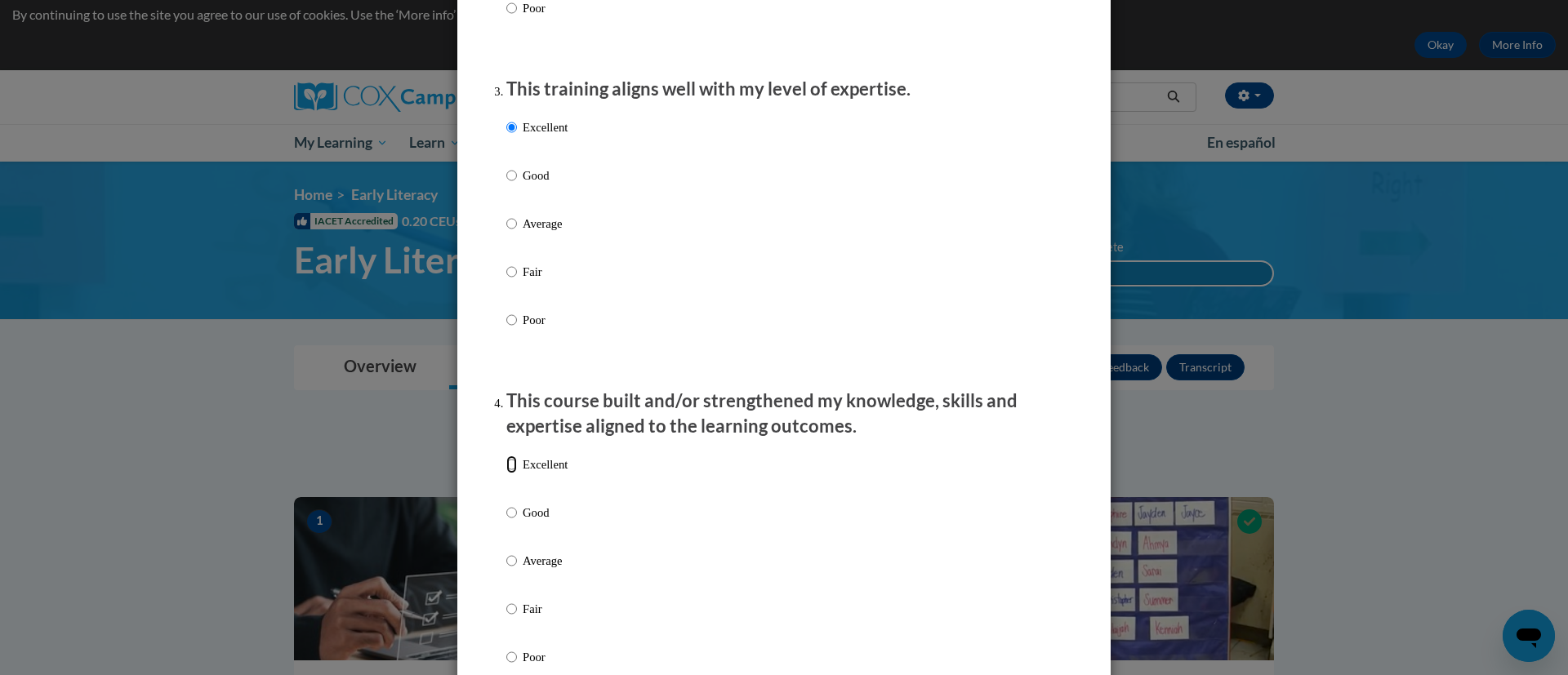
click at [507, 474] on input "Excellent" at bounding box center [512, 465] width 11 height 18
radio input "true"
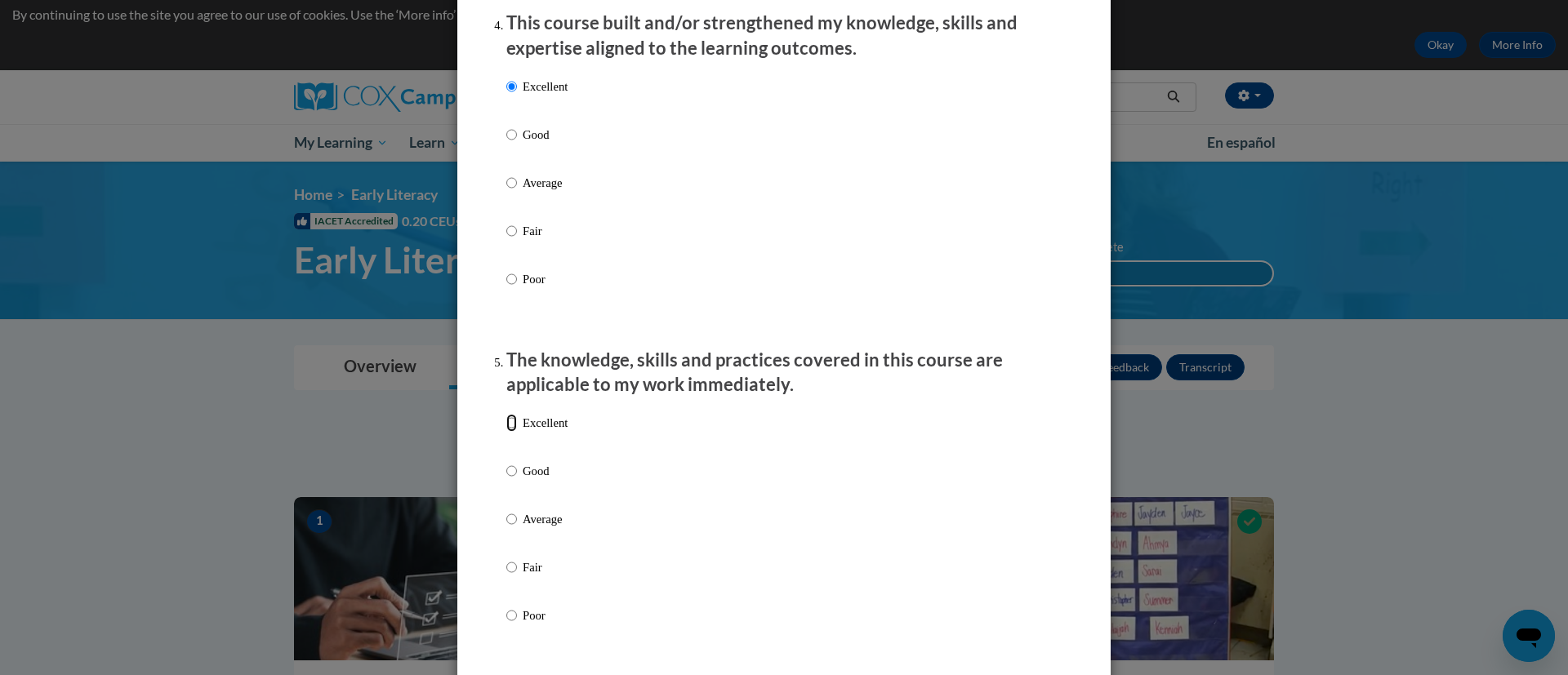
click at [508, 432] on input "Excellent" at bounding box center [512, 423] width 11 height 18
radio input "true"
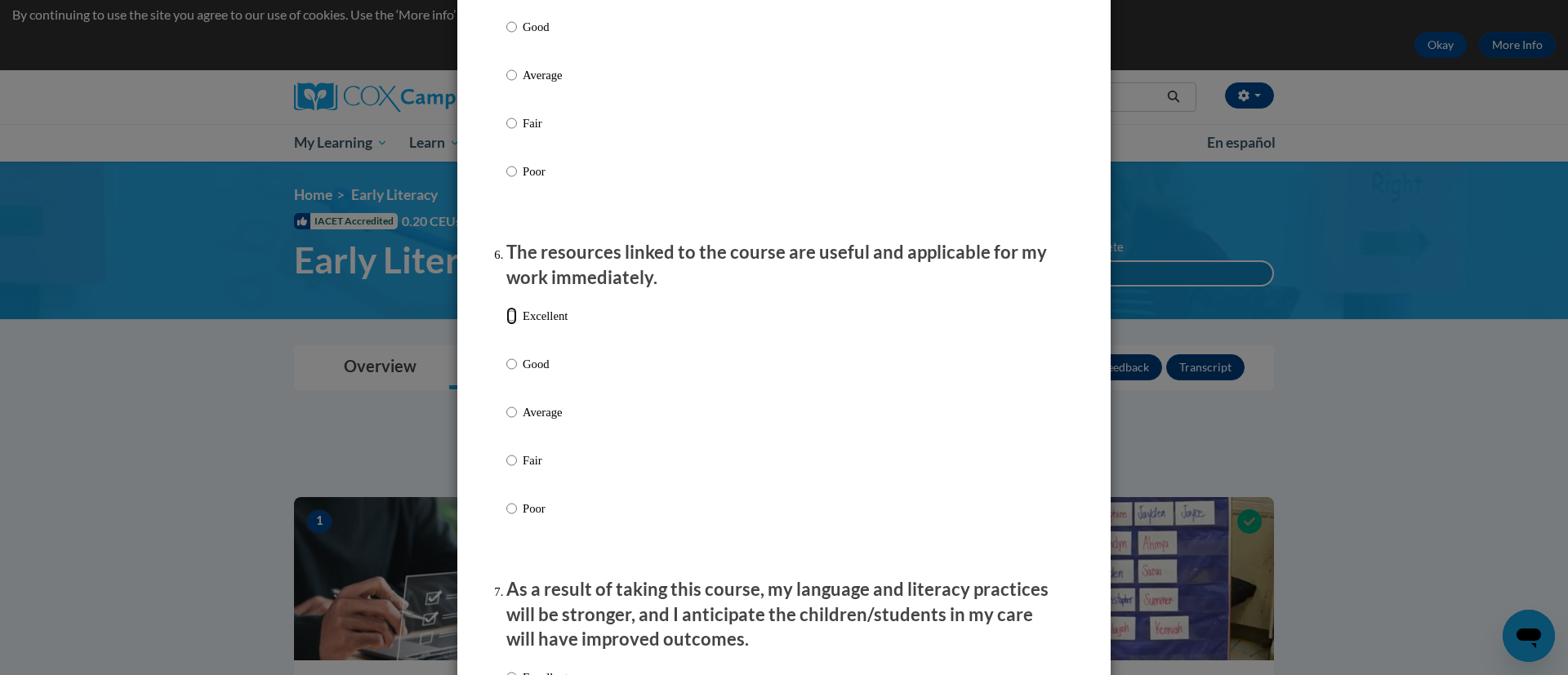
click at [507, 325] on input "Excellent" at bounding box center [512, 316] width 11 height 18
radio input "true"
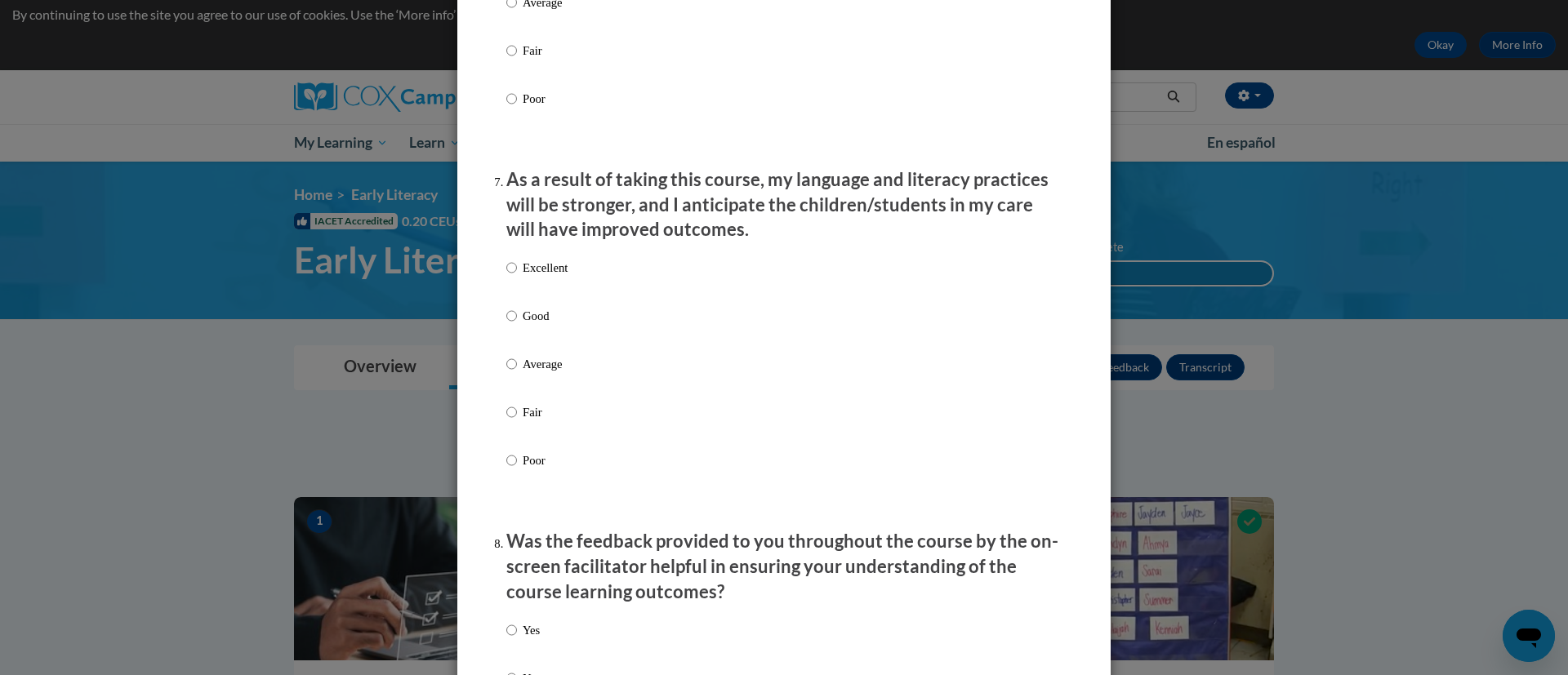
click at [538, 277] on p "Excellent" at bounding box center [545, 268] width 45 height 18
click at [517, 277] on input "Excellent" at bounding box center [512, 268] width 11 height 18
radio input "true"
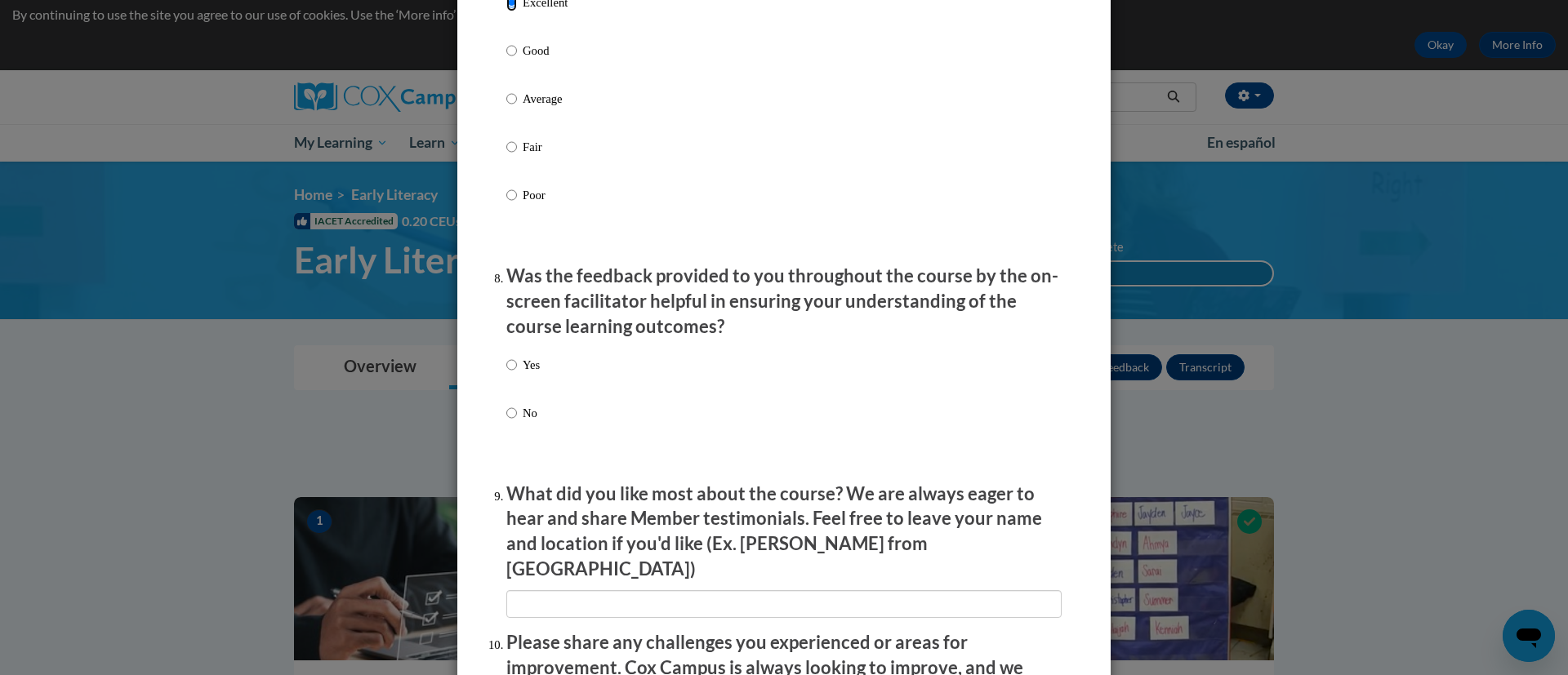
scroll to position [2329, 0]
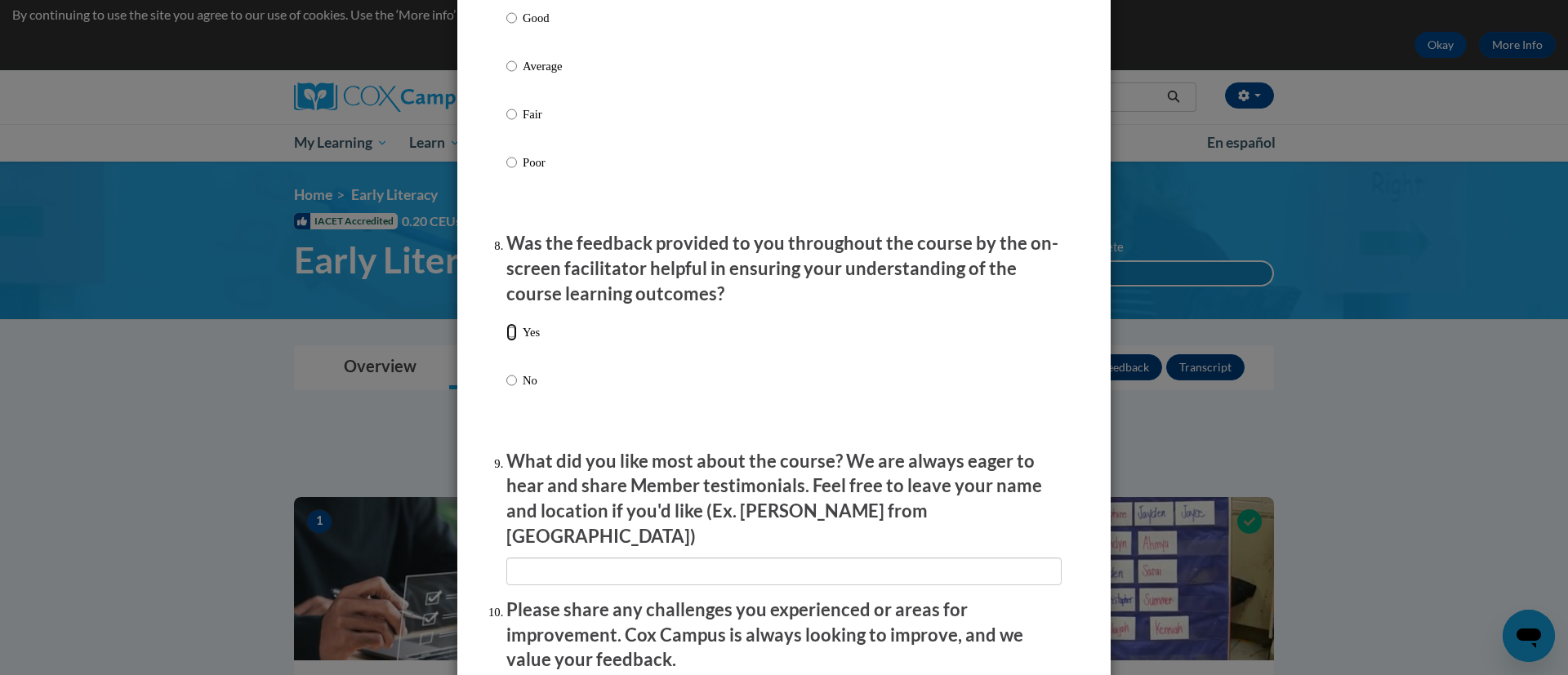
click at [507, 341] on input "Yes" at bounding box center [512, 332] width 11 height 18
radio input "true"
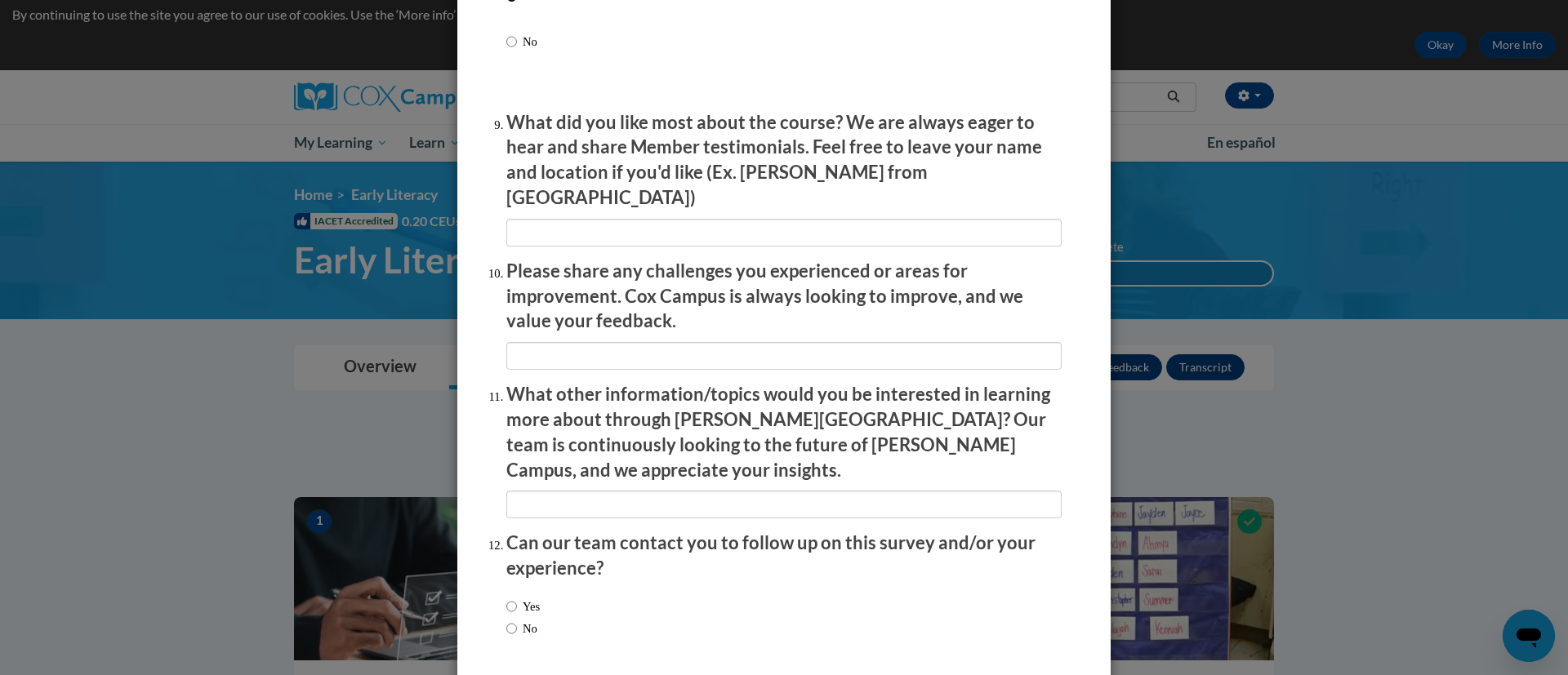
scroll to position [2668, 0]
click at [507, 619] on input "No" at bounding box center [512, 628] width 11 height 18
radio input "true"
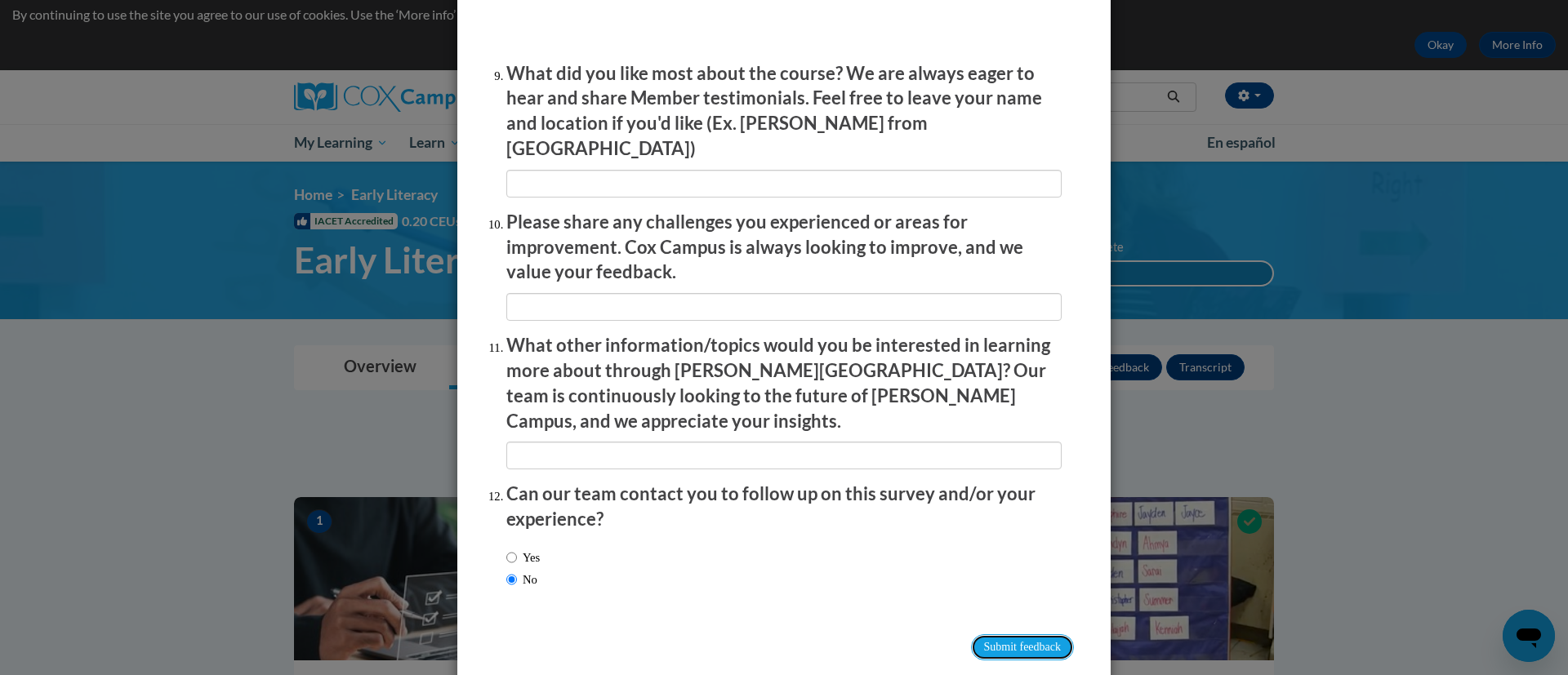
click at [999, 634] on input "Submit feedback" at bounding box center [1022, 647] width 103 height 26
click at [1015, 634] on input "Submitting" at bounding box center [1022, 647] width 103 height 26
click at [974, 634] on input "Submitting" at bounding box center [1022, 647] width 103 height 26
click at [1007, 634] on input "Submitting" at bounding box center [1022, 647] width 103 height 26
